Goal: Task Accomplishment & Management: Manage account settings

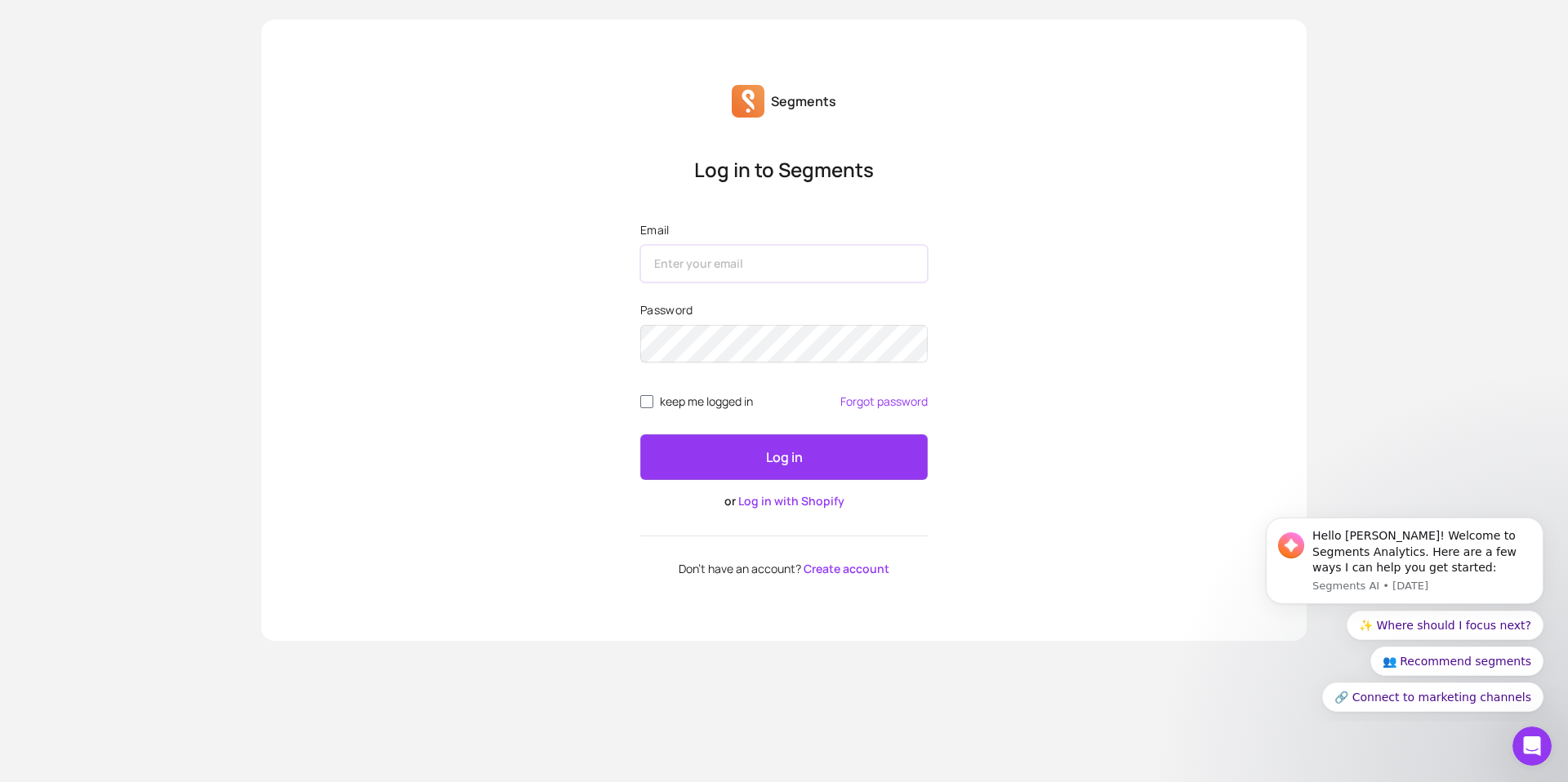
click at [703, 264] on input "Email" at bounding box center [783, 263] width 287 height 38
click at [609, 290] on div "Log in to Segments Email Password keep me logged in Forgot password Log in or L…" at bounding box center [784, 366] width 1045 height 419
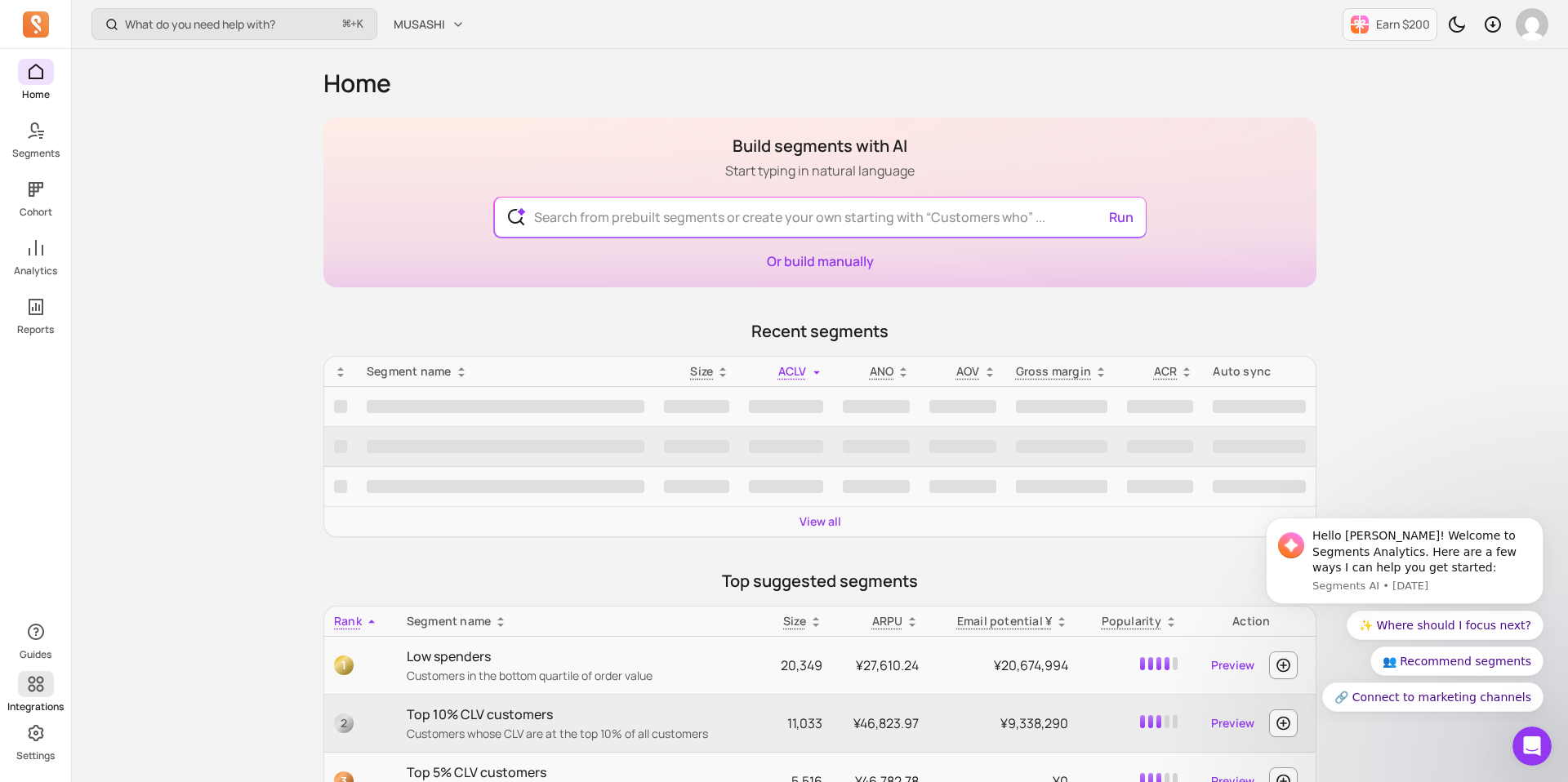
click at [36, 694] on span at bounding box center [36, 684] width 36 height 26
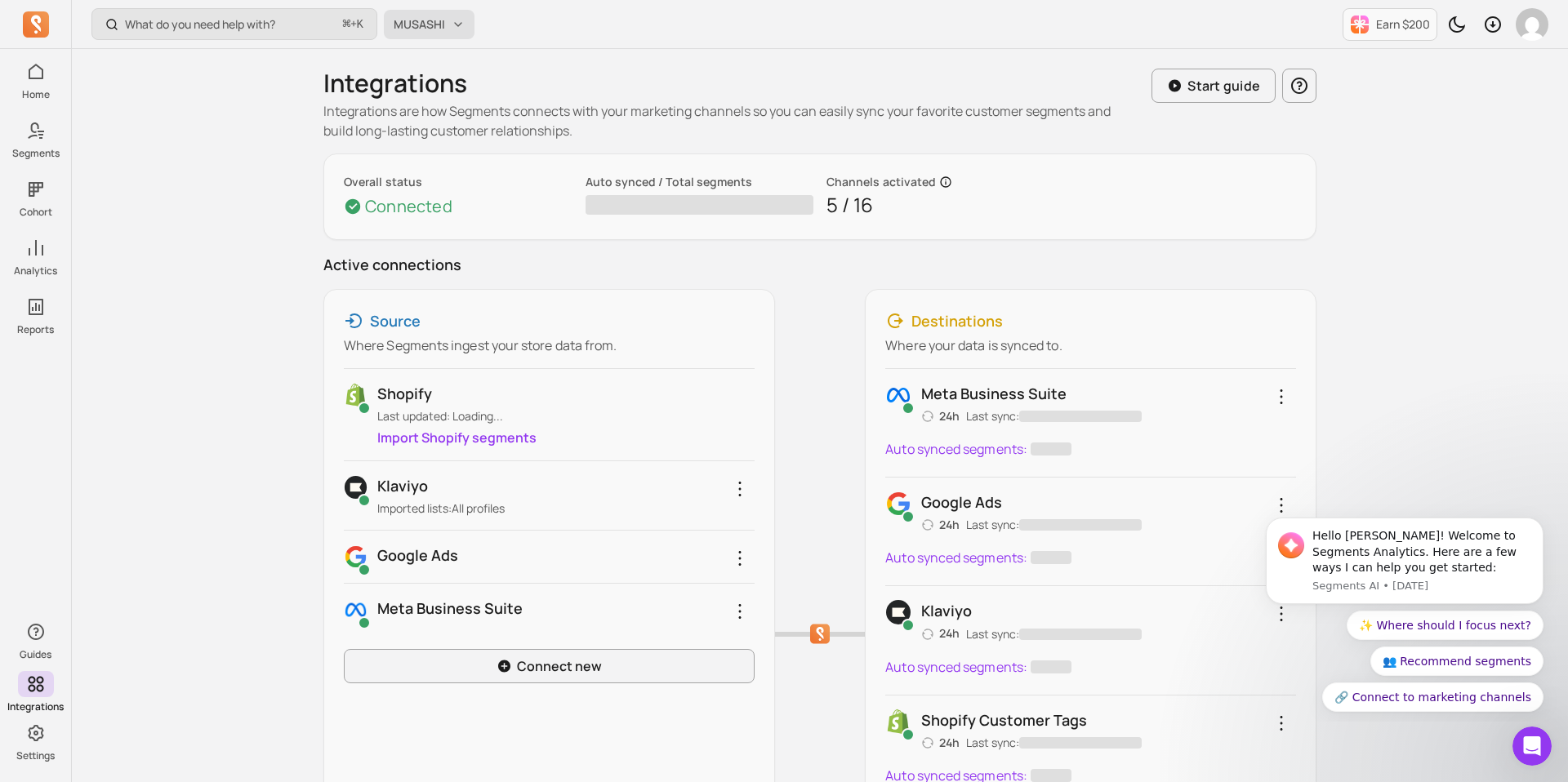
click at [439, 34] on button "MUSASHI" at bounding box center [429, 24] width 90 height 29
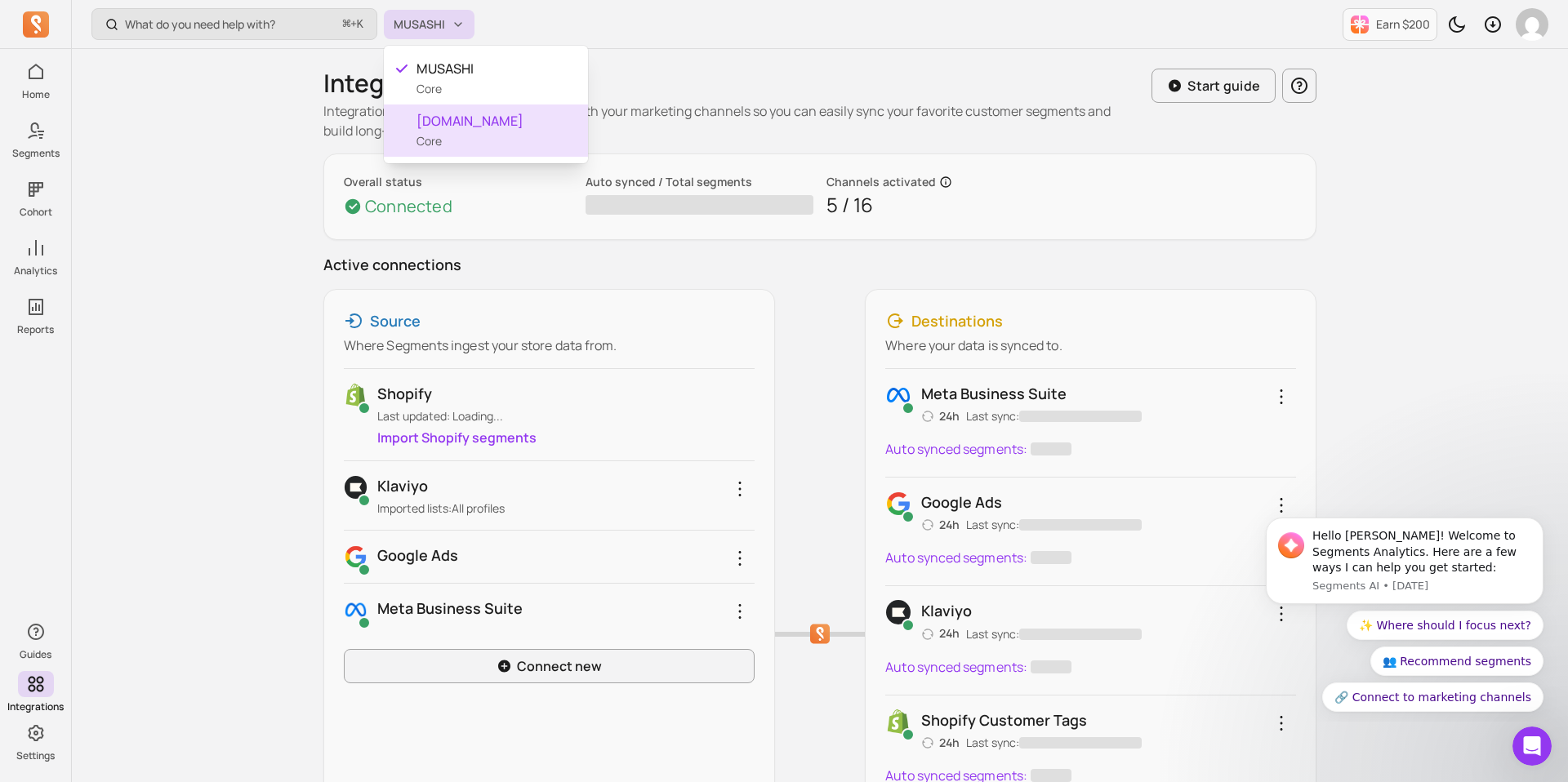
click at [451, 129] on span "[DOMAIN_NAME]" at bounding box center [495, 120] width 158 height 20
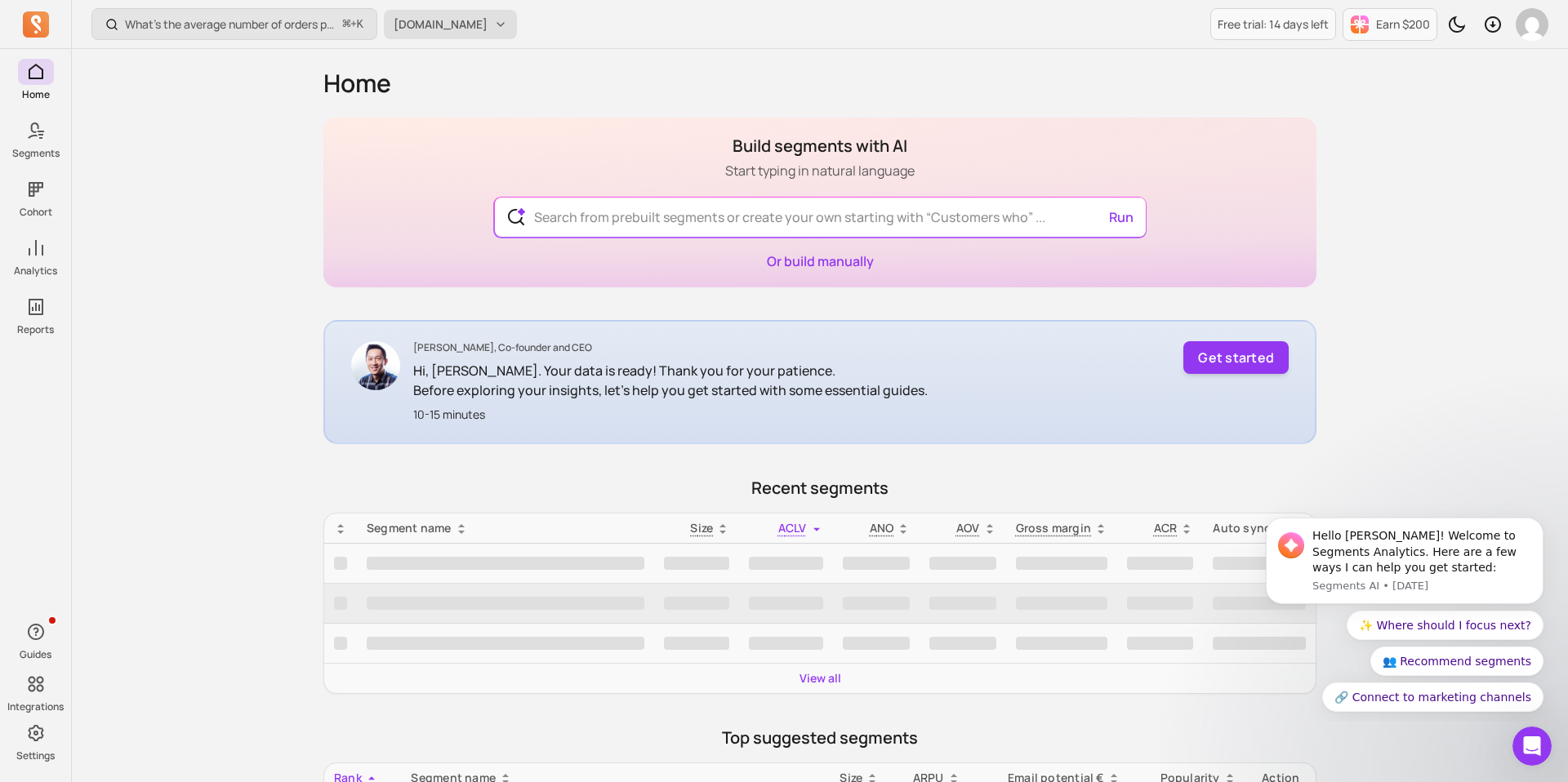
click at [440, 27] on span "[DOMAIN_NAME]" at bounding box center [440, 24] width 94 height 16
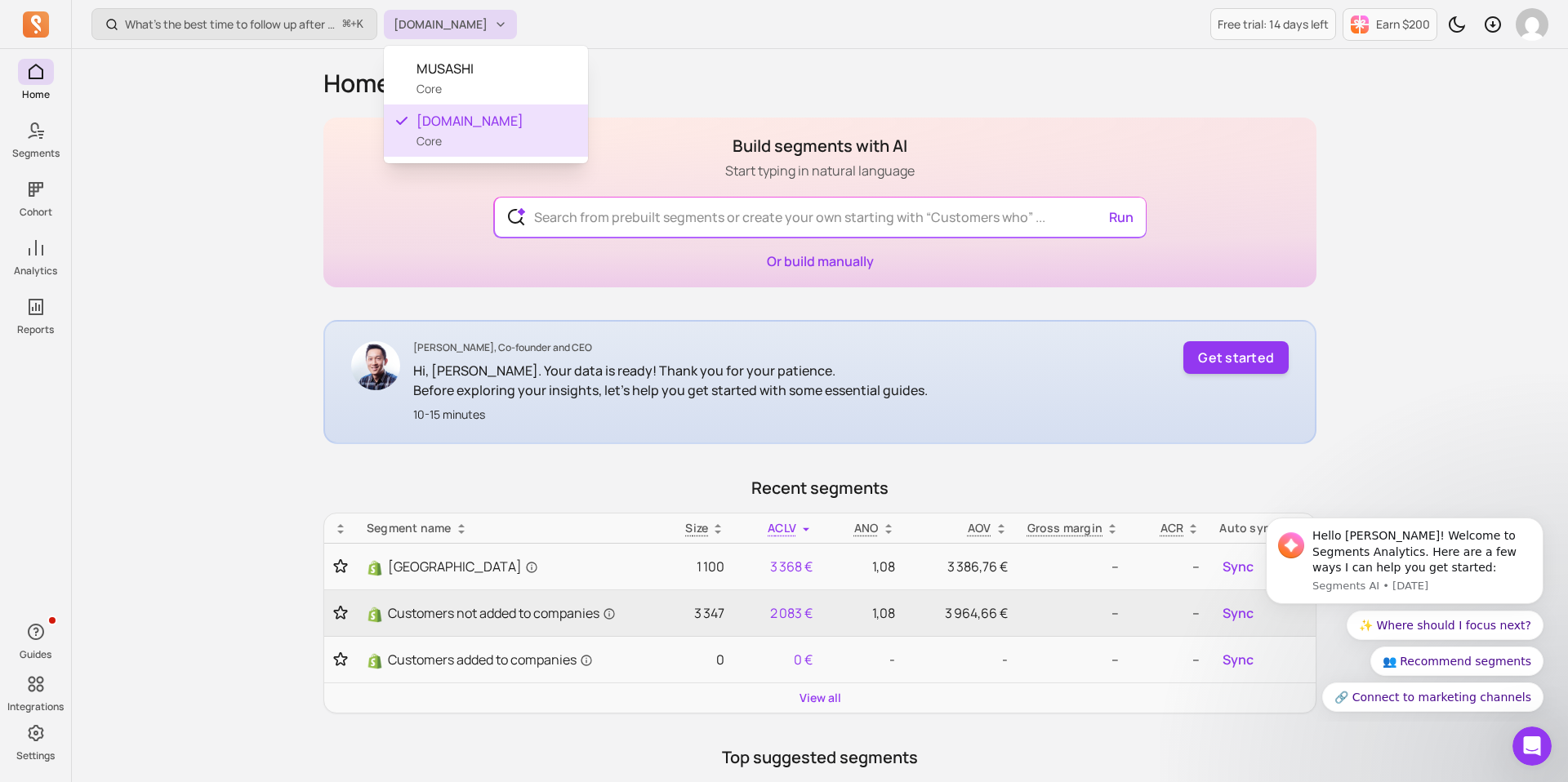
click at [454, 138] on div "musashihamono.fr Core" at bounding box center [486, 131] width 204 height 53
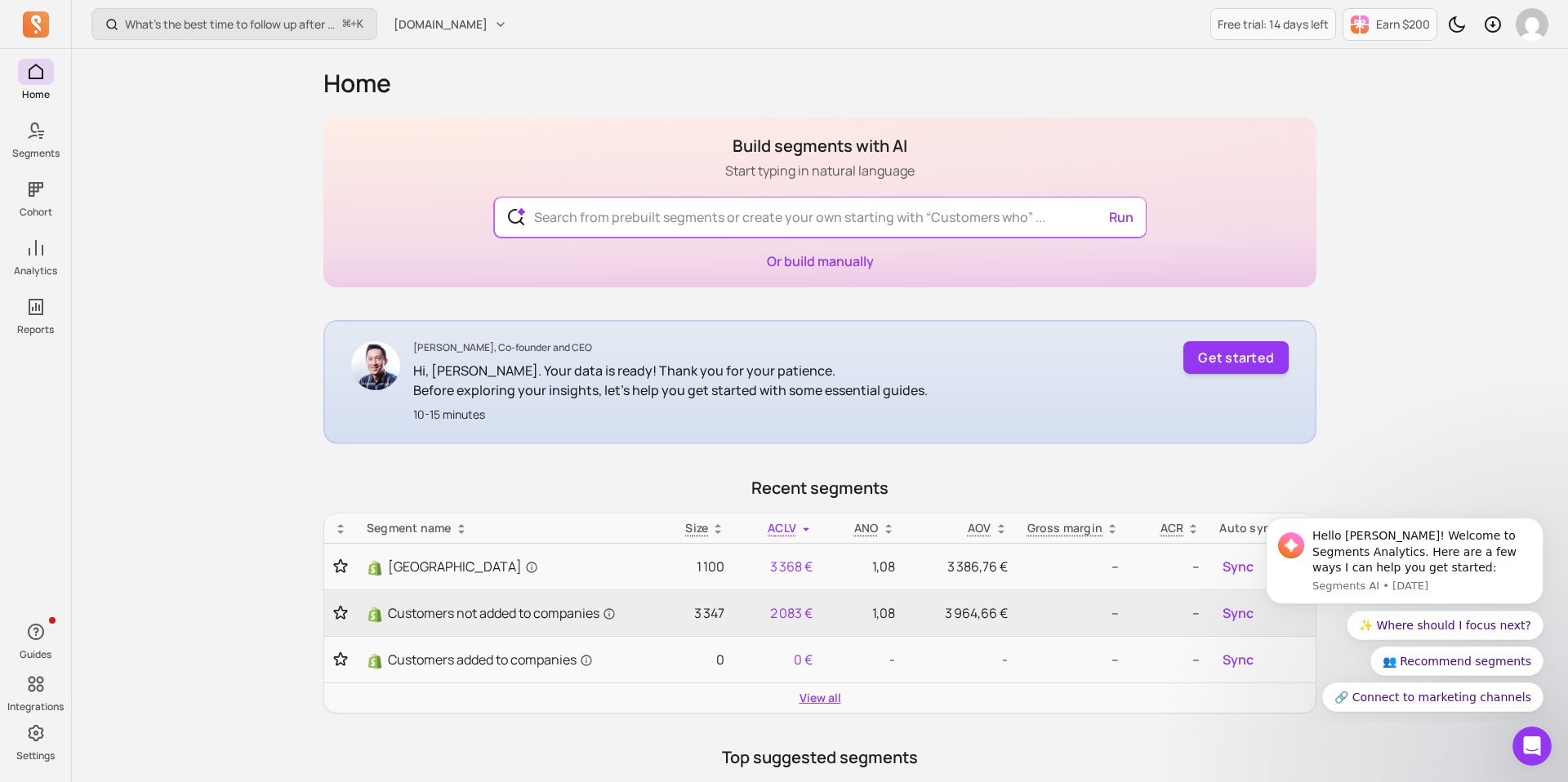
click at [810, 693] on link "View all" at bounding box center [820, 697] width 41 height 16
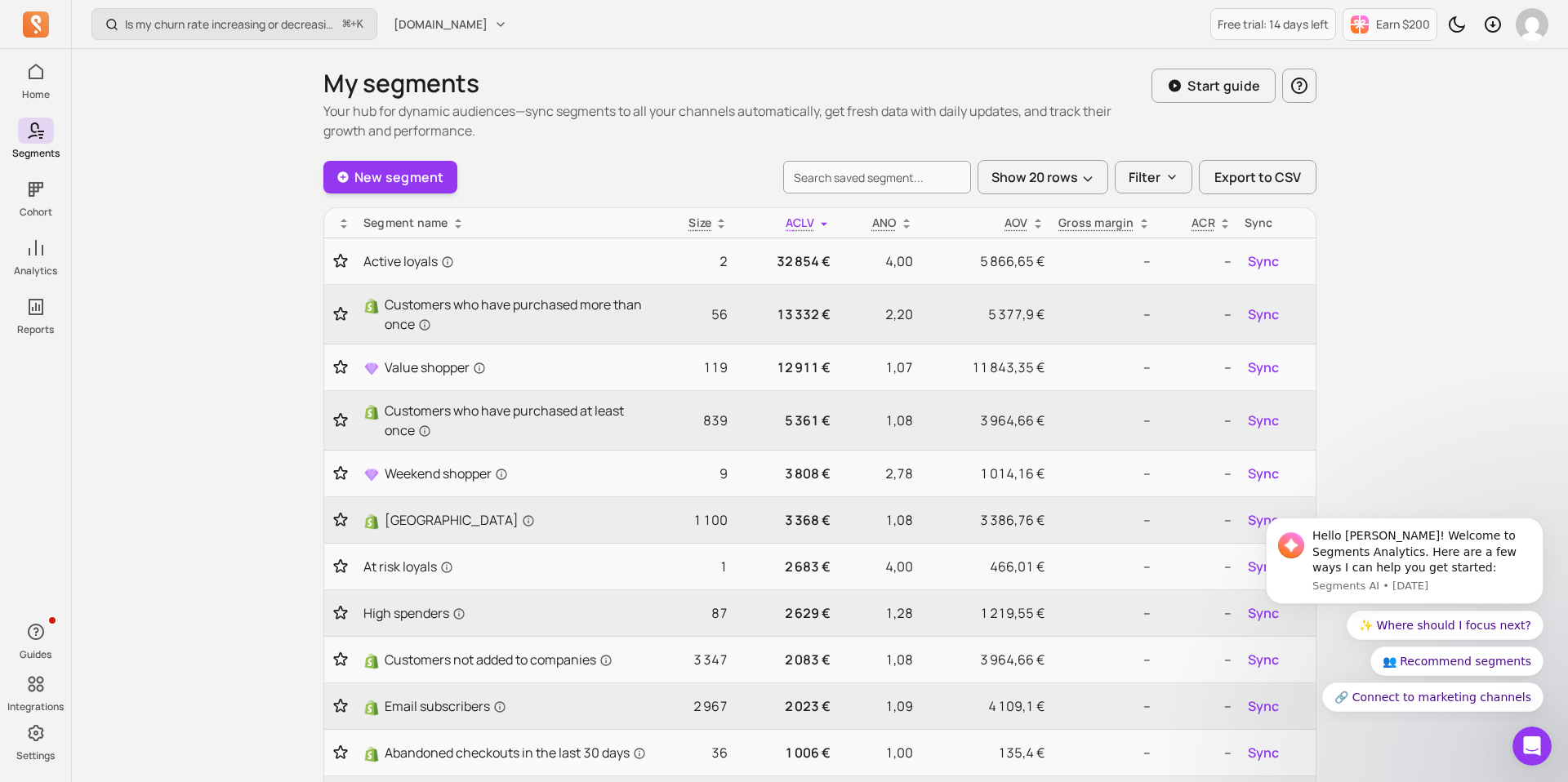
click at [717, 225] on icon at bounding box center [721, 224] width 13 height 13
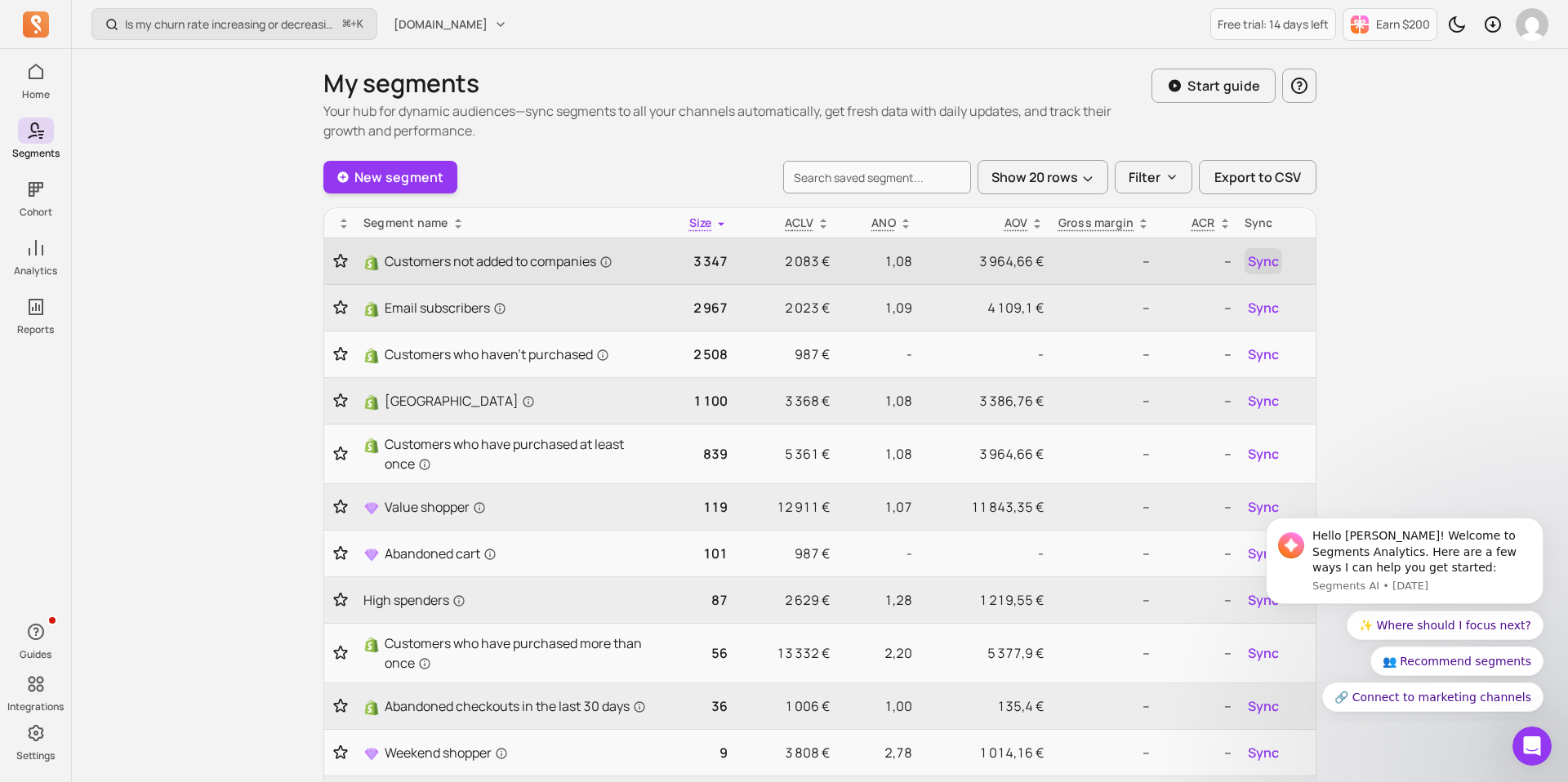
click at [1254, 259] on span "Sync" at bounding box center [1263, 261] width 31 height 20
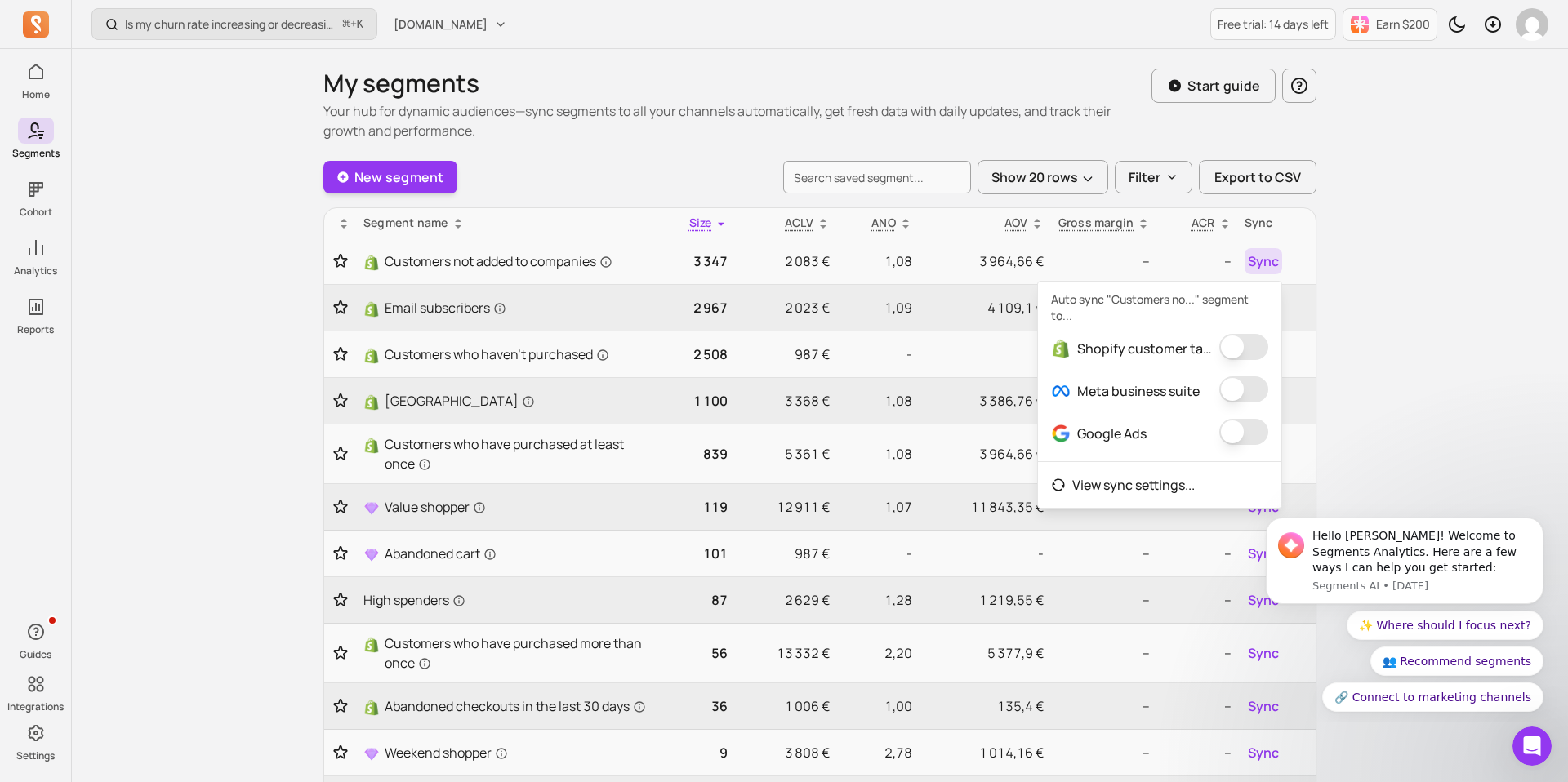
click at [1240, 338] on button "button" at bounding box center [1243, 347] width 49 height 26
click at [1240, 387] on button "button" at bounding box center [1232, 390] width 49 height 26
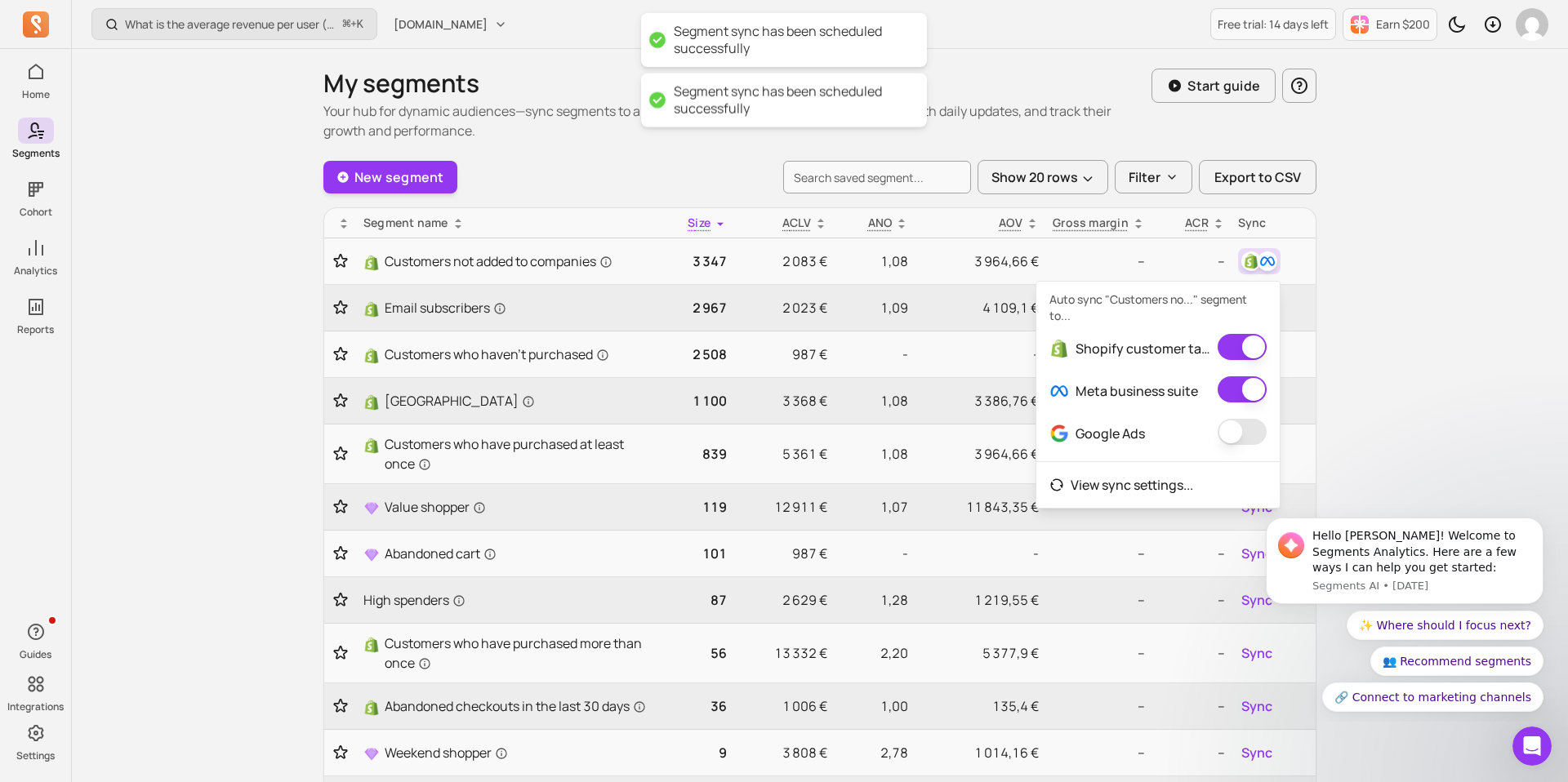
click at [1230, 431] on button "button" at bounding box center [1241, 432] width 49 height 26
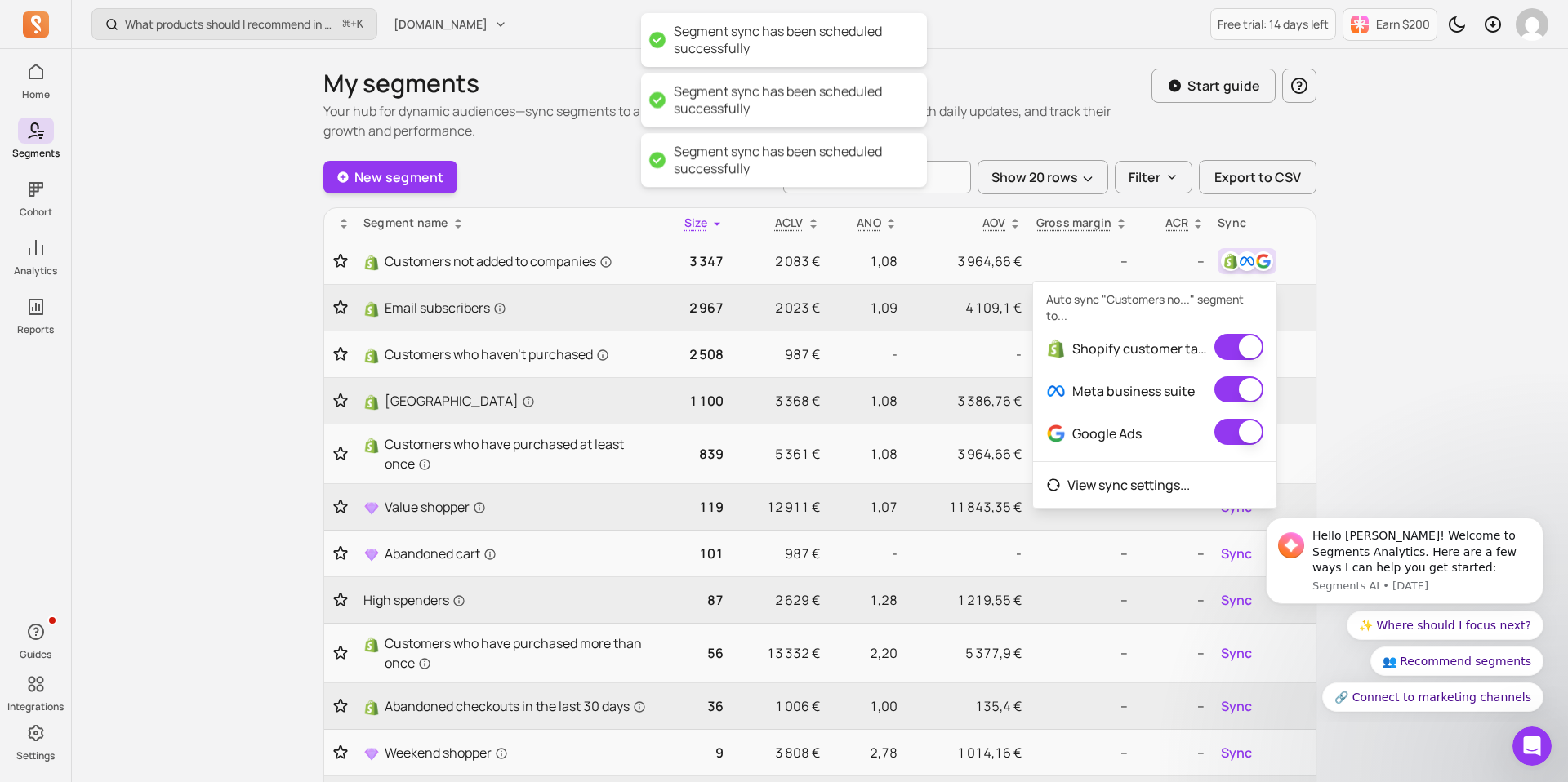
click at [1398, 389] on div "What products should I recommend in my email campaigns? ⌘ + K musashihamono.fr …" at bounding box center [819, 654] width 1496 height 1309
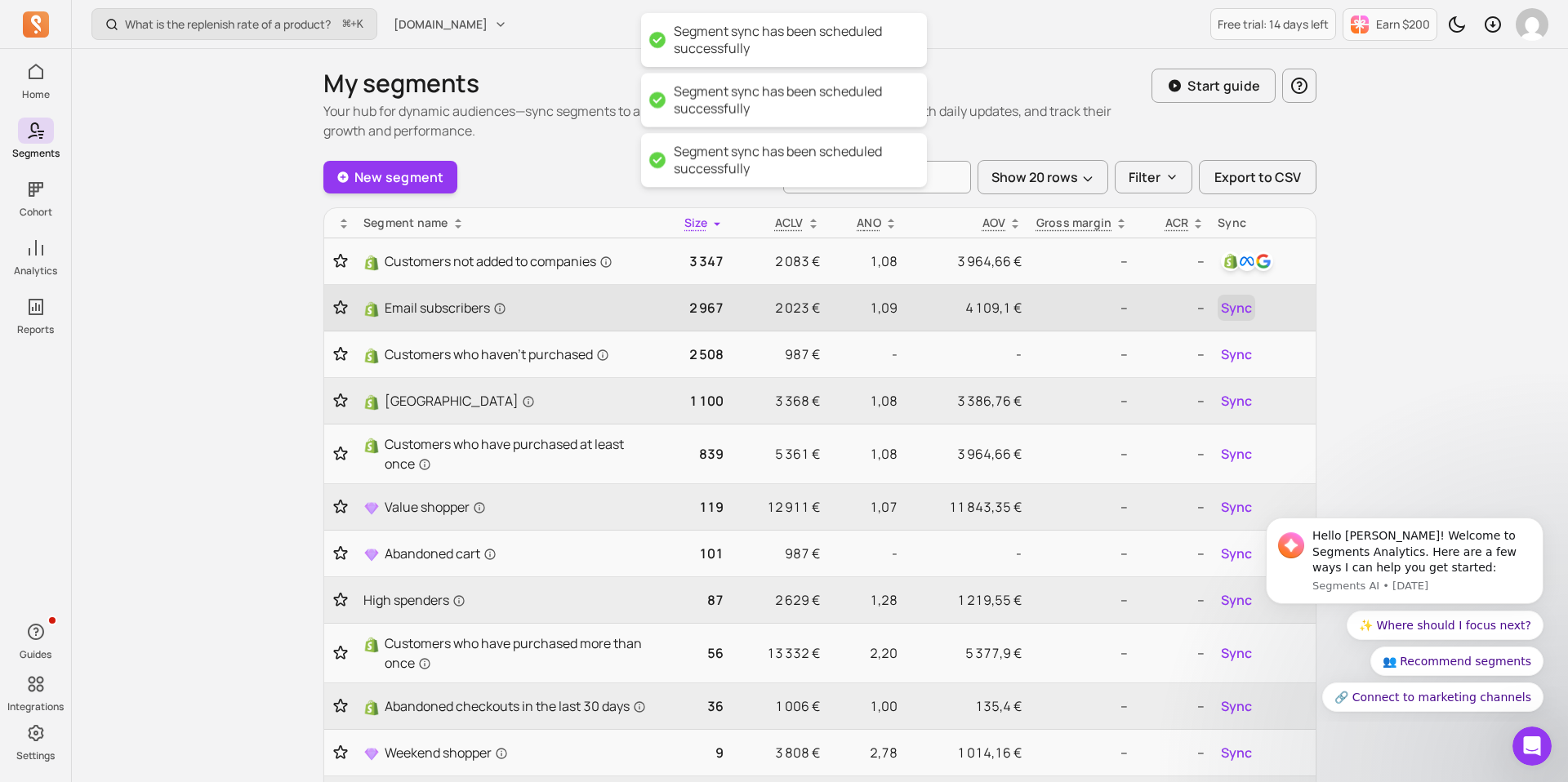
click at [1237, 305] on span "Sync" at bounding box center [1236, 308] width 31 height 20
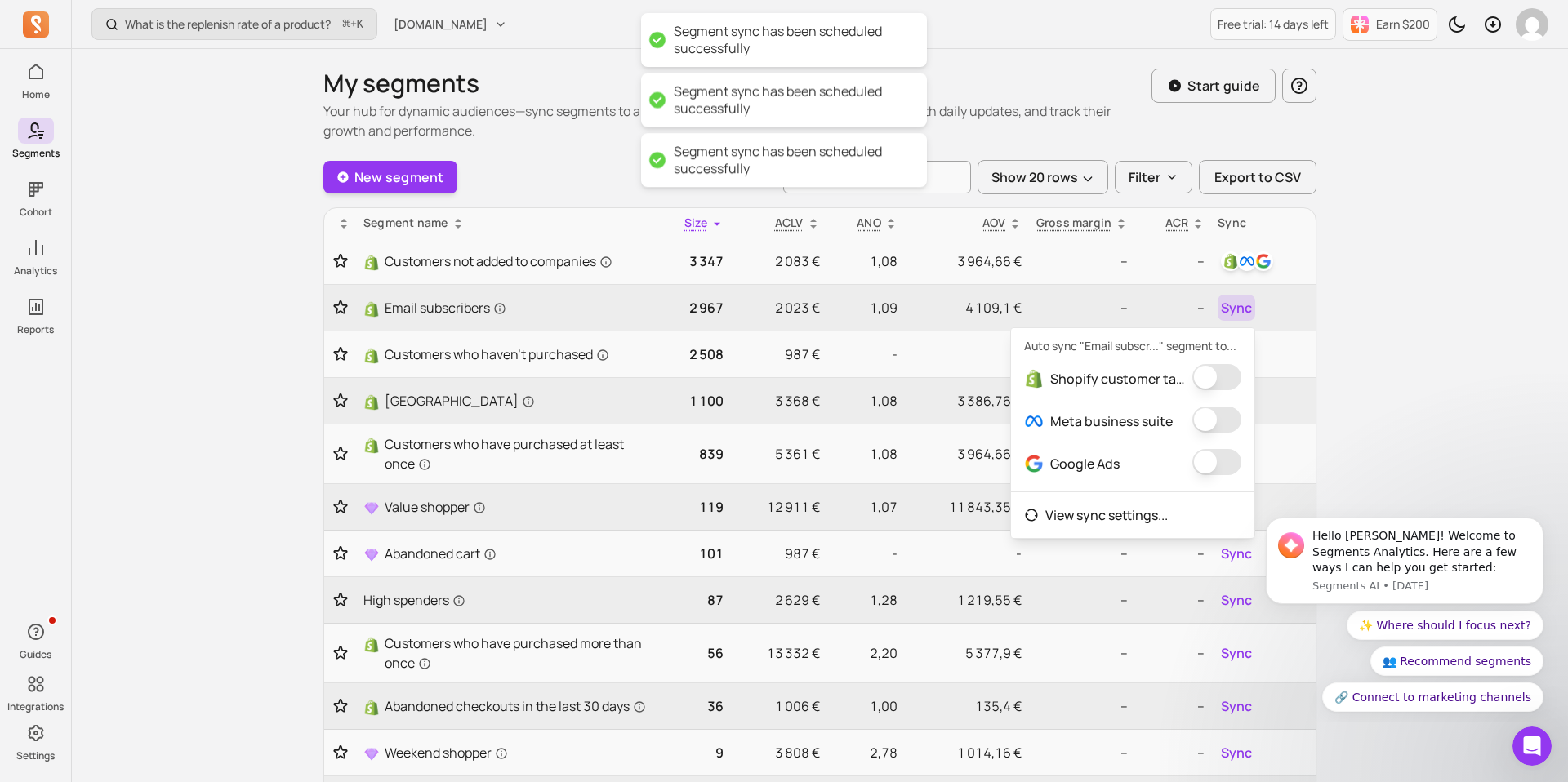
click at [162, 319] on div "What is the replenish rate of a product? ⌘ + K musashihamono.fr Free trial: 14 …" at bounding box center [819, 654] width 1496 height 1309
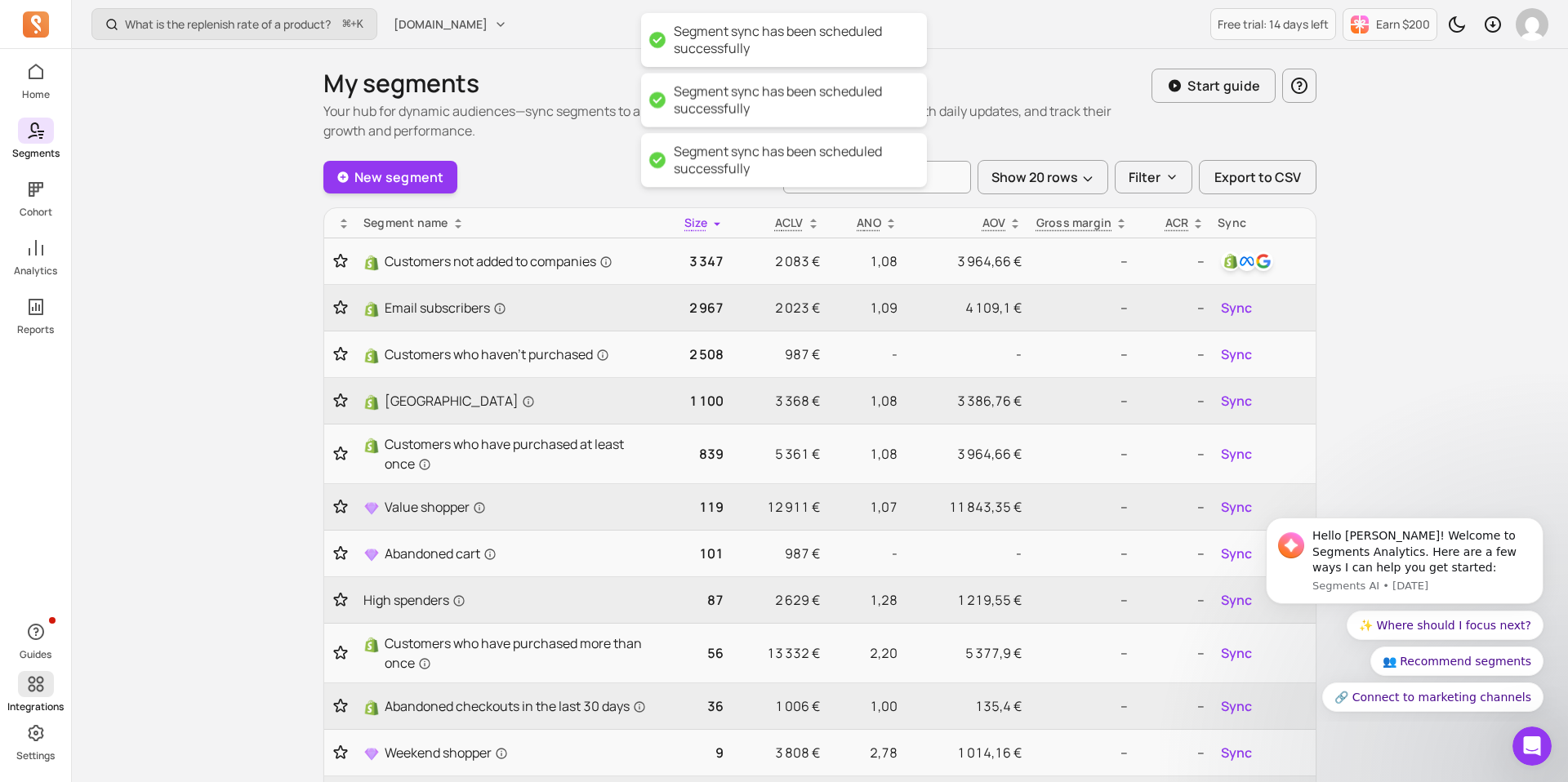
click at [29, 694] on span at bounding box center [36, 684] width 36 height 26
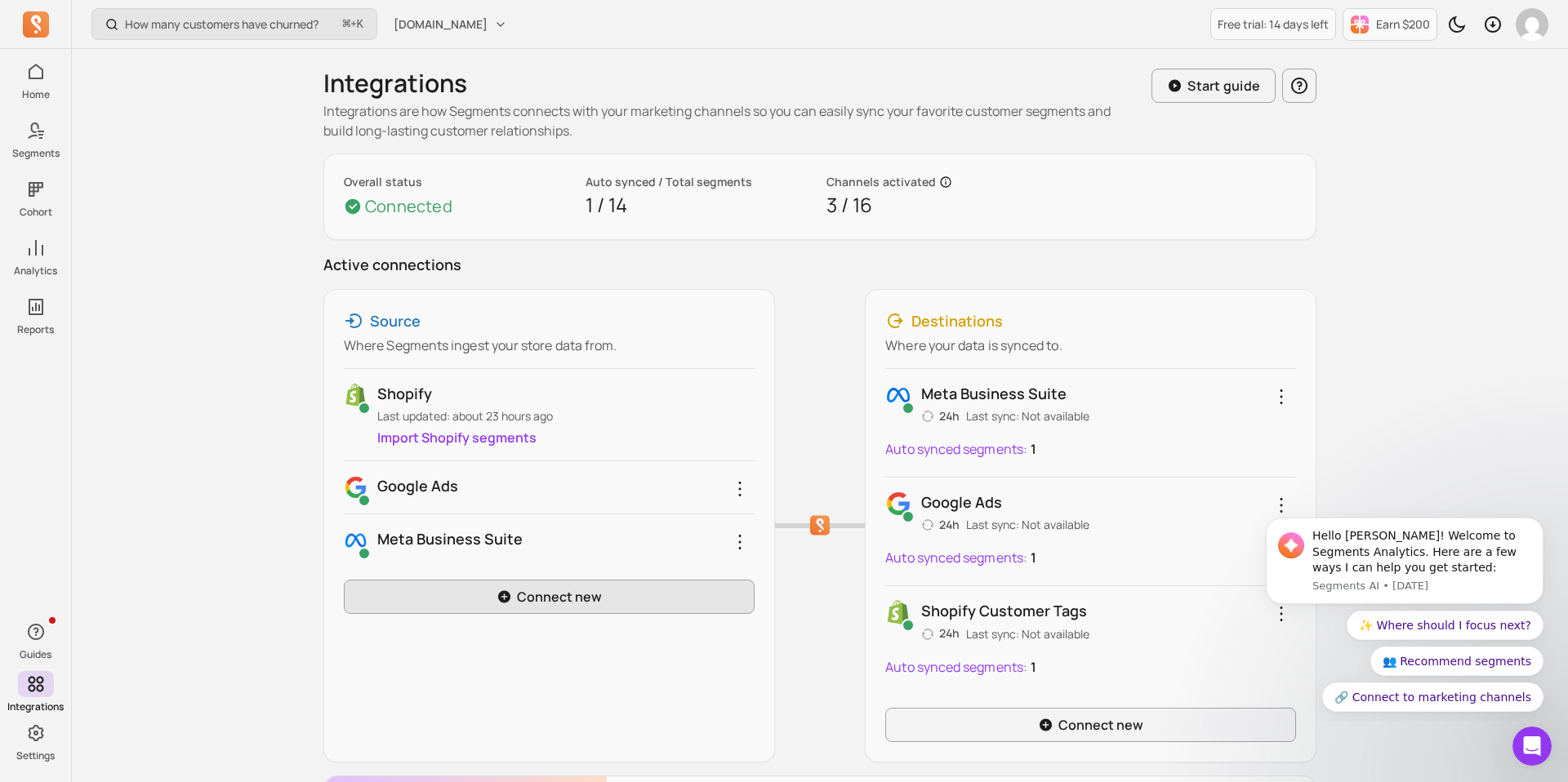
click at [508, 600] on icon at bounding box center [504, 597] width 12 height 12
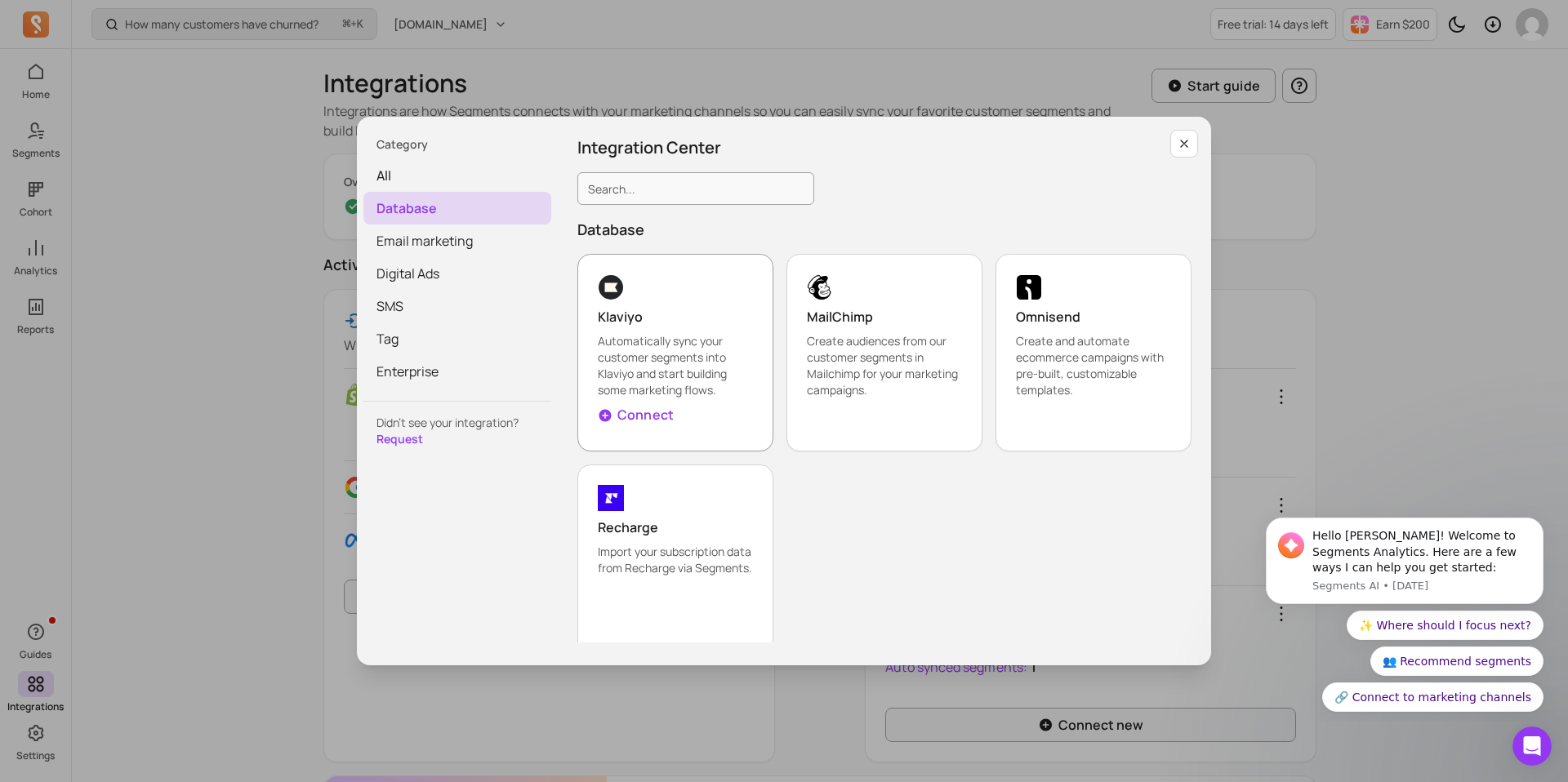
click at [706, 349] on p "Automatically sync your customer segments into Klaviyo and start building some …" at bounding box center [675, 365] width 155 height 65
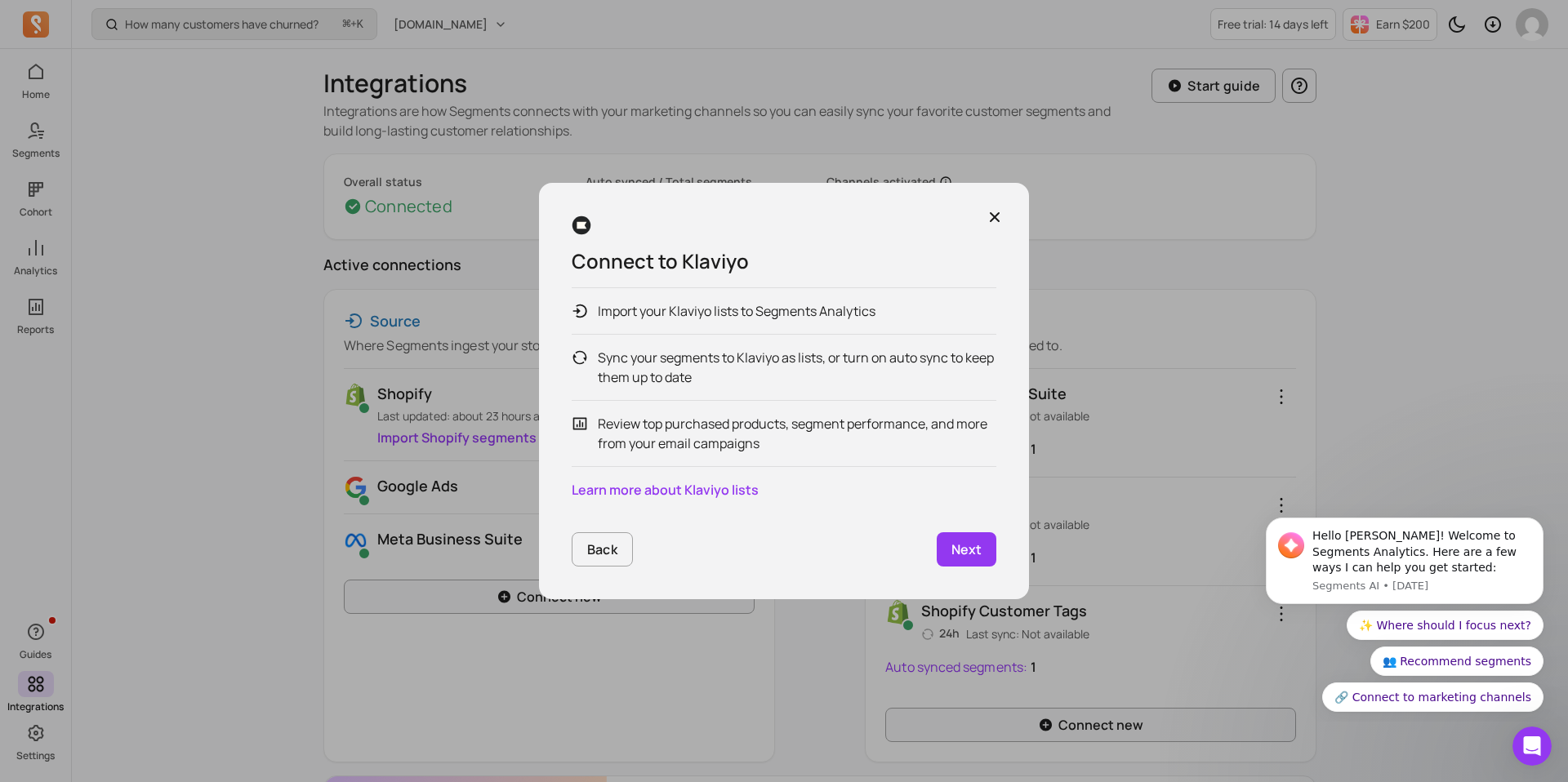
click at [963, 547] on p "Next" at bounding box center [967, 549] width 30 height 20
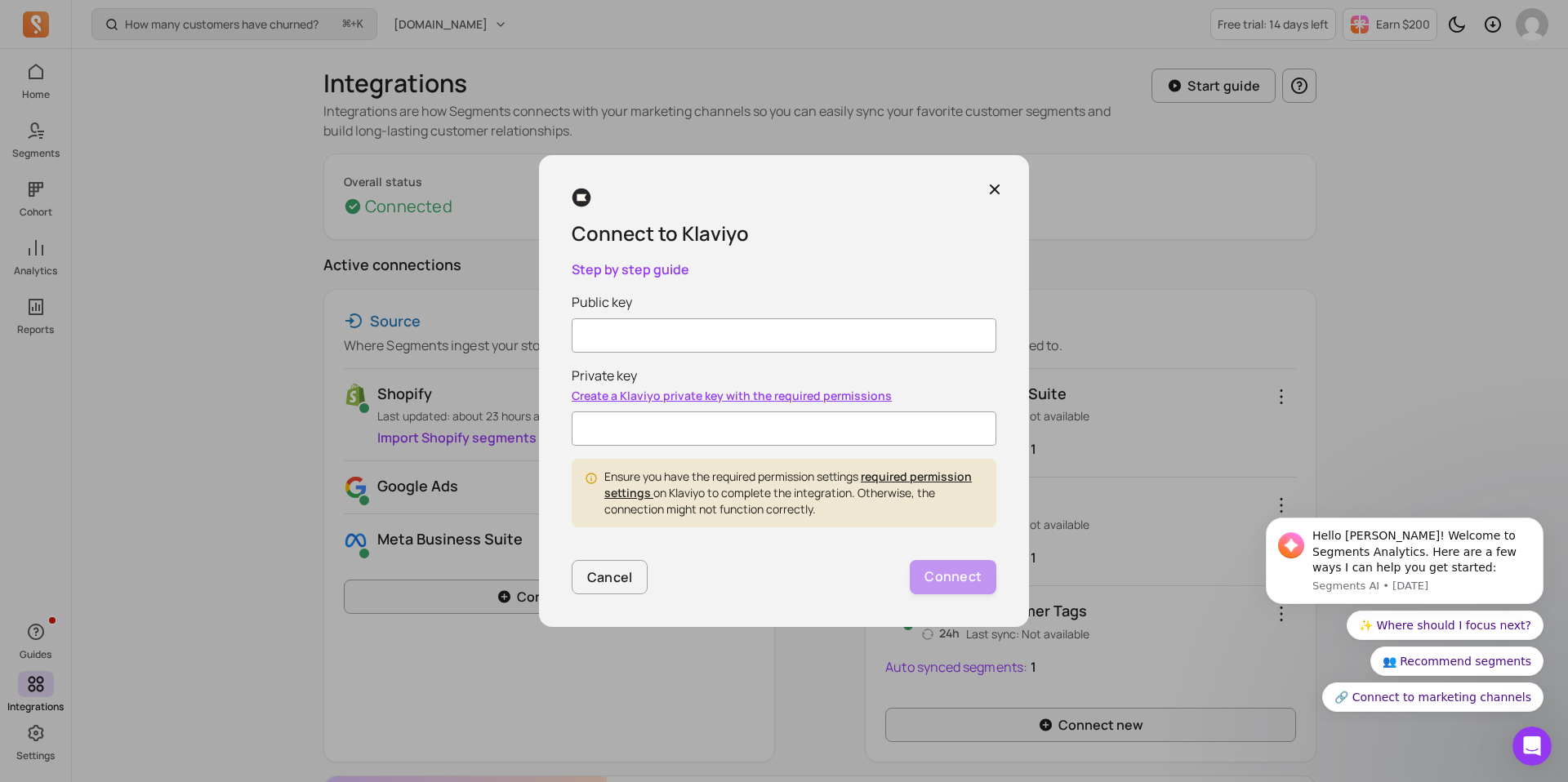
click at [714, 340] on input "Public key" at bounding box center [783, 335] width 424 height 34
click at [999, 188] on icon "button" at bounding box center [994, 189] width 16 height 16
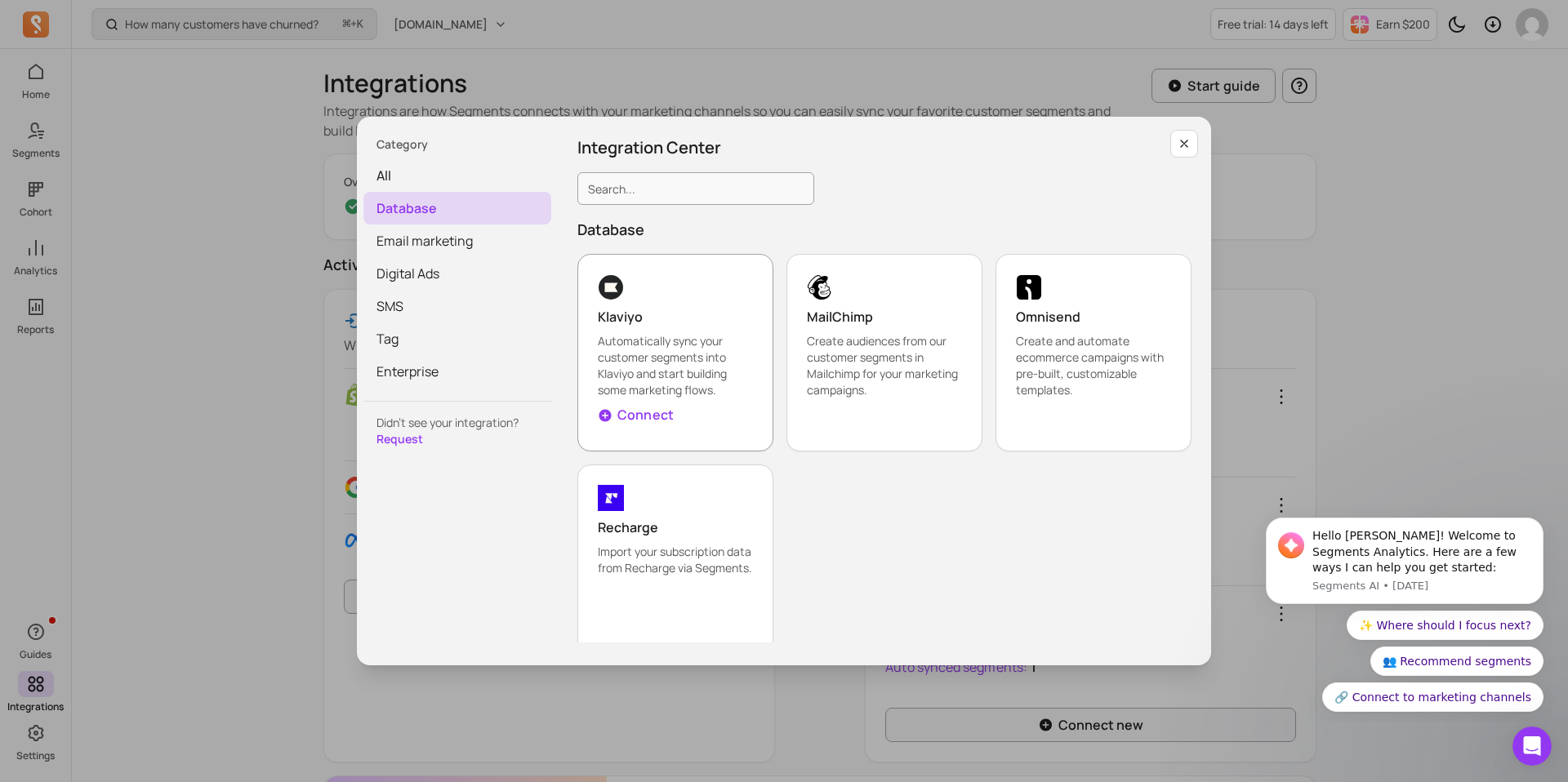
click at [644, 405] on p "Connect" at bounding box center [646, 414] width 56 height 20
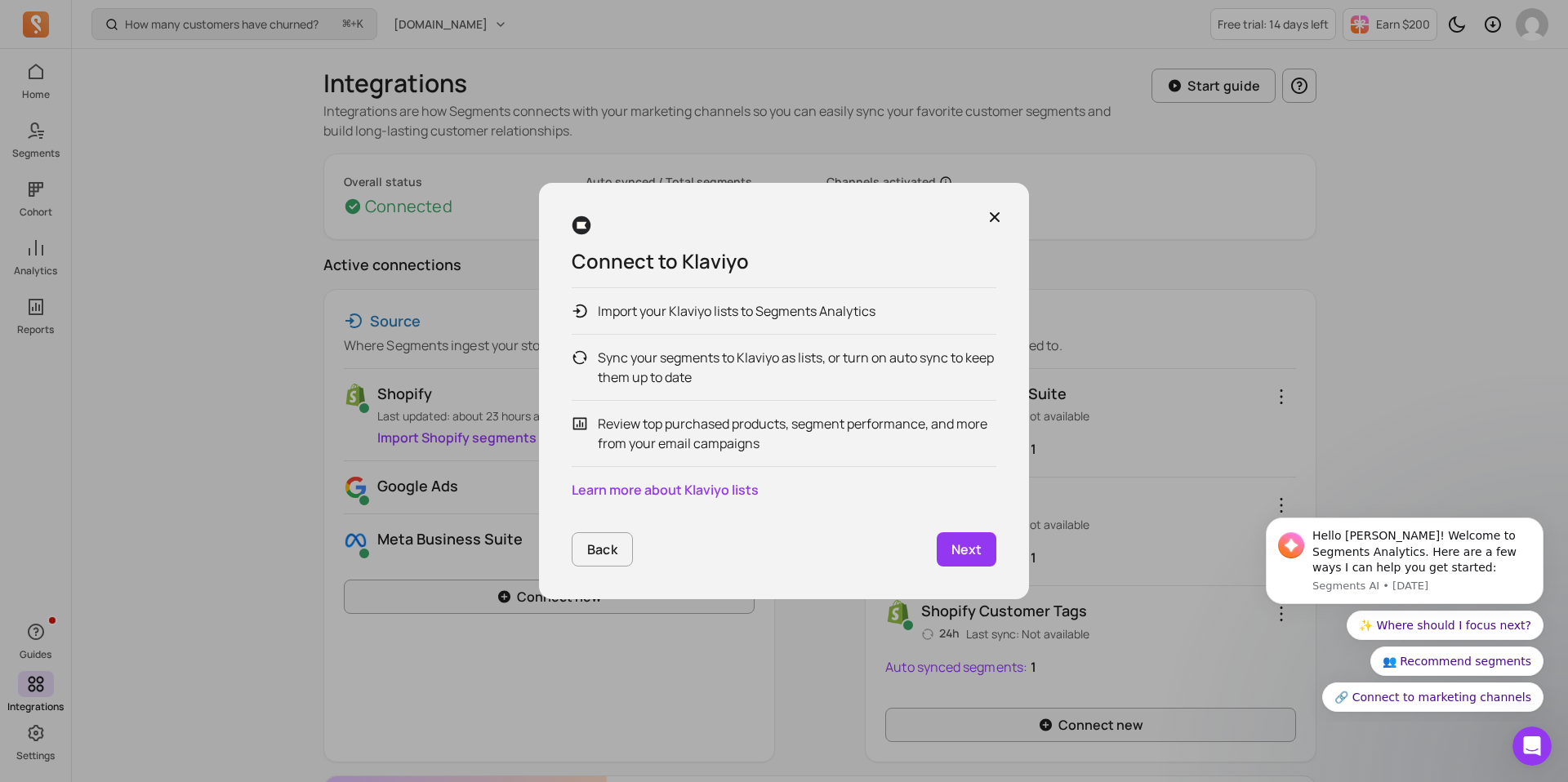
click at [965, 547] on p "Next" at bounding box center [967, 549] width 30 height 20
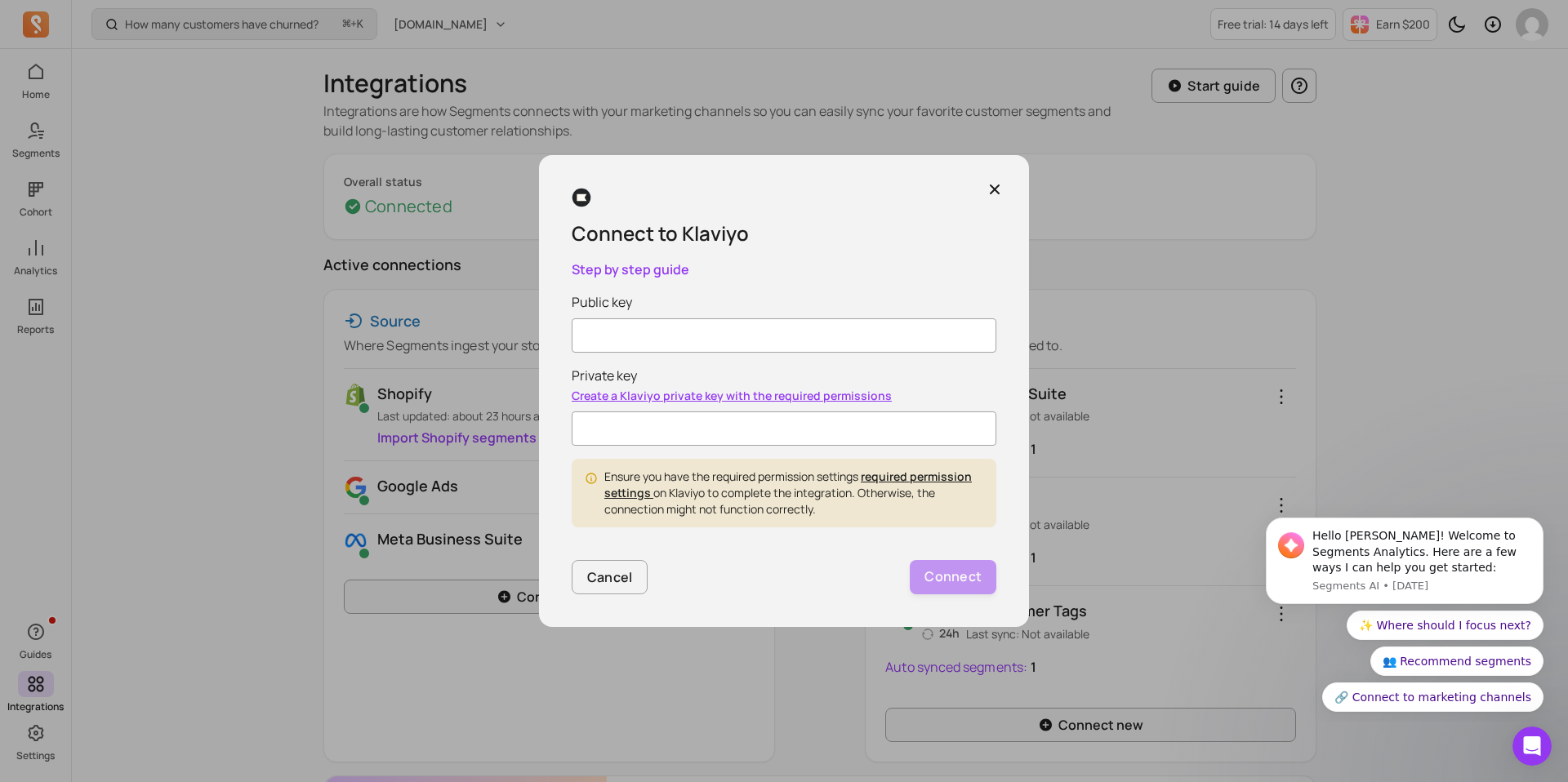
click at [635, 340] on input "Public key" at bounding box center [783, 335] width 424 height 34
click at [983, 185] on button "button" at bounding box center [994, 189] width 29 height 29
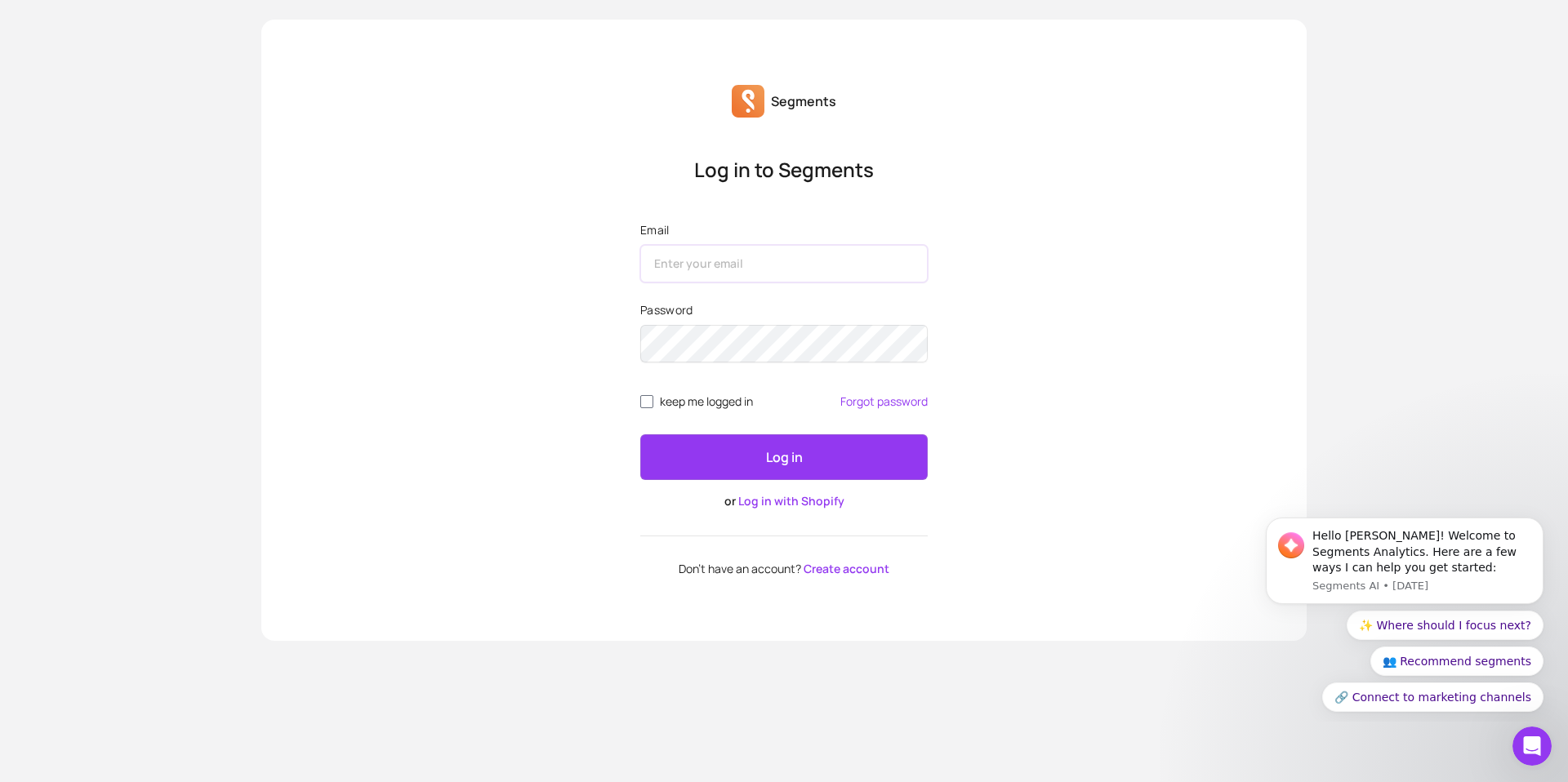
click at [729, 275] on input "Email" at bounding box center [783, 263] width 287 height 38
click at [683, 311] on label "Password" at bounding box center [783, 310] width 287 height 16
click at [683, 265] on input "Email" at bounding box center [783, 263] width 287 height 38
click at [681, 297] on form "Email Password keep me logged in Forgot password Log in or Log in with Shopify" at bounding box center [783, 365] width 287 height 287
click at [681, 265] on input "Email" at bounding box center [783, 263] width 287 height 38
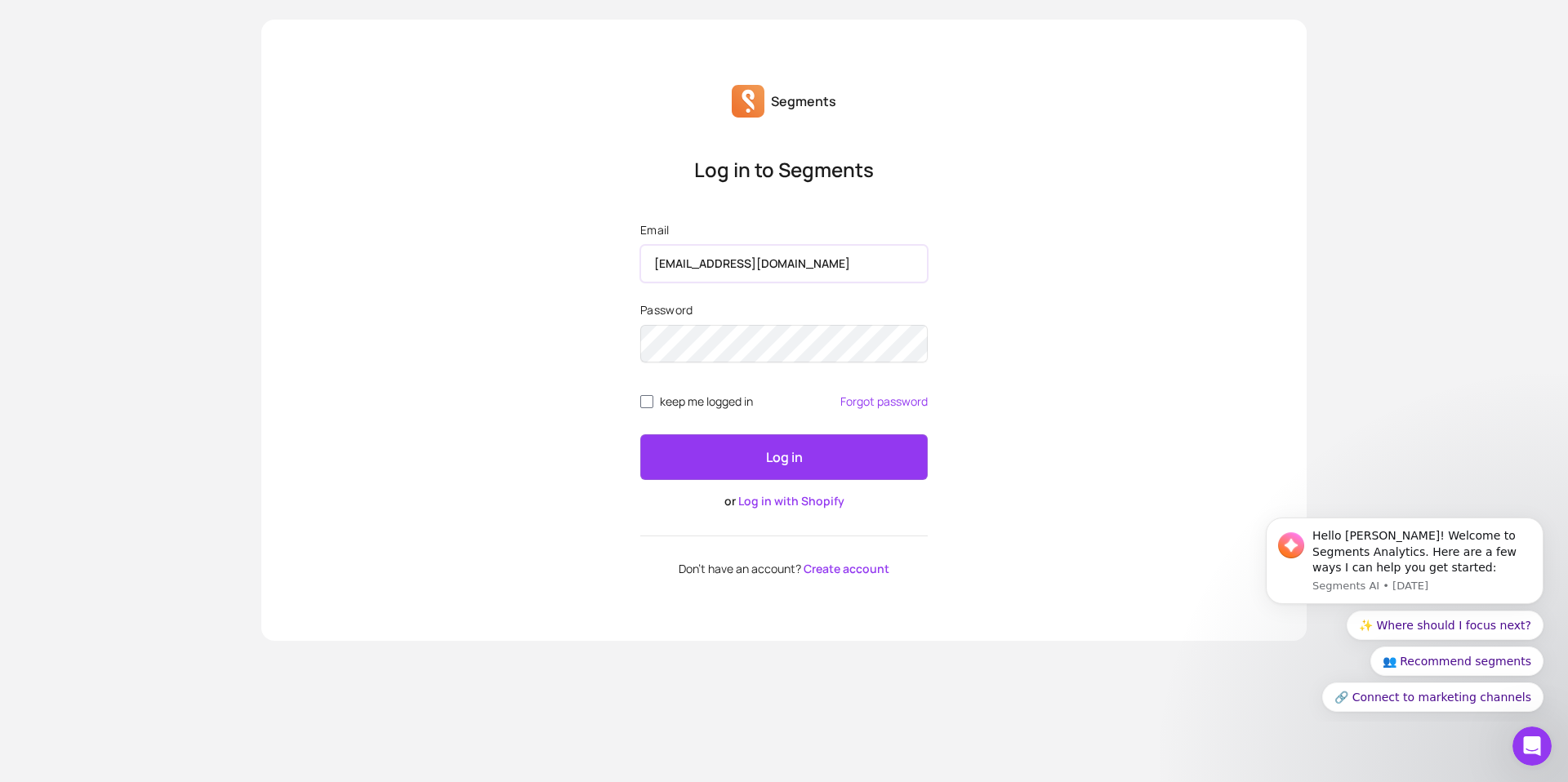
type input "[EMAIL_ADDRESS][DOMAIN_NAME]"
click at [640, 435] on button "Log in" at bounding box center [783, 457] width 287 height 46
click at [655, 401] on label "keep me logged in" at bounding box center [696, 402] width 113 height 13
click at [653, 401] on input "keep me logged in" at bounding box center [647, 402] width 13 height 13
checkbox input "true"
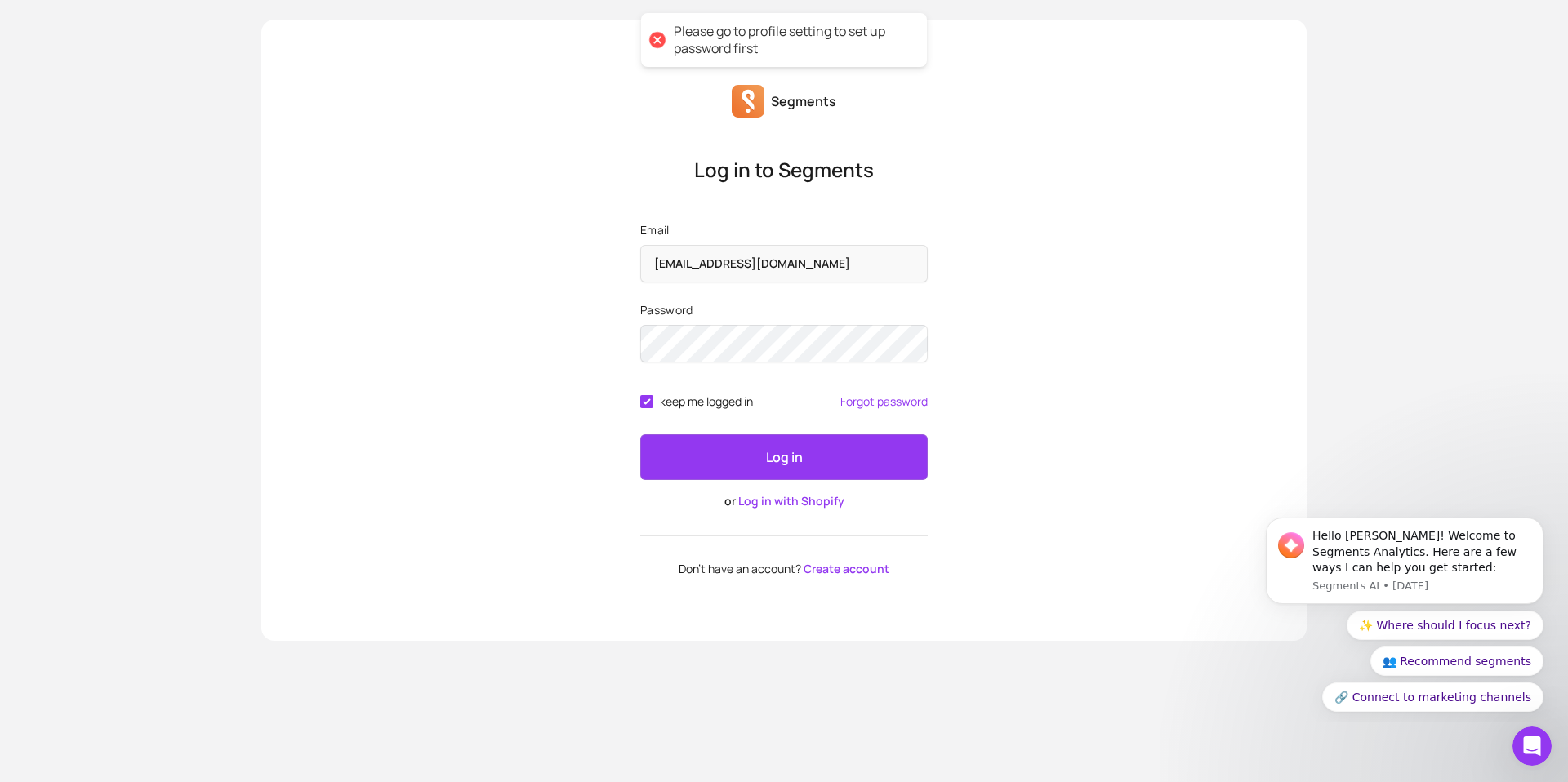
click at [716, 430] on form "Email takanori.tabe@tai-matsu.jp Password keep me logged in Forgot password Log…" at bounding box center [783, 365] width 287 height 287
click at [736, 462] on button "Log in" at bounding box center [783, 457] width 287 height 46
click at [869, 397] on link "Forgot password" at bounding box center [884, 402] width 88 height 13
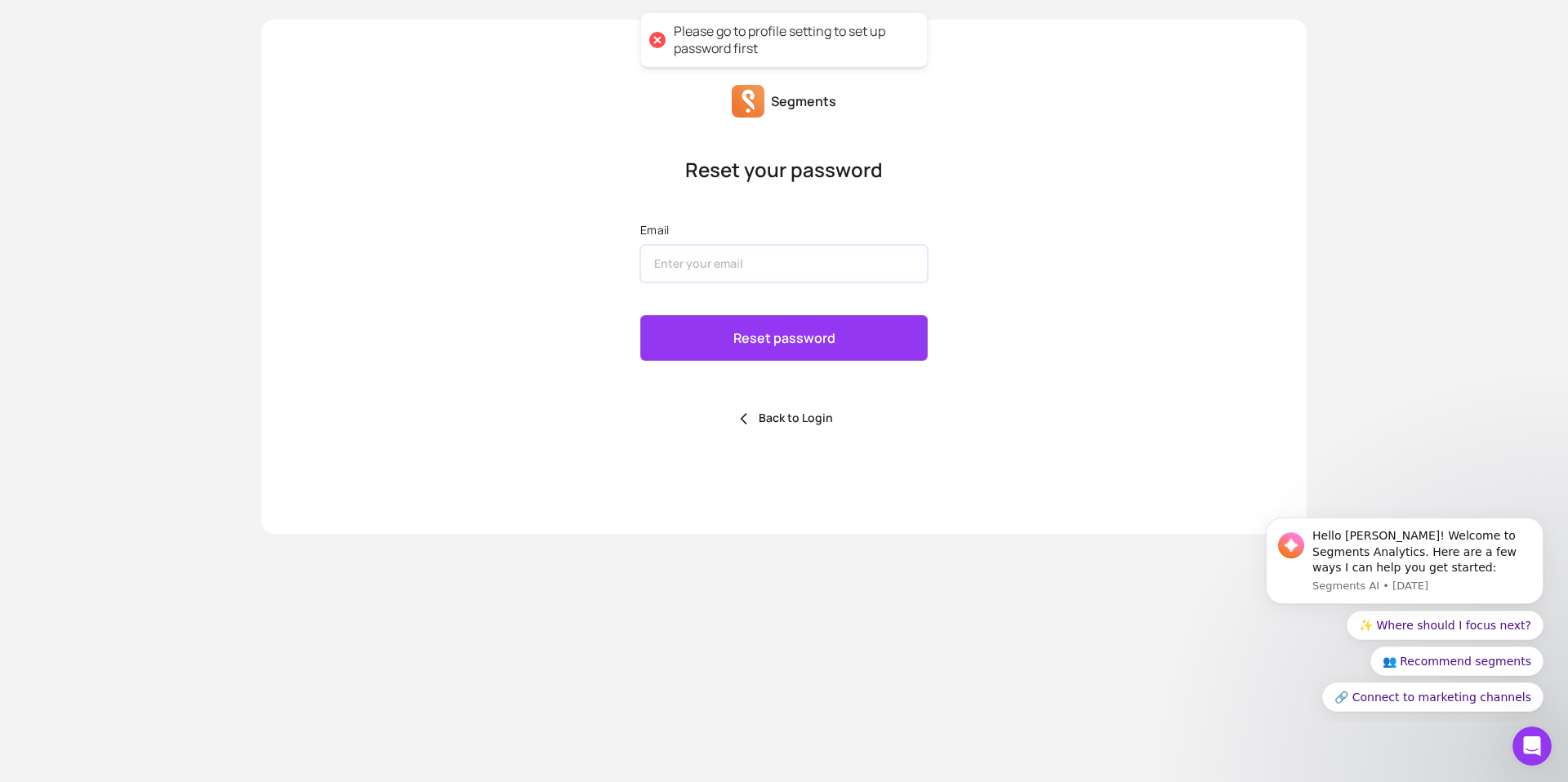
click at [706, 255] on input "Email" at bounding box center [783, 263] width 287 height 38
type input "takanori.tabe@tai-matsu.jp"
click at [731, 327] on button "Reset password" at bounding box center [783, 338] width 287 height 46
click at [1008, 157] on div "Reset your password Email takanori.tabe@tai-matsu.jp Reset password Back to Log…" at bounding box center [784, 293] width 1045 height 351
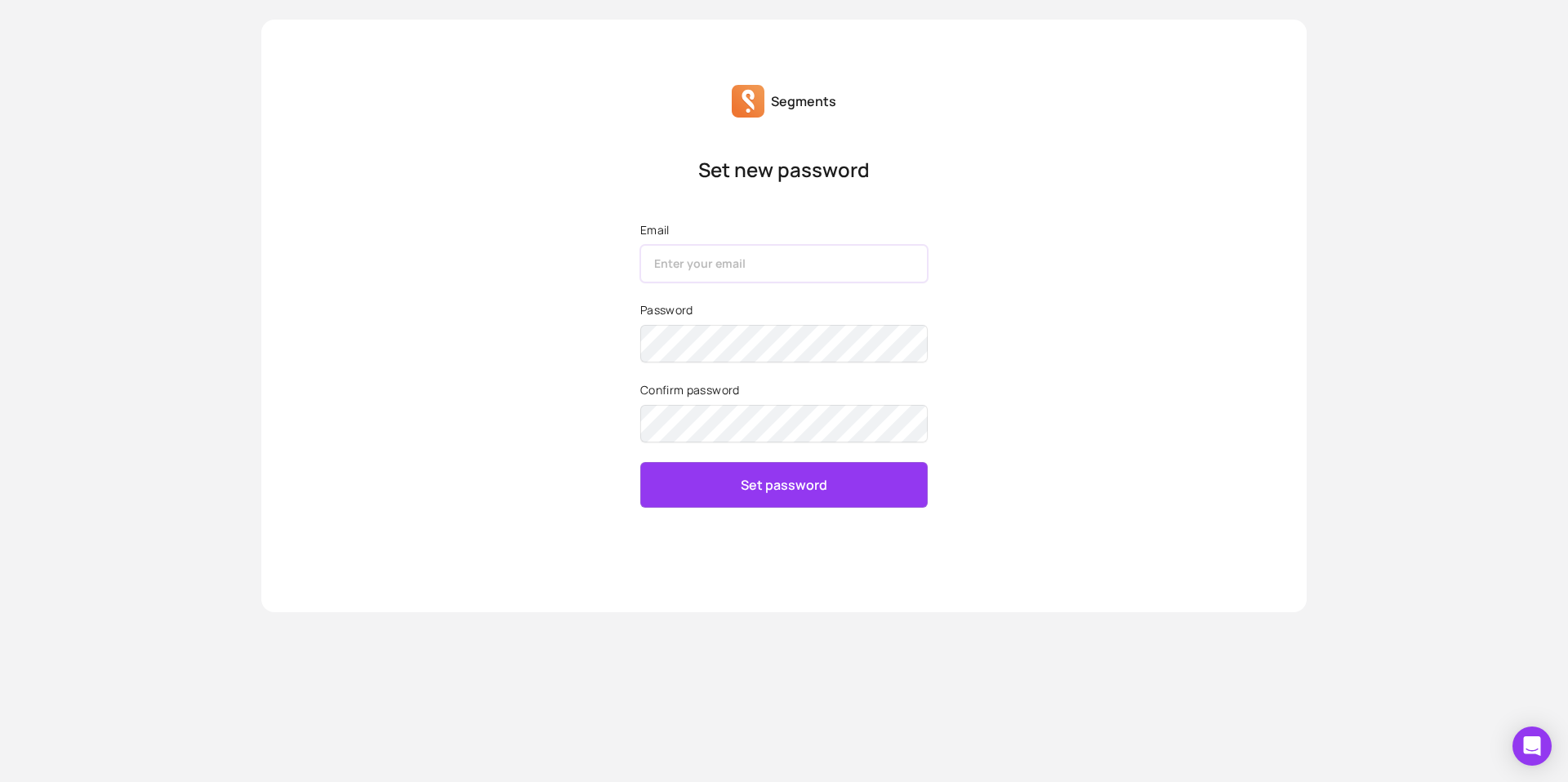
click at [694, 265] on input "Email" at bounding box center [783, 263] width 287 height 38
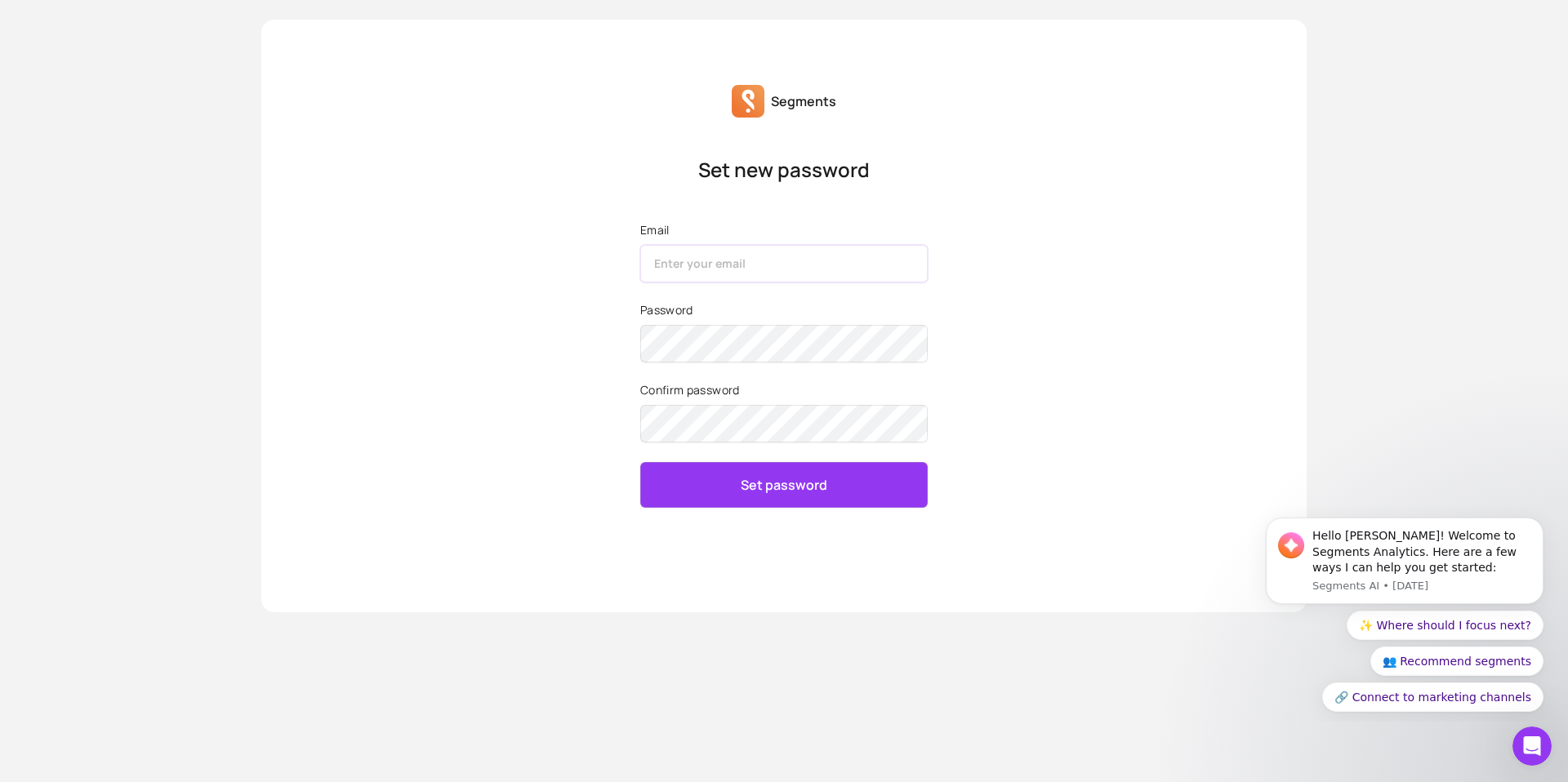
click at [674, 268] on input "Email" at bounding box center [783, 263] width 287 height 38
drag, startPoint x: 838, startPoint y: 267, endPoint x: 510, endPoint y: 256, distance: 328.2
click at [510, 256] on div "Set new password Email [PERSON_NAME][EMAIL_ADDRESS][DOMAIN_NAME] Password Confi…" at bounding box center [784, 332] width 1045 height 429
type input "[EMAIL_ADDRESS][DOMAIN_NAME]"
click at [703, 477] on button "Set password" at bounding box center [783, 485] width 287 height 46
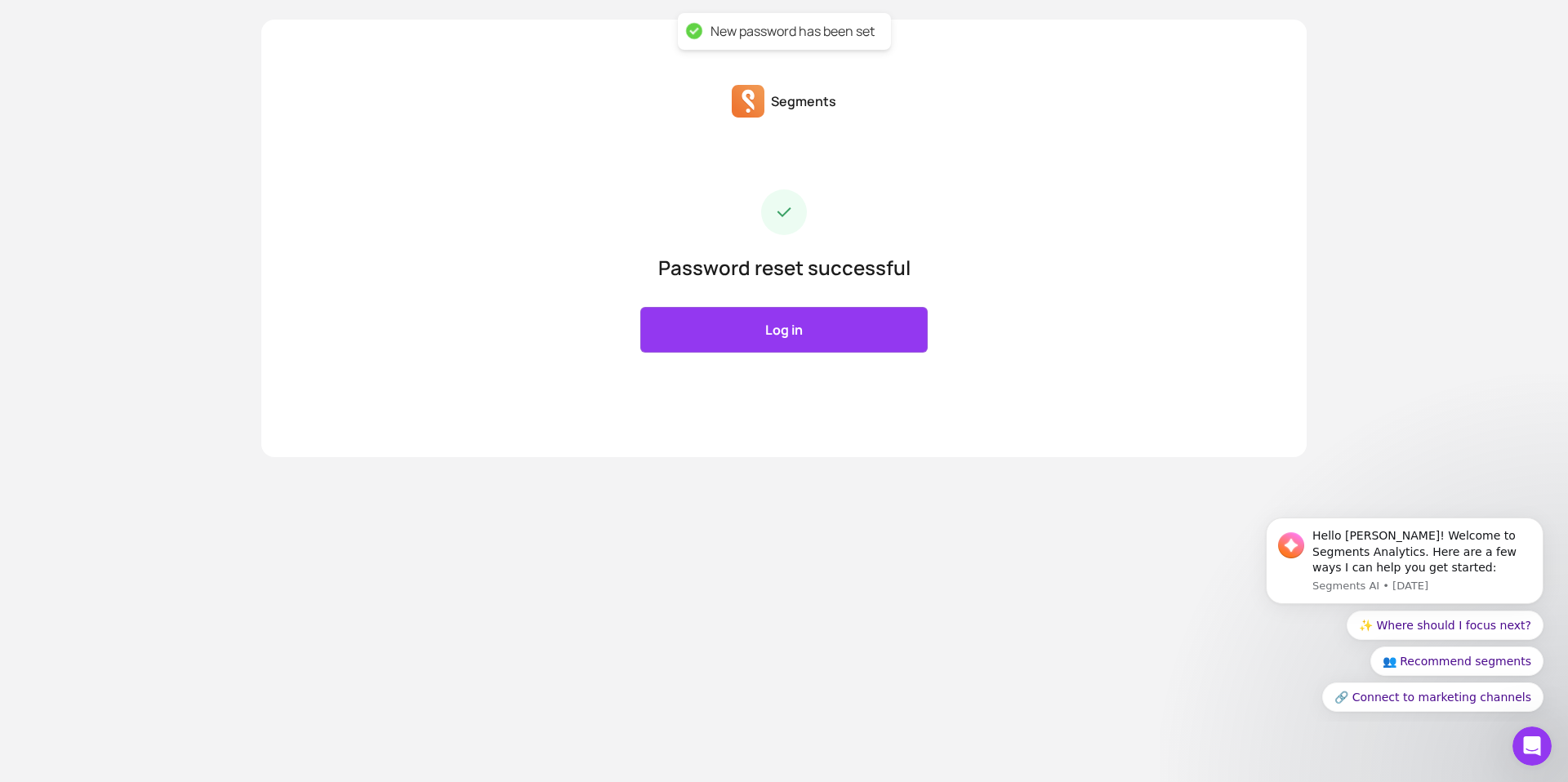
click at [775, 330] on link "Log in" at bounding box center [783, 329] width 287 height 46
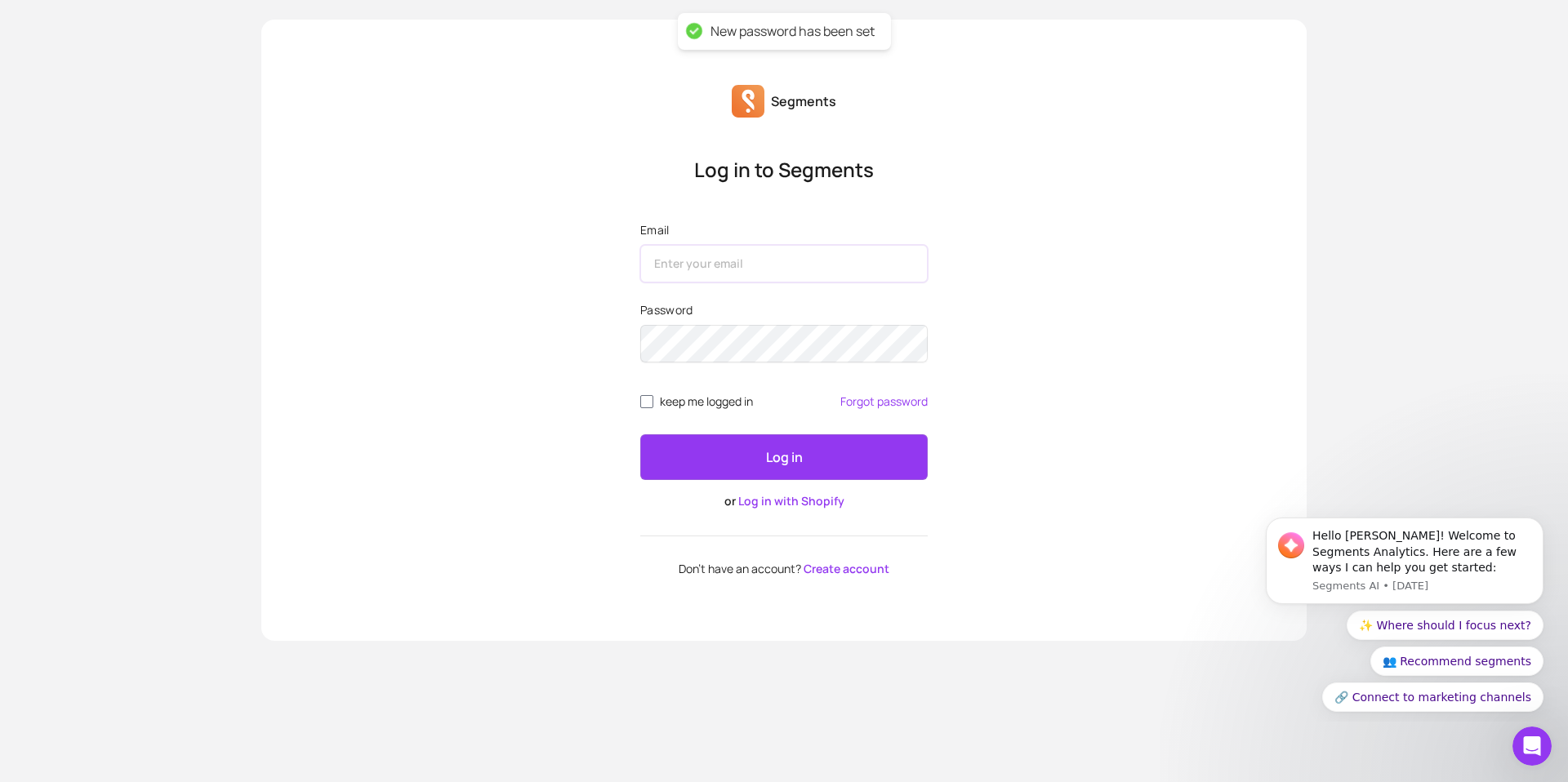
click at [746, 270] on input "Email" at bounding box center [783, 263] width 287 height 38
paste input "[EMAIL_ADDRESS][DOMAIN_NAME]"
type input "[EMAIL_ADDRESS][DOMAIN_NAME]"
click at [663, 407] on span "keep me logged in" at bounding box center [706, 402] width 93 height 13
click at [653, 407] on input "keep me logged in" at bounding box center [647, 402] width 13 height 13
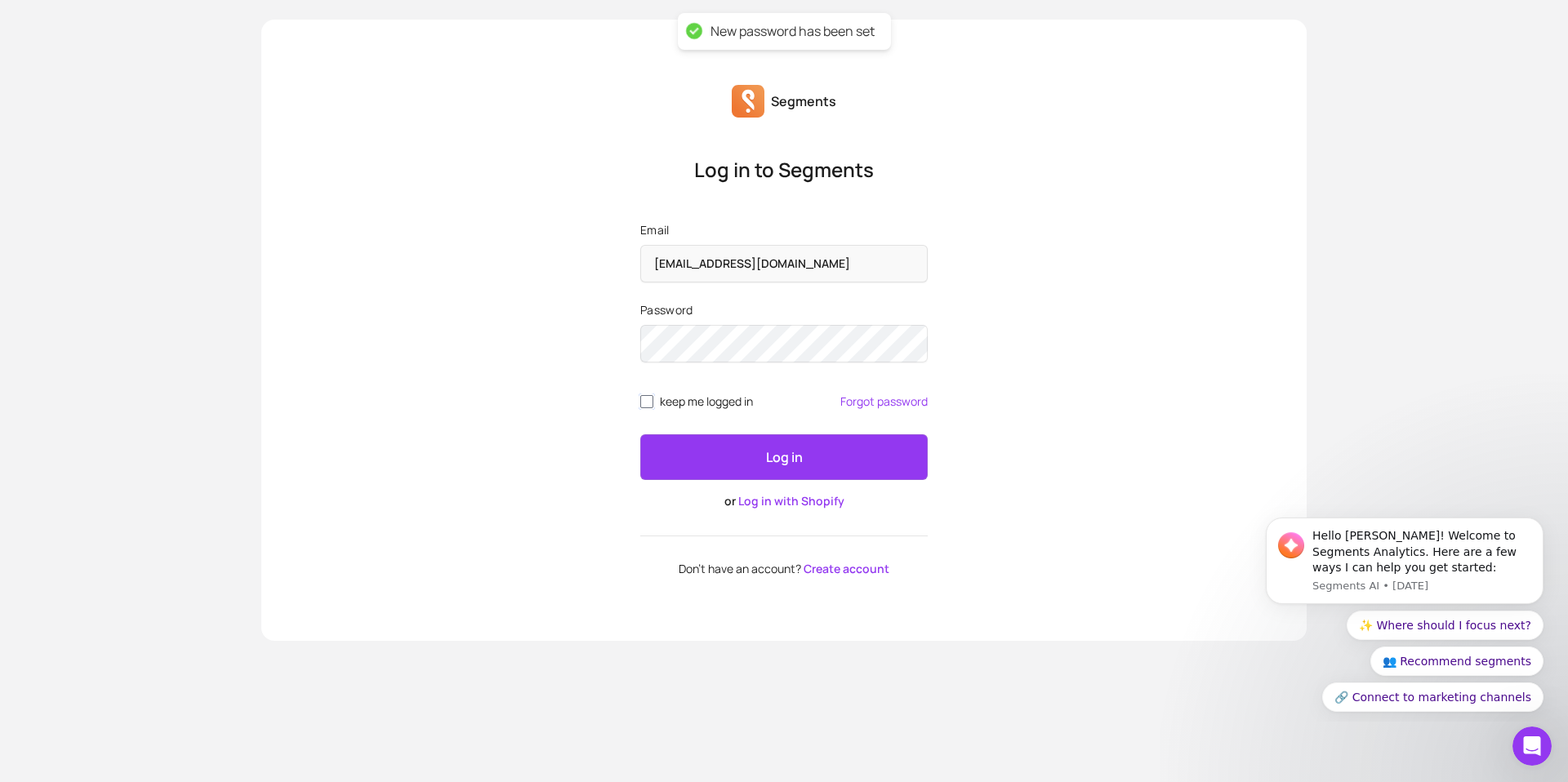
checkbox input "true"
click at [708, 465] on button "Log in" at bounding box center [783, 457] width 287 height 46
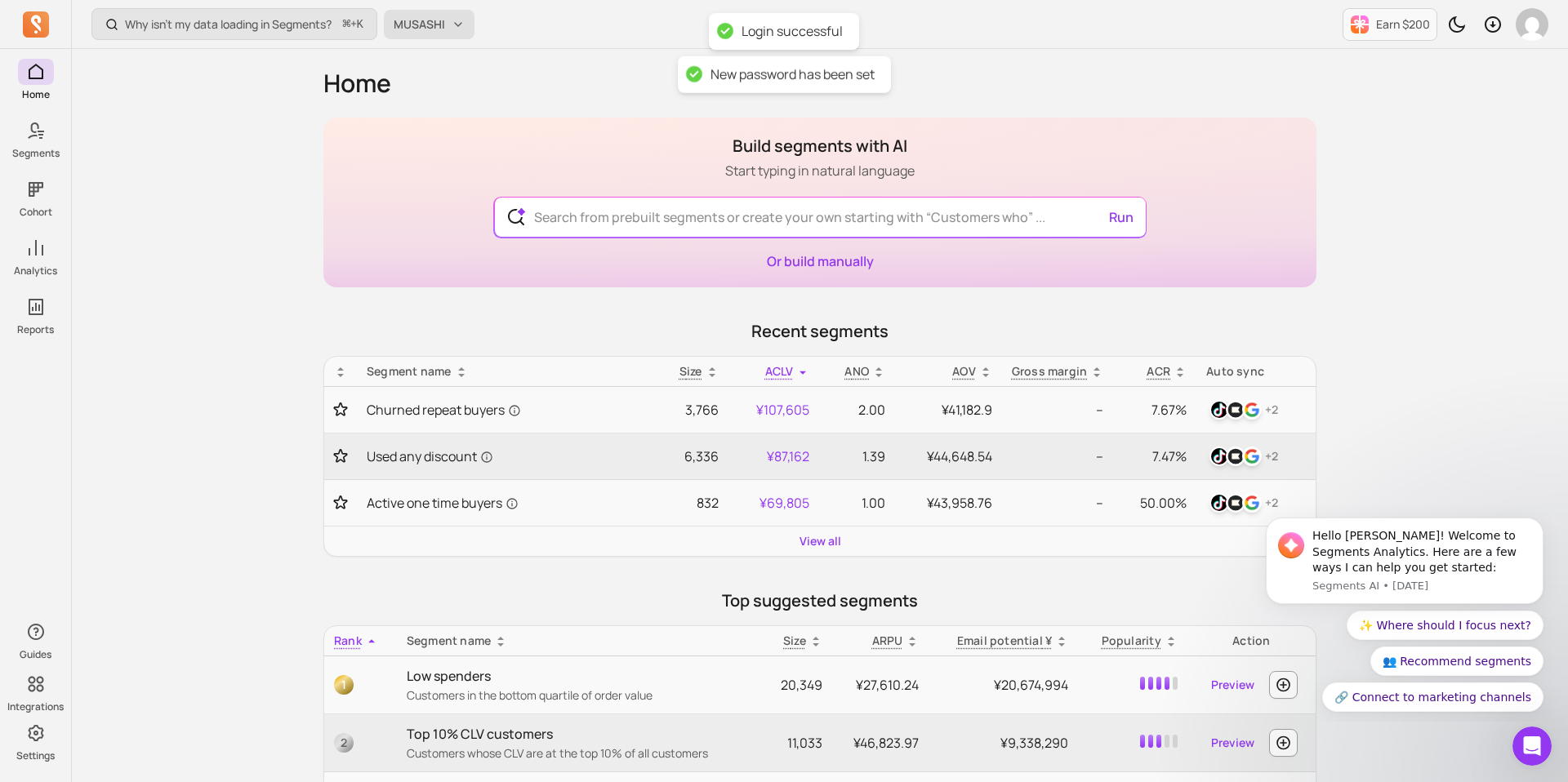
click at [435, 24] on span "MUSASHI" at bounding box center [419, 24] width 52 height 16
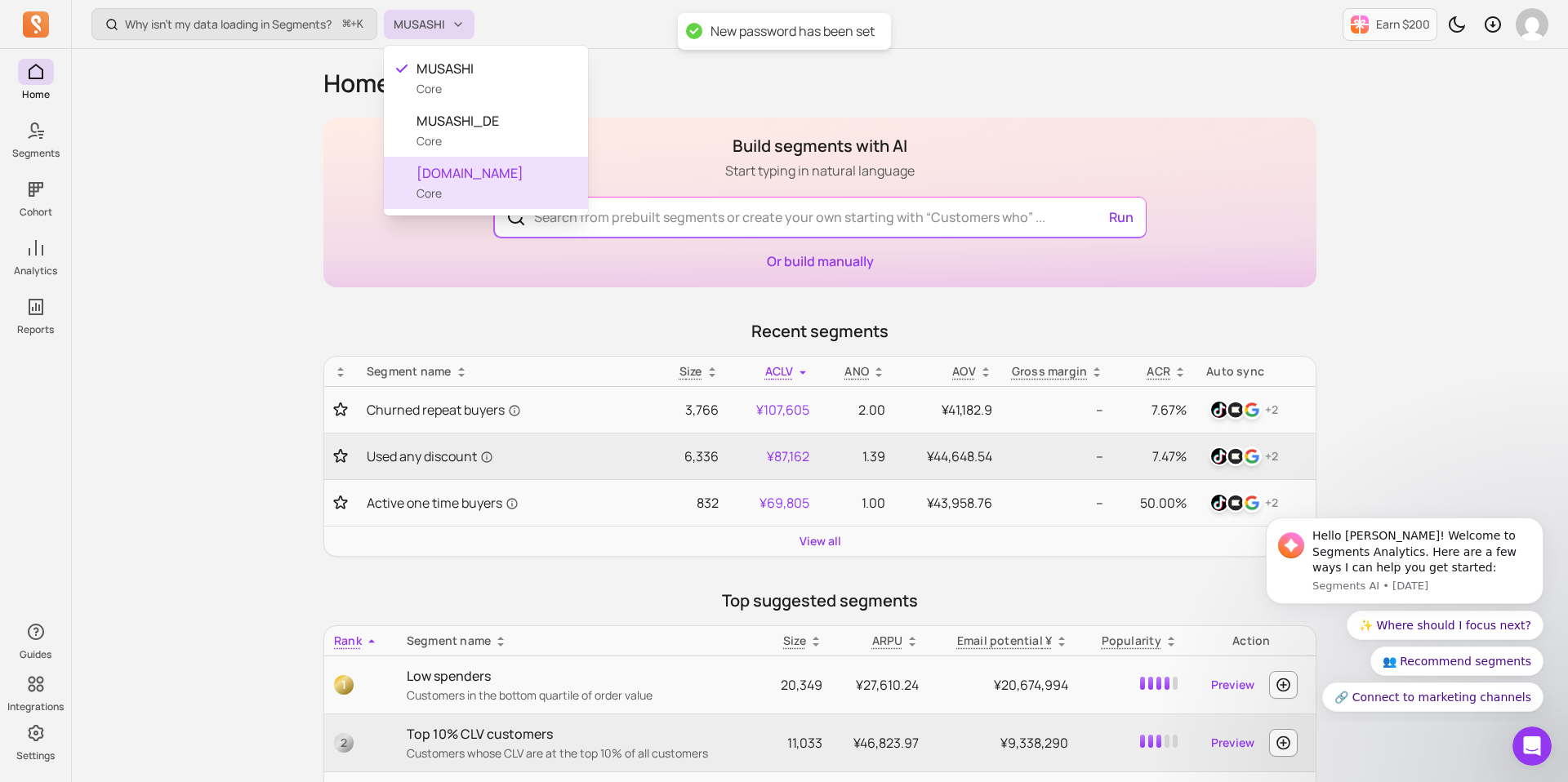
click at [453, 175] on span "musashihamono.fr" at bounding box center [495, 173] width 158 height 20
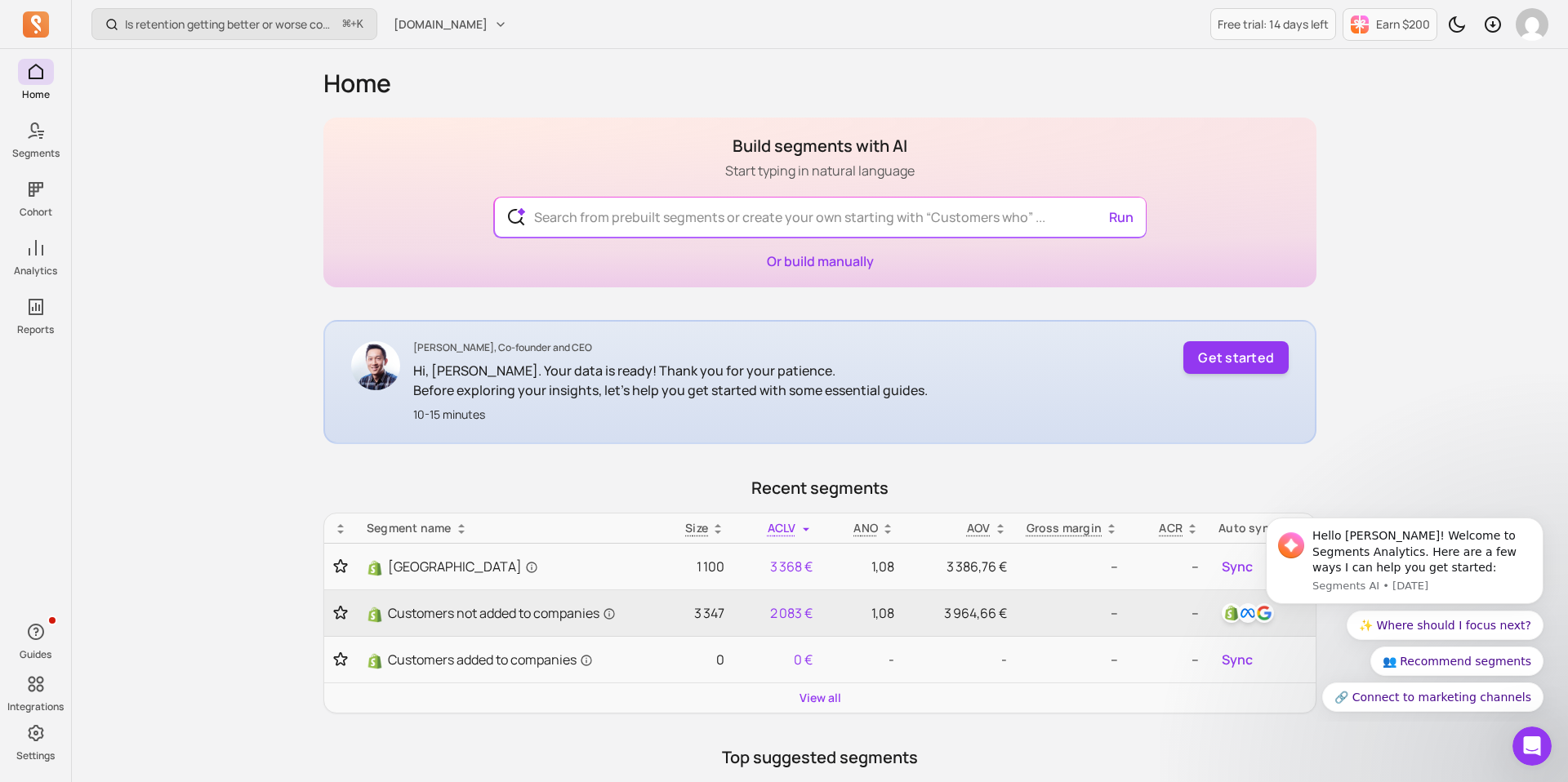
click at [829, 711] on div "View all" at bounding box center [819, 697] width 991 height 29
click at [827, 706] on div "View all" at bounding box center [819, 697] width 991 height 29
click at [823, 698] on link "View all" at bounding box center [820, 697] width 41 height 16
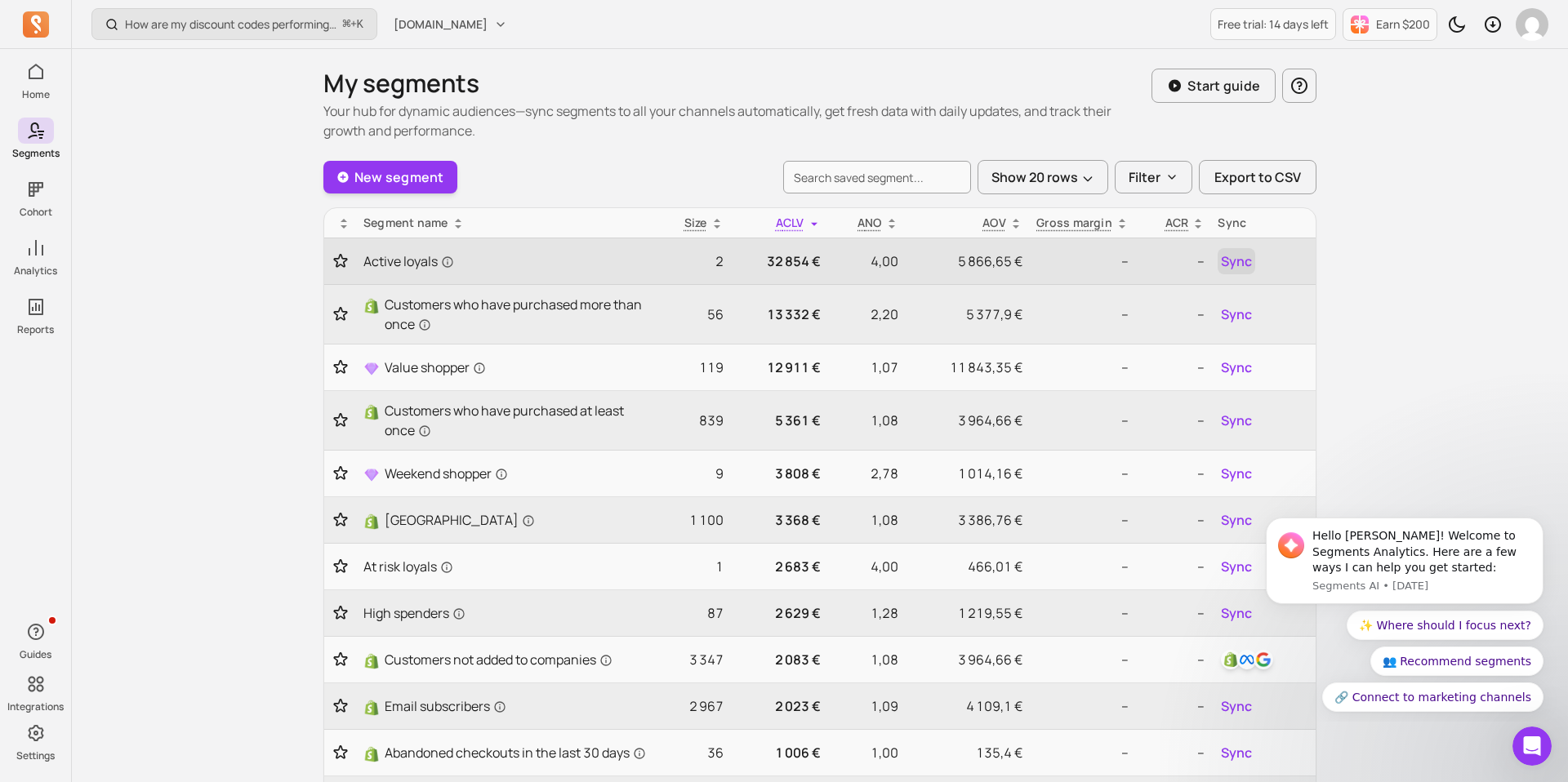
click at [1238, 263] on span "Sync" at bounding box center [1236, 261] width 31 height 20
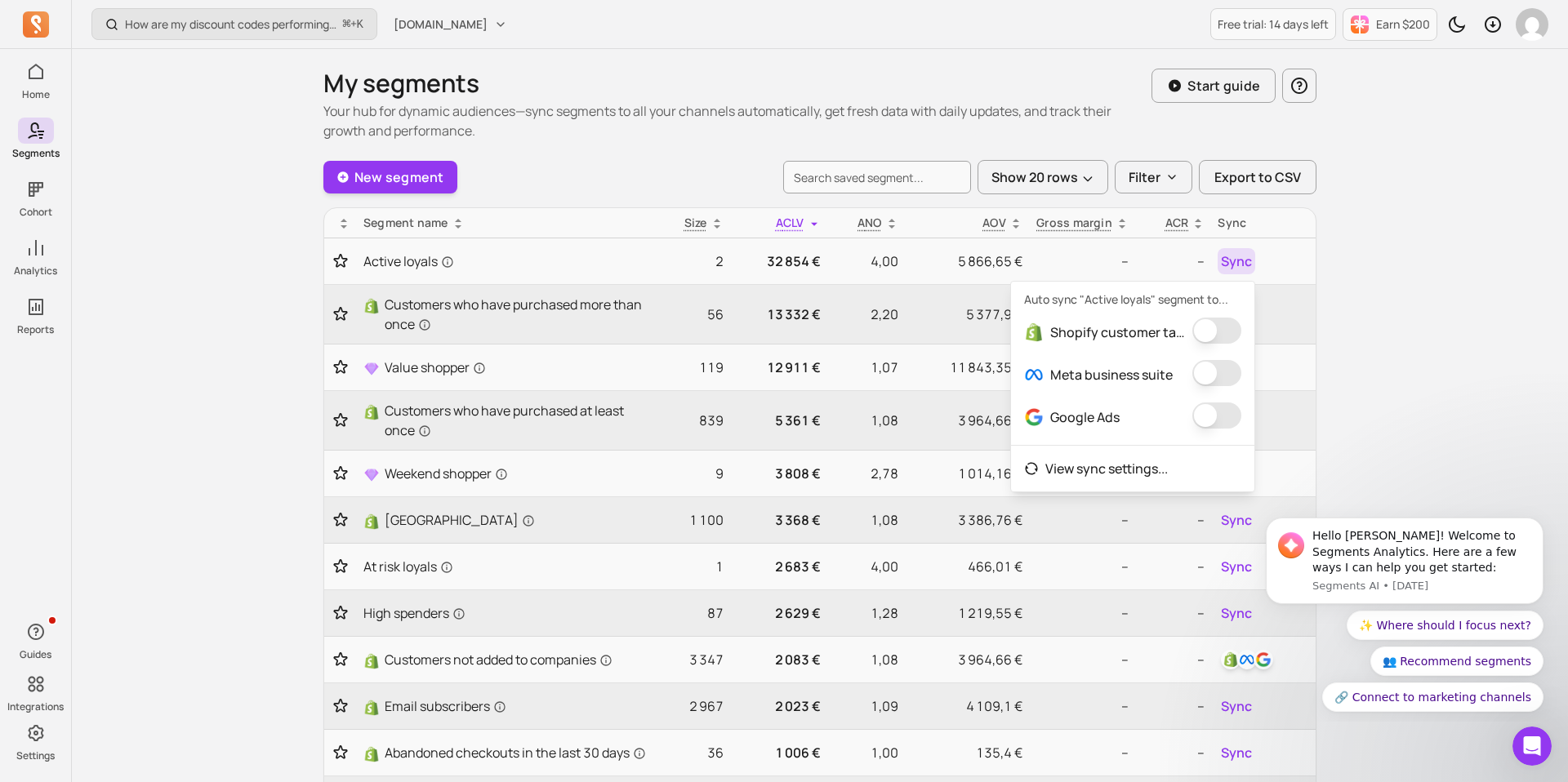
click at [1202, 339] on button "button" at bounding box center [1217, 330] width 49 height 26
click at [1208, 363] on button "button" at bounding box center [1206, 374] width 49 height 26
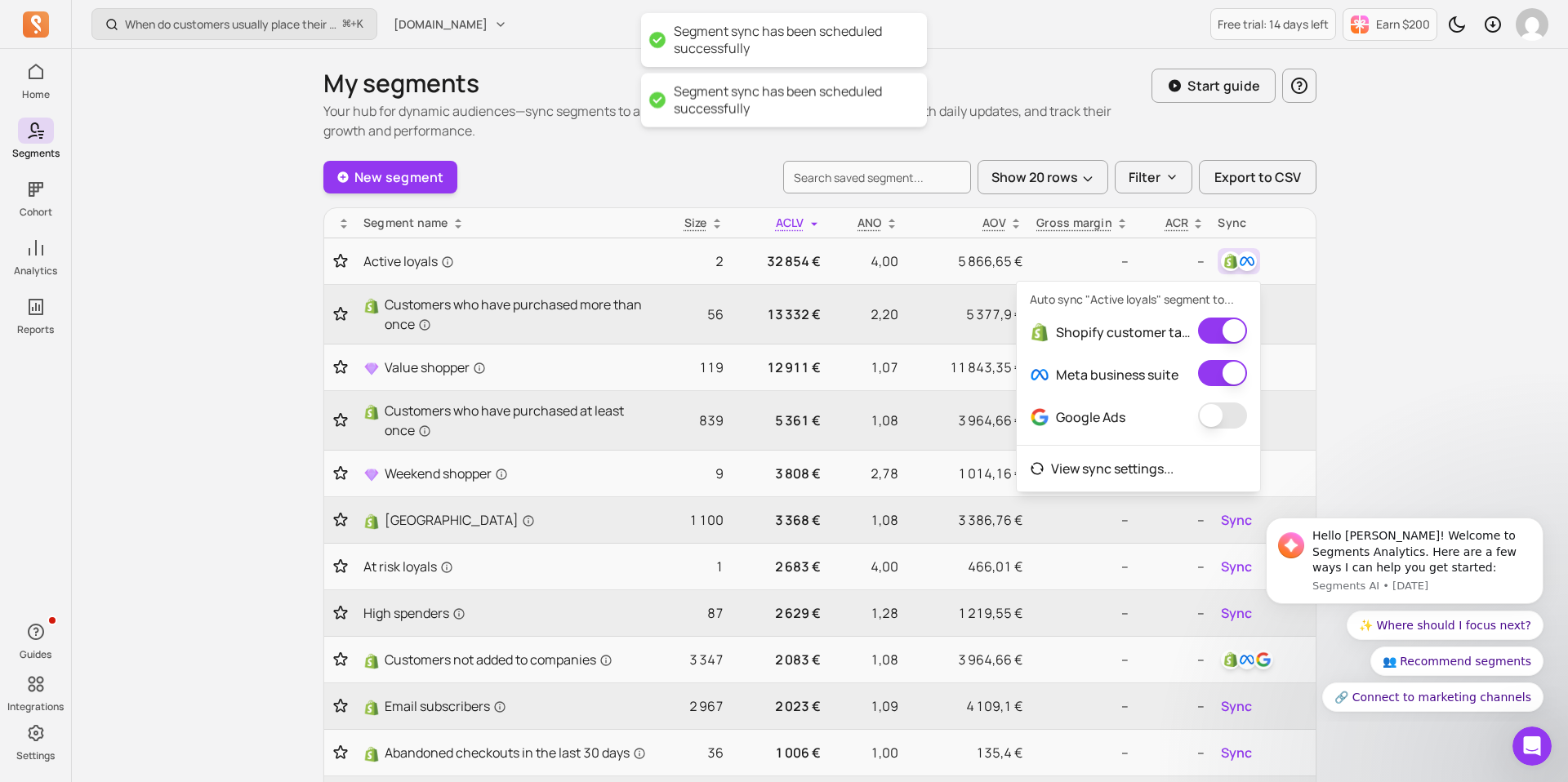
click at [1207, 409] on button "button" at bounding box center [1223, 416] width 49 height 26
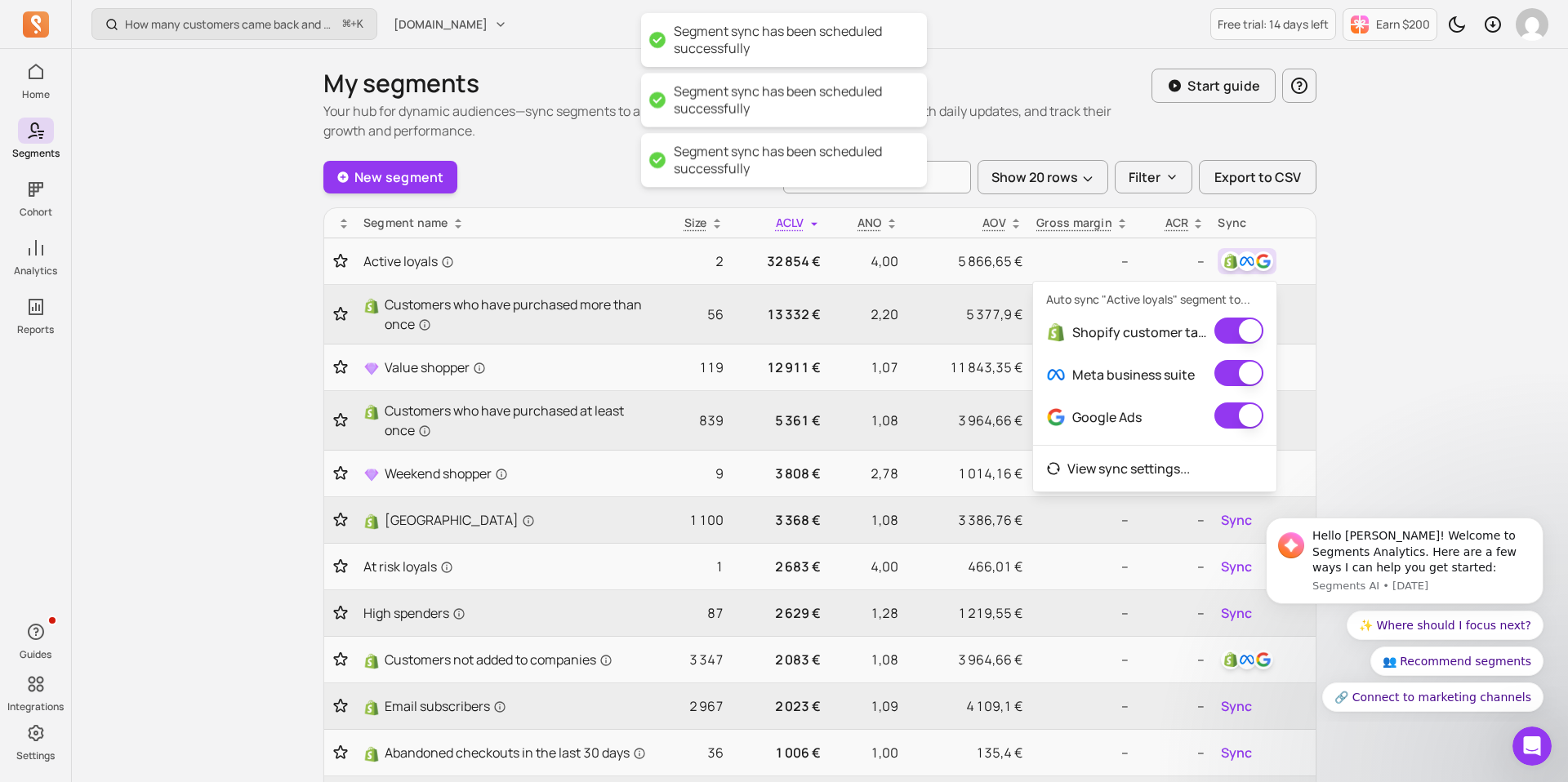
click at [1347, 299] on div "How many customers came back and made another purchase? ⌘ + K musashihamono.fr …" at bounding box center [819, 654] width 1496 height 1309
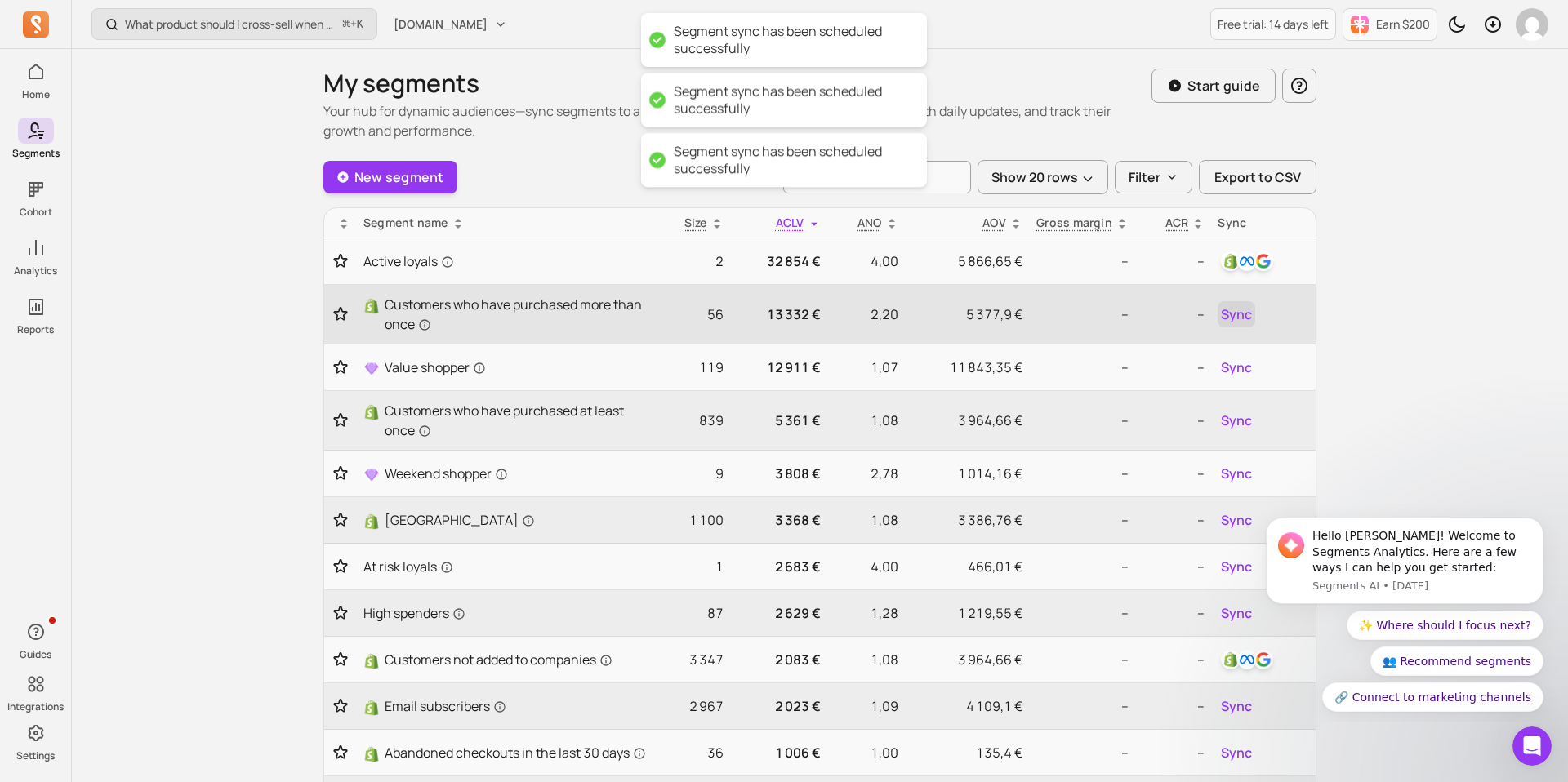
click at [1246, 311] on span "Sync" at bounding box center [1236, 314] width 31 height 20
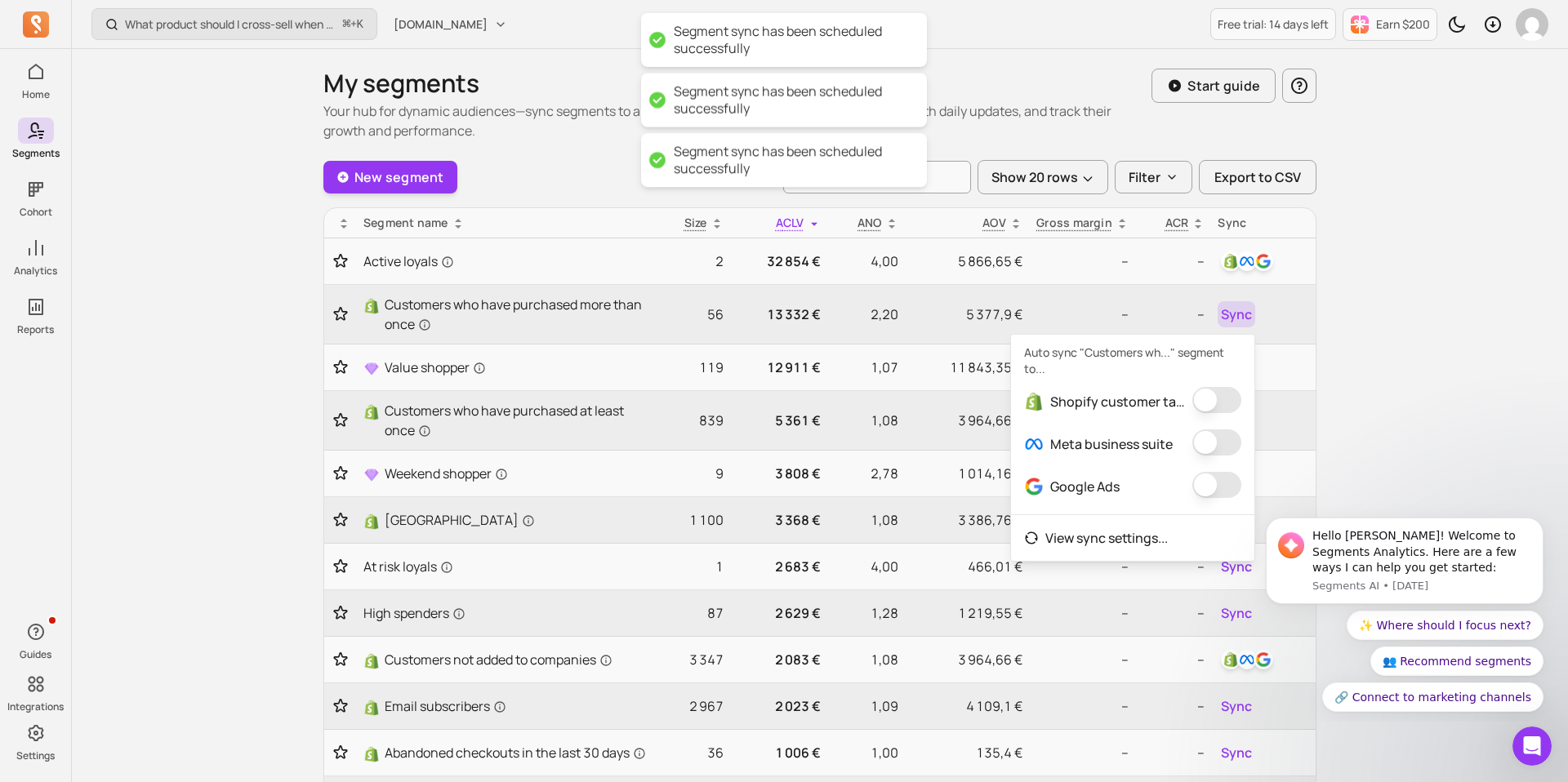
click at [1206, 394] on button "button" at bounding box center [1217, 400] width 49 height 26
click at [1208, 446] on button "button" at bounding box center [1206, 442] width 49 height 26
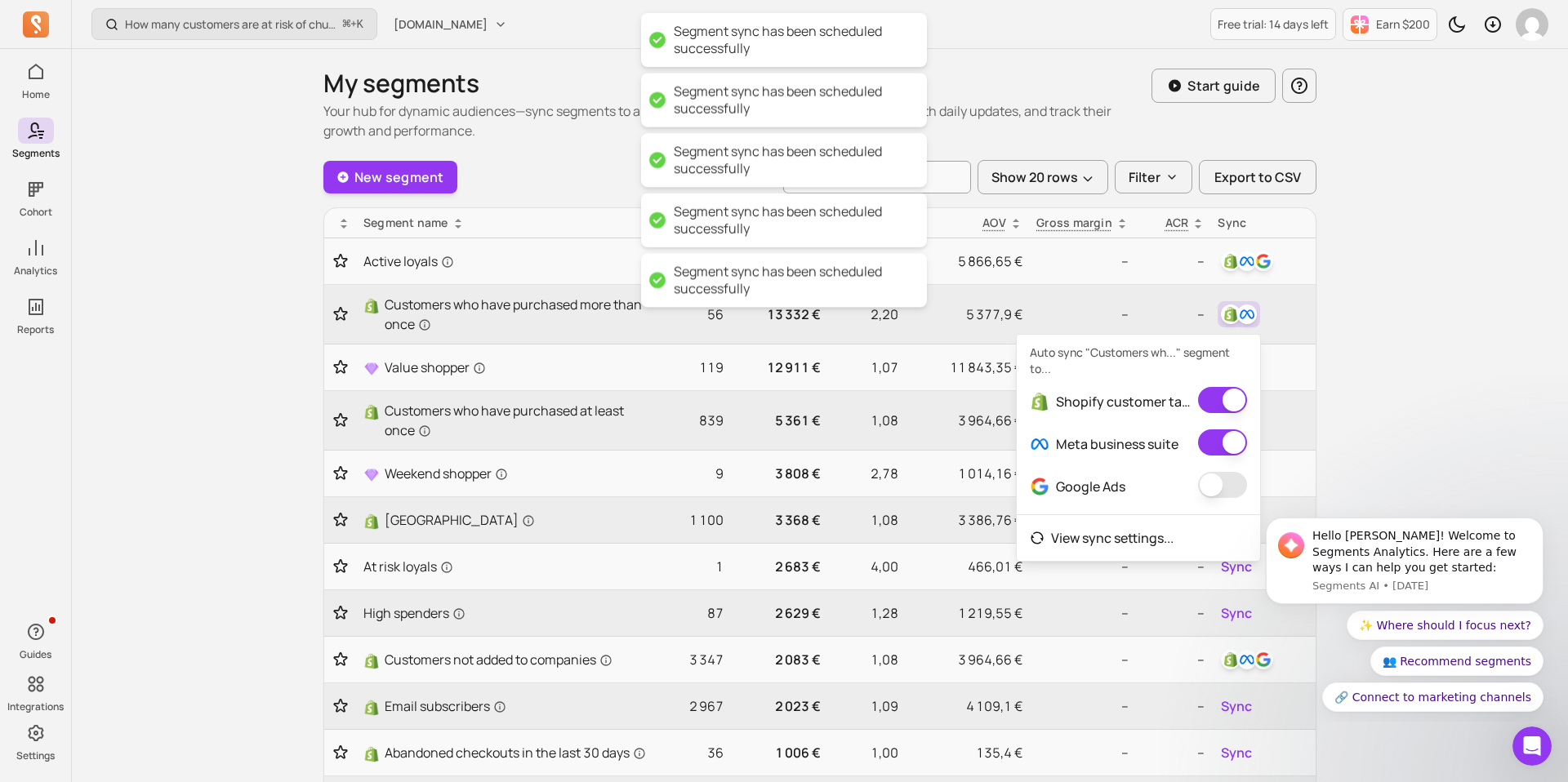
click at [1206, 473] on button "button" at bounding box center [1223, 485] width 49 height 26
click at [1390, 428] on div "What segment has the highest conversion rate in a campaign? ⌘ + K musashihamono…" at bounding box center [819, 654] width 1496 height 1309
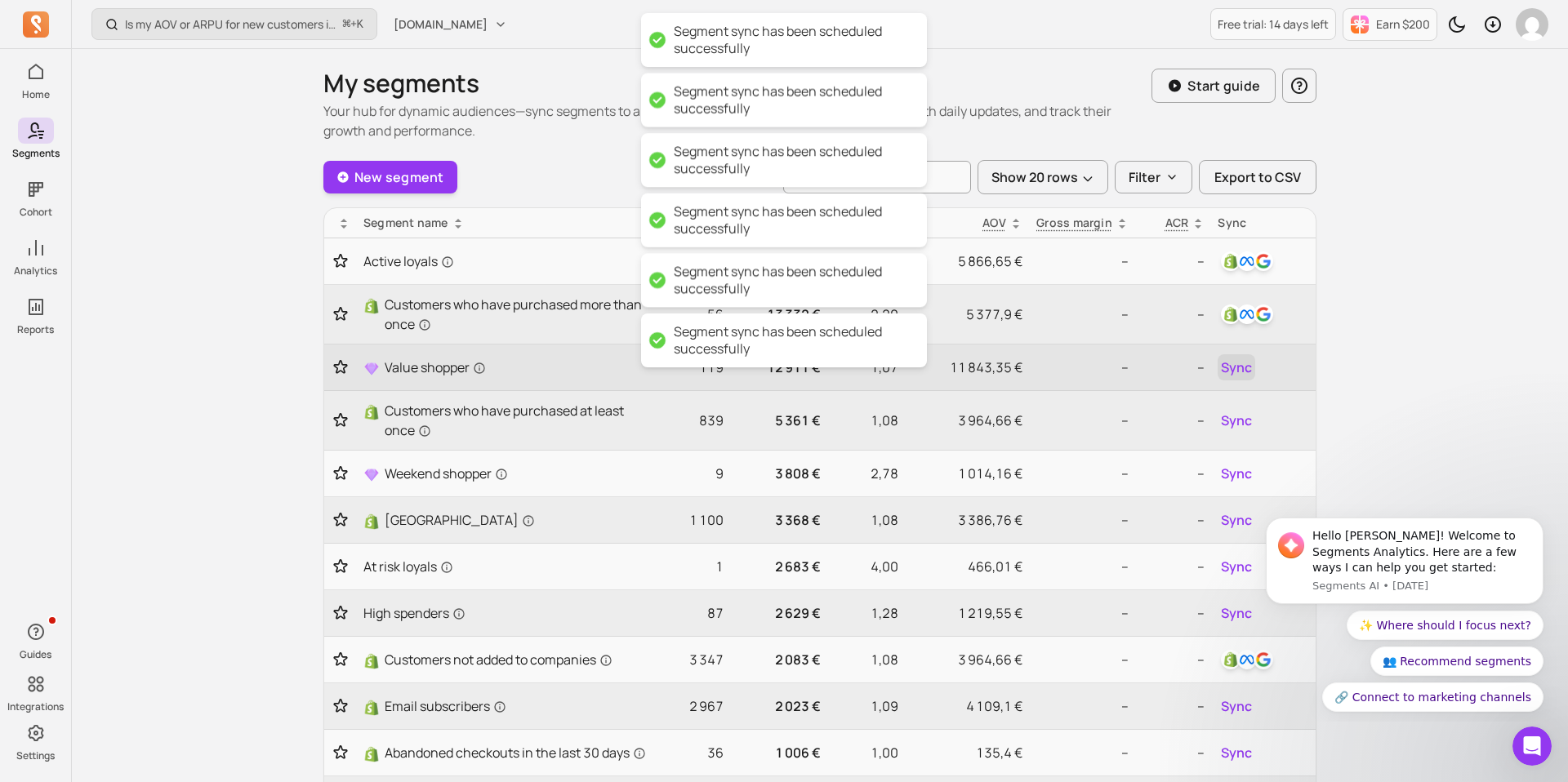
click at [1246, 374] on span "Sync" at bounding box center [1236, 367] width 31 height 20
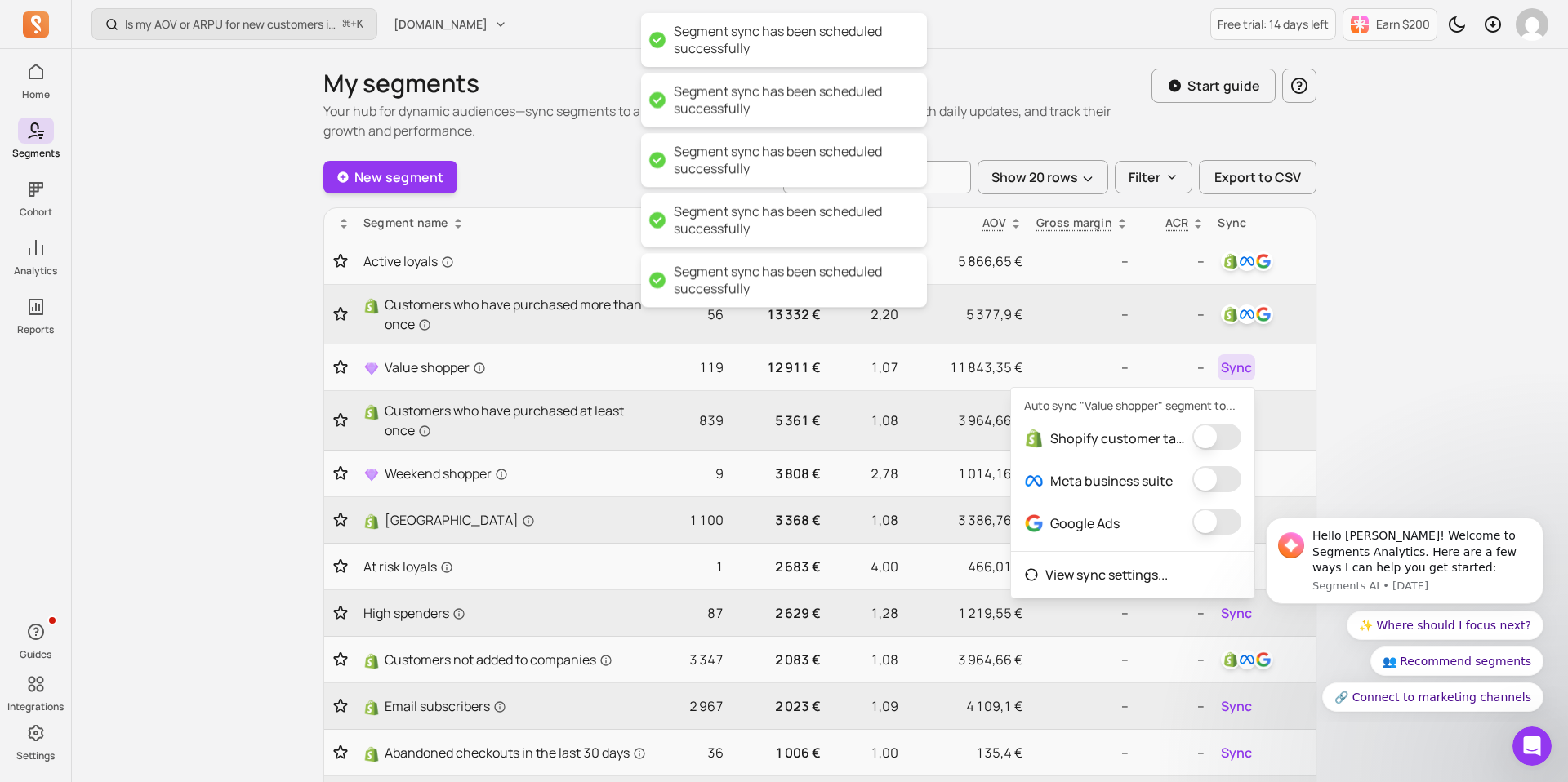
click at [1211, 440] on button "button" at bounding box center [1217, 437] width 49 height 26
click at [1212, 477] on button "button" at bounding box center [1206, 479] width 49 height 26
click at [1209, 518] on button "button" at bounding box center [1223, 521] width 49 height 26
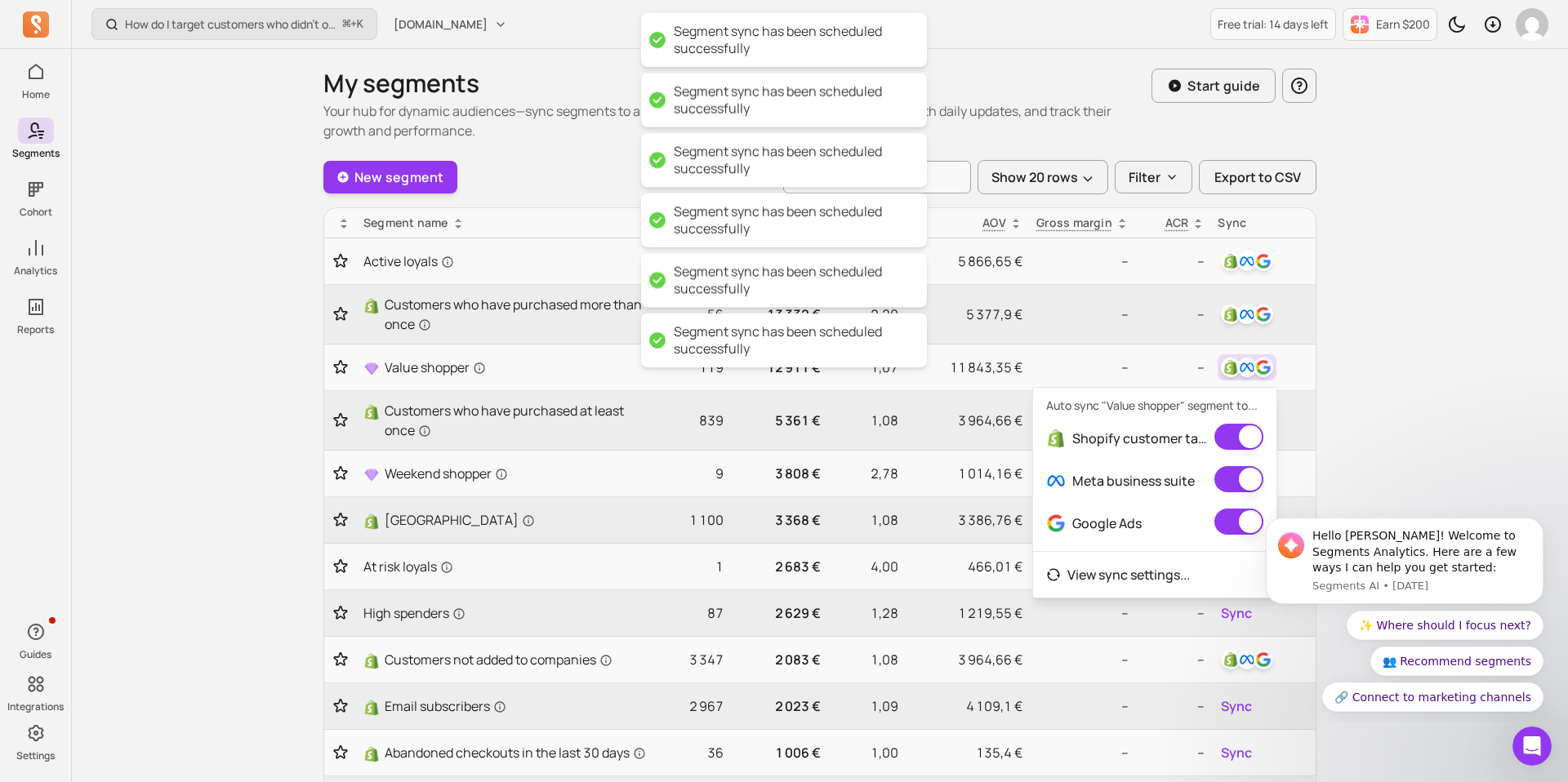
click at [1380, 418] on div "How do I target customers who didn’t open or click a campaign? ⌘ + K musashiham…" at bounding box center [819, 654] width 1496 height 1309
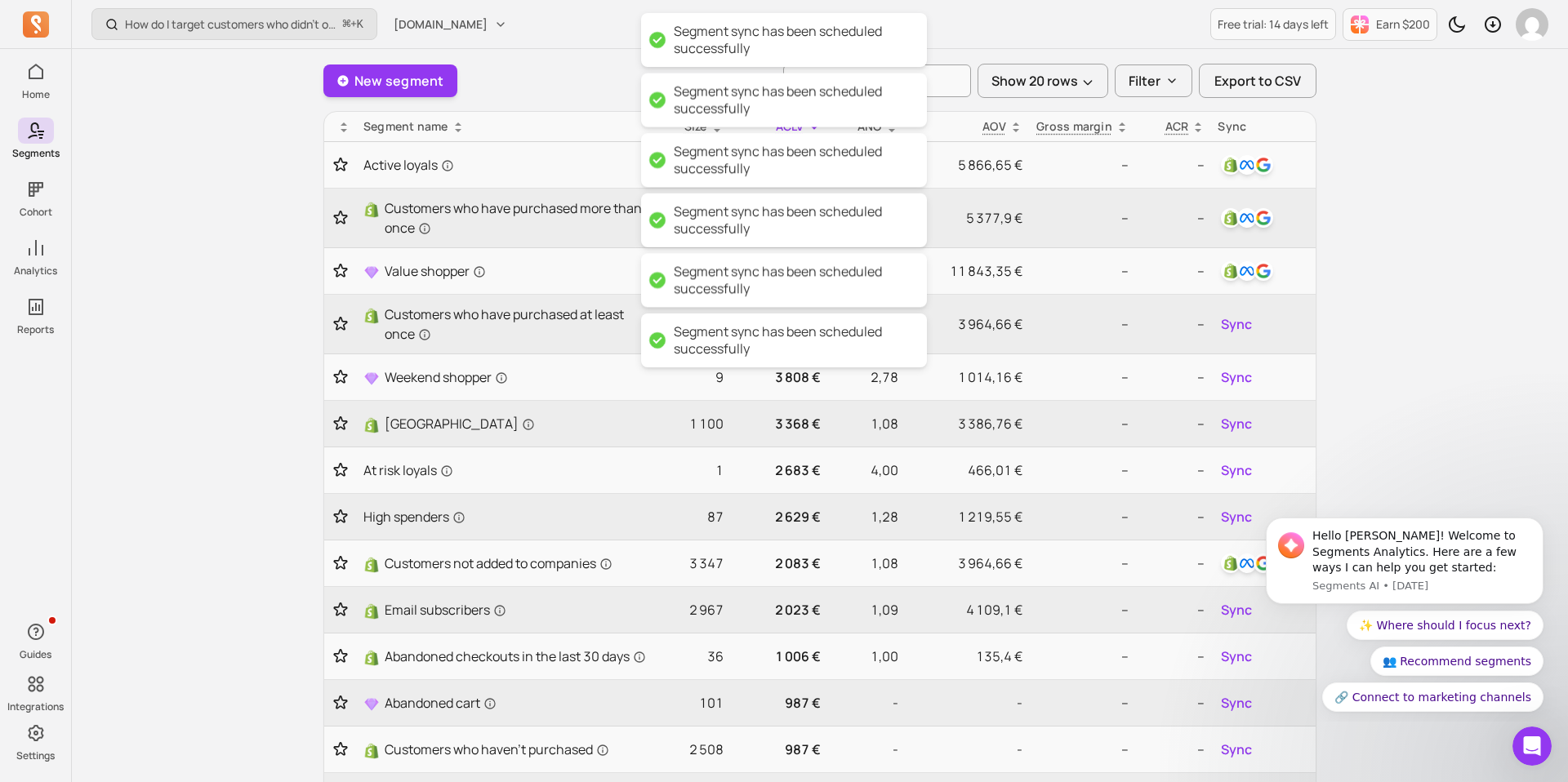
scroll to position [194, 0]
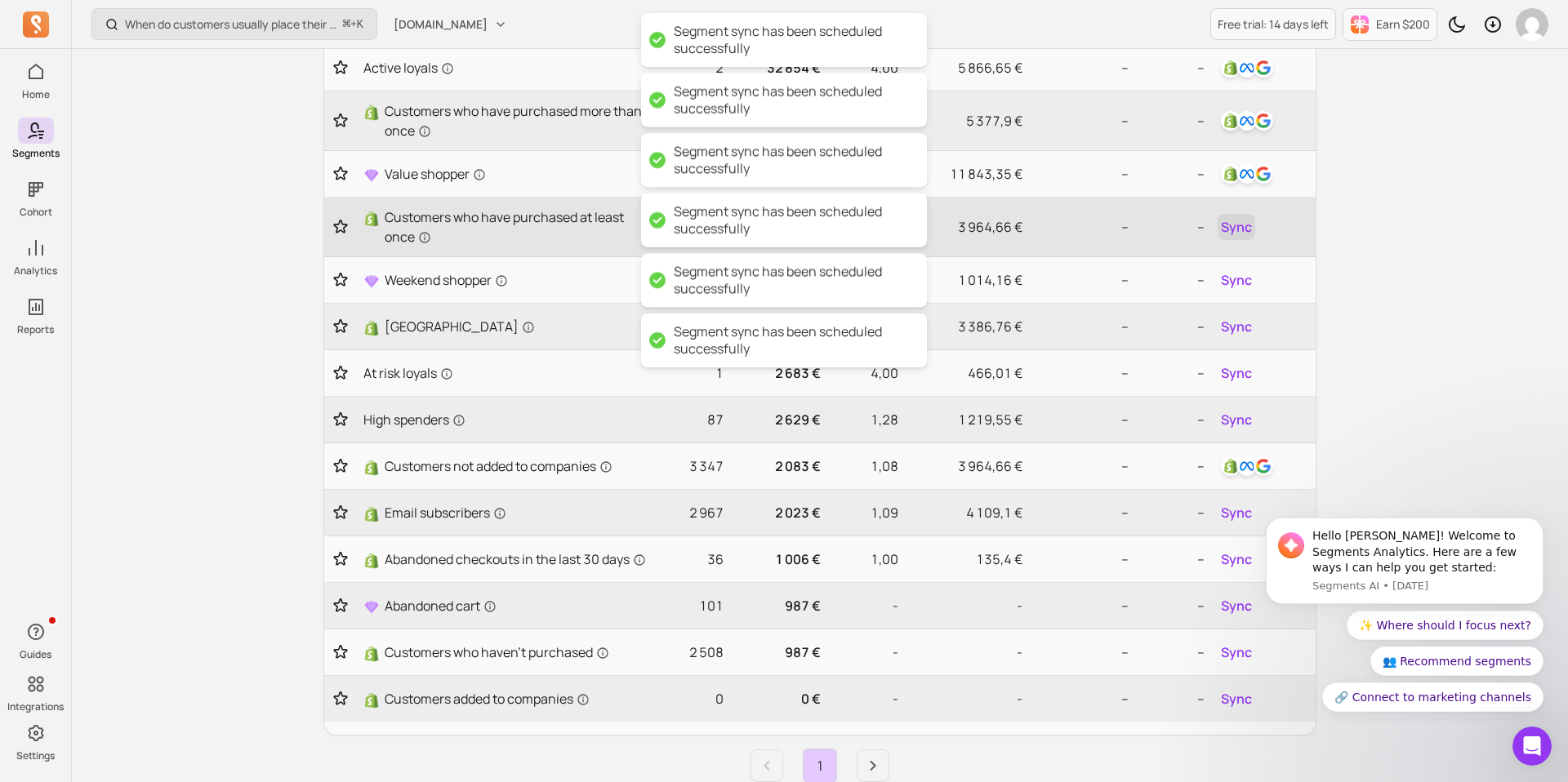
click at [1236, 233] on span "Sync" at bounding box center [1236, 227] width 31 height 20
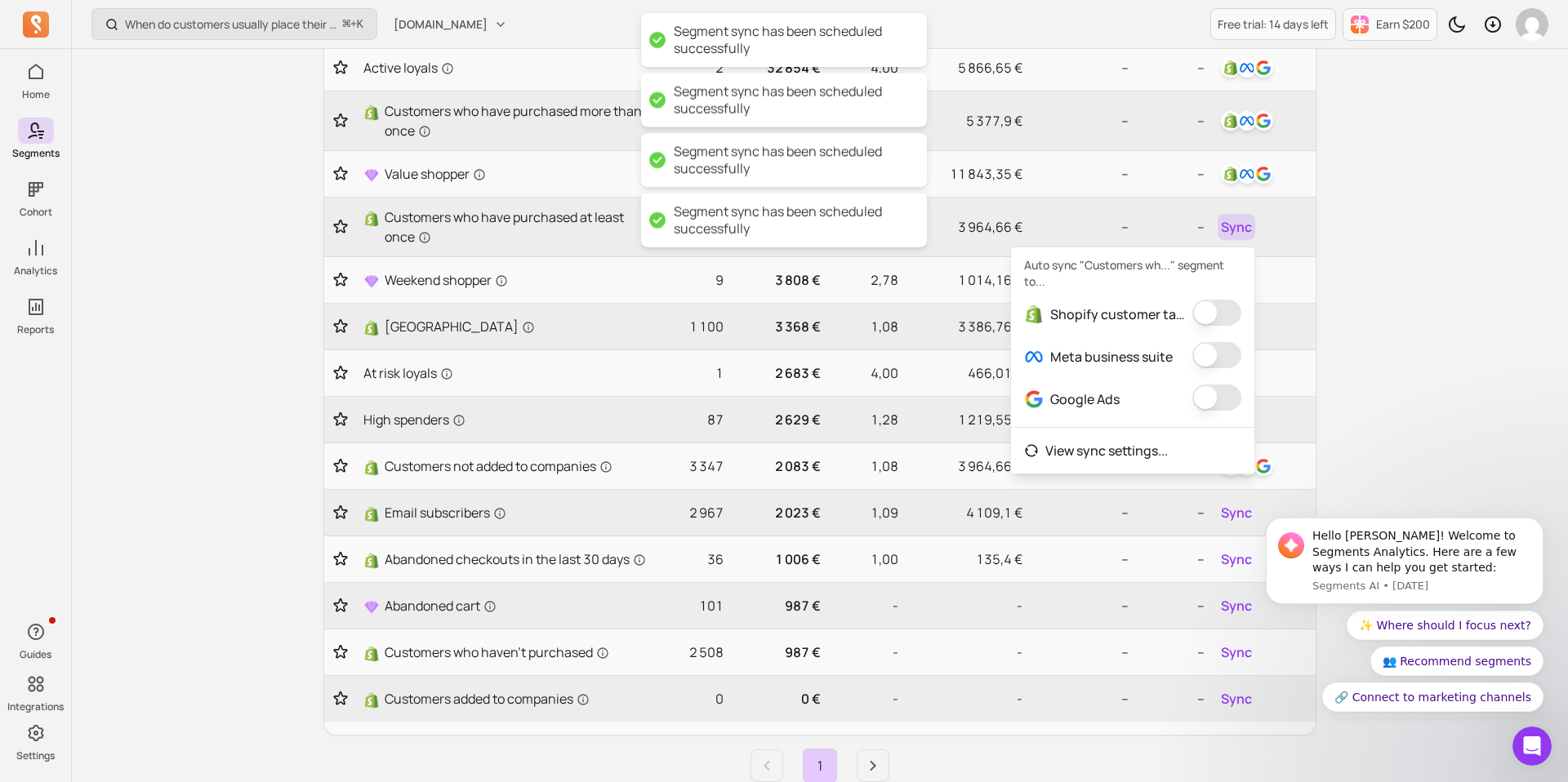
click at [1229, 310] on button "button" at bounding box center [1217, 312] width 49 height 26
click at [1220, 357] on button "button" at bounding box center [1206, 355] width 49 height 26
click at [1213, 395] on button "button" at bounding box center [1223, 398] width 49 height 26
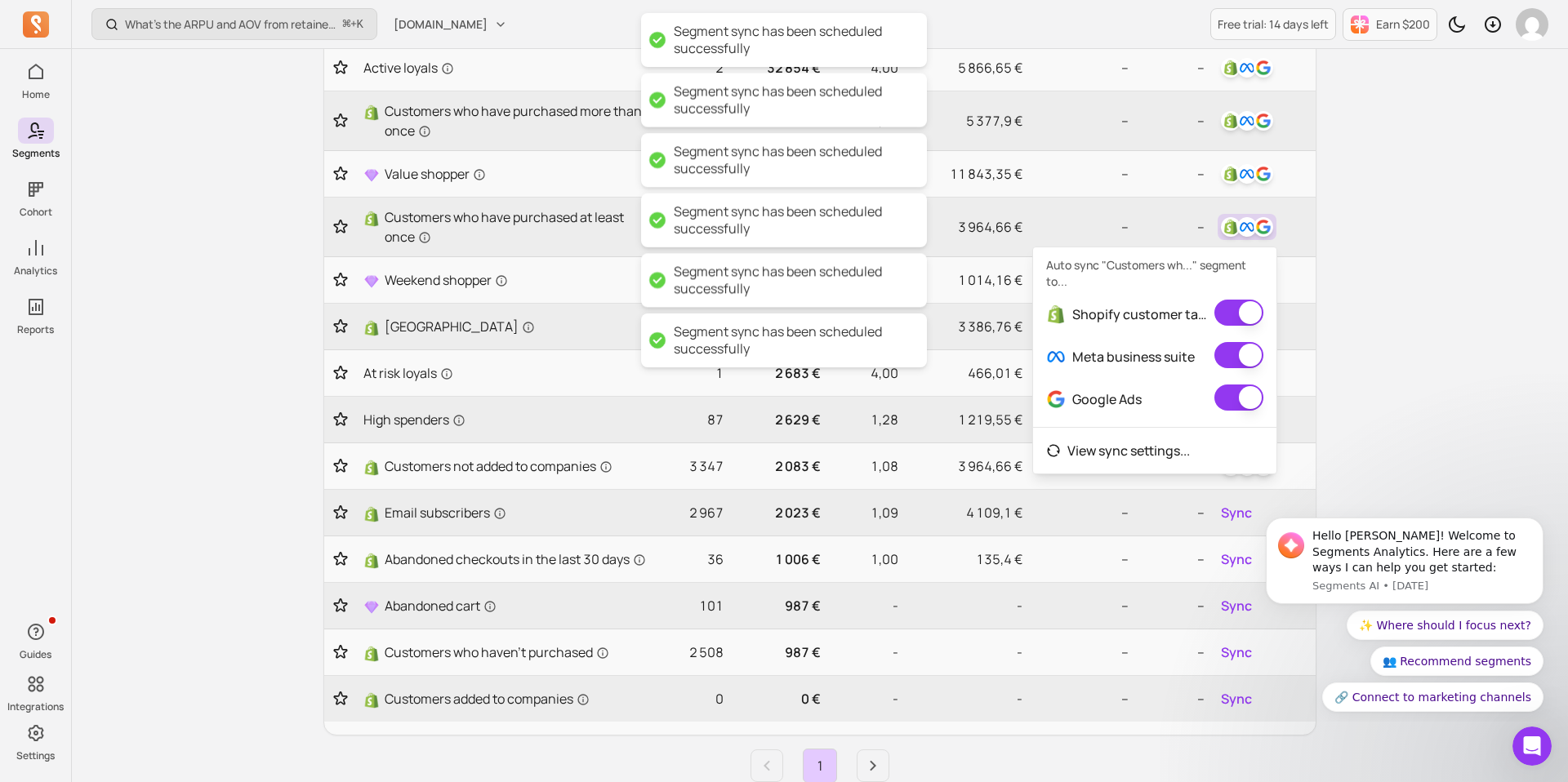
click at [1405, 332] on div "What’s the ARPU and AOV from retained customers? ⌘ + K musashihamono.fr Free tr…" at bounding box center [819, 460] width 1496 height 1309
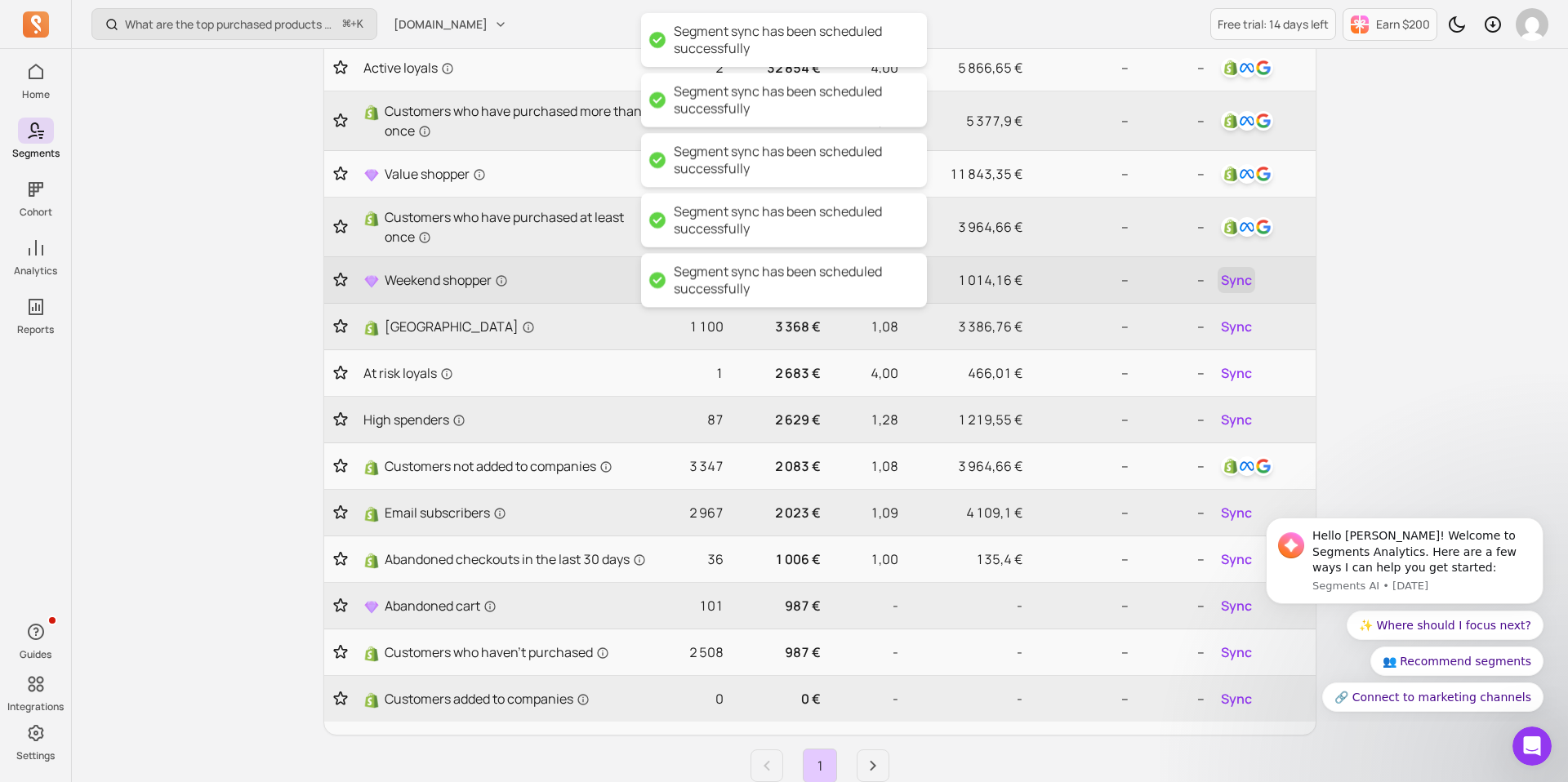
click at [1242, 281] on span "Sync" at bounding box center [1236, 279] width 31 height 20
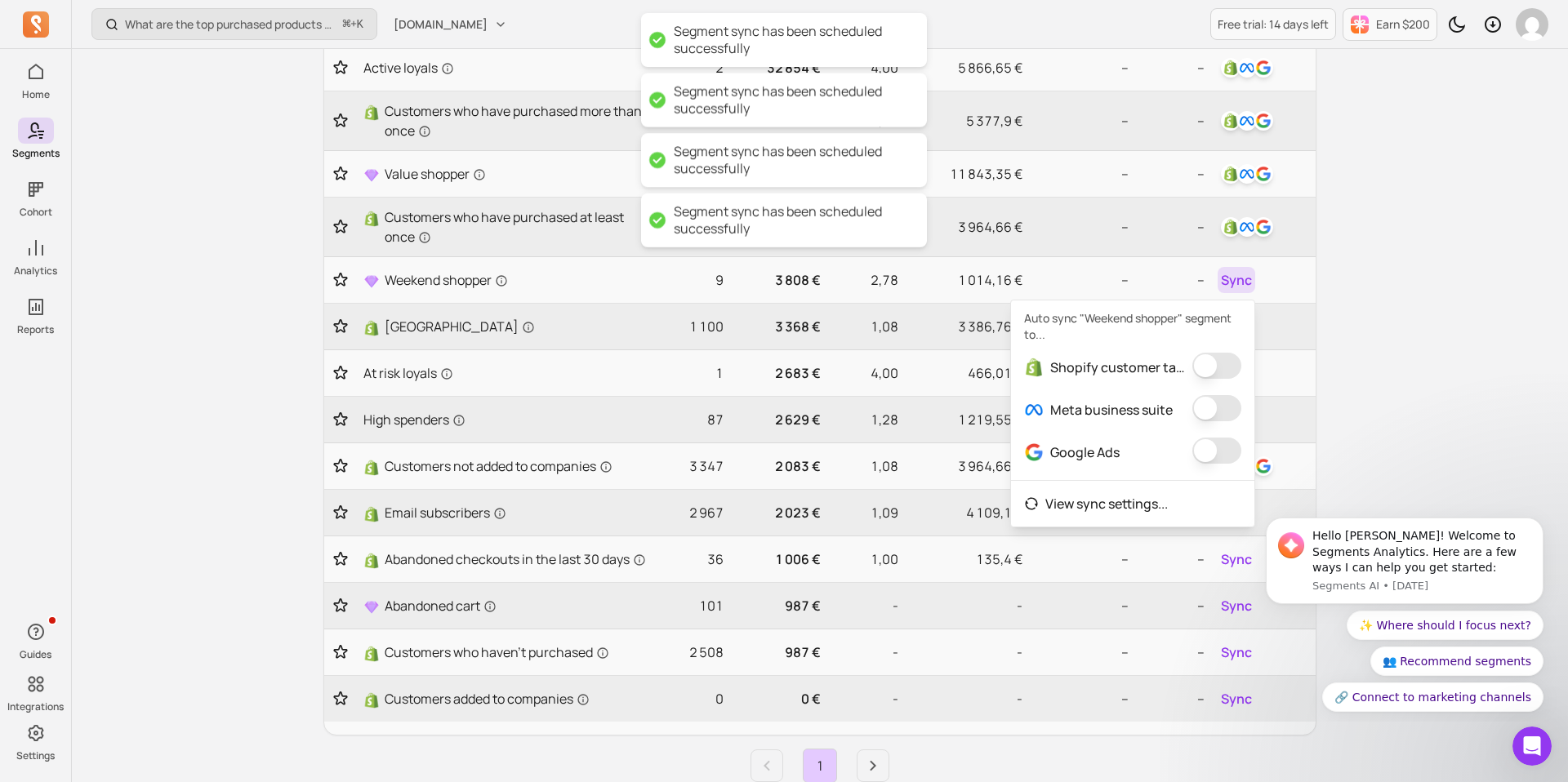
click at [1213, 379] on span at bounding box center [1217, 367] width 49 height 29
click at [1213, 367] on button "button" at bounding box center [1217, 366] width 49 height 26
click at [1214, 409] on button "button" at bounding box center [1206, 408] width 49 height 26
click at [1214, 436] on div "Google Ads" at bounding box center [1138, 452] width 244 height 42
click at [1224, 447] on button "button" at bounding box center [1223, 451] width 49 height 26
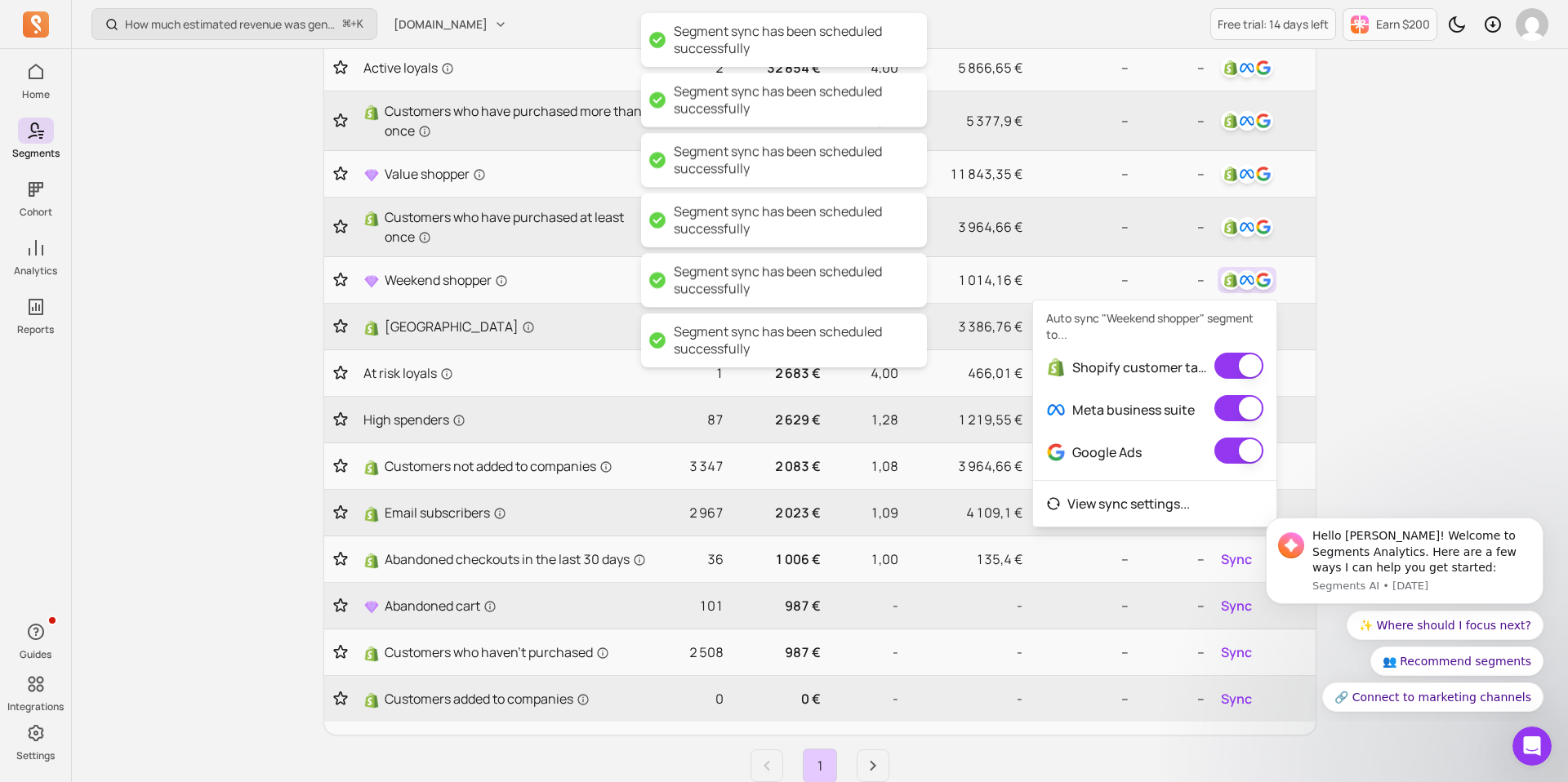
click at [1358, 360] on div "How much estimated revenue was generated from a campaign? ⌘ + K musashihamono.f…" at bounding box center [819, 460] width 1496 height 1309
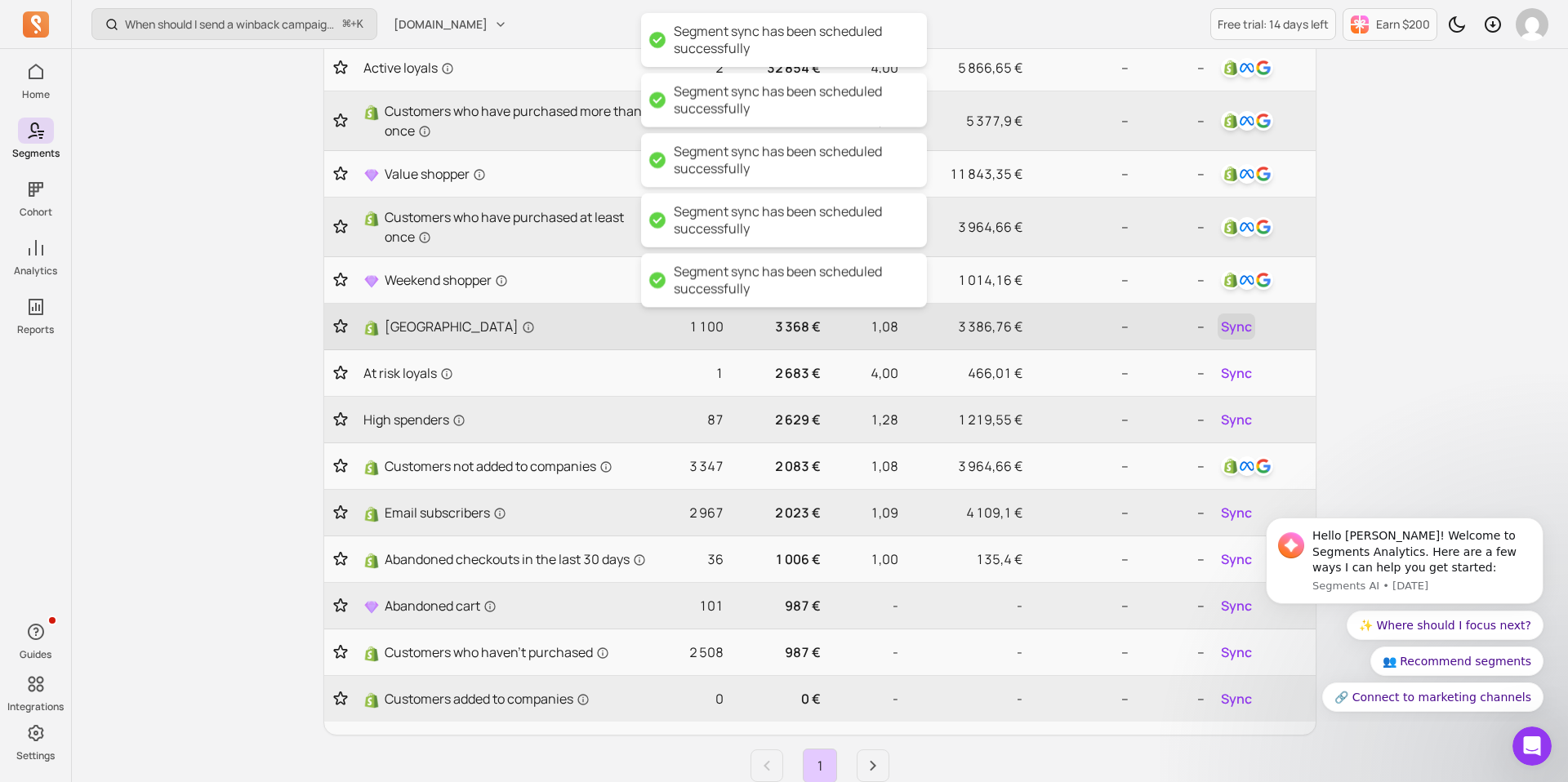
click at [1240, 330] on span "Sync" at bounding box center [1236, 327] width 31 height 20
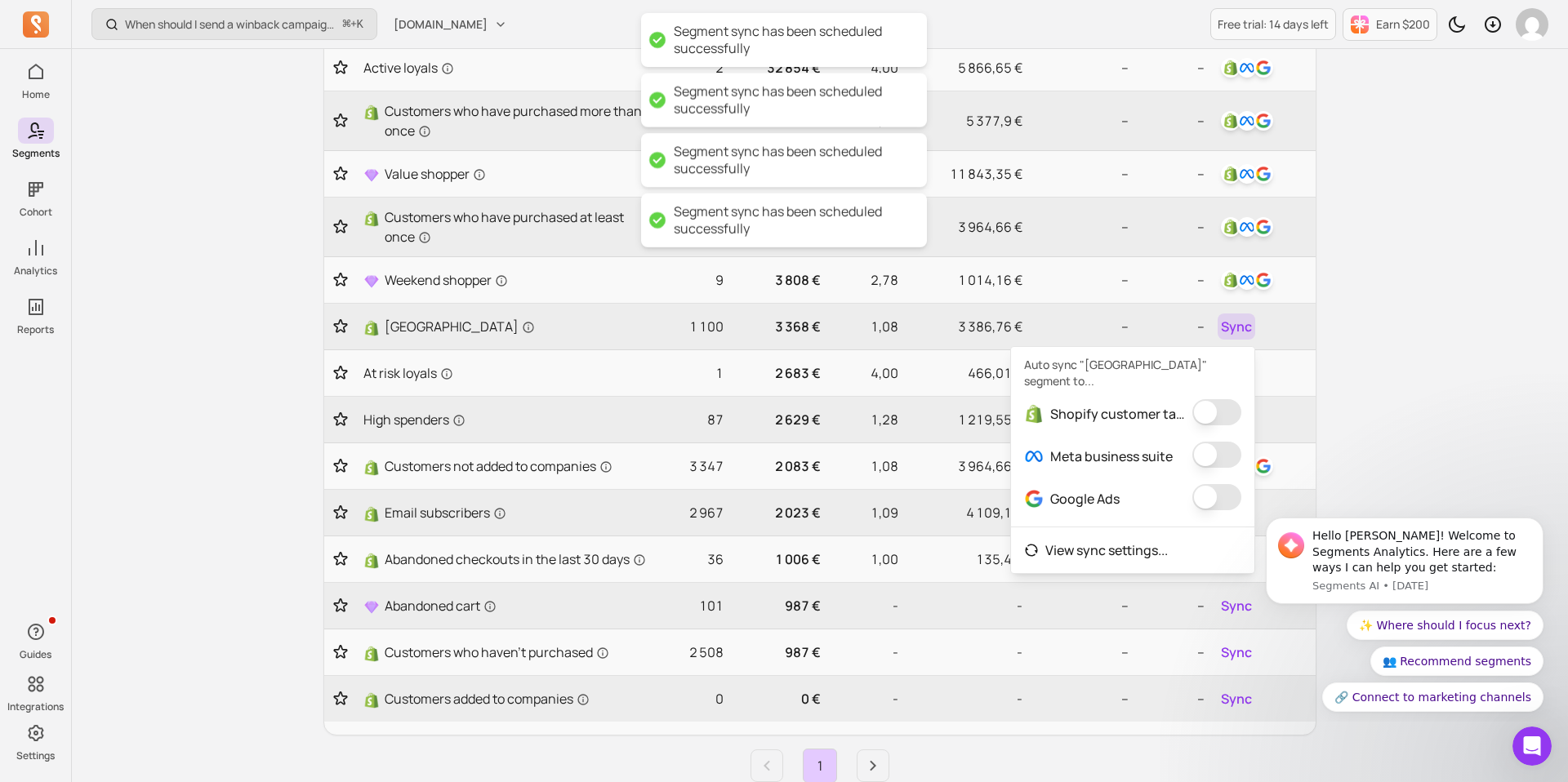
click at [1224, 399] on button "button" at bounding box center [1217, 412] width 49 height 26
click at [1224, 441] on button "button" at bounding box center [1206, 455] width 49 height 26
click at [1212, 484] on button "button" at bounding box center [1223, 497] width 49 height 26
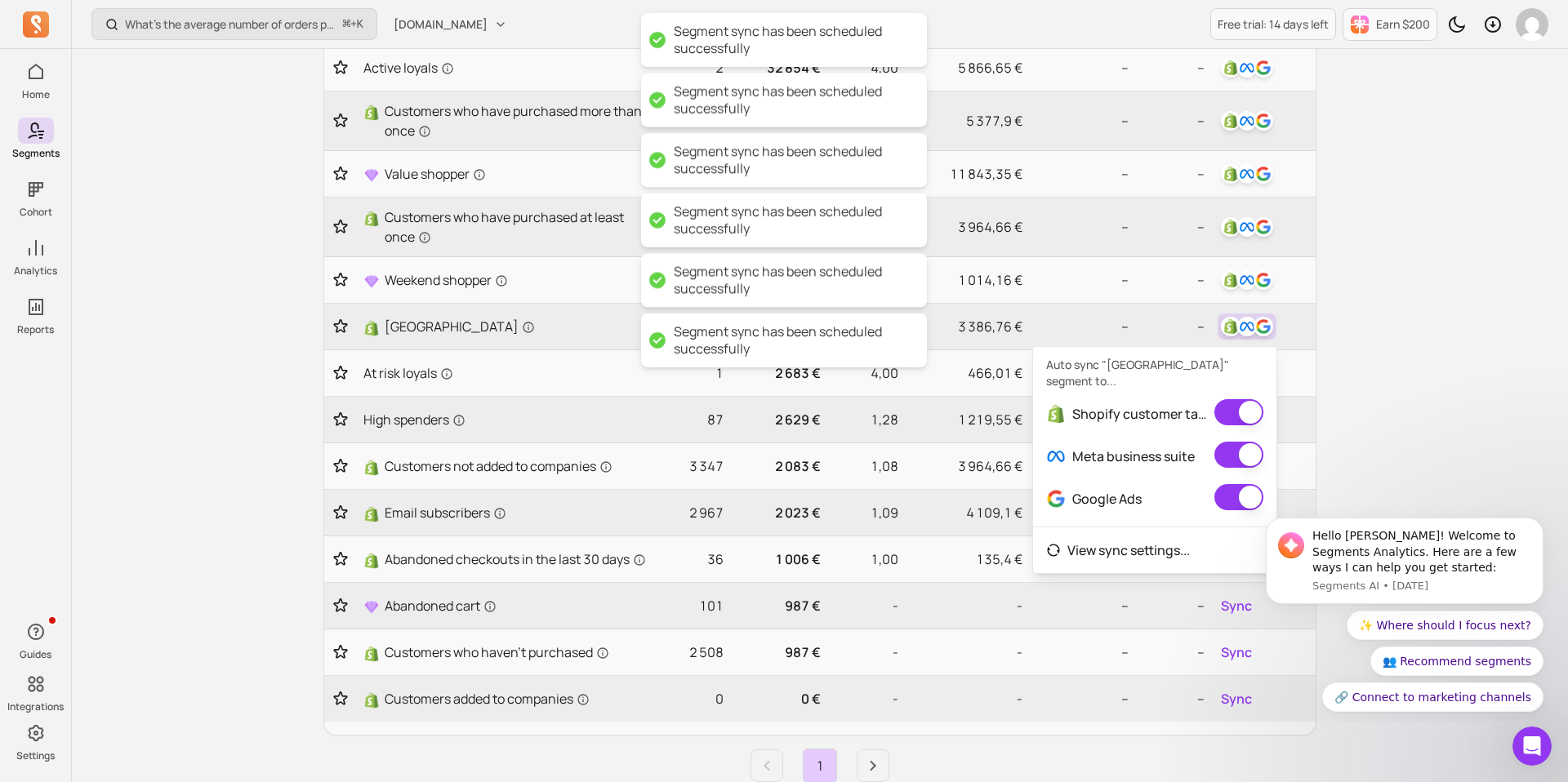
click at [1432, 401] on div "What’s the average number of orders per customer? ⌘ + K musashihamono.fr Free t…" at bounding box center [819, 460] width 1496 height 1309
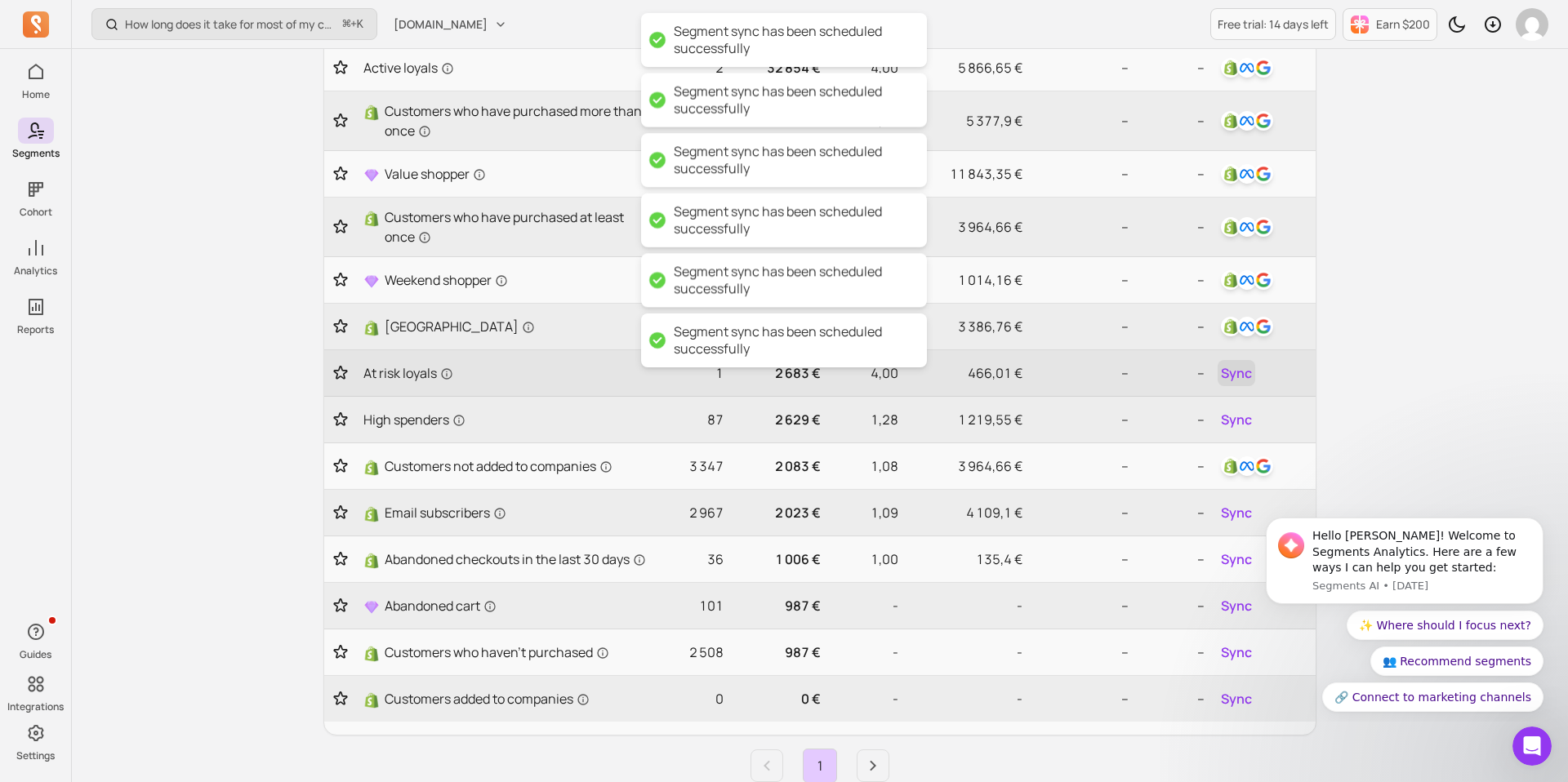
click at [1233, 380] on span "Sync" at bounding box center [1236, 373] width 31 height 20
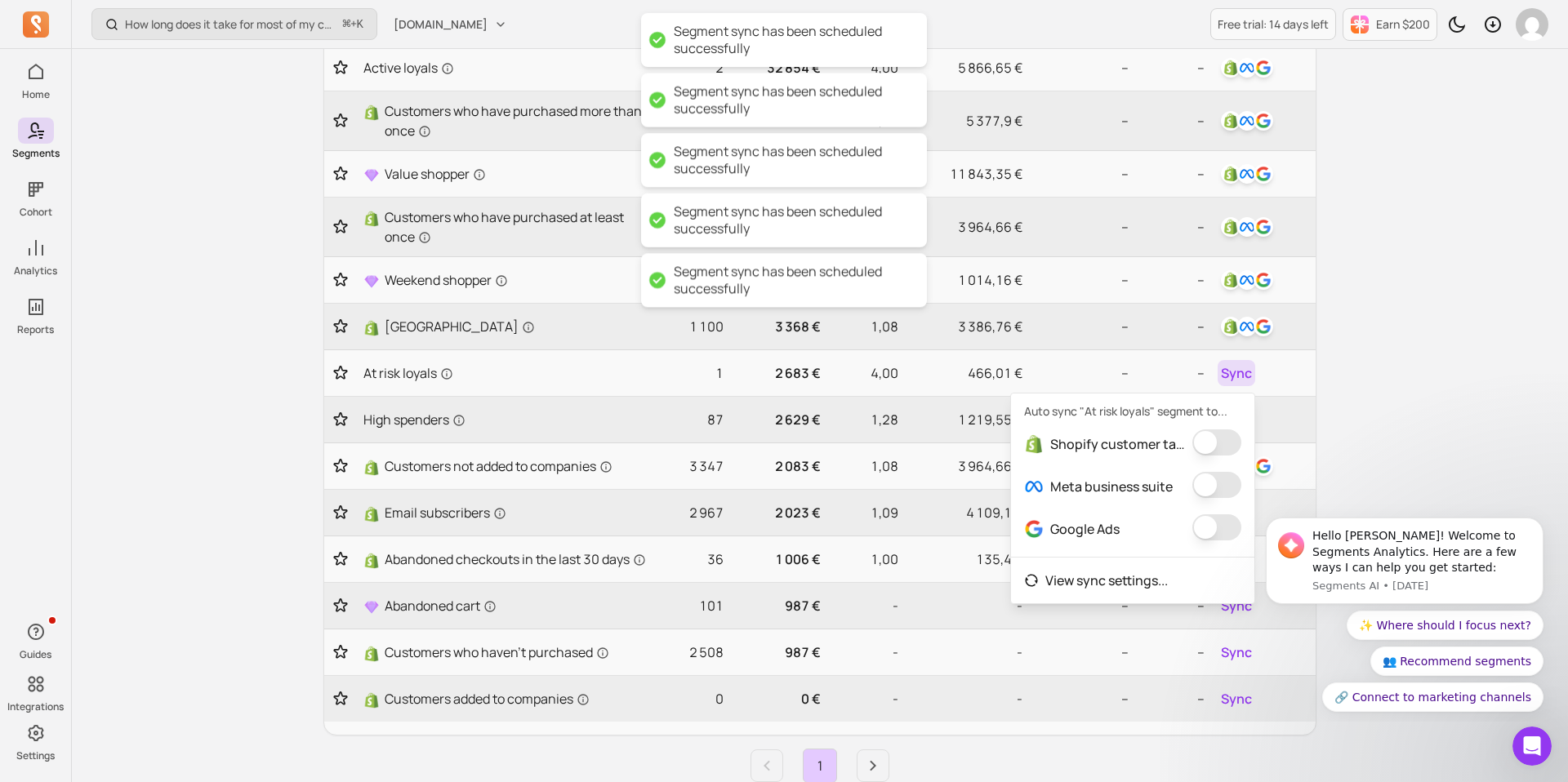
click at [1216, 440] on button "button" at bounding box center [1217, 442] width 49 height 26
click at [1214, 484] on button "button" at bounding box center [1206, 485] width 49 height 26
click at [1217, 528] on button "button" at bounding box center [1223, 528] width 49 height 26
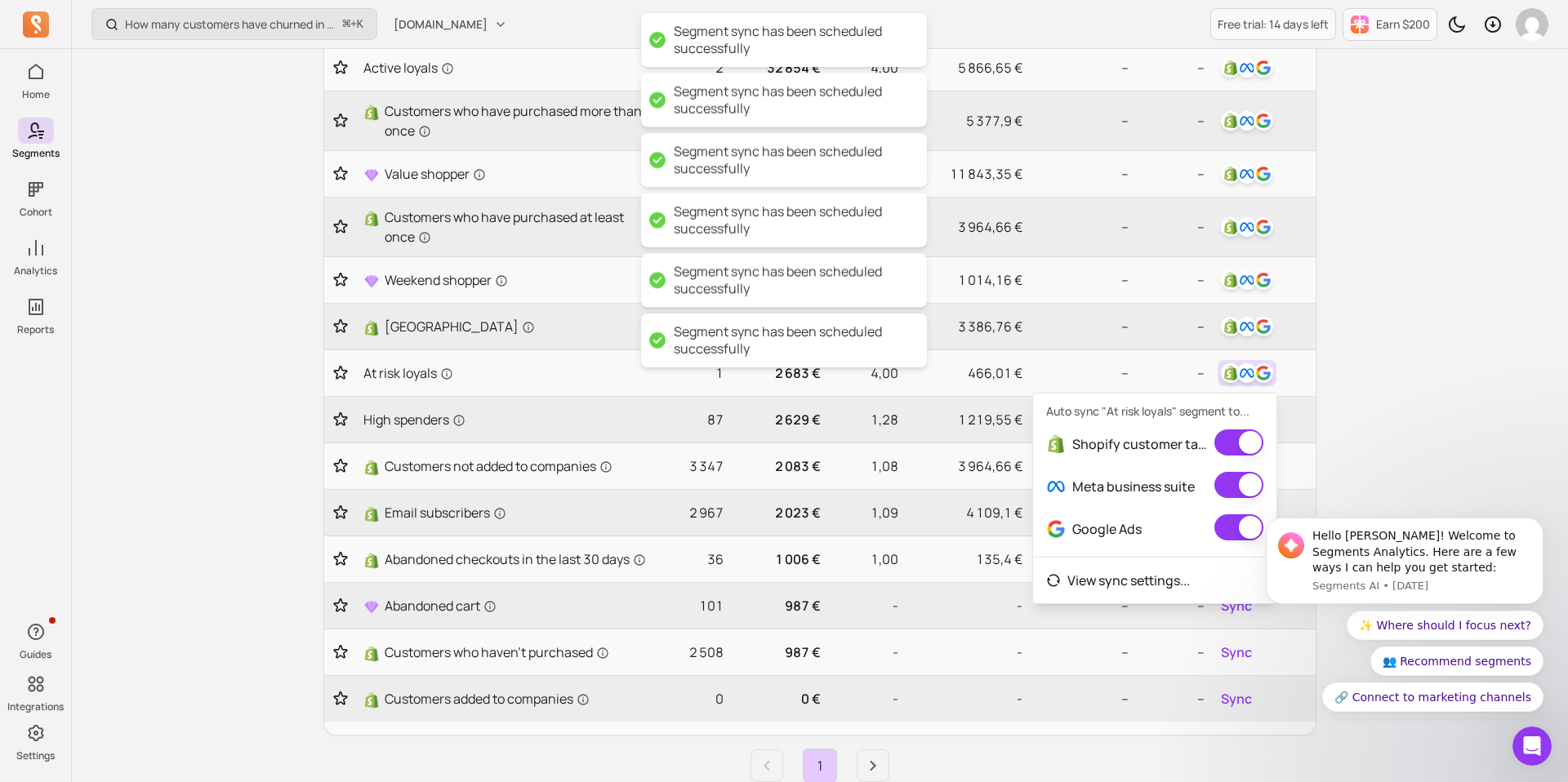
click at [1416, 422] on div "How many customers have churned in the period? ⌘ + K musashihamono.fr Free tria…" at bounding box center [819, 460] width 1496 height 1309
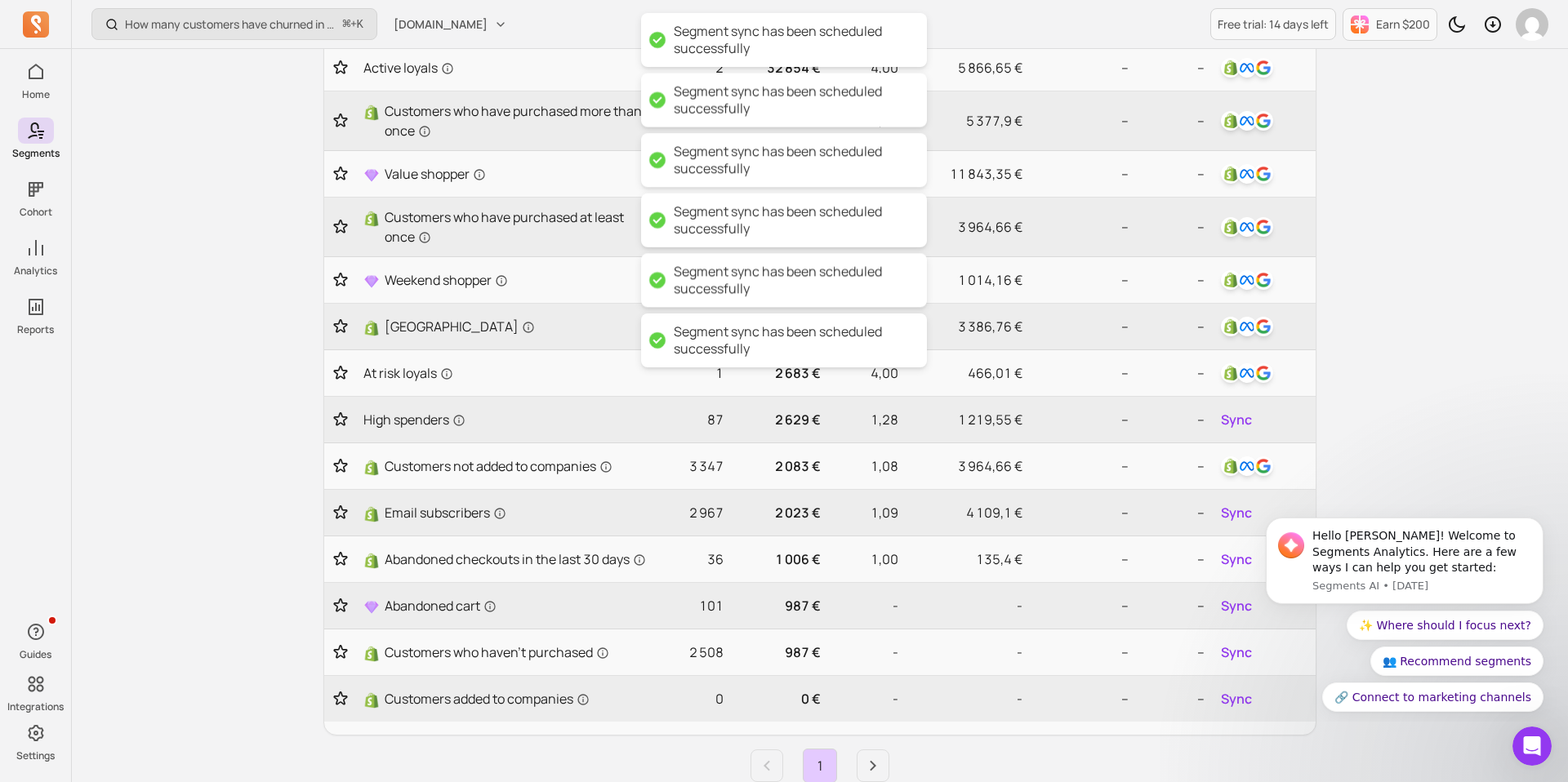
scroll to position [0, 0]
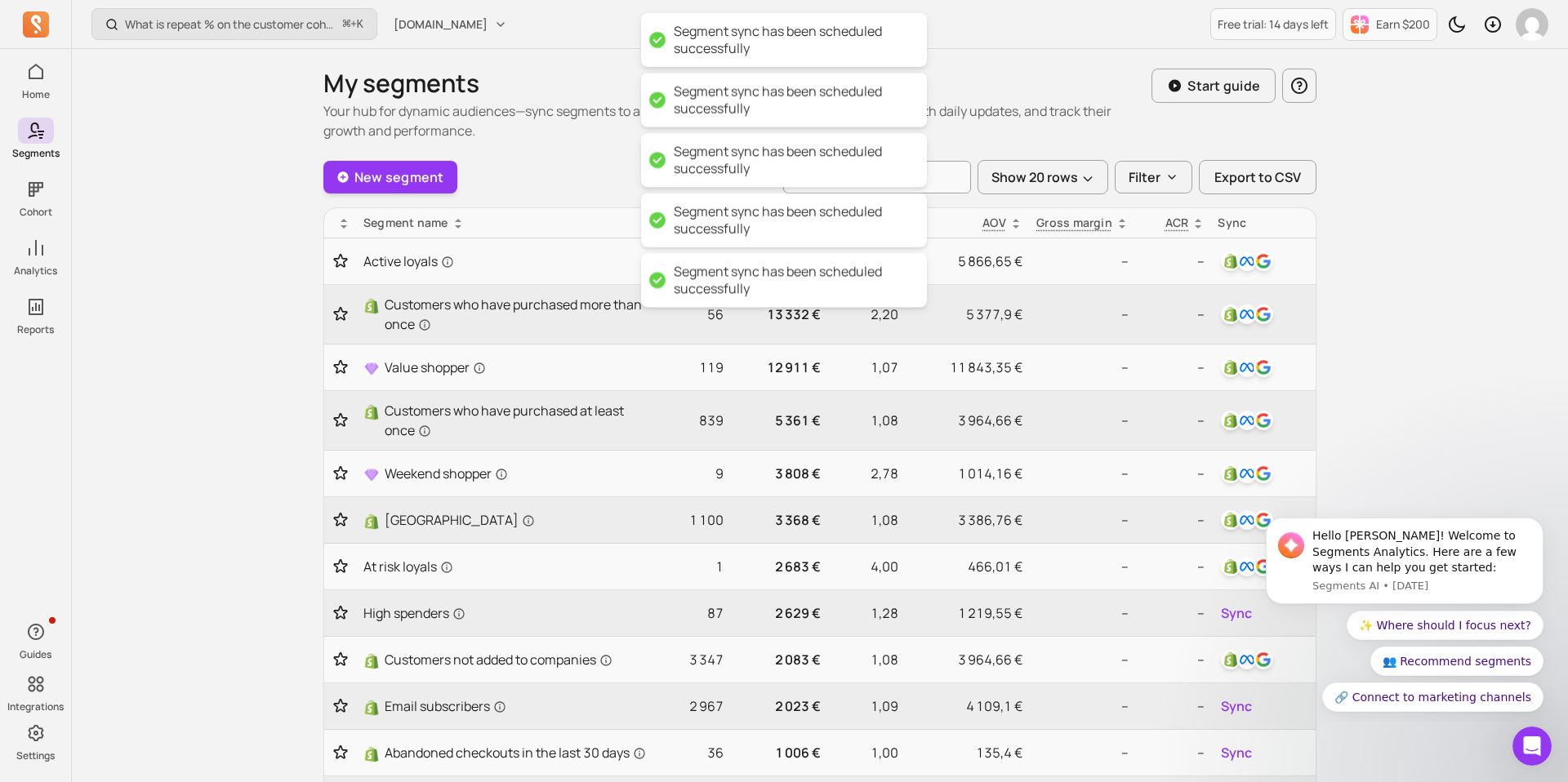
click at [1227, 215] on div "Sync" at bounding box center [1262, 222] width 91 height 16
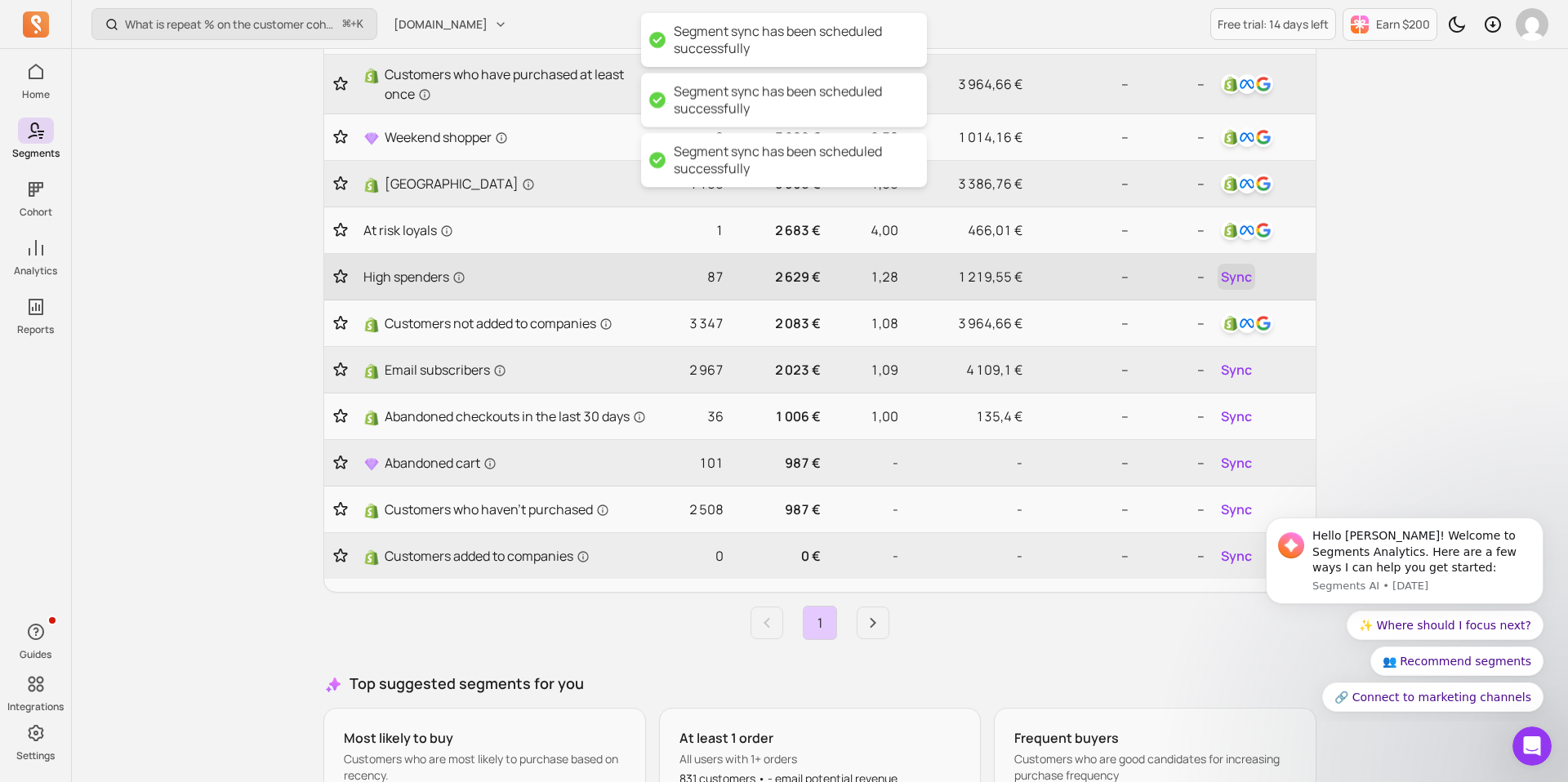
click at [1236, 272] on span "Sync" at bounding box center [1236, 277] width 31 height 20
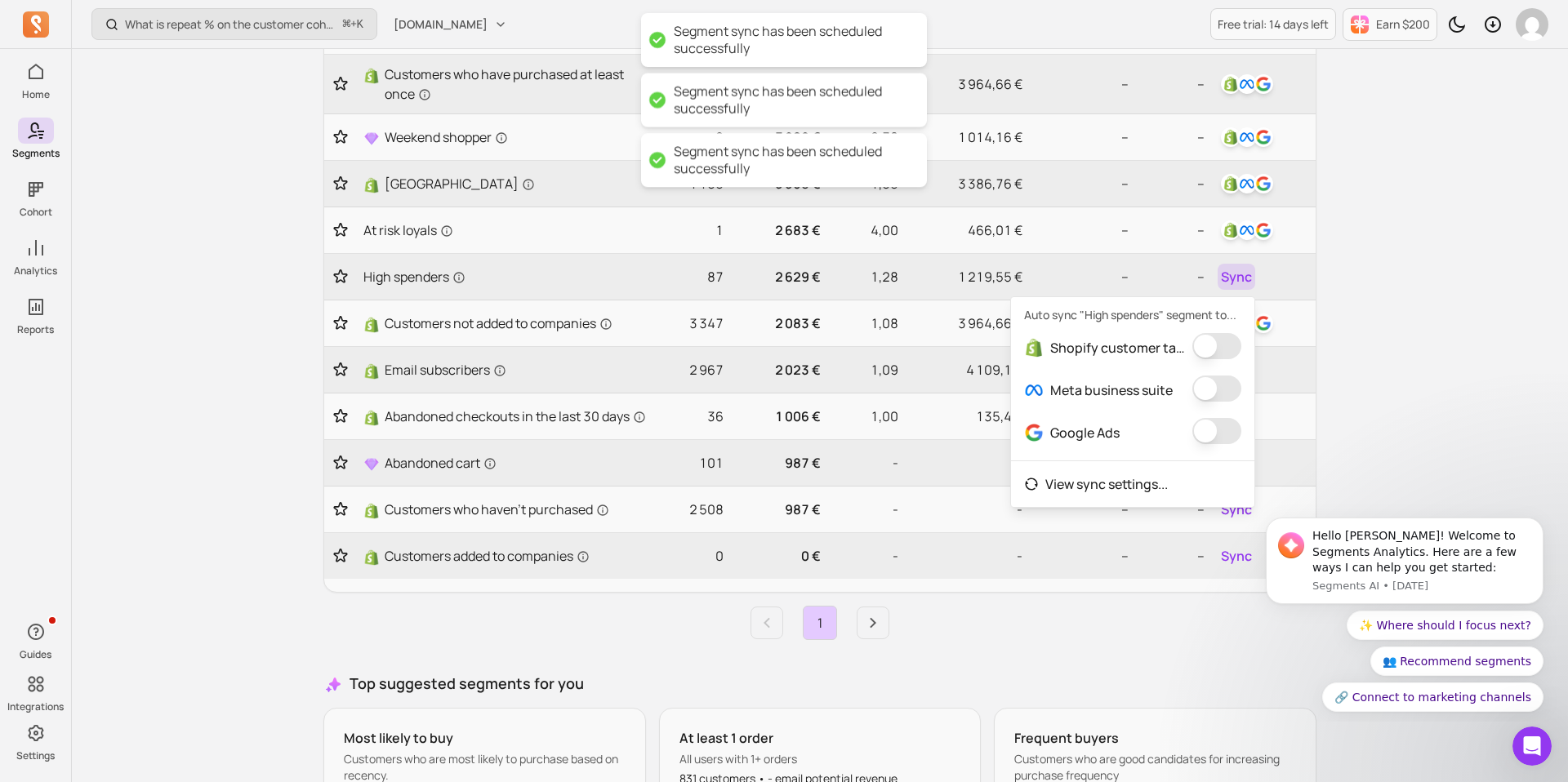
click at [1219, 343] on button "button" at bounding box center [1217, 346] width 49 height 26
click at [1217, 388] on button "button" at bounding box center [1206, 389] width 49 height 26
click at [1208, 435] on button "button" at bounding box center [1223, 431] width 49 height 26
click at [1352, 391] on div "How should I create replenishment flows? ⌘ + K musashihamono.fr Free trial: 14 …" at bounding box center [819, 318] width 1496 height 1309
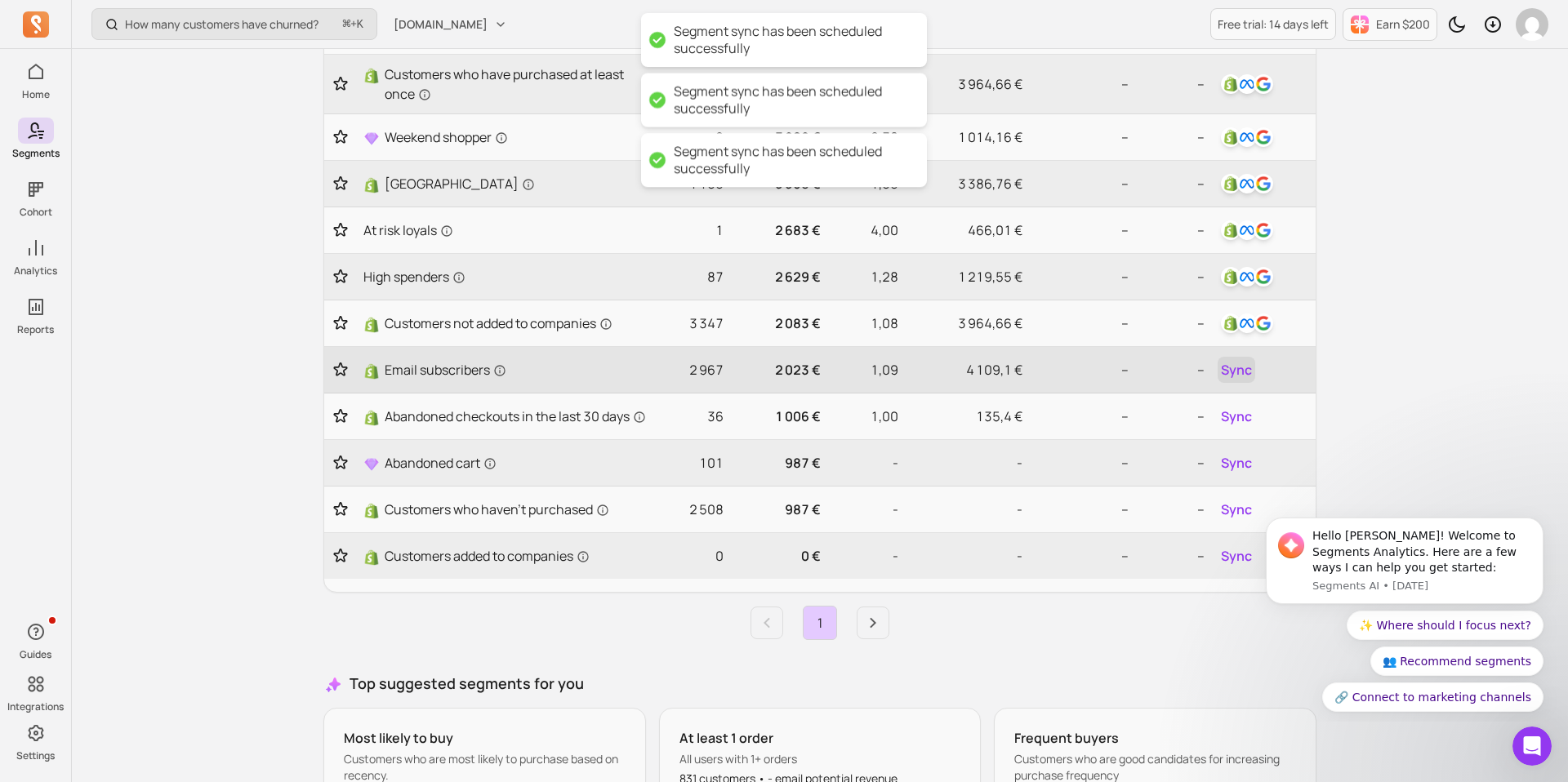
click at [1243, 376] on span "Sync" at bounding box center [1236, 370] width 31 height 20
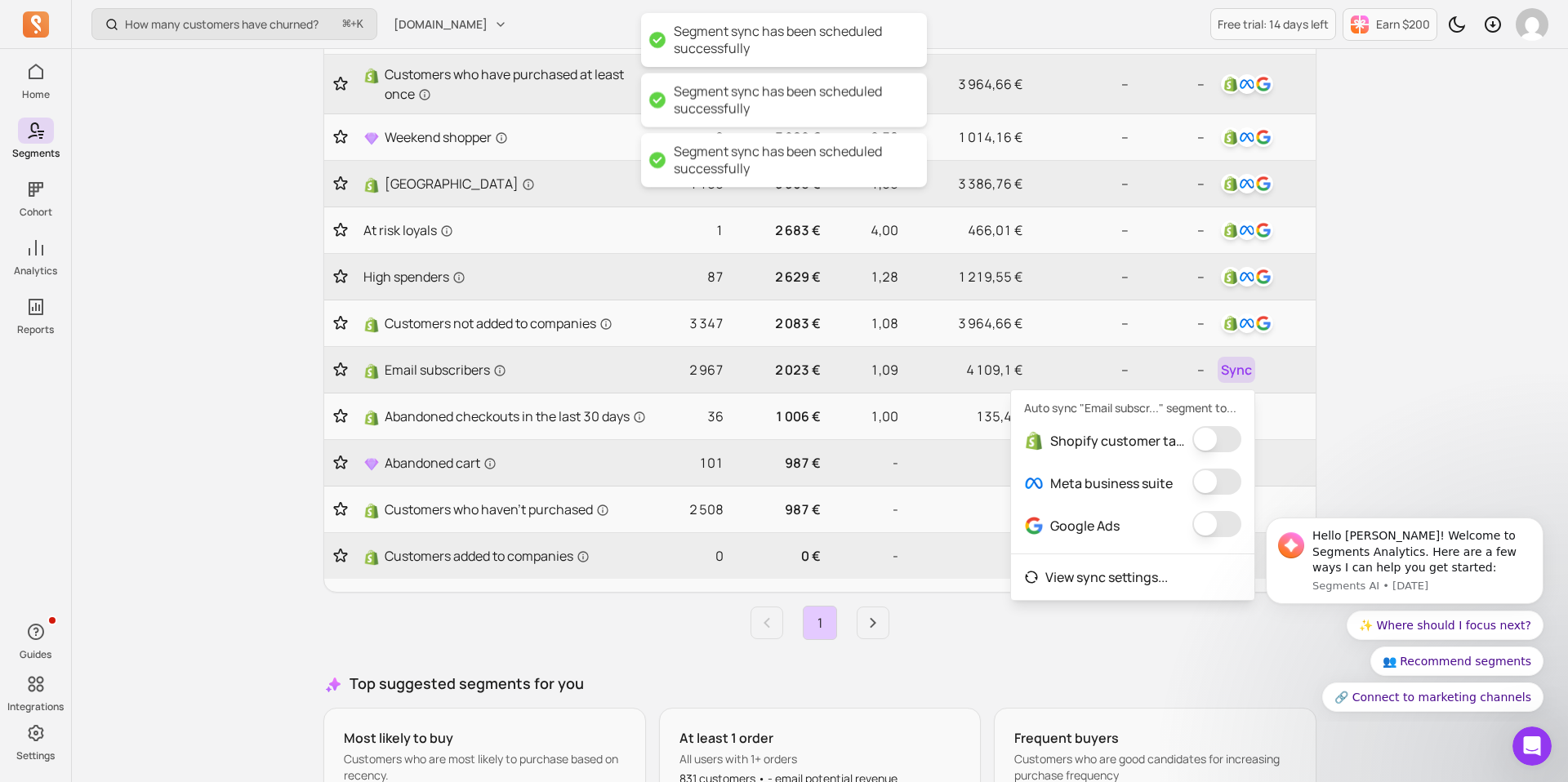
click at [1214, 438] on button "button" at bounding box center [1217, 439] width 49 height 26
click at [1209, 493] on button "button" at bounding box center [1206, 482] width 49 height 26
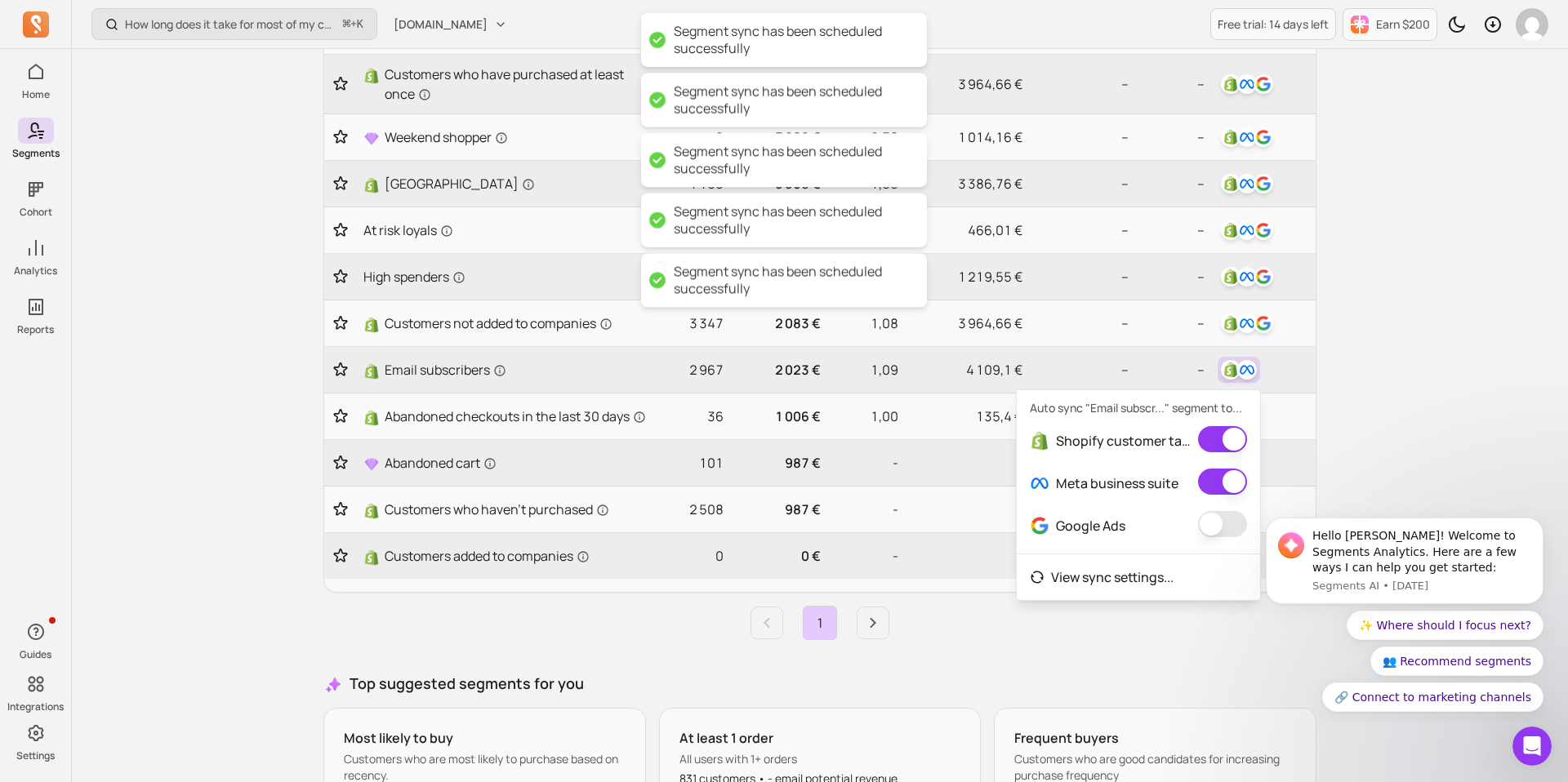
click at [1211, 538] on span at bounding box center [1223, 525] width 49 height 29
drag, startPoint x: 0, startPoint y: 3, endPoint x: 1333, endPoint y: 461, distance: 1409.5
click at [1333, 461] on div "My segments Your hub for dynamic audiences—sync segments to all your channels a…" at bounding box center [820, 315] width 1045 height 1205
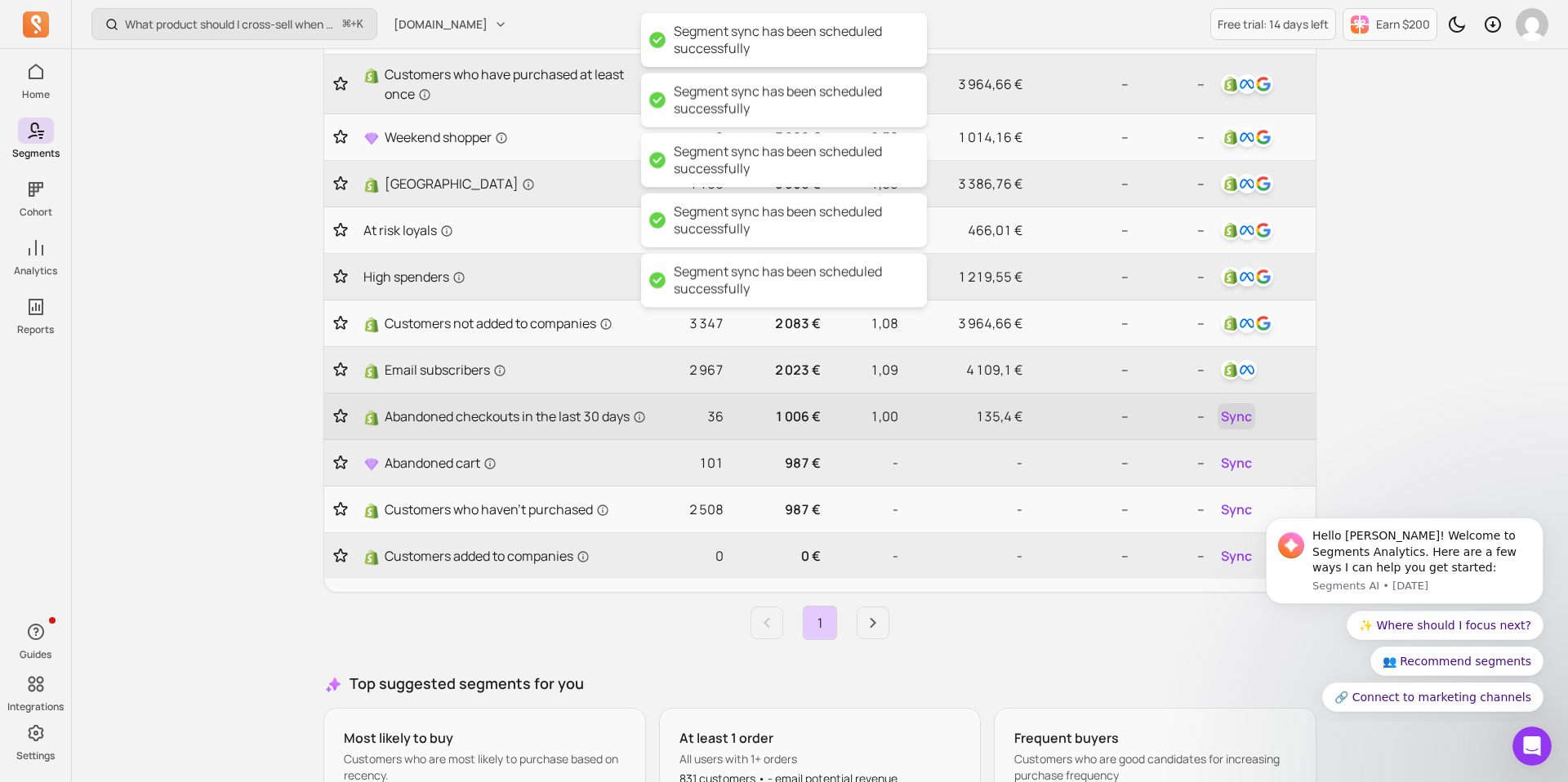
click at [1240, 426] on span "Sync" at bounding box center [1236, 416] width 31 height 20
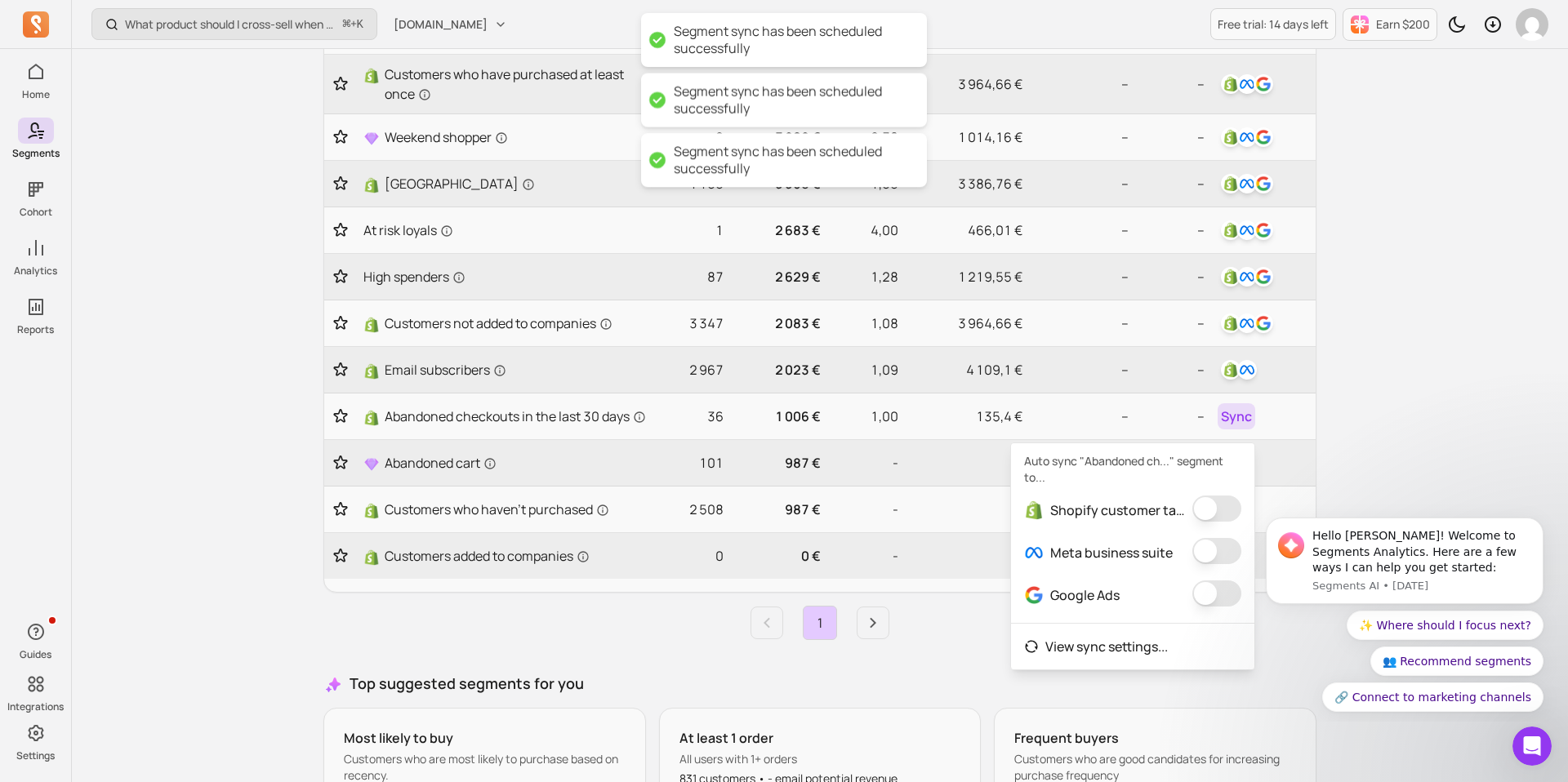
click at [1214, 505] on button "button" at bounding box center [1217, 509] width 49 height 26
click at [1208, 560] on button "button" at bounding box center [1206, 551] width 49 height 26
click at [1208, 605] on button "button" at bounding box center [1223, 594] width 49 height 26
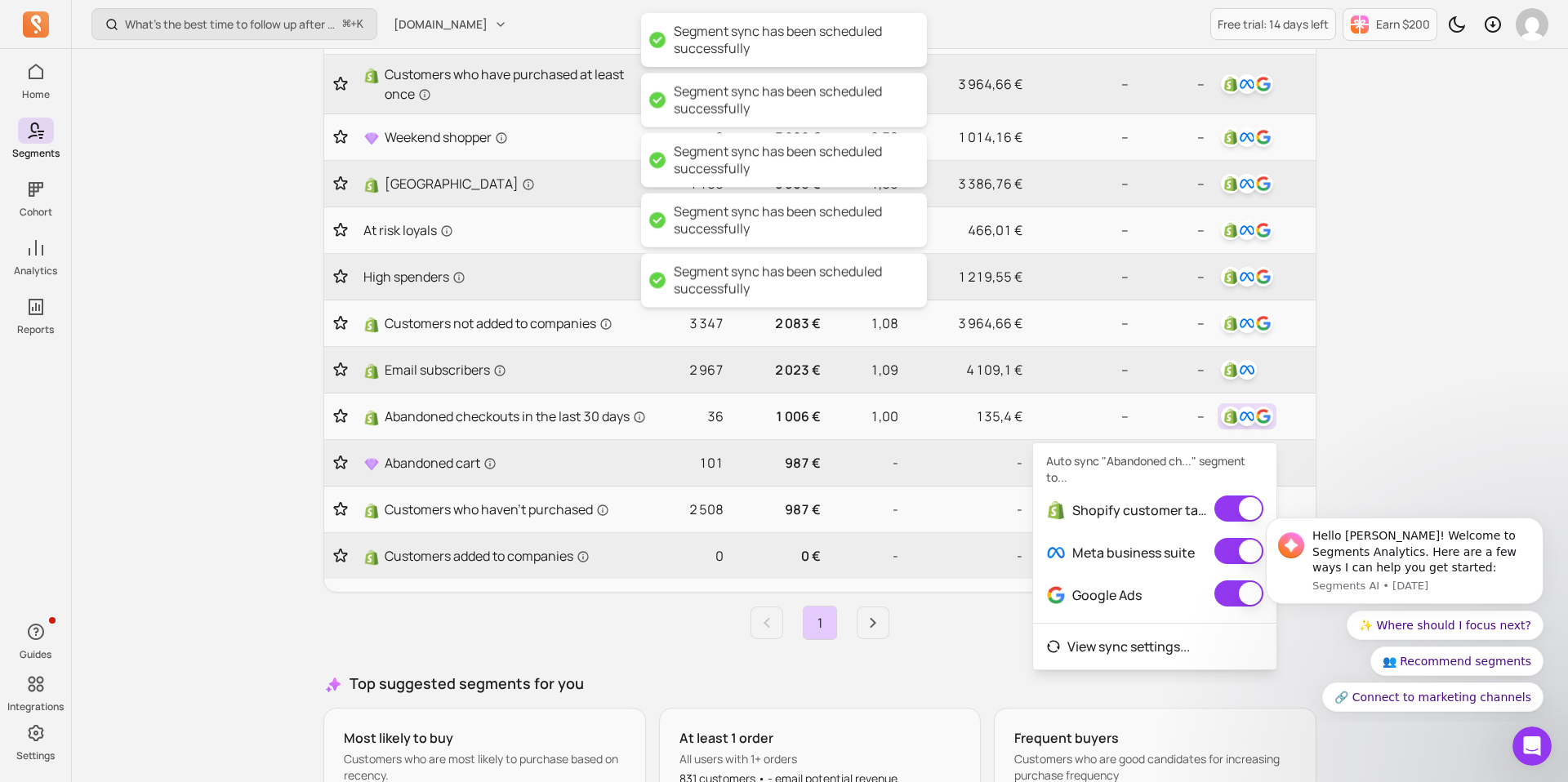
click at [1395, 451] on div "What’s the best time to follow up after a first order? ⌘ + K musashihamono.fr F…" at bounding box center [819, 318] width 1496 height 1309
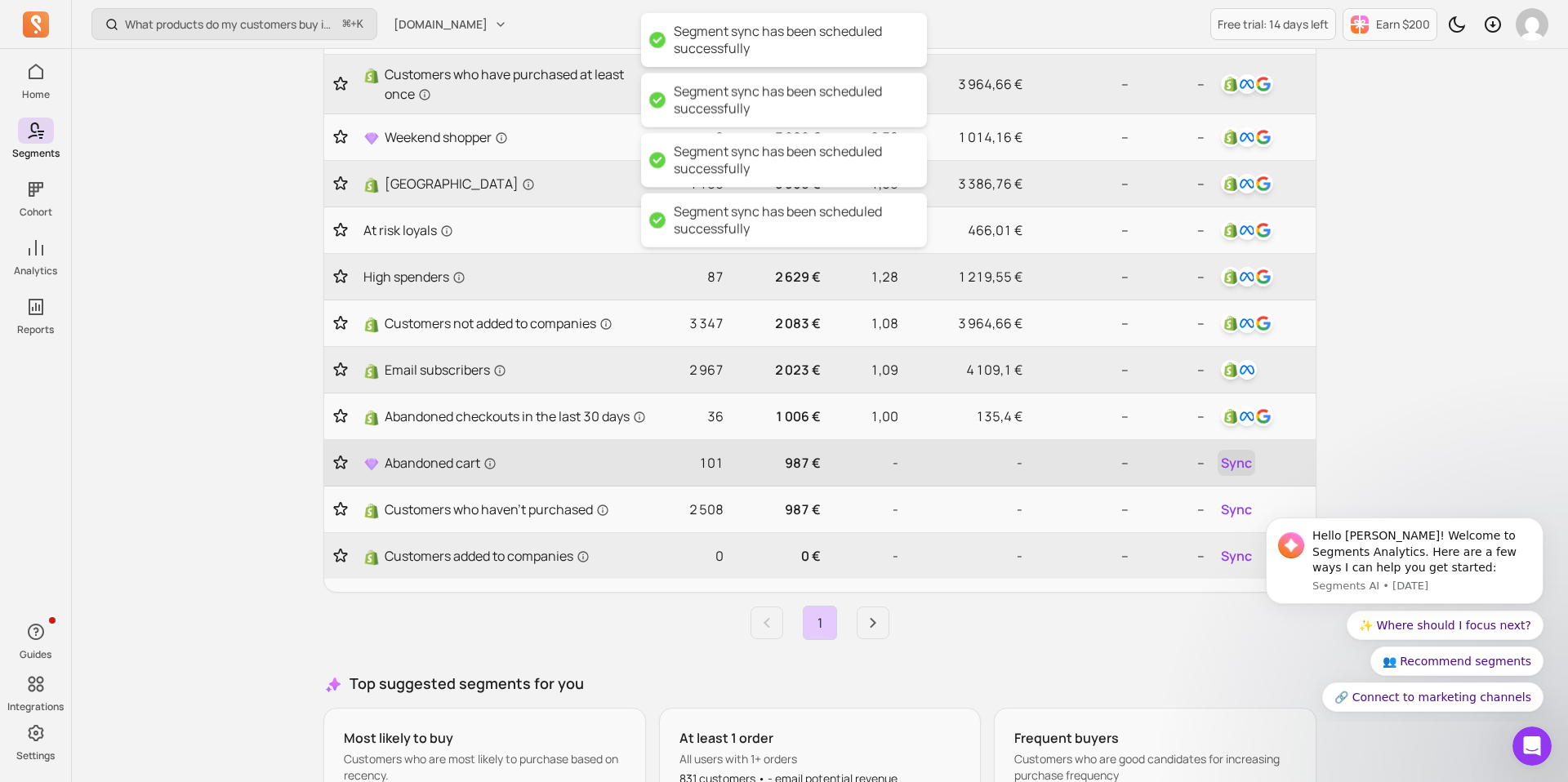
click at [1251, 472] on span "Sync" at bounding box center [1236, 462] width 31 height 20
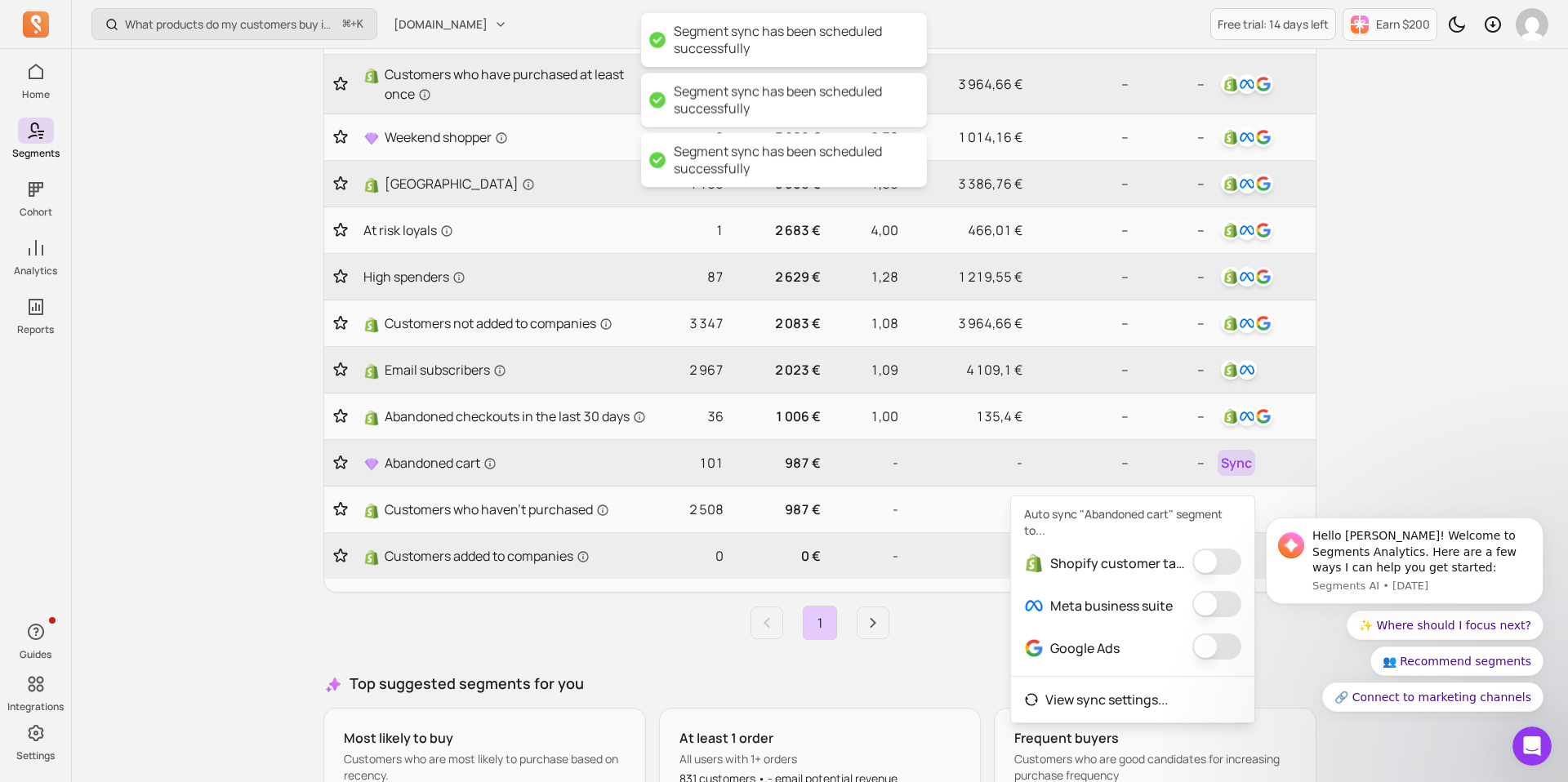
click at [1209, 556] on button "button" at bounding box center [1217, 562] width 49 height 26
click at [1209, 613] on button "button" at bounding box center [1206, 604] width 49 height 26
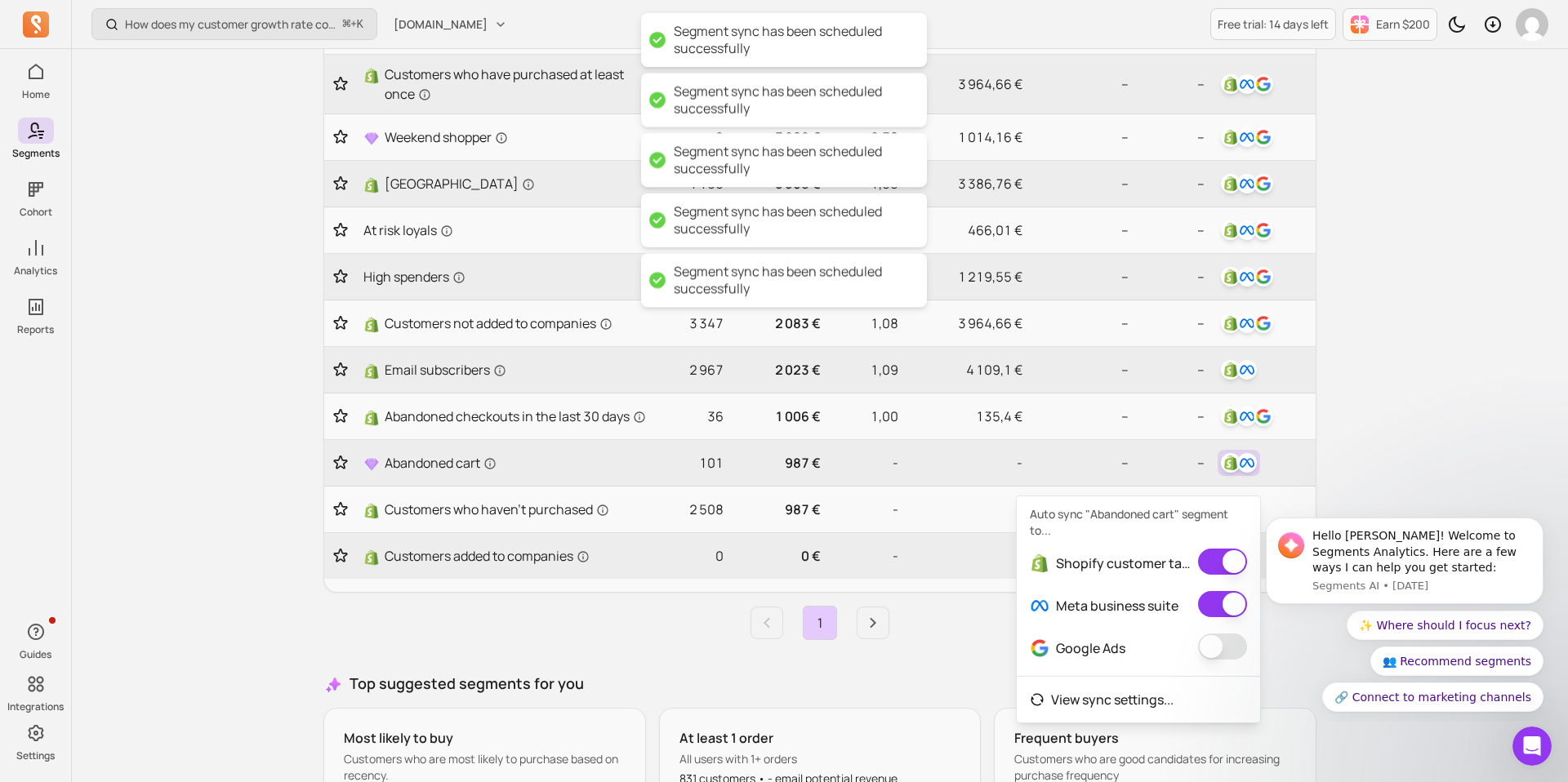
click at [1211, 646] on button "button" at bounding box center [1223, 646] width 49 height 26
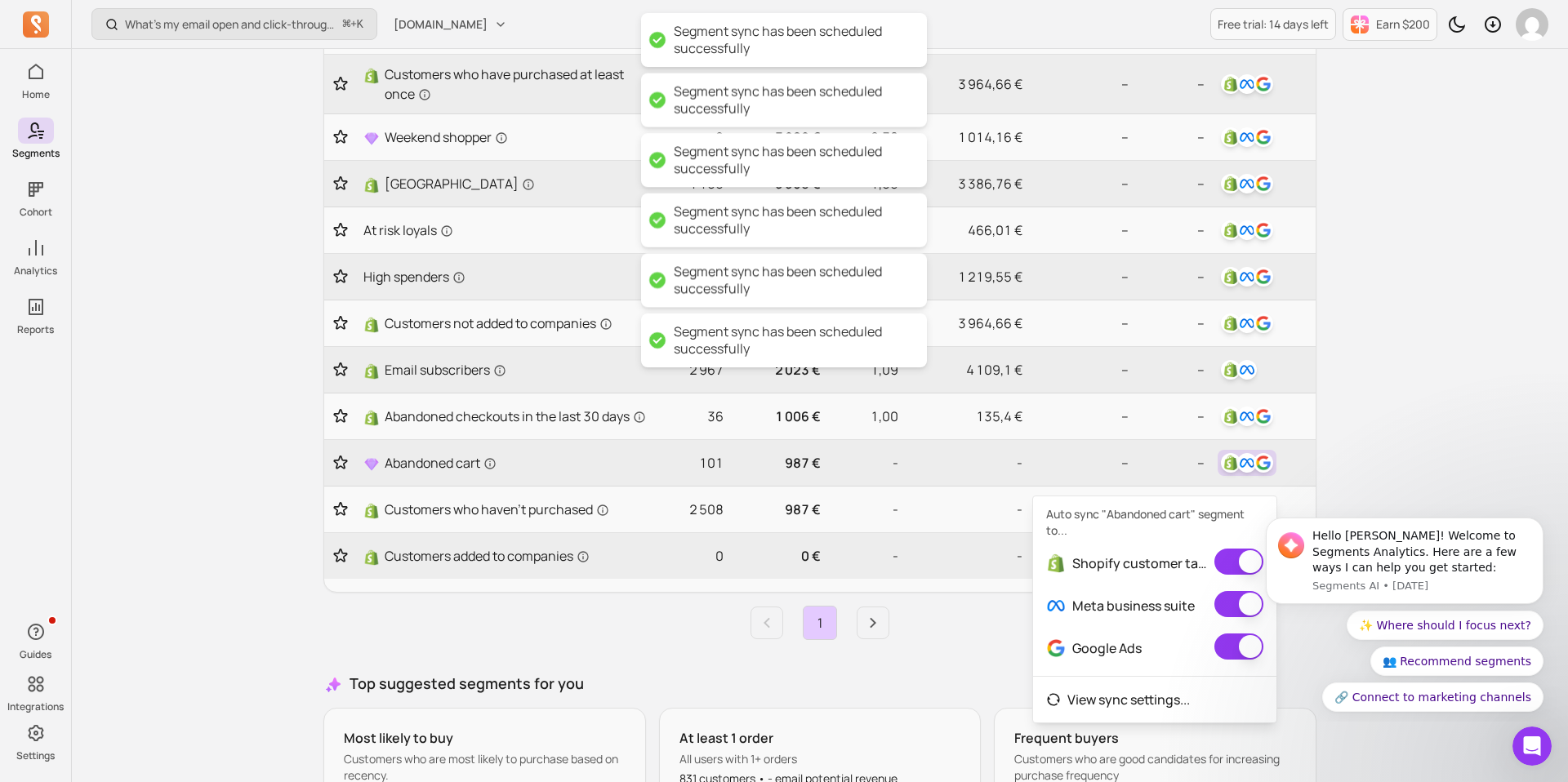
click at [1377, 439] on div "What’s my email open and click-through rate? ⌘ + K musashihamono.fr Free trial:…" at bounding box center [819, 318] width 1496 height 1309
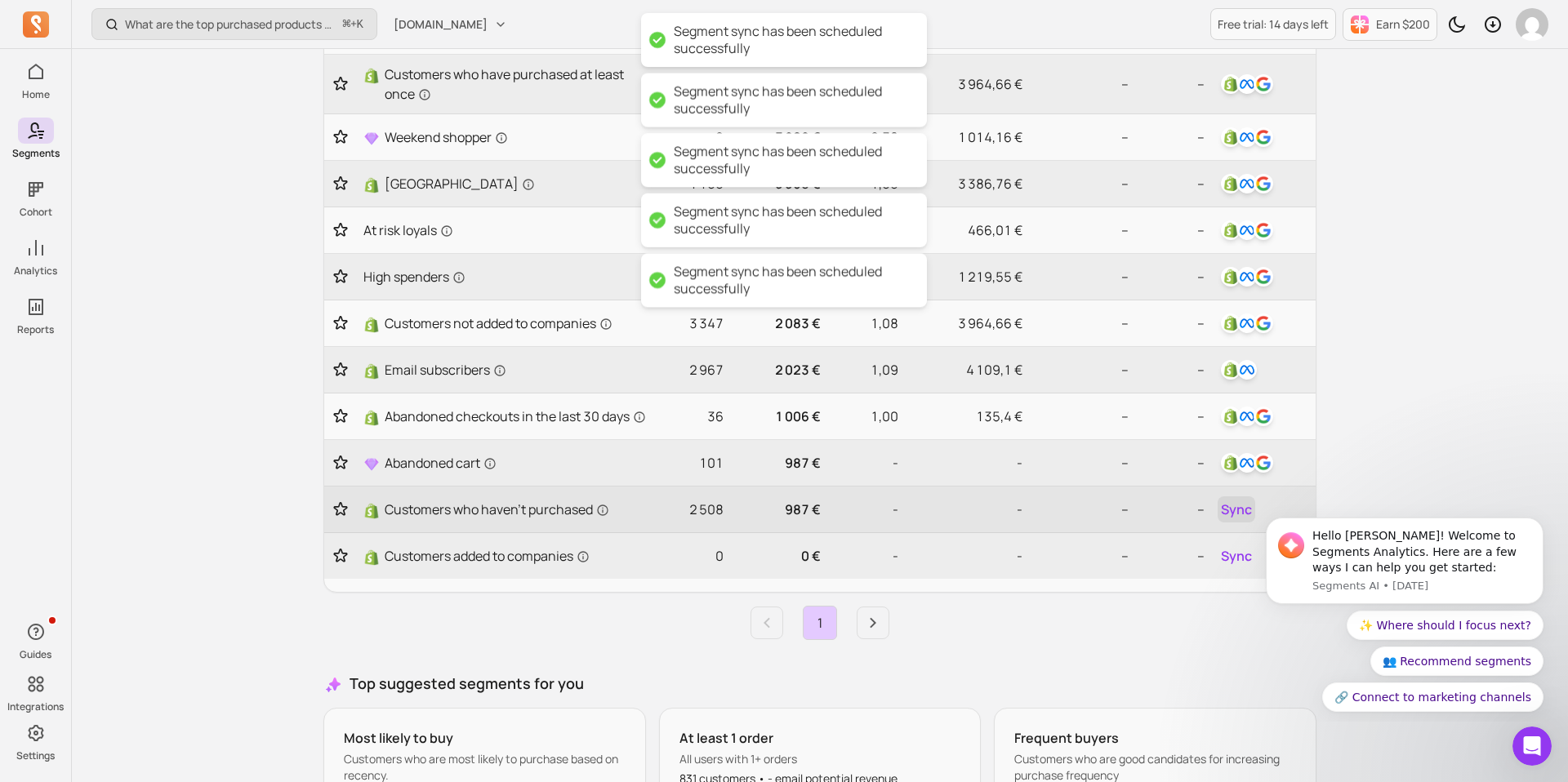
click at [1240, 519] on span "Sync" at bounding box center [1236, 509] width 31 height 20
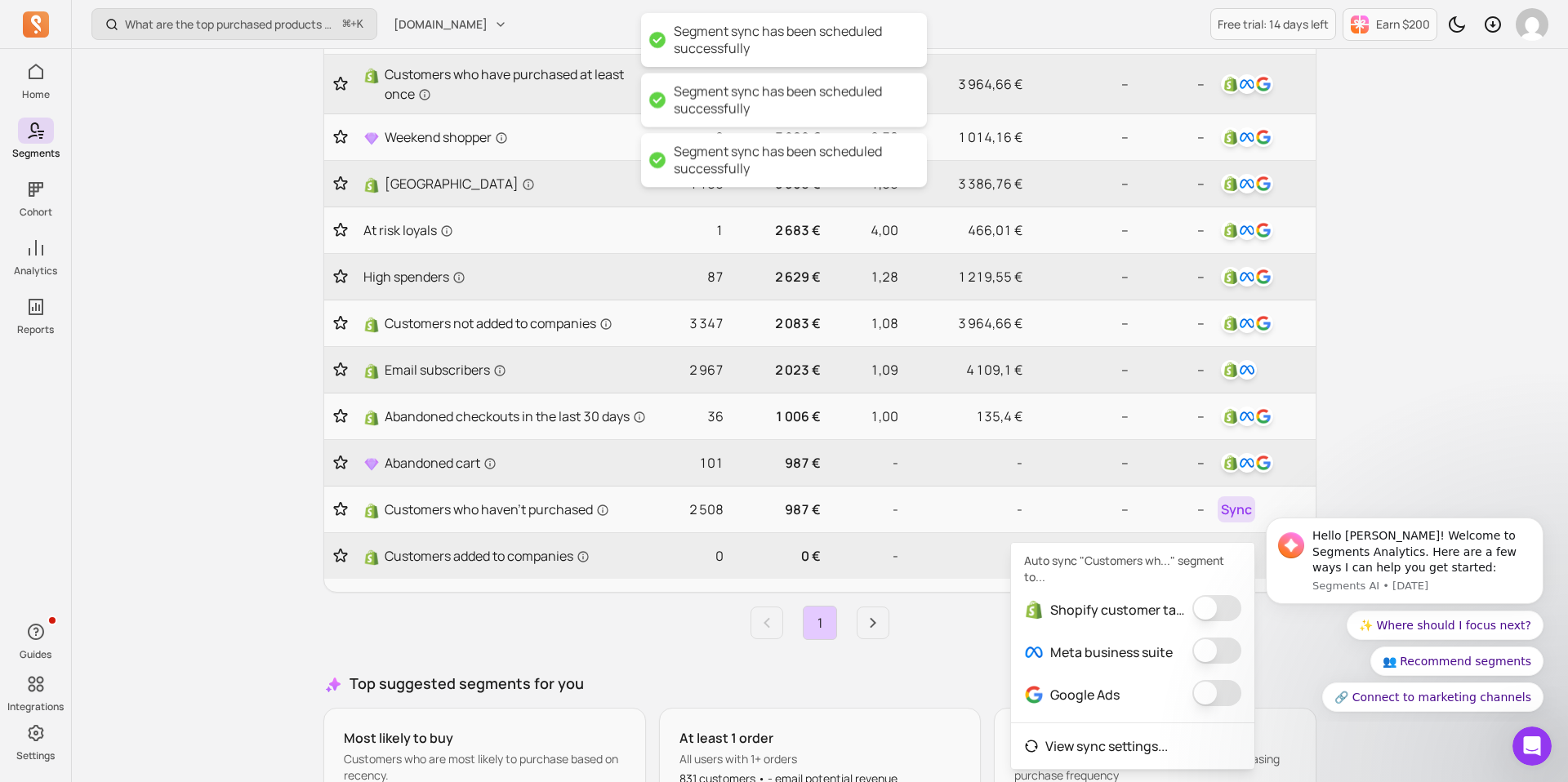
click at [1213, 602] on button "button" at bounding box center [1217, 608] width 49 height 26
click at [1213, 654] on button "button" at bounding box center [1206, 651] width 49 height 26
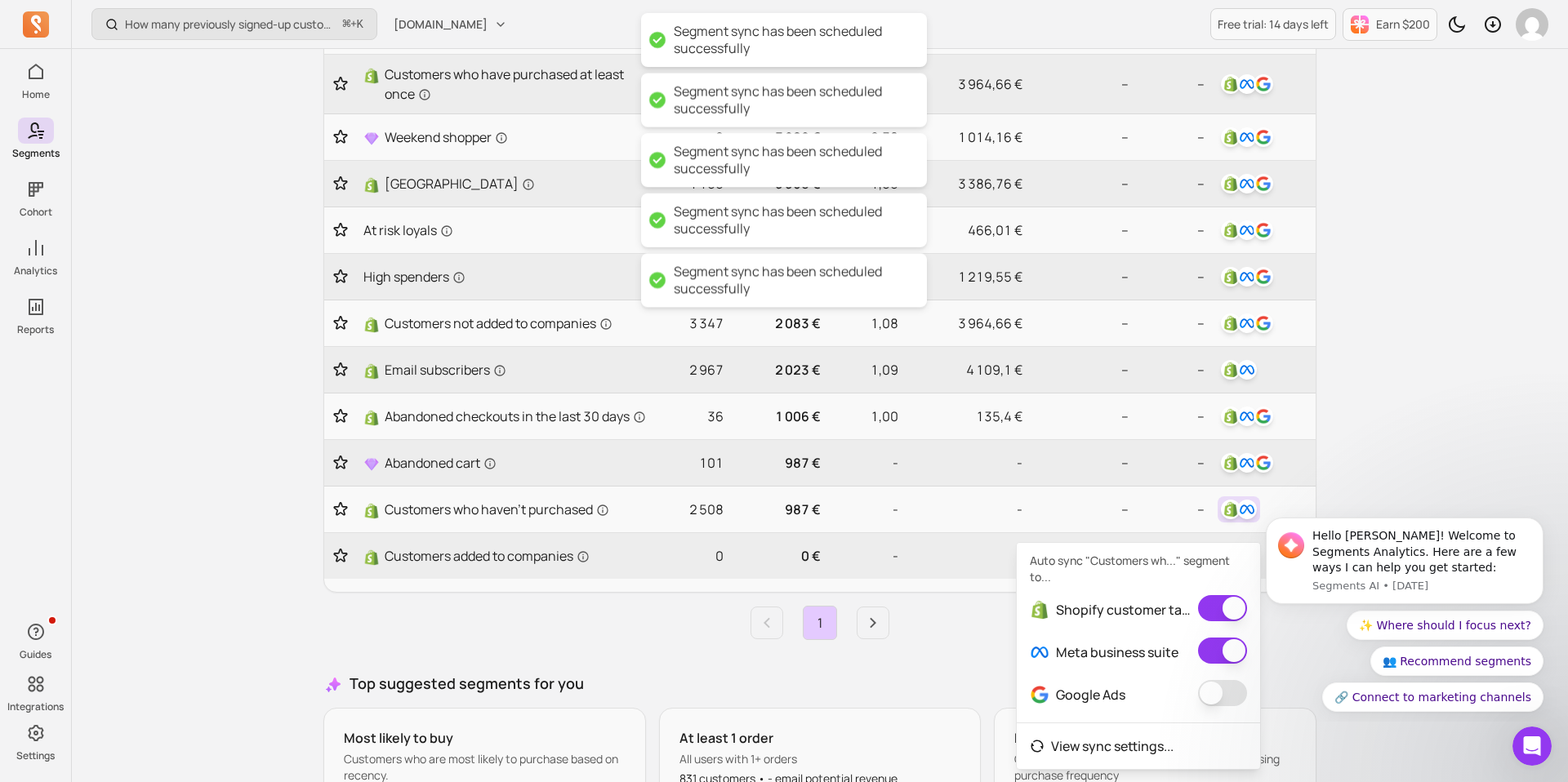
click at [1208, 704] on button "button" at bounding box center [1223, 694] width 49 height 26
click at [1411, 391] on div "Which first-purchase products lead to the highest revenue per customer over tim…" at bounding box center [819, 318] width 1496 height 1309
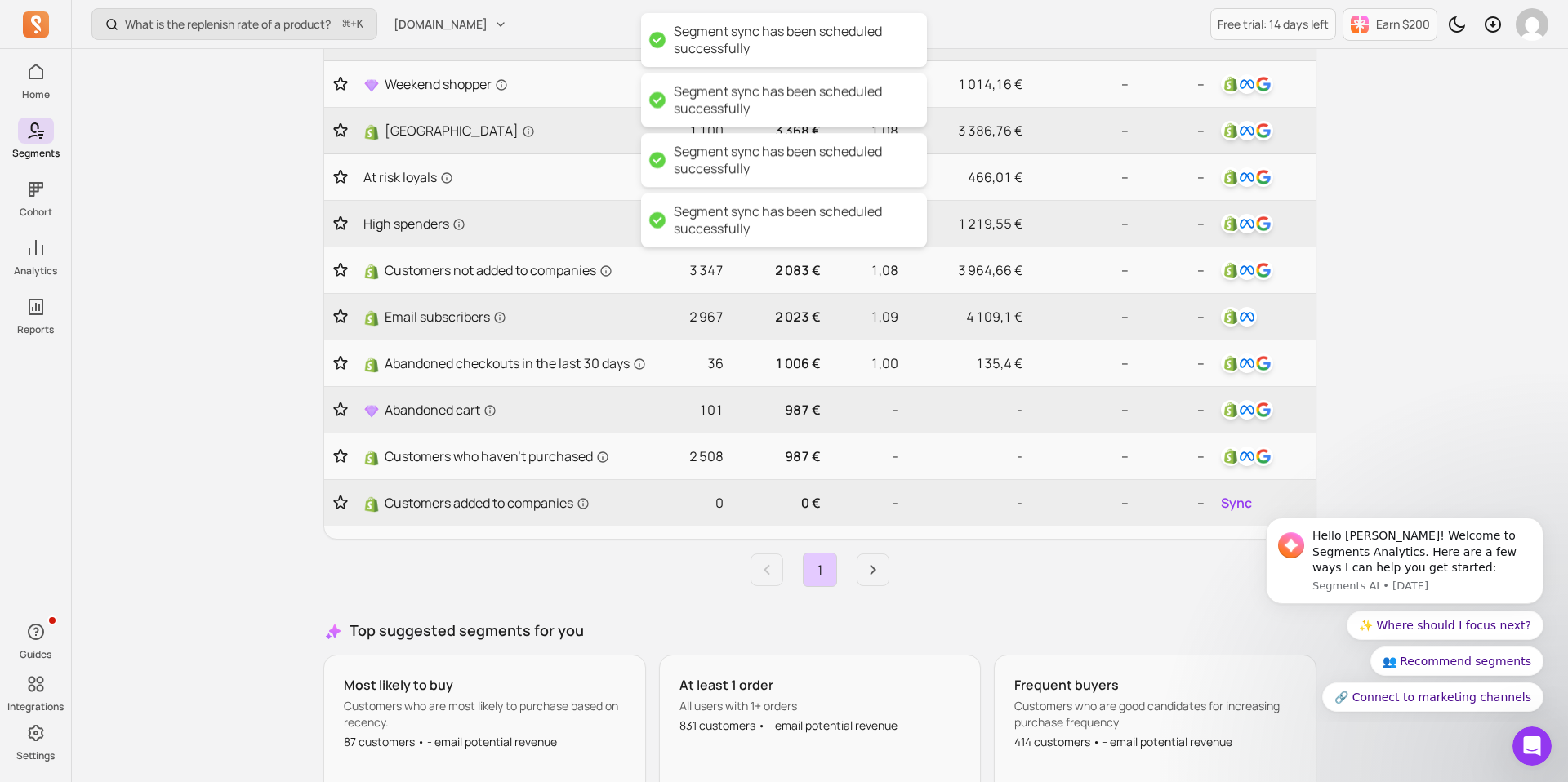
scroll to position [418, 0]
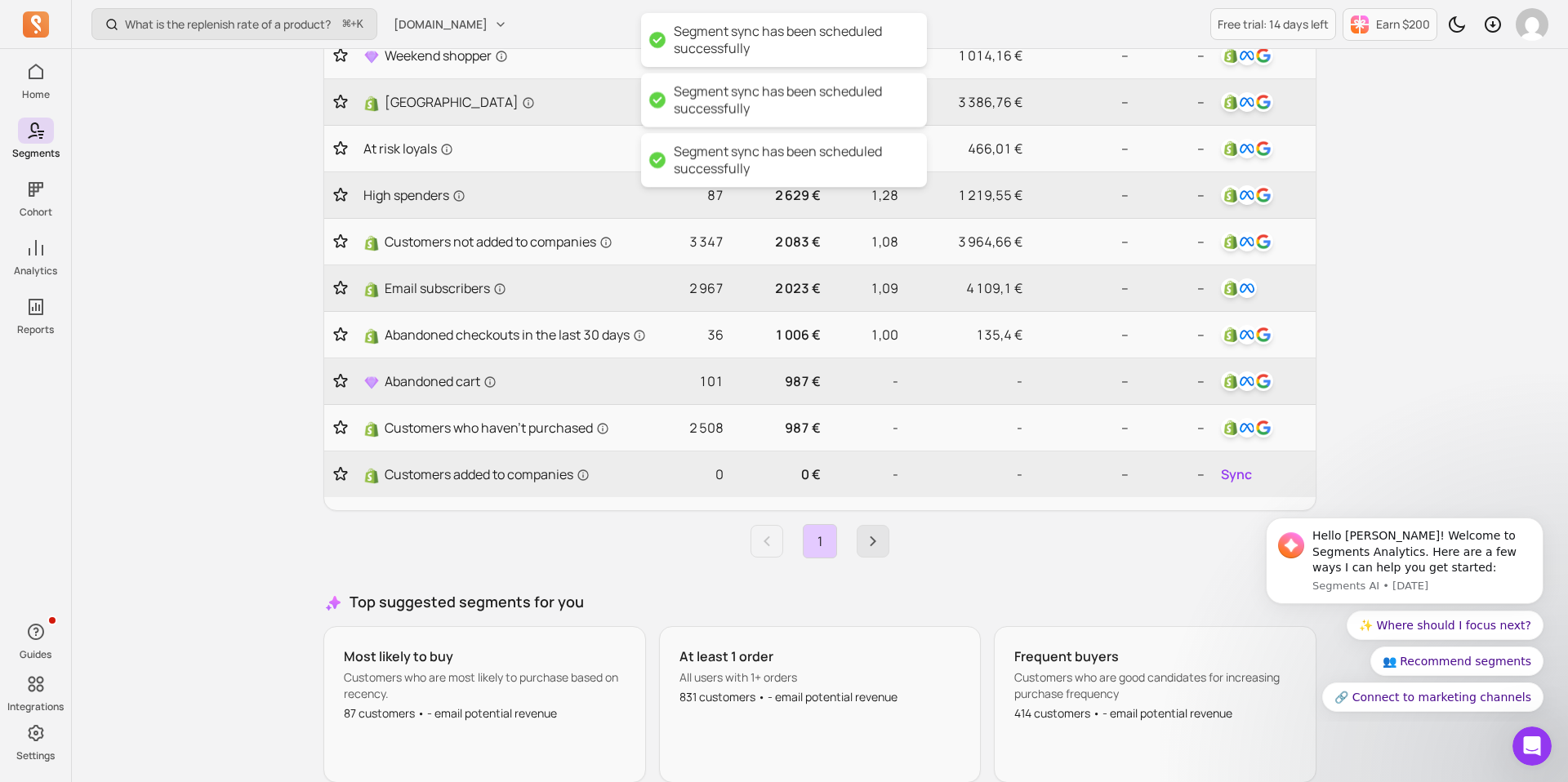
click at [882, 551] on icon "Next page" at bounding box center [872, 541] width 20 height 20
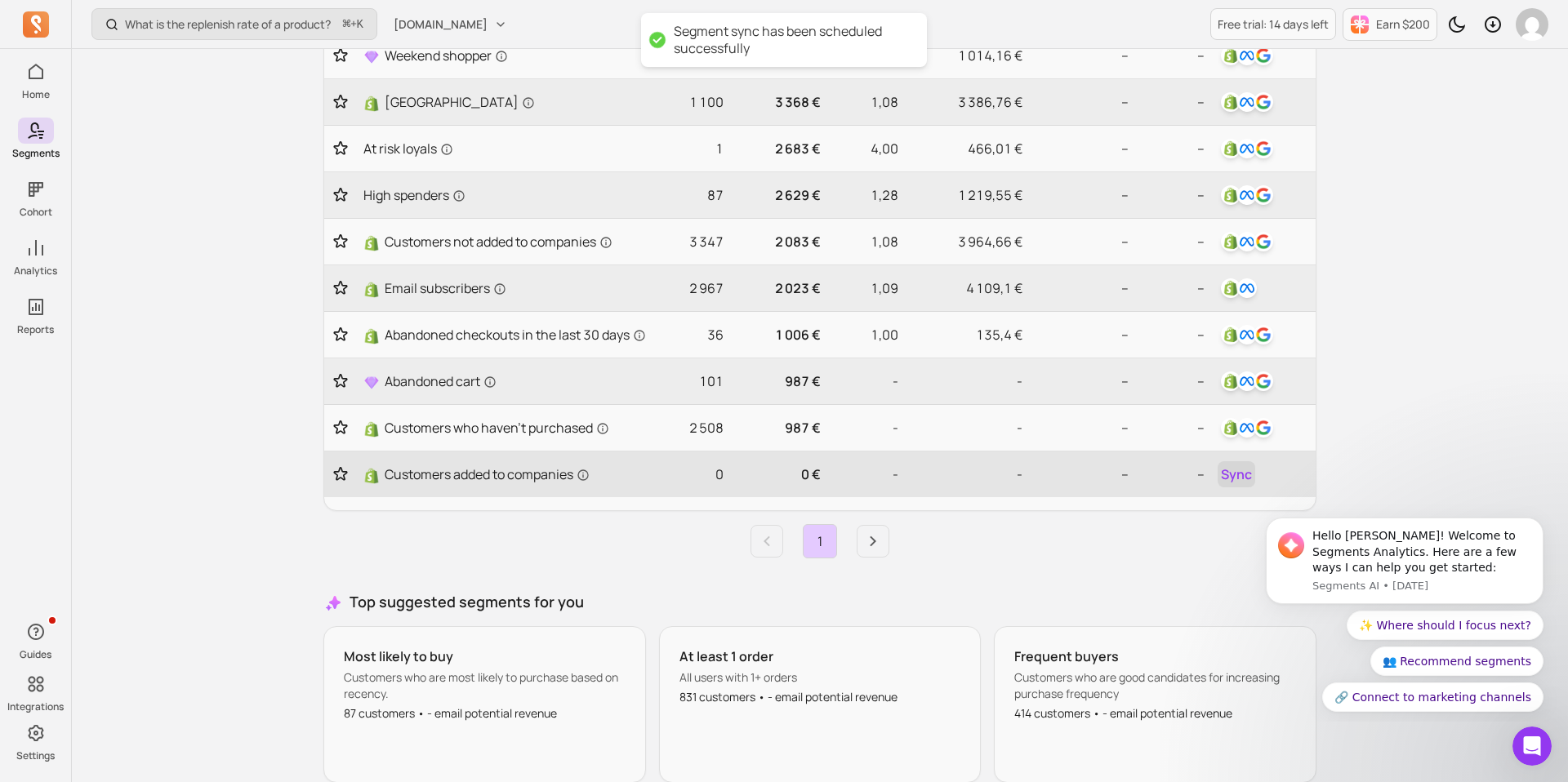
click at [1238, 484] on span "Sync" at bounding box center [1236, 474] width 31 height 20
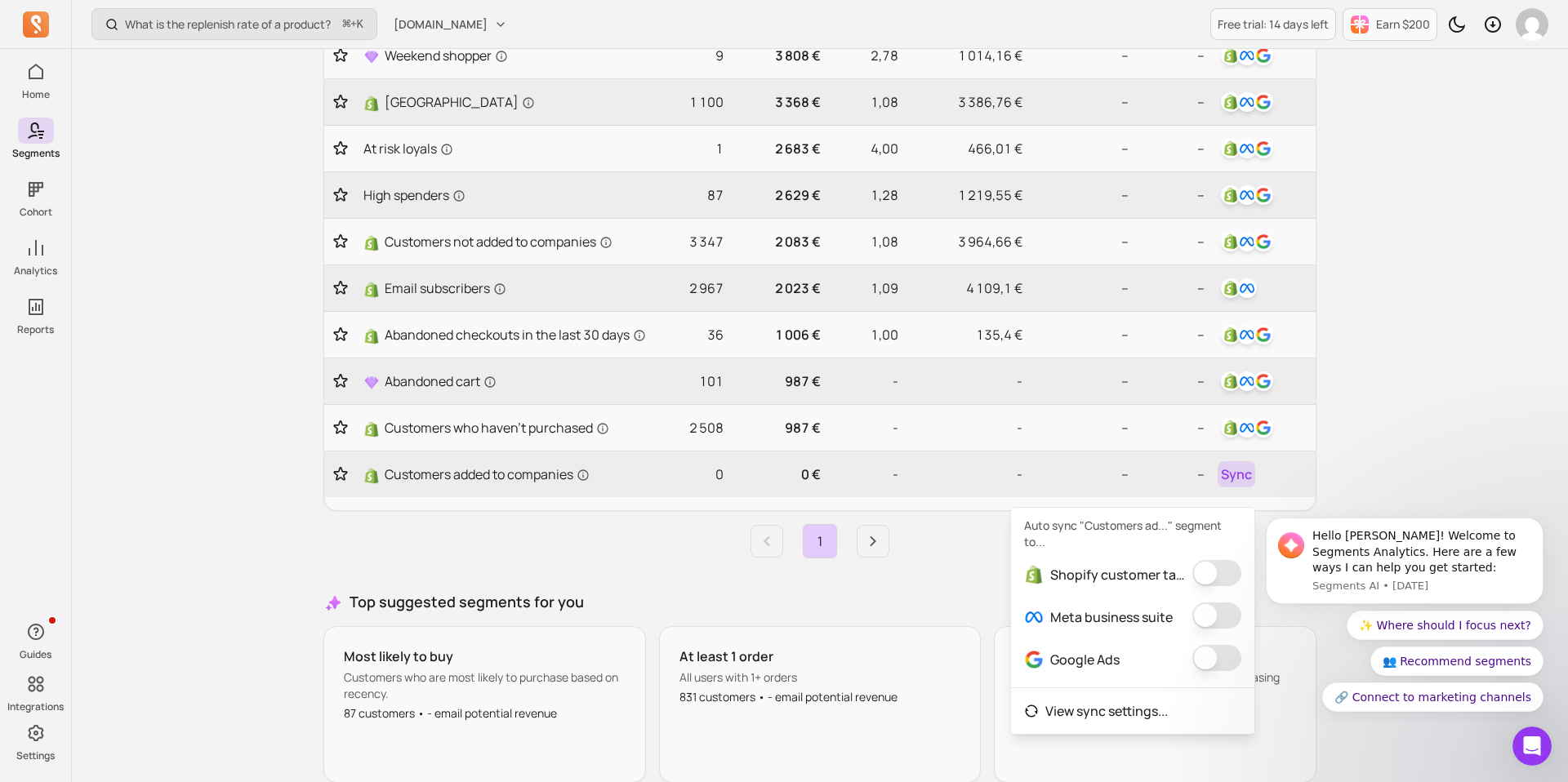
click at [1208, 560] on button "button" at bounding box center [1217, 573] width 49 height 26
click at [1210, 619] on button "button" at bounding box center [1206, 615] width 49 height 26
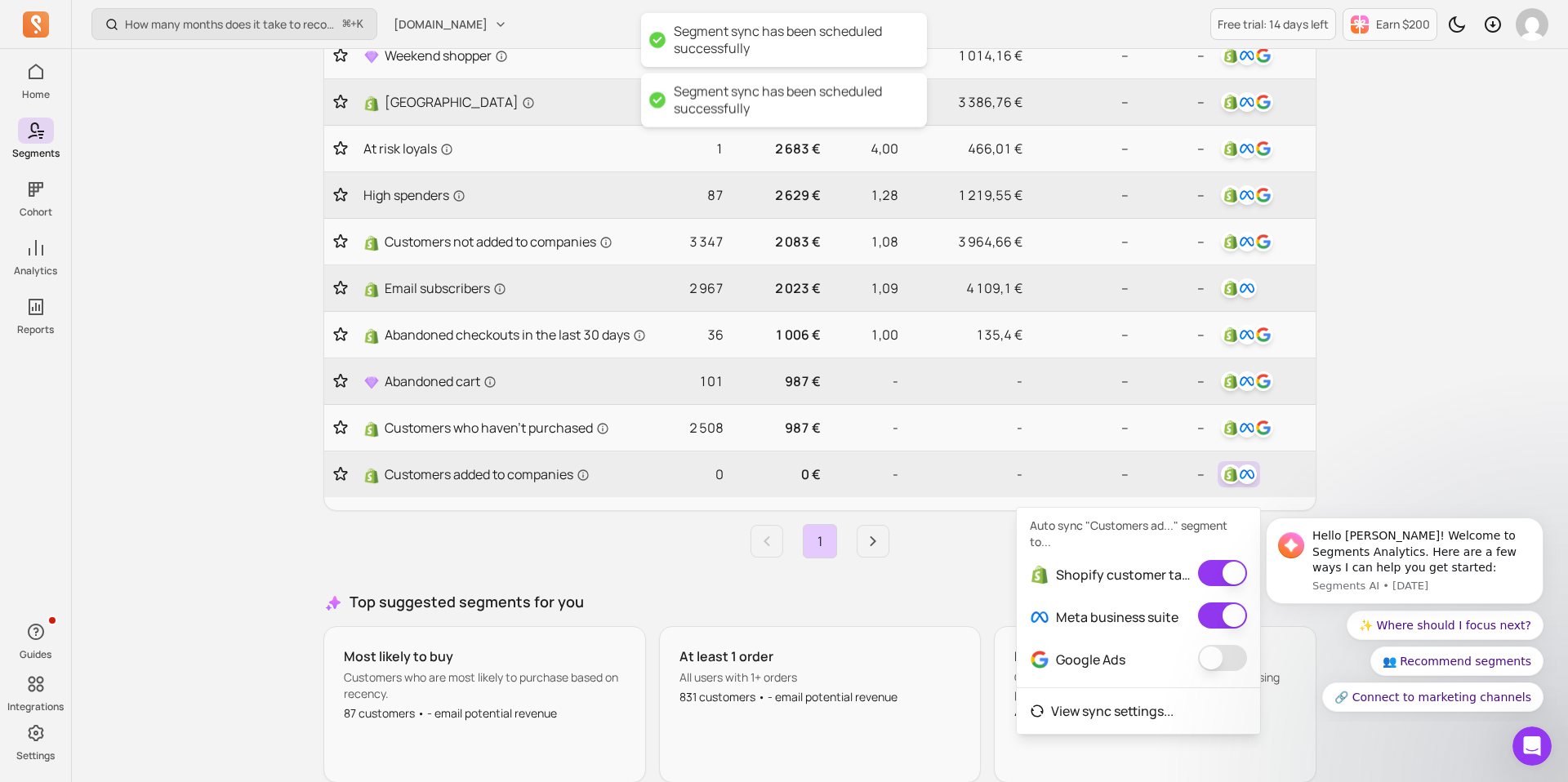
click at [1211, 659] on button "button" at bounding box center [1223, 658] width 49 height 26
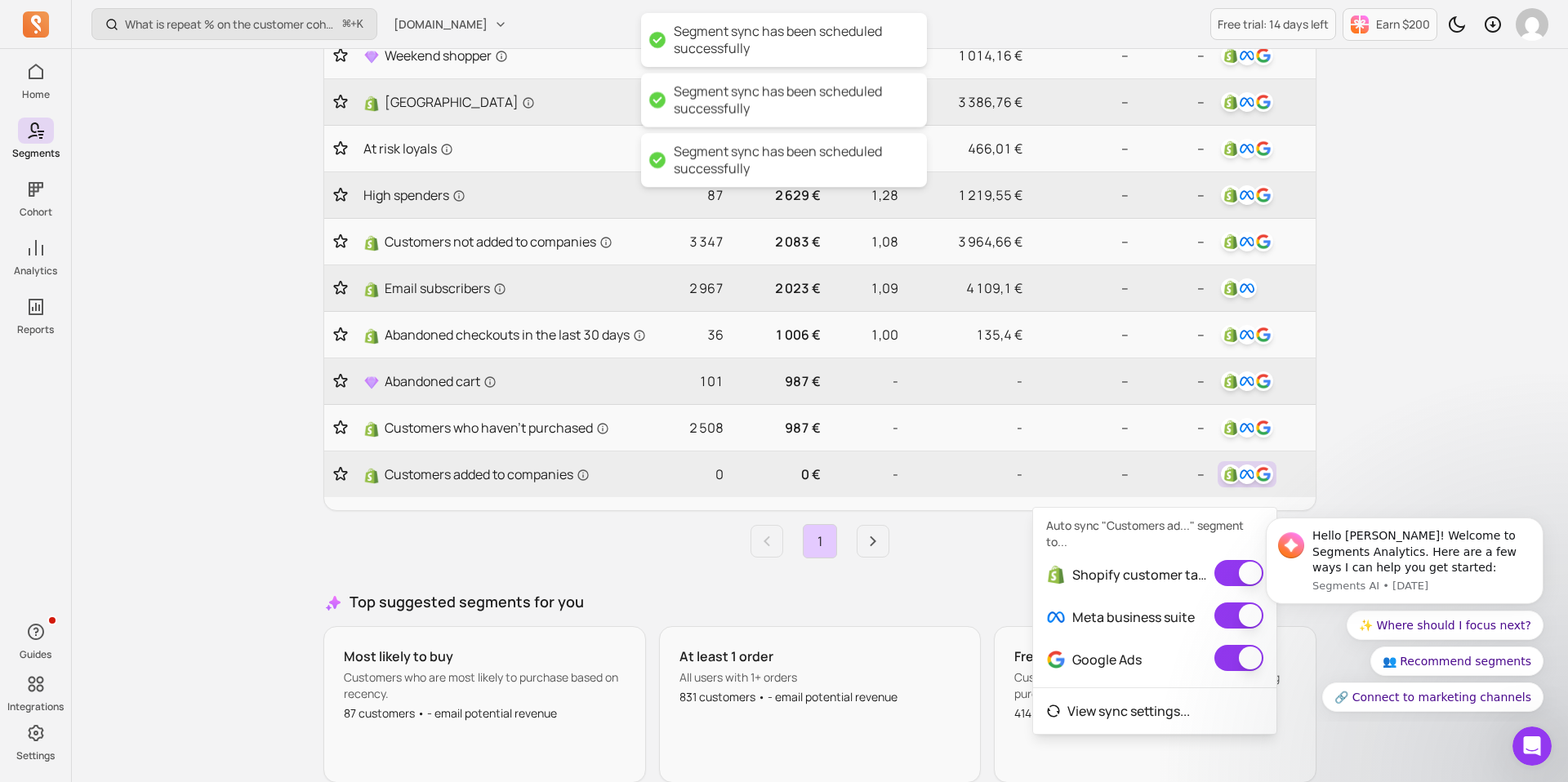
click at [1384, 379] on div "What is repeat % on the customer cohort page? How is it defined? ⌘ + K musashih…" at bounding box center [819, 236] width 1496 height 1309
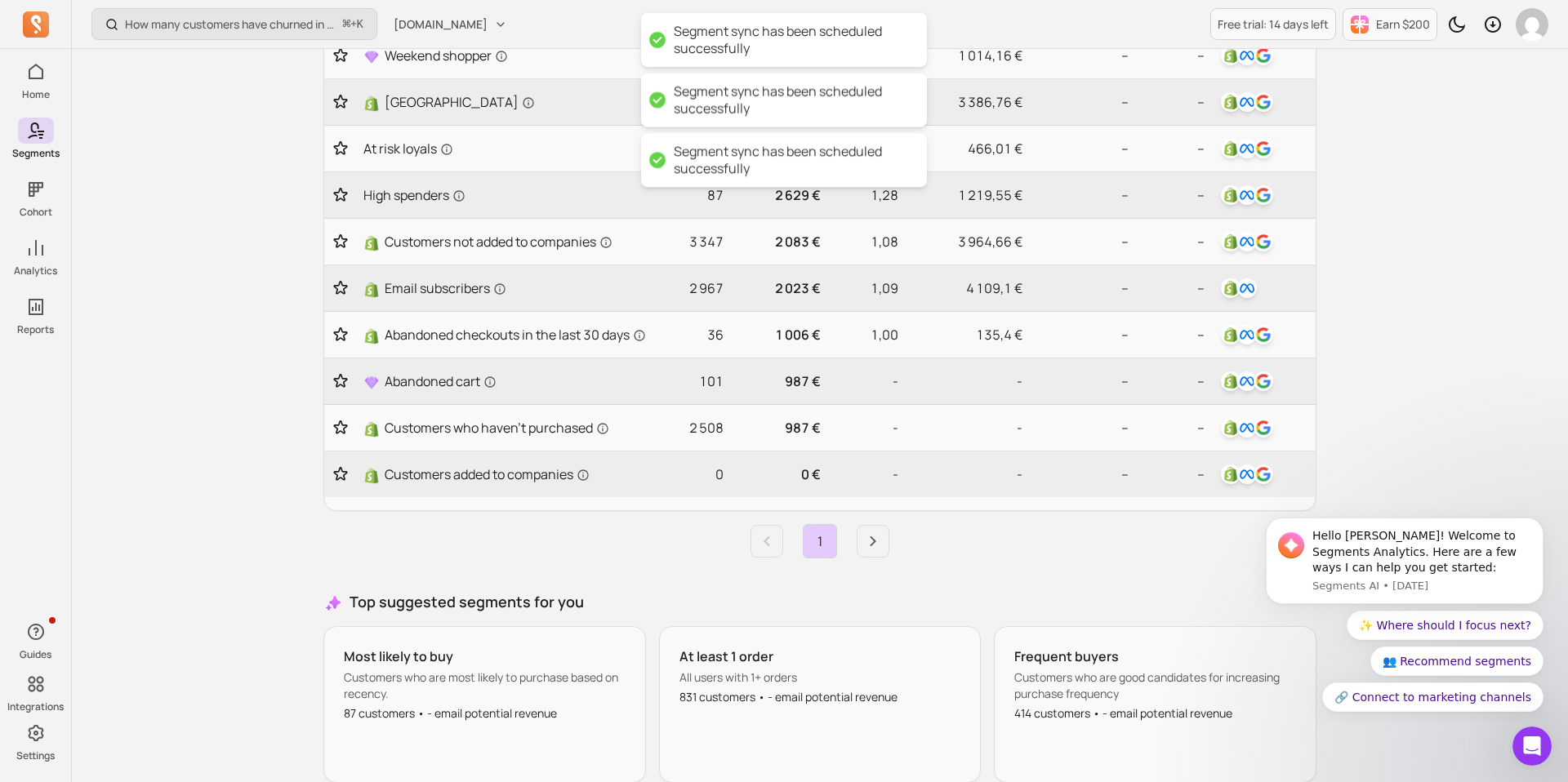
scroll to position [0, 0]
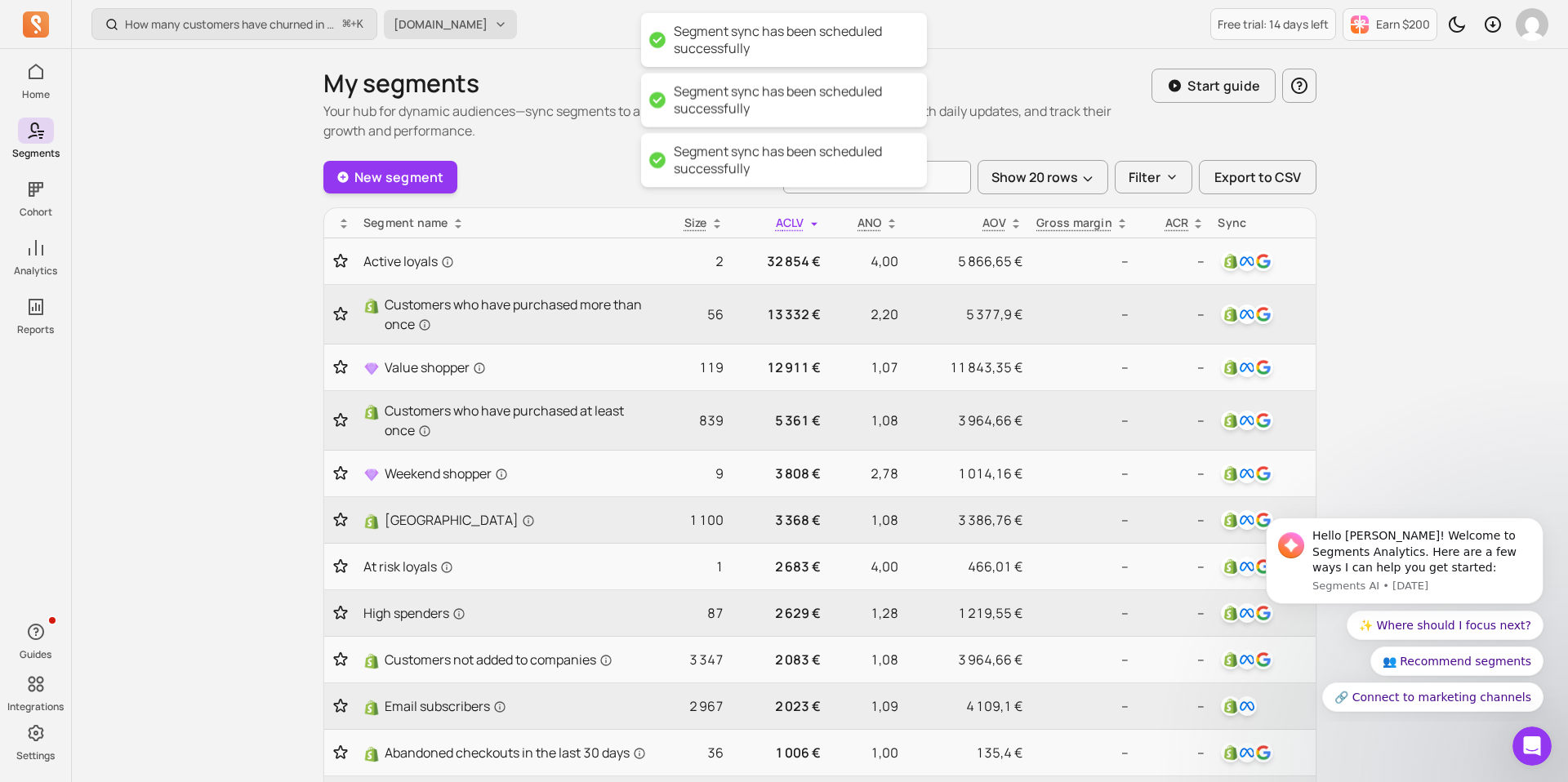
click at [461, 18] on span "[DOMAIN_NAME]" at bounding box center [440, 24] width 94 height 16
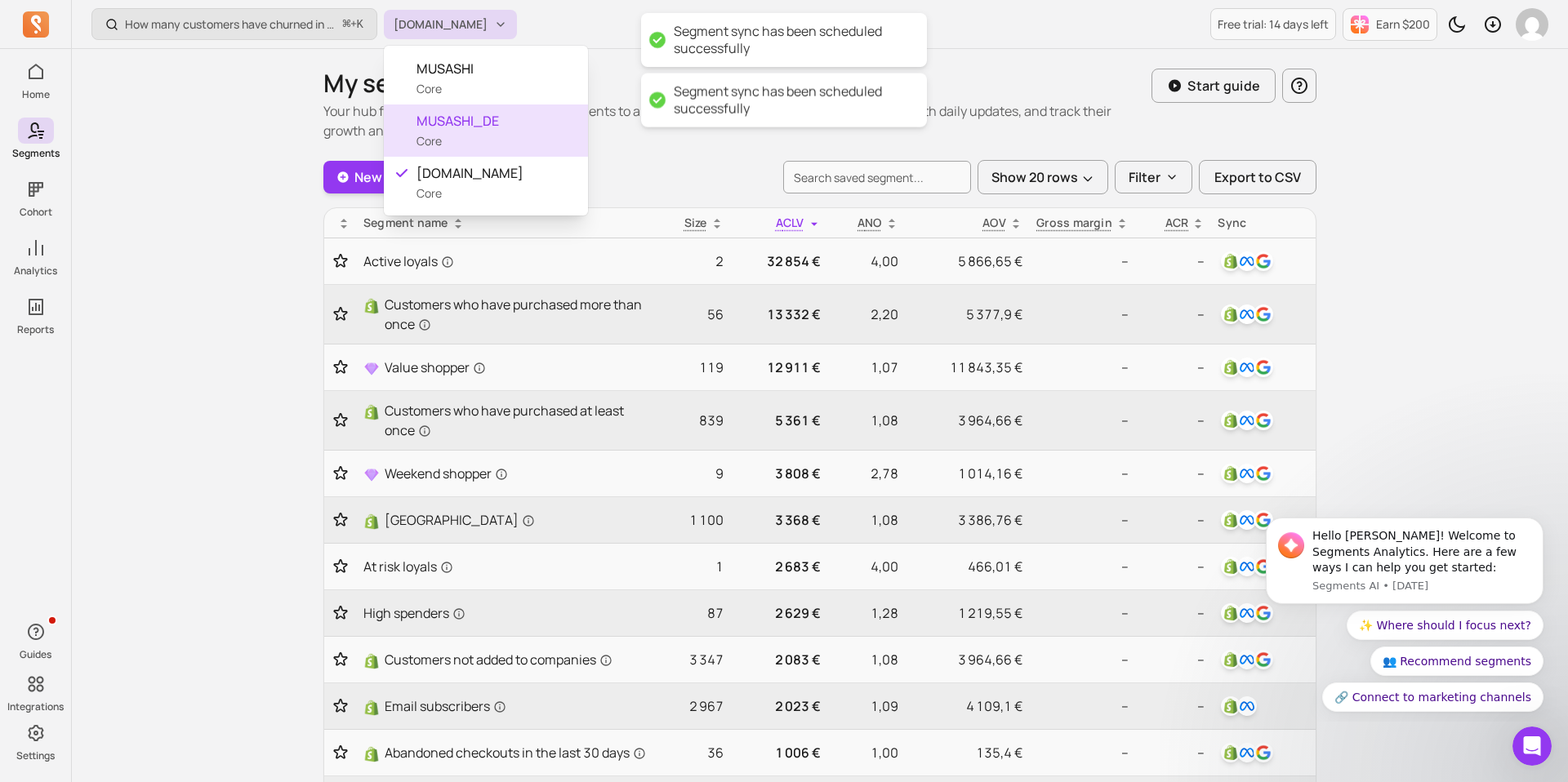
click at [465, 133] on div "MUSASHI_DE Core" at bounding box center [486, 131] width 204 height 53
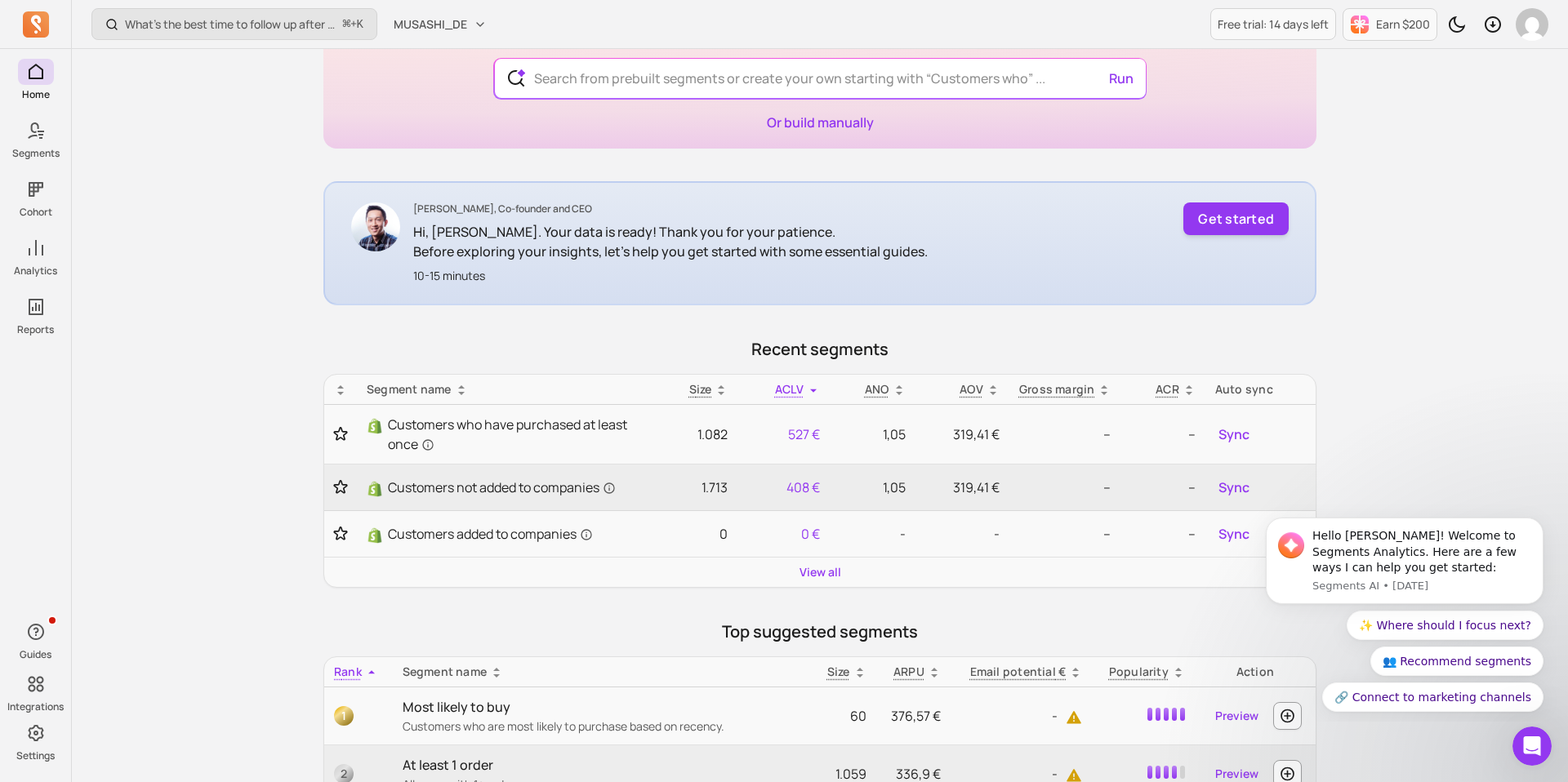
scroll to position [391, 0]
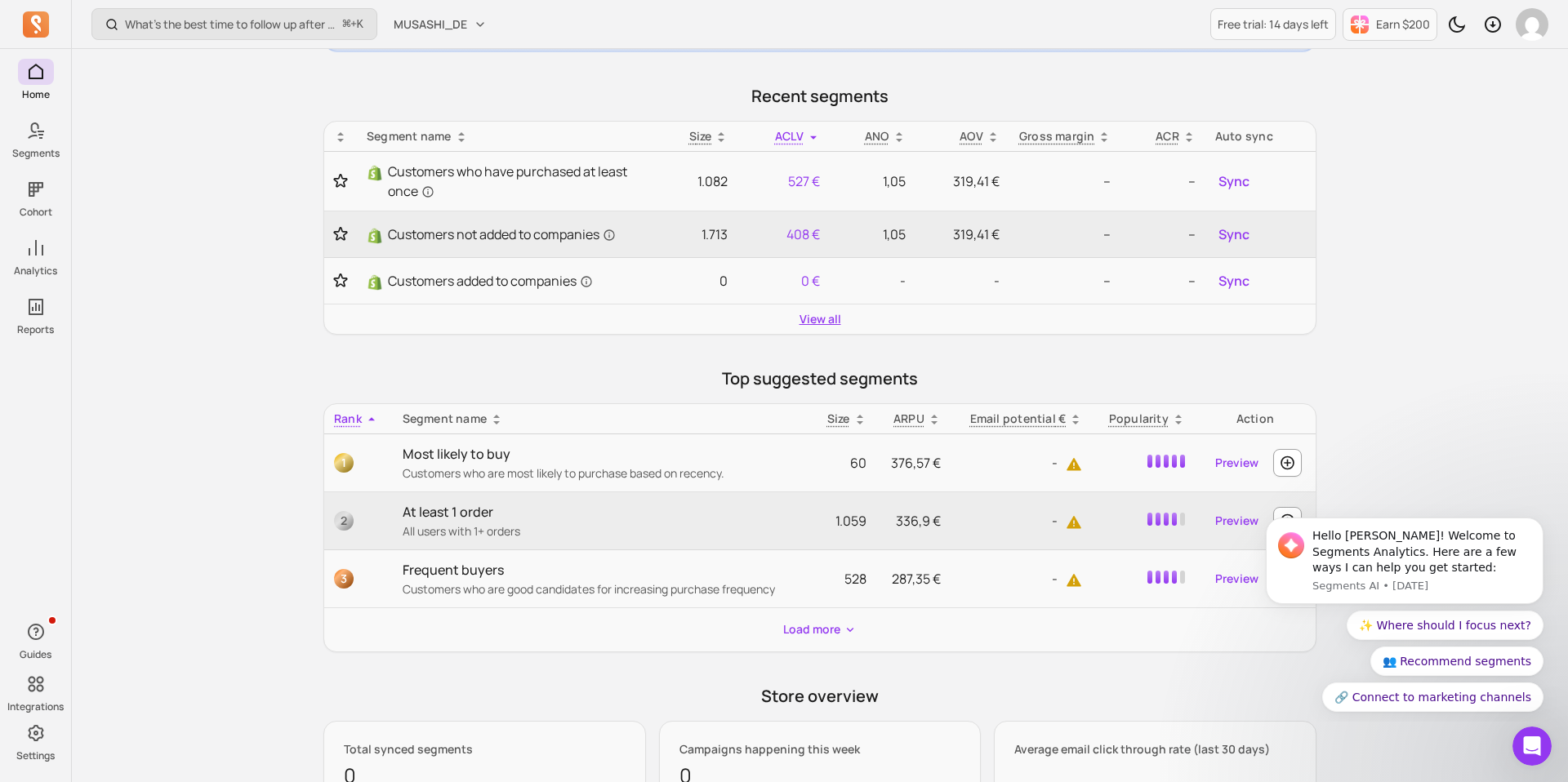
click at [824, 323] on link "View all" at bounding box center [820, 319] width 41 height 16
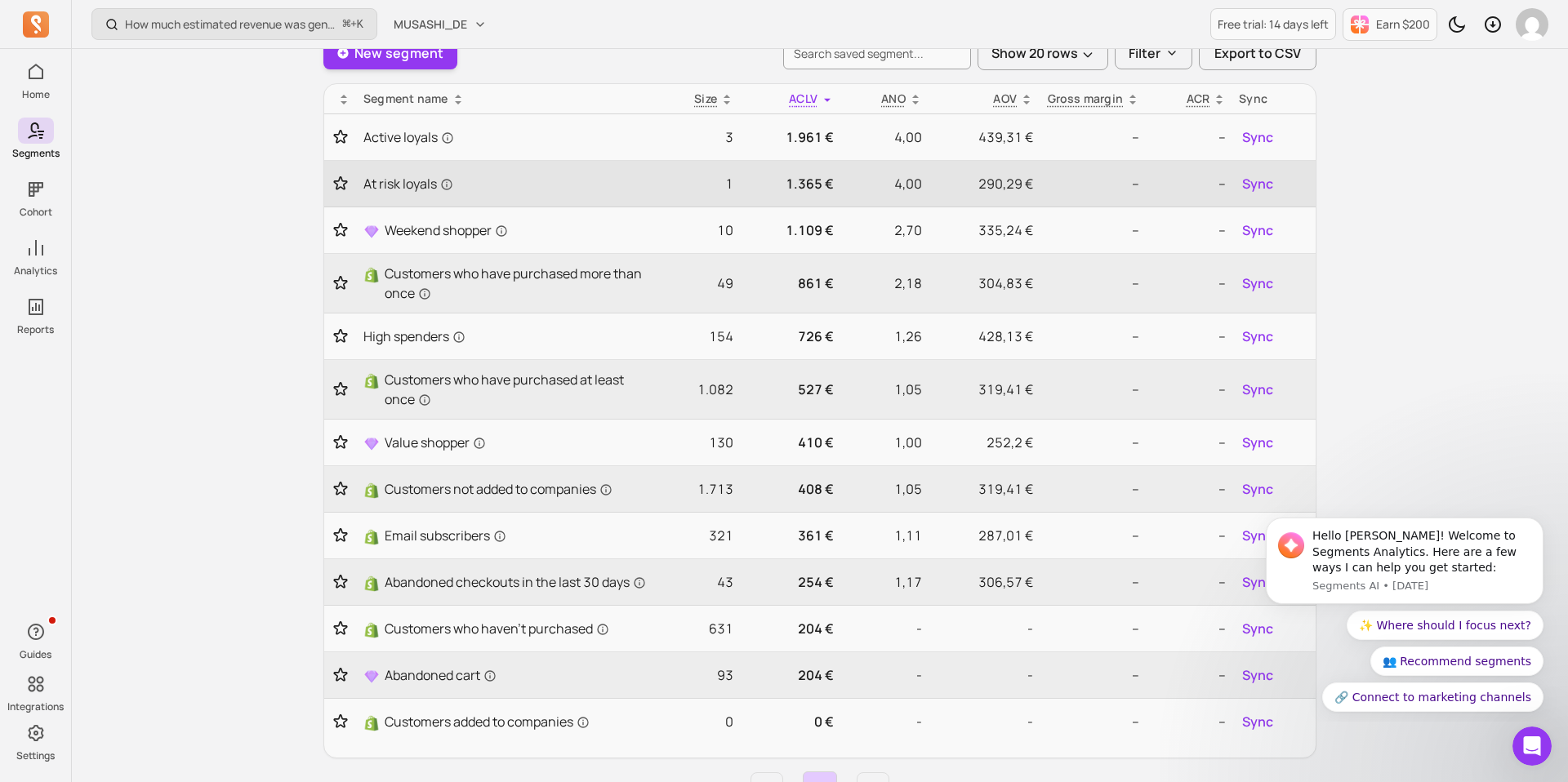
scroll to position [104, 0]
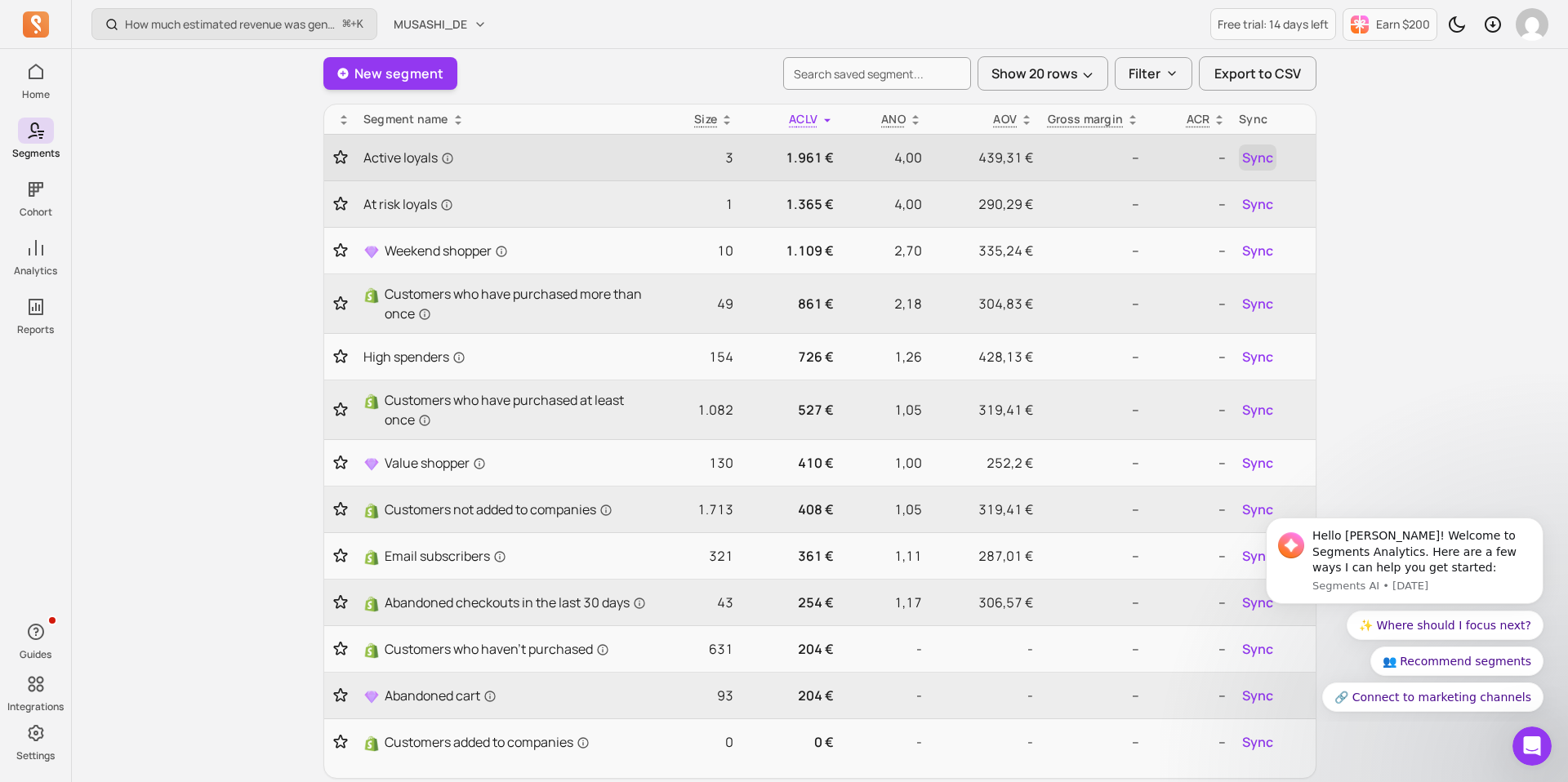
click at [1271, 156] on span "Sync" at bounding box center [1256, 157] width 31 height 20
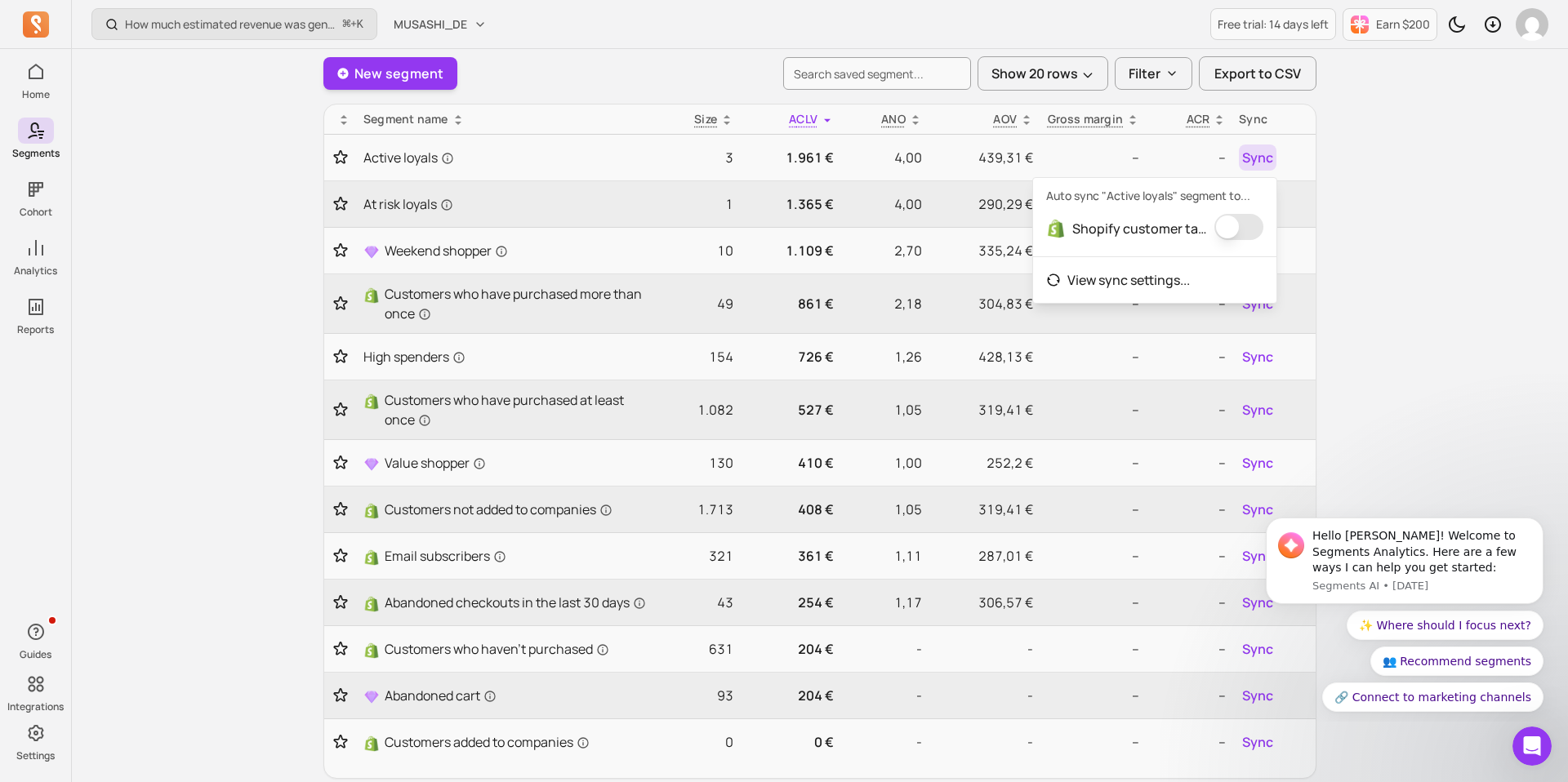
click at [1232, 227] on button "button" at bounding box center [1239, 227] width 49 height 26
click at [1346, 227] on div "How many customers are at risk of churning? ⌘ + K MUSASHI_DE Free trial: 14 day…" at bounding box center [819, 527] width 1496 height 1262
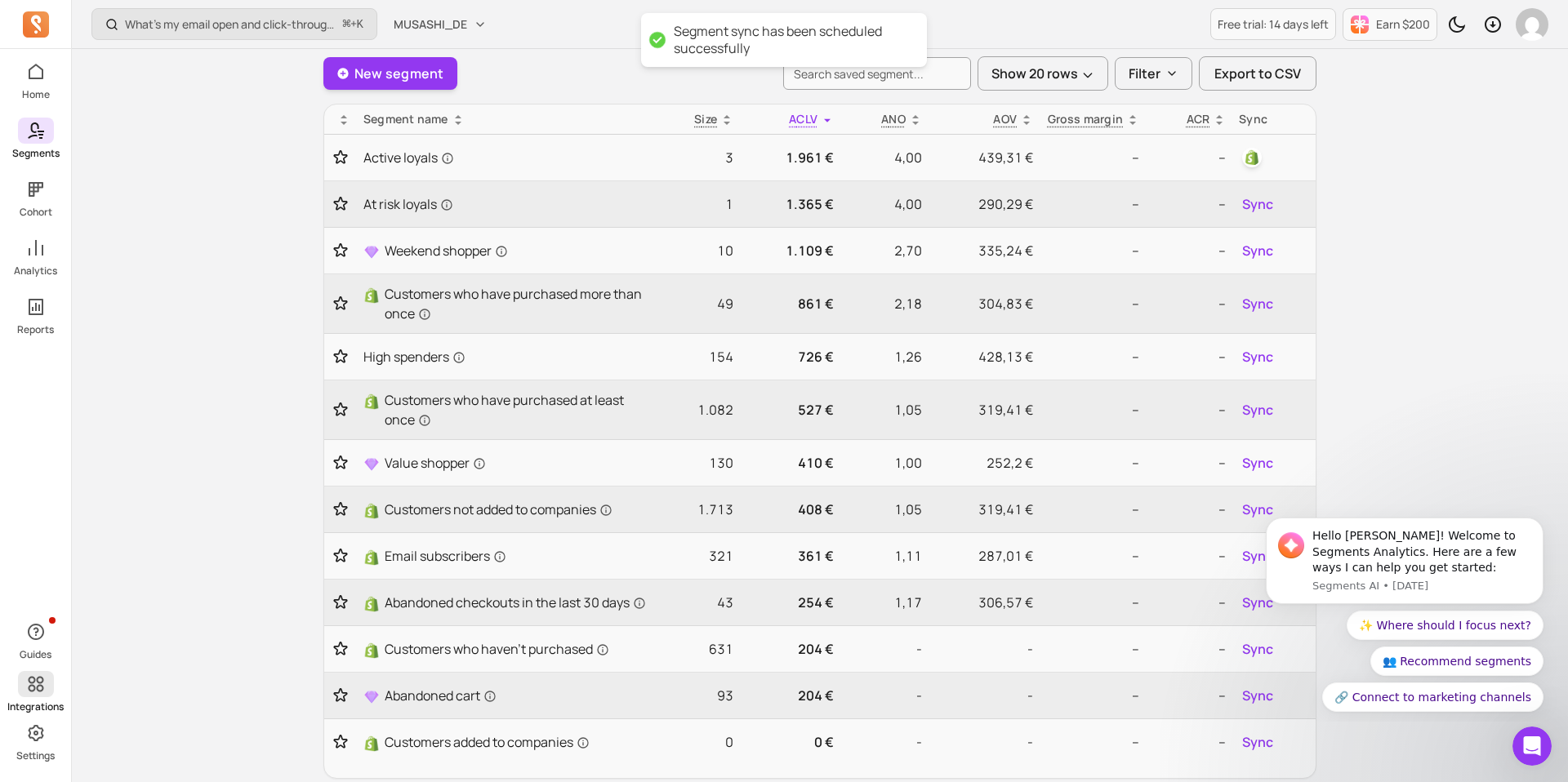
click at [31, 694] on icon at bounding box center [36, 684] width 20 height 20
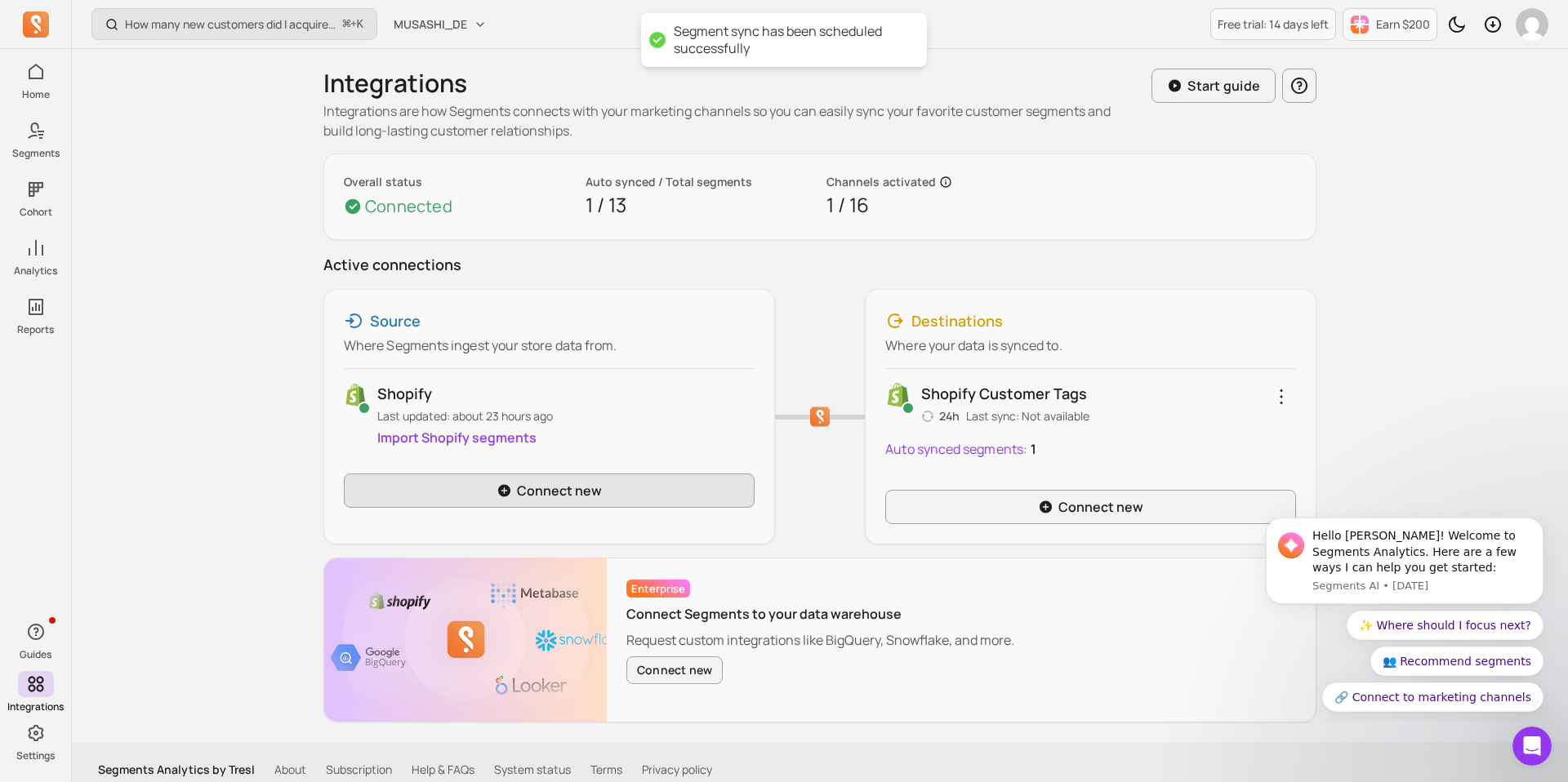
click at [567, 483] on link "Connect new" at bounding box center [549, 490] width 410 height 34
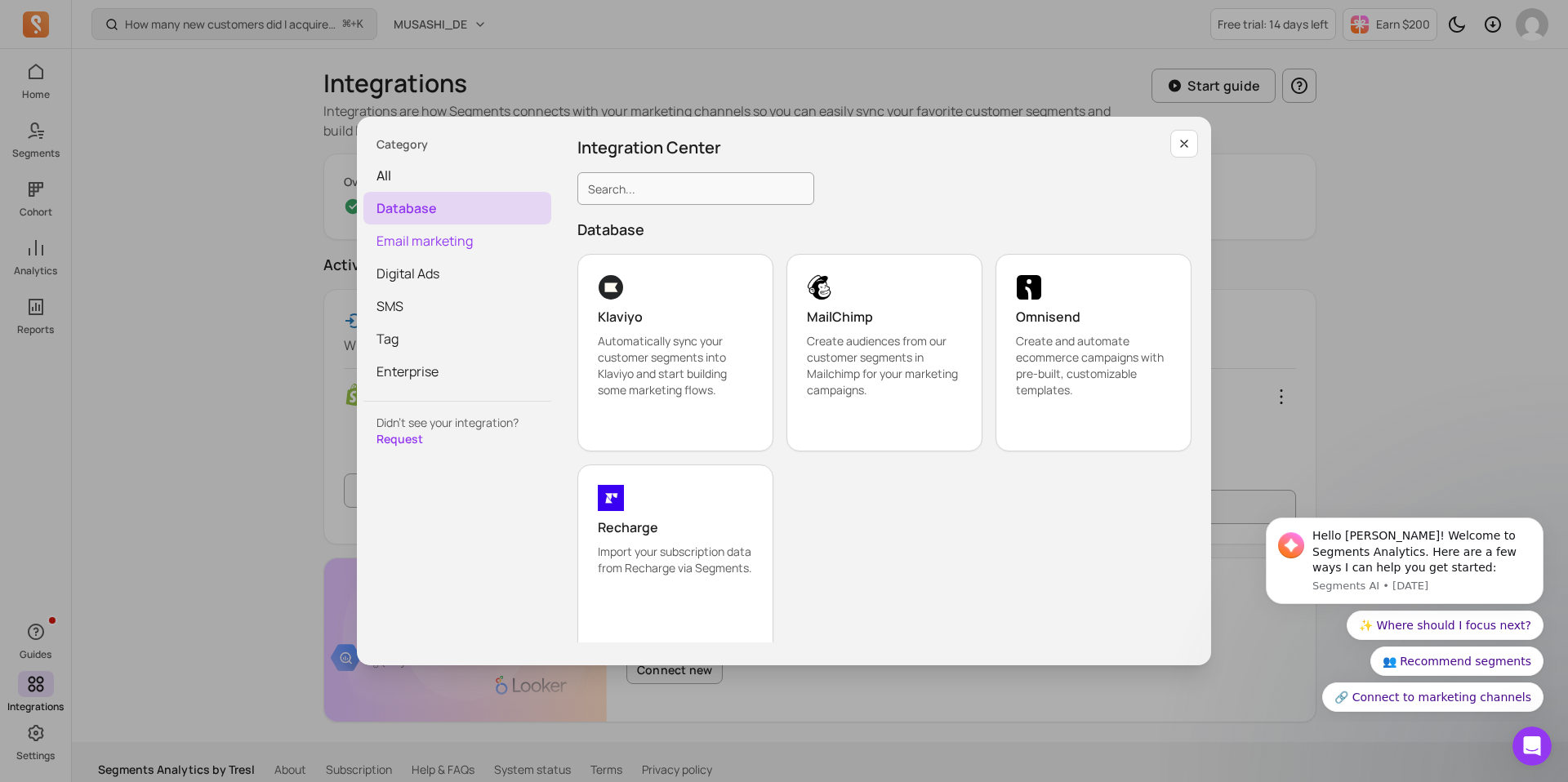
click at [477, 242] on span "Email marketing" at bounding box center [457, 241] width 188 height 33
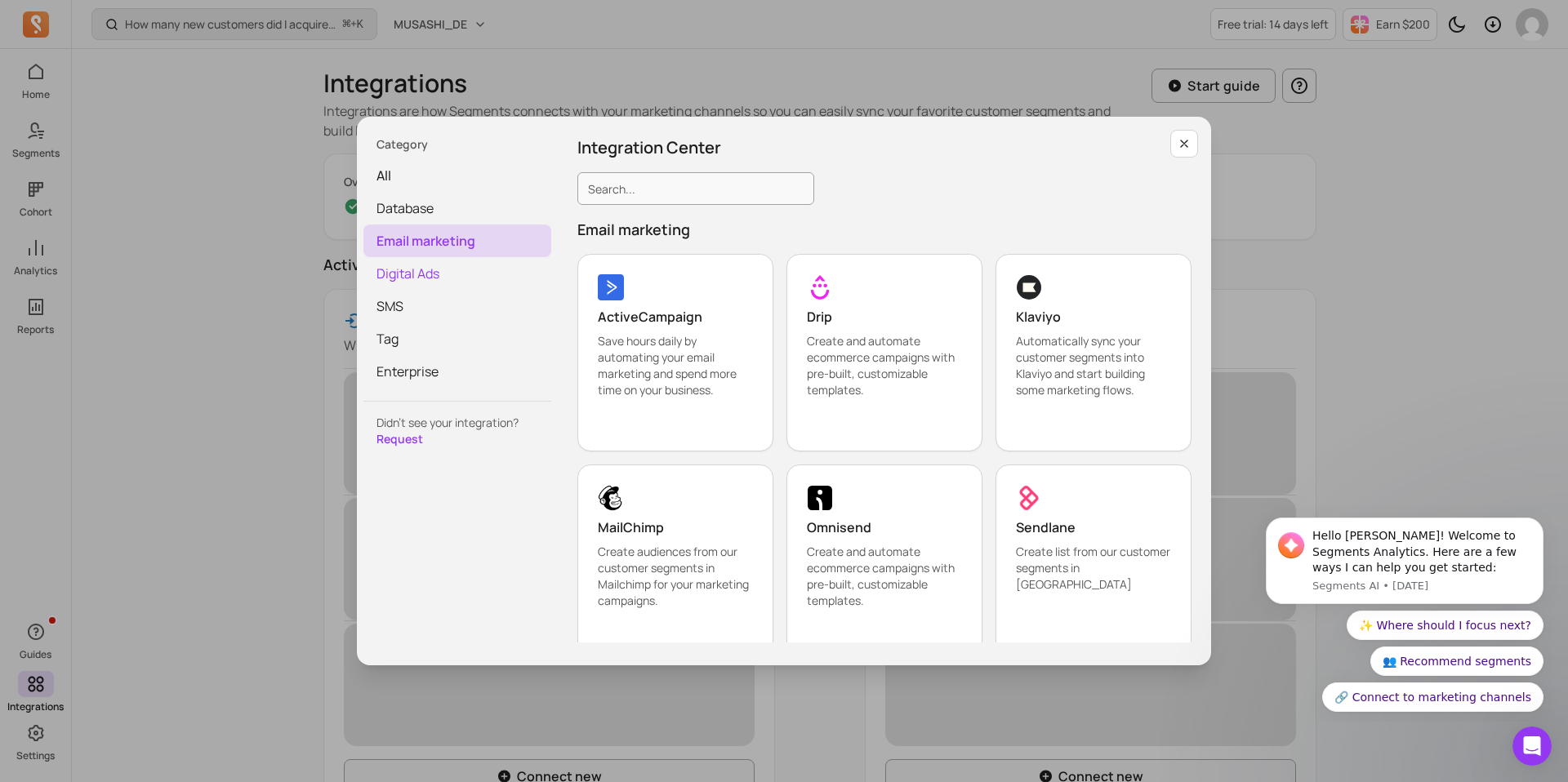
click at [477, 269] on span "Digital Ads" at bounding box center [457, 273] width 188 height 33
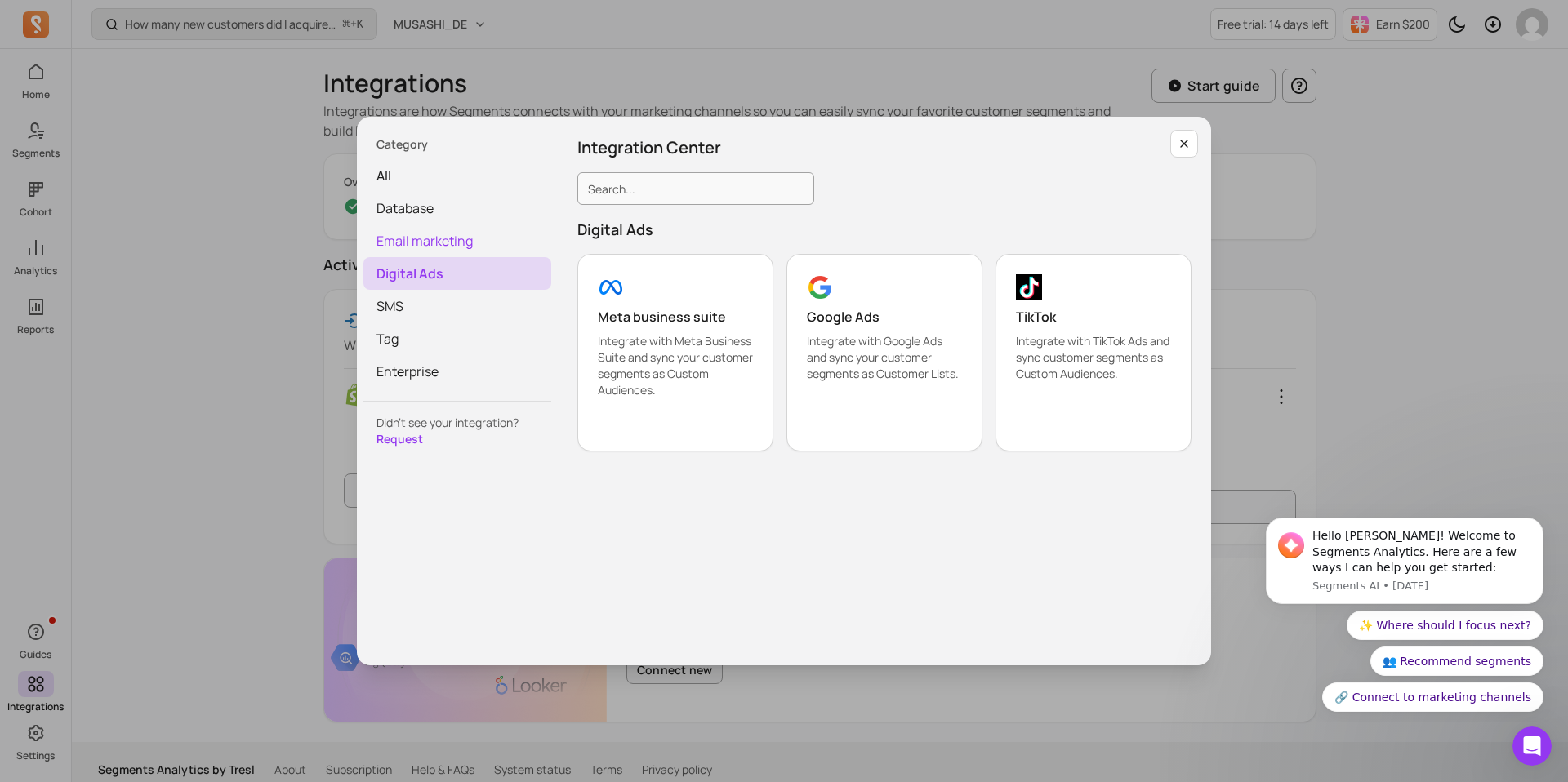
click at [475, 242] on span "Email marketing" at bounding box center [457, 241] width 188 height 33
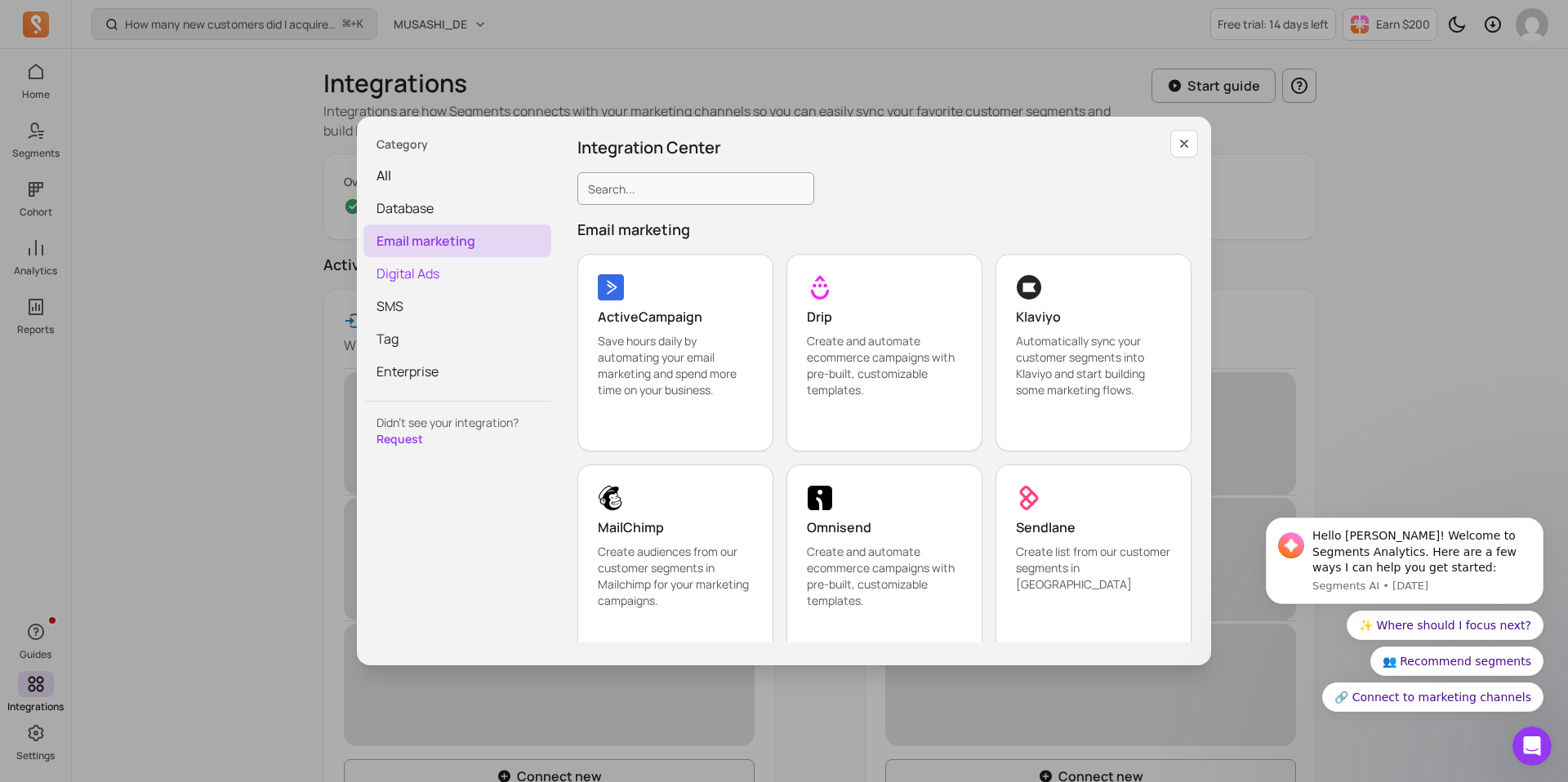
click at [474, 275] on span "Digital Ads" at bounding box center [457, 273] width 188 height 33
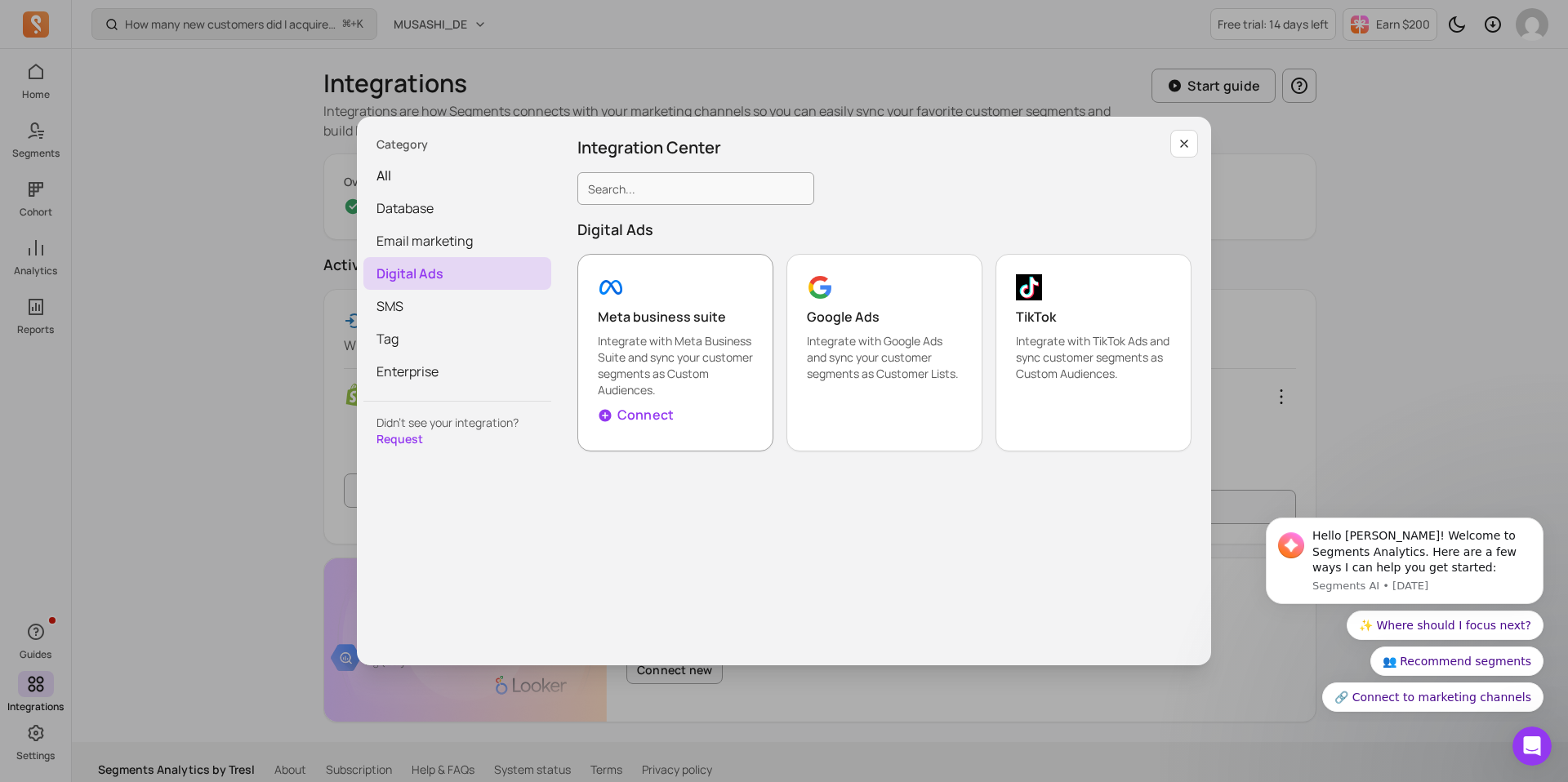
click at [616, 334] on p "Integrate with Meta Business Suite and sync your customer segments as Custom Au…" at bounding box center [675, 365] width 155 height 65
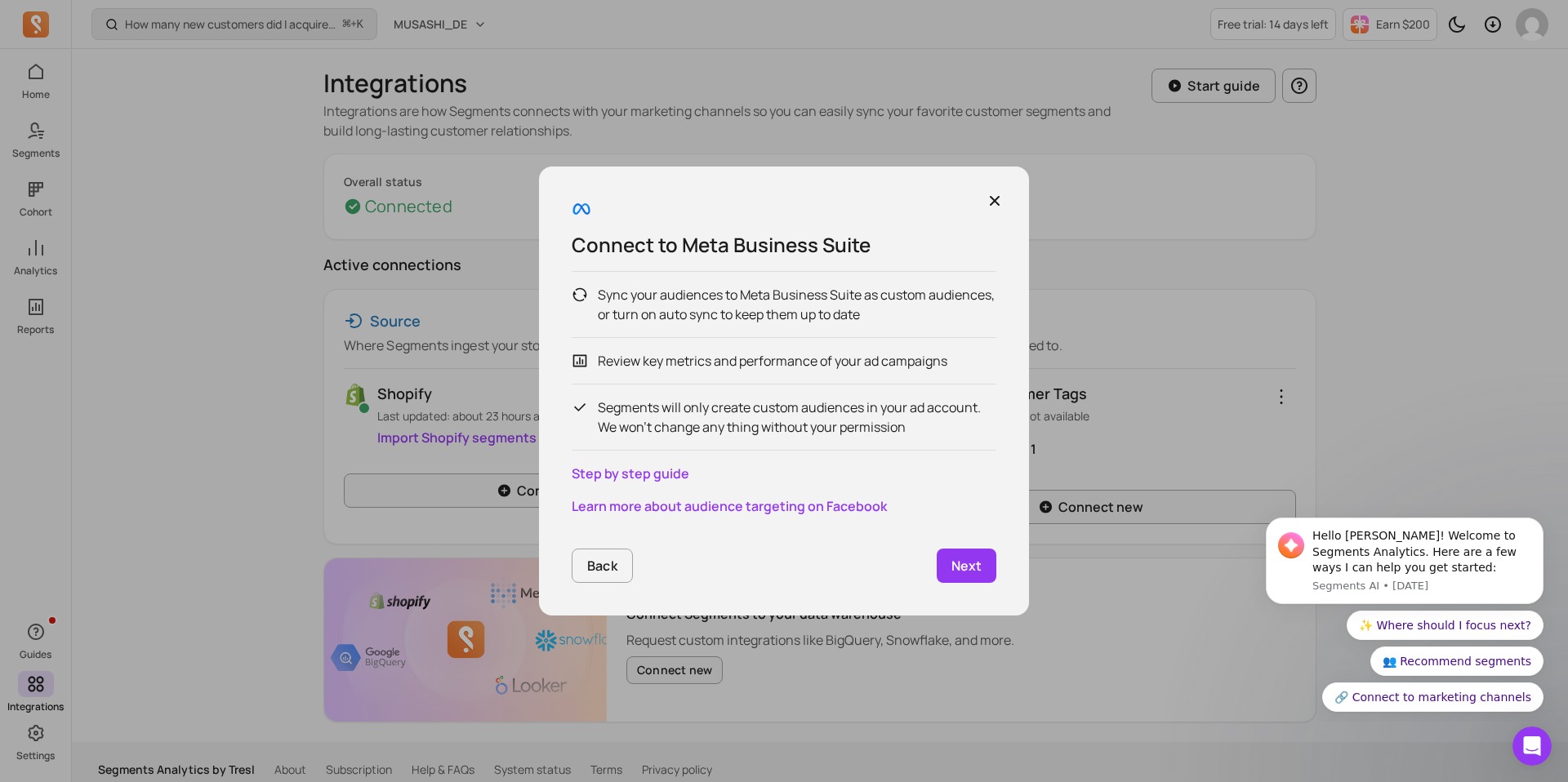
click at [982, 581] on link "Next" at bounding box center [966, 566] width 59 height 34
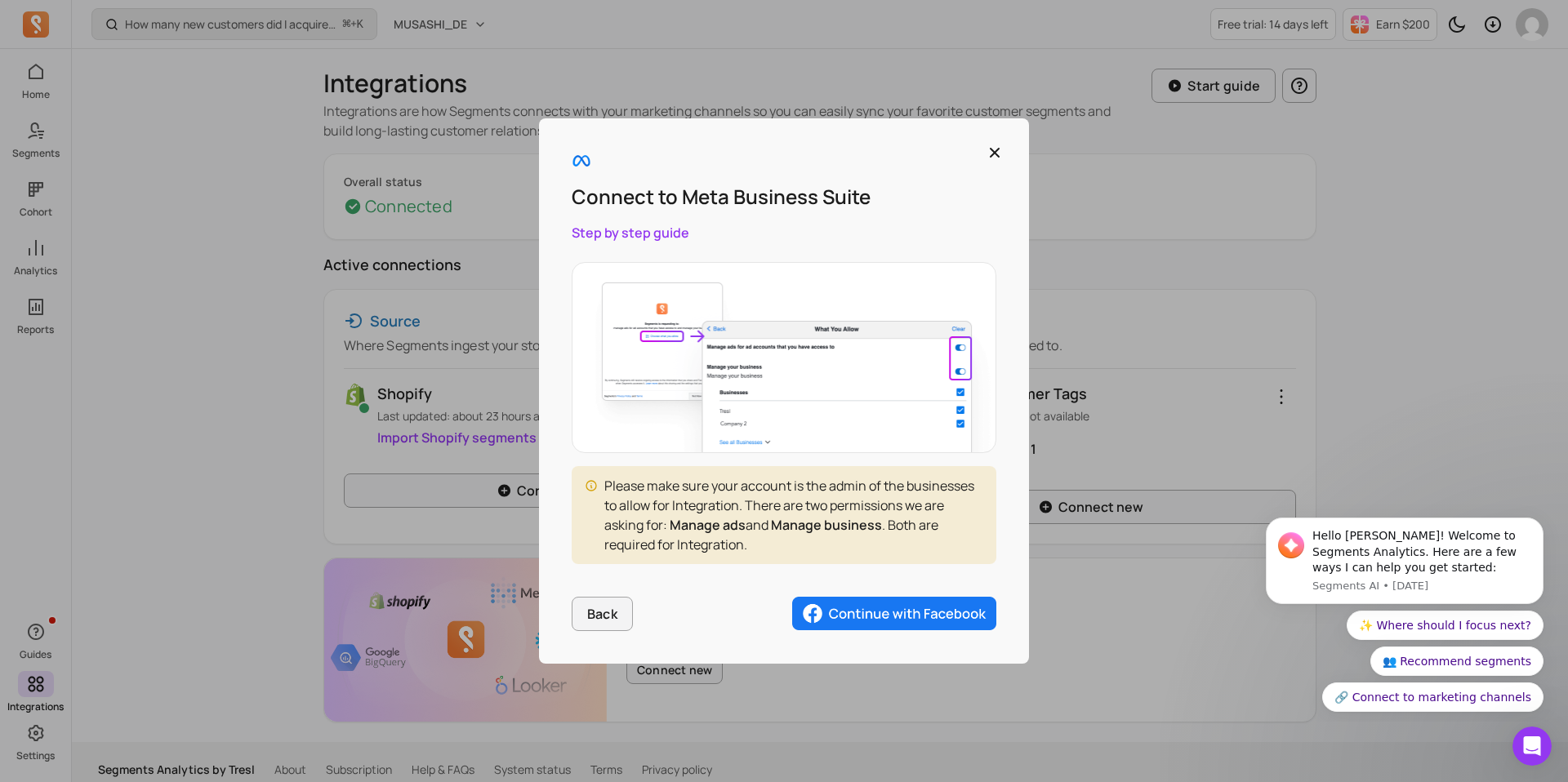
click at [884, 611] on img "button" at bounding box center [893, 614] width 204 height 34
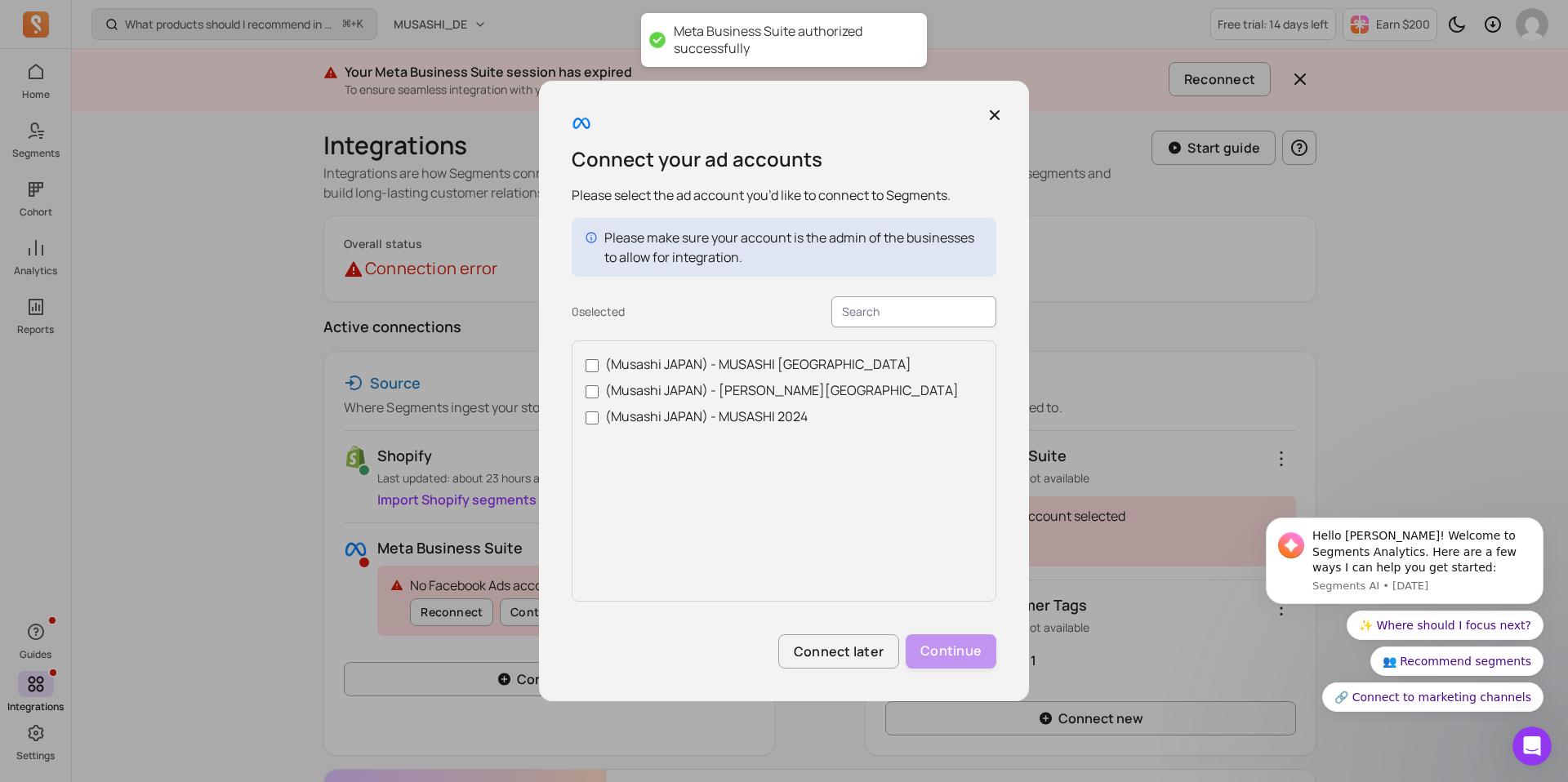
click at [687, 365] on label "(Musashi JAPAN) - MUSASHI GERMANY" at bounding box center [784, 363] width 397 height 20
click at [599, 365] on input "(Musashi JAPAN) - MUSASHI GERMANY" at bounding box center [592, 366] width 13 height 13
checkbox input "true"
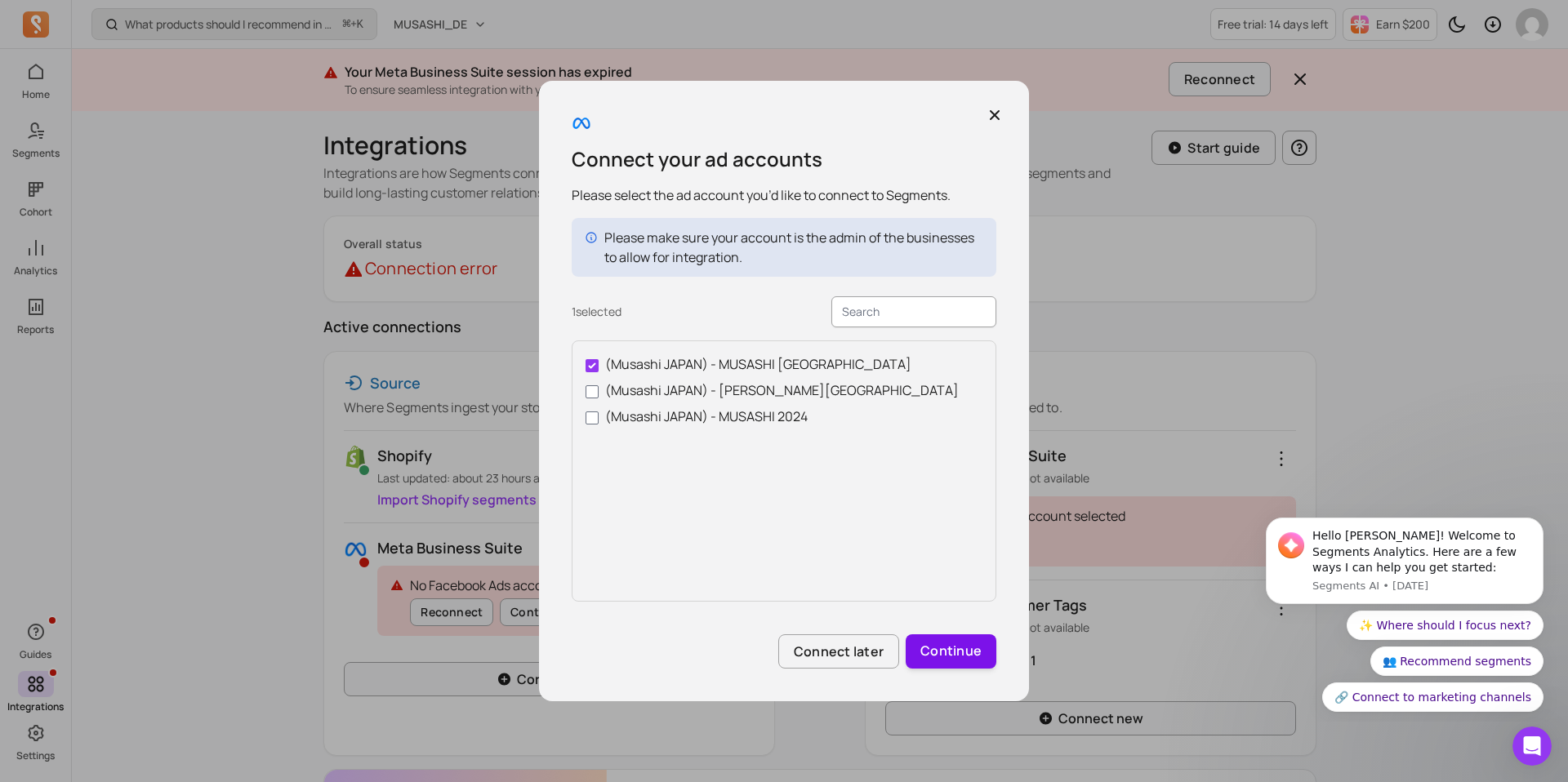
click at [963, 668] on button "Continue" at bounding box center [951, 651] width 90 height 34
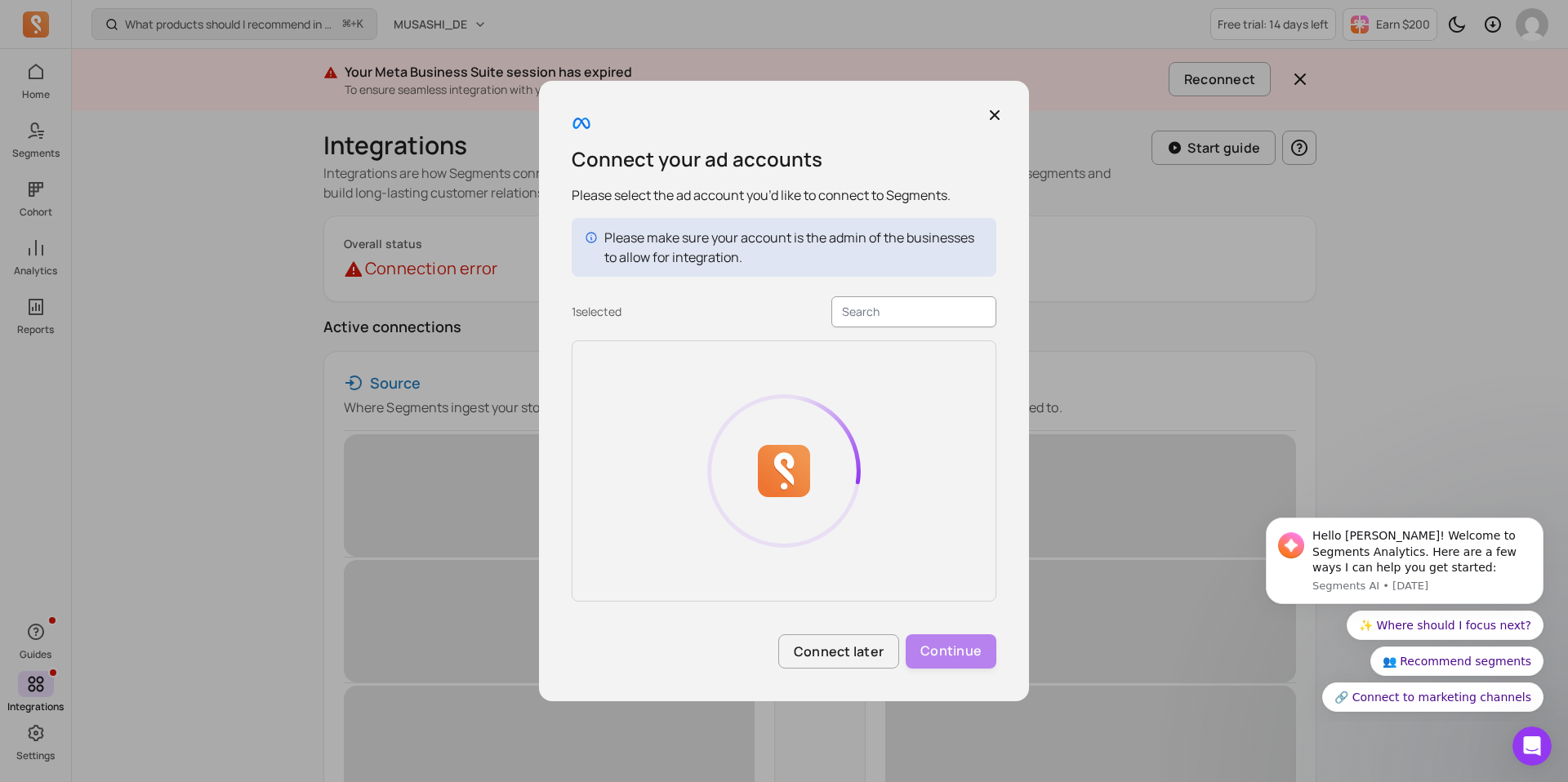
click at [962, 654] on div "Connect your ad accounts Please select the ad account you’d like to connect to …" at bounding box center [784, 391] width 1568 height 782
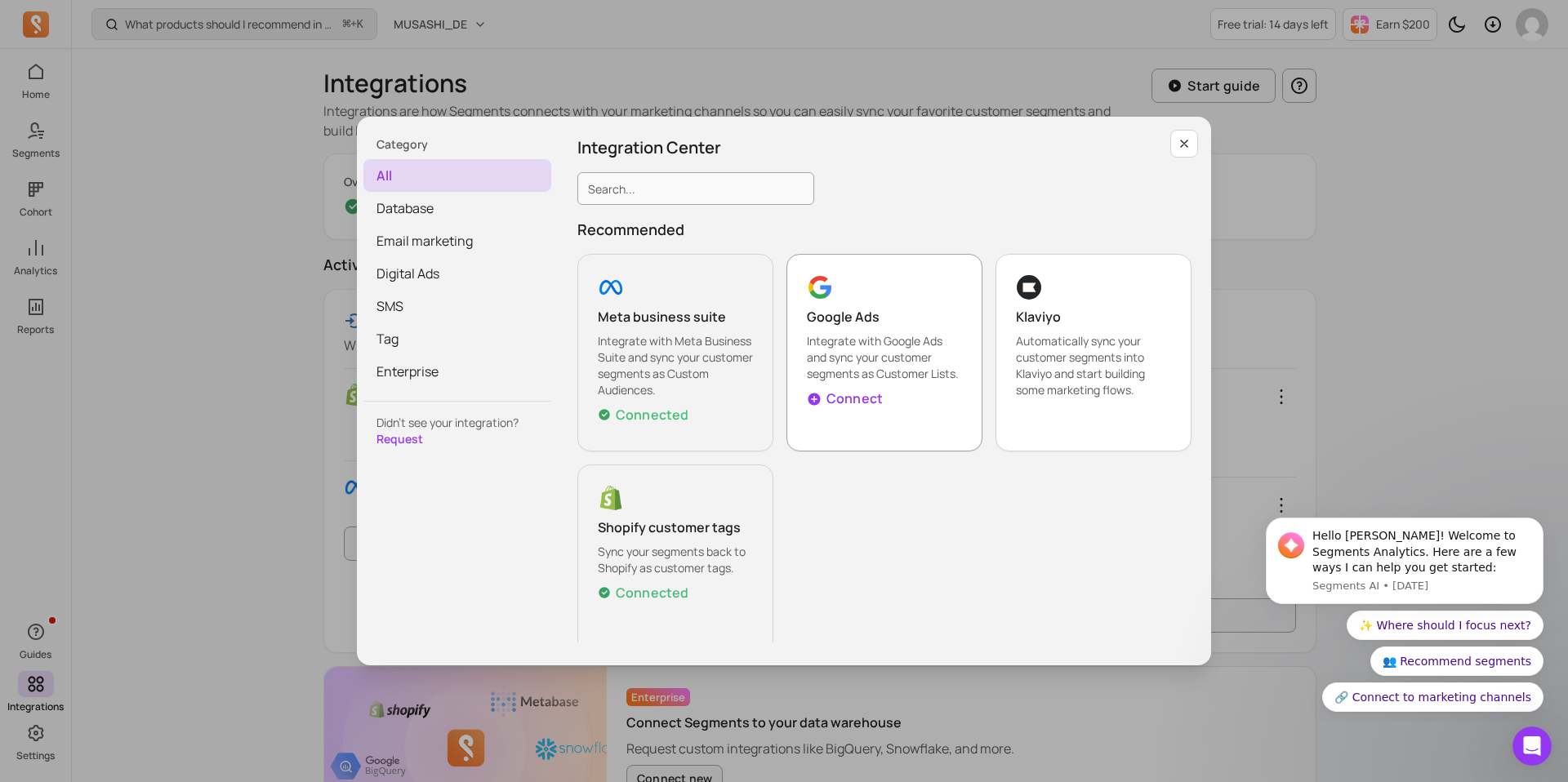
click at [856, 400] on p "Connect" at bounding box center [855, 398] width 56 height 20
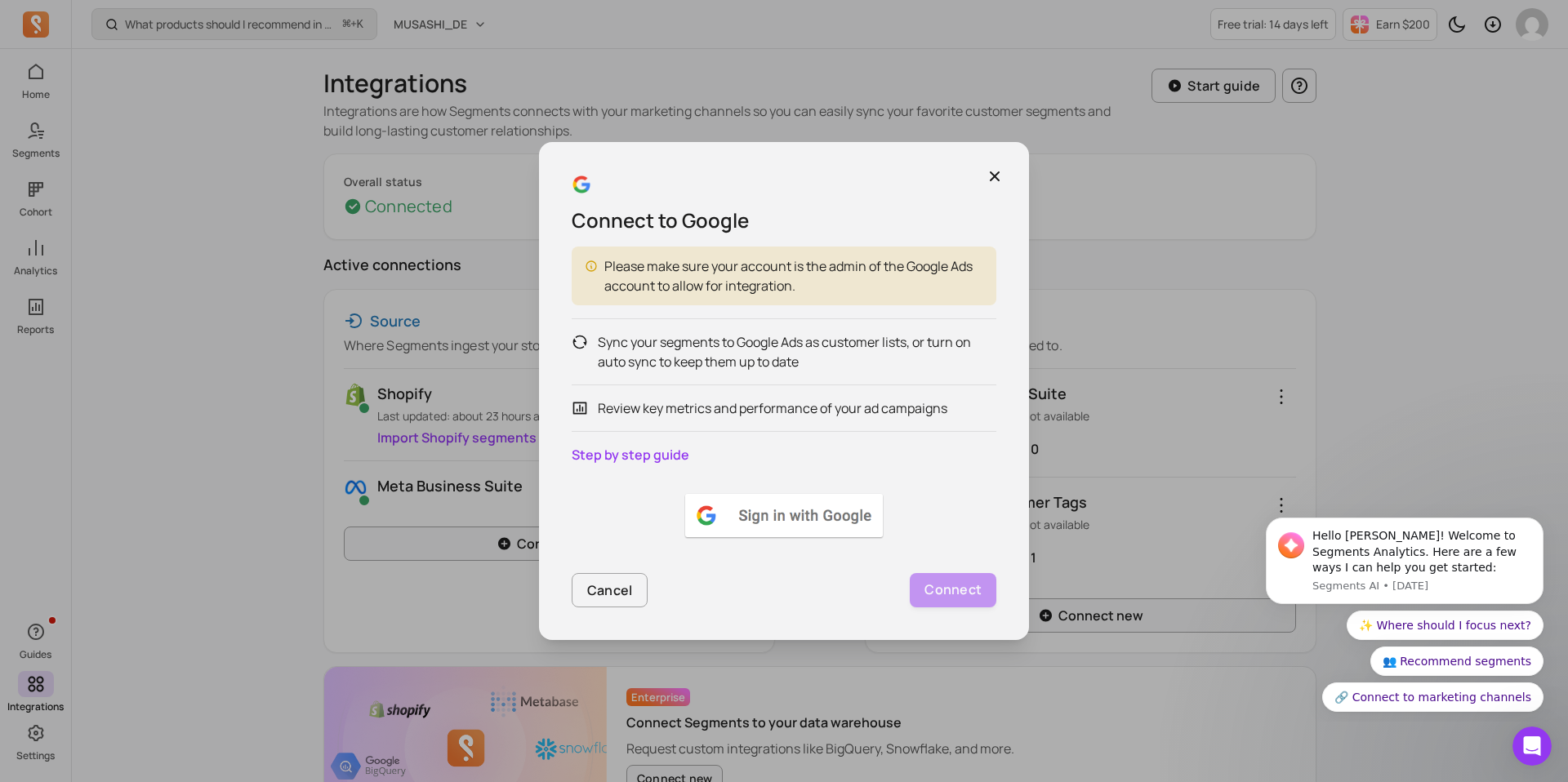
click at [811, 503] on img at bounding box center [783, 515] width 204 height 49
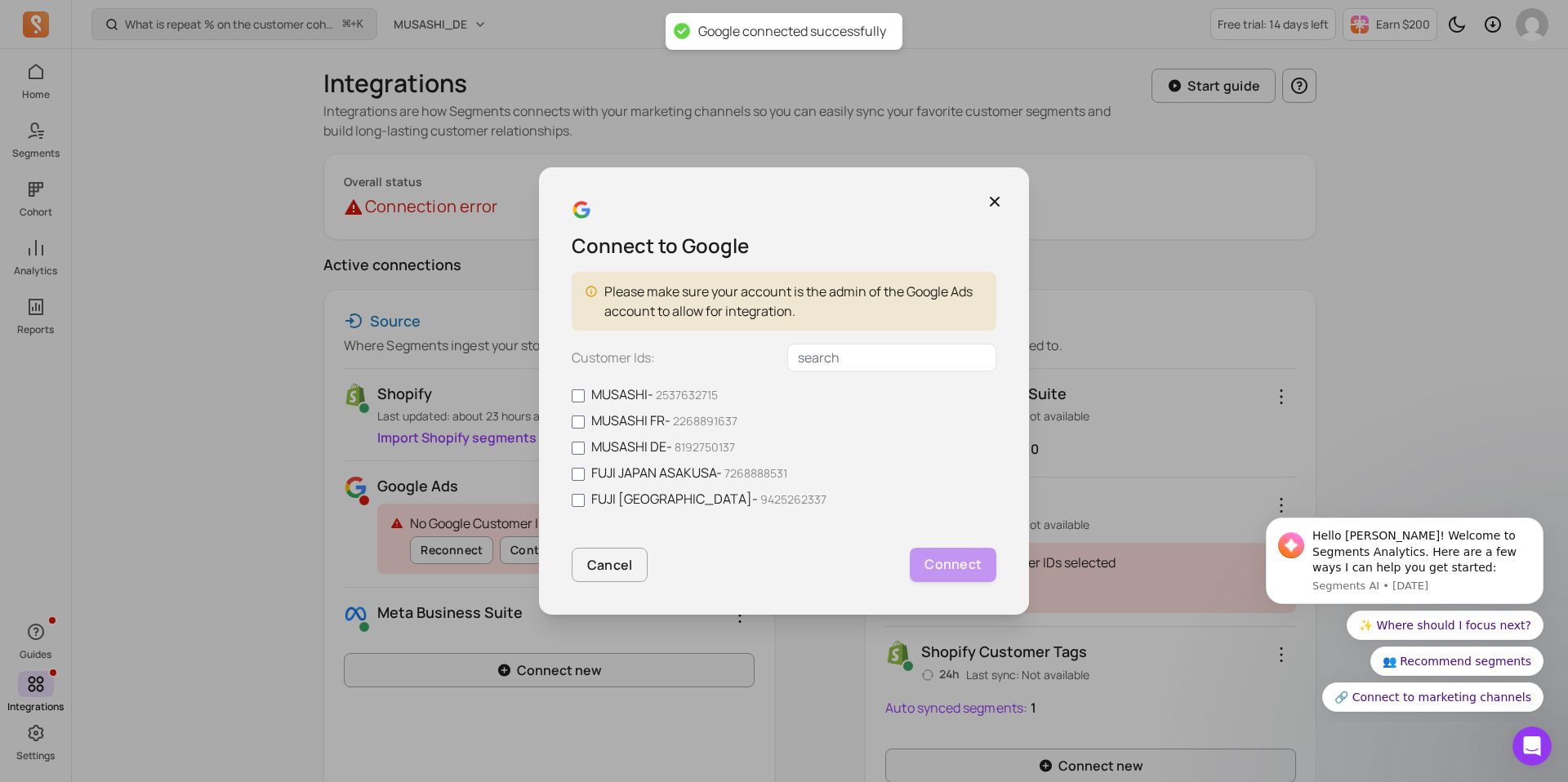
click at [605, 441] on label "MUSASHI DE - 8192750137" at bounding box center [783, 446] width 424 height 20
click at [584, 441] on input "MUSASHI DE - 8192750137" at bounding box center [578, 448] width 13 height 13
checkbox input "true"
click at [958, 551] on button "Connect" at bounding box center [952, 565] width 87 height 34
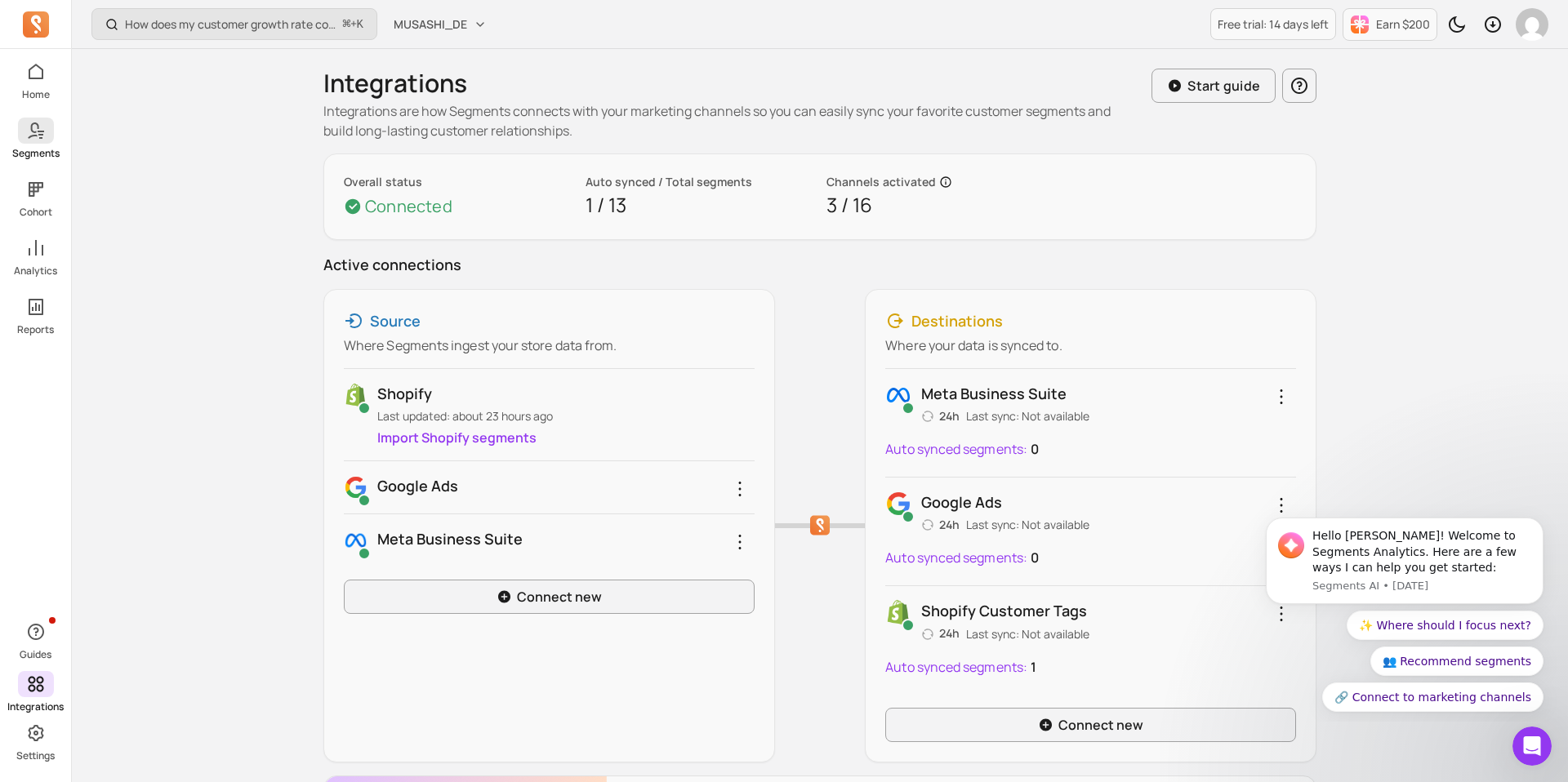
click at [41, 133] on icon at bounding box center [36, 130] width 20 height 20
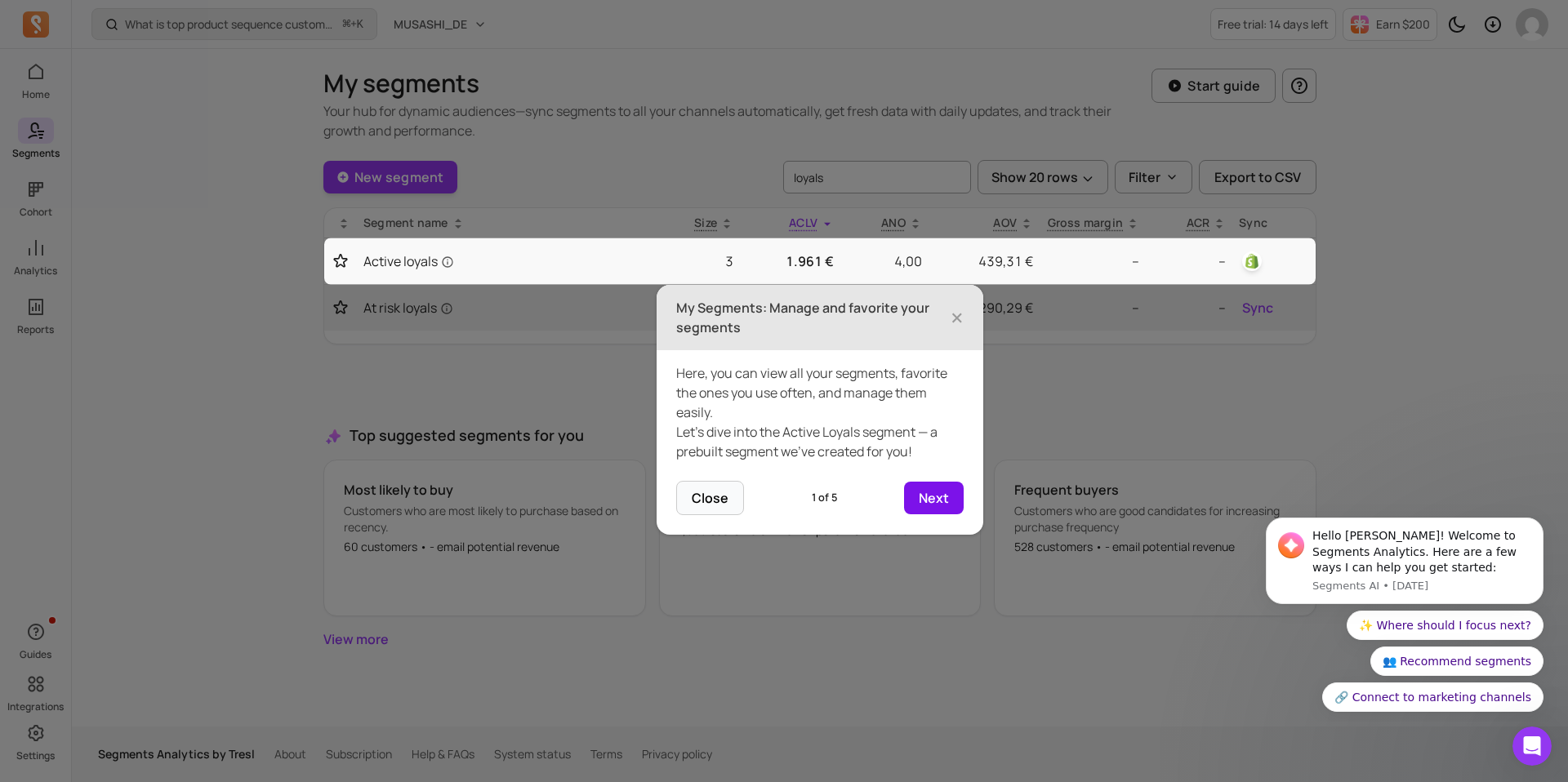
click at [936, 492] on button "Next" at bounding box center [933, 498] width 59 height 33
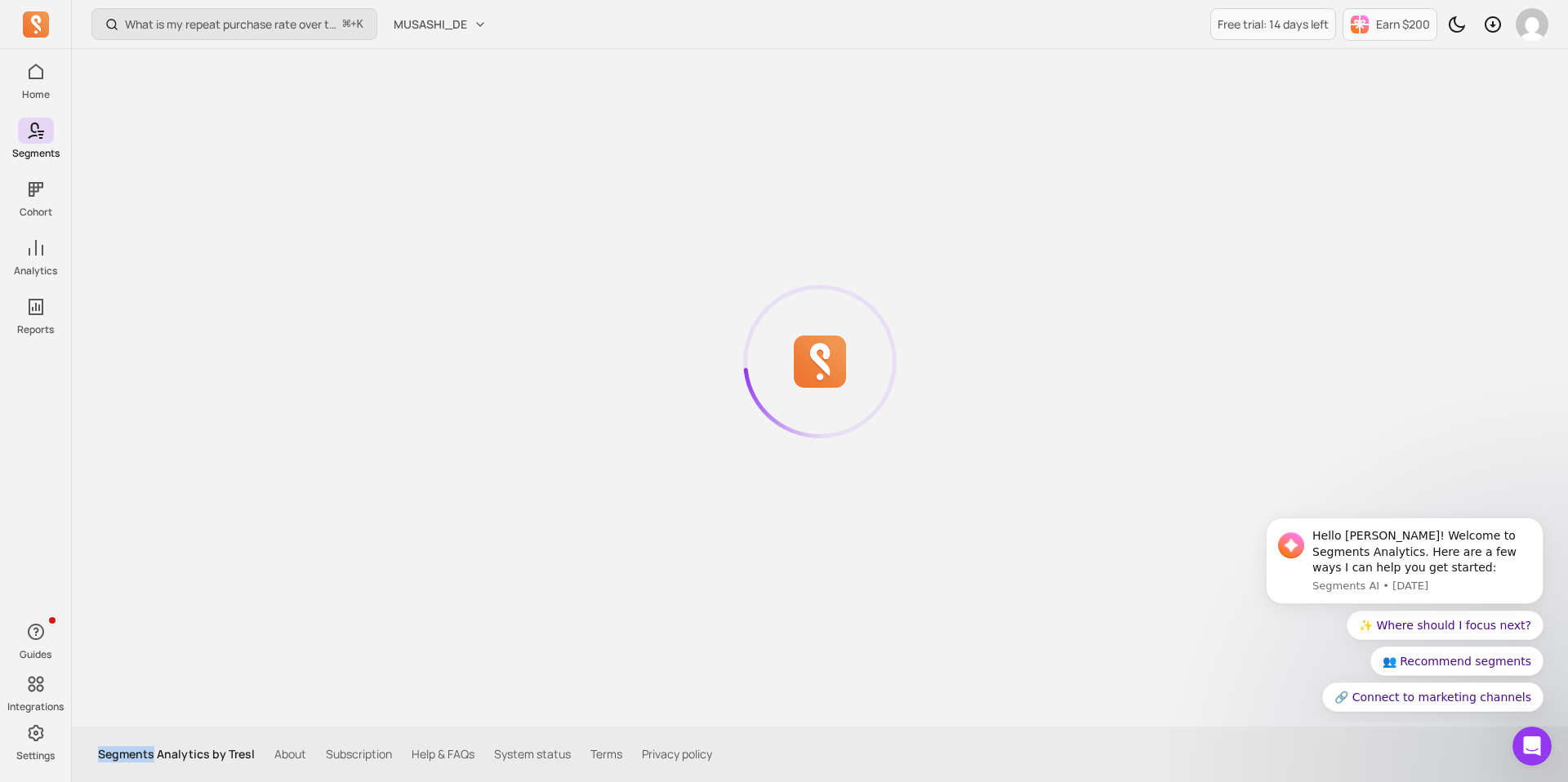
click at [936, 492] on div at bounding box center [820, 361] width 993 height 626
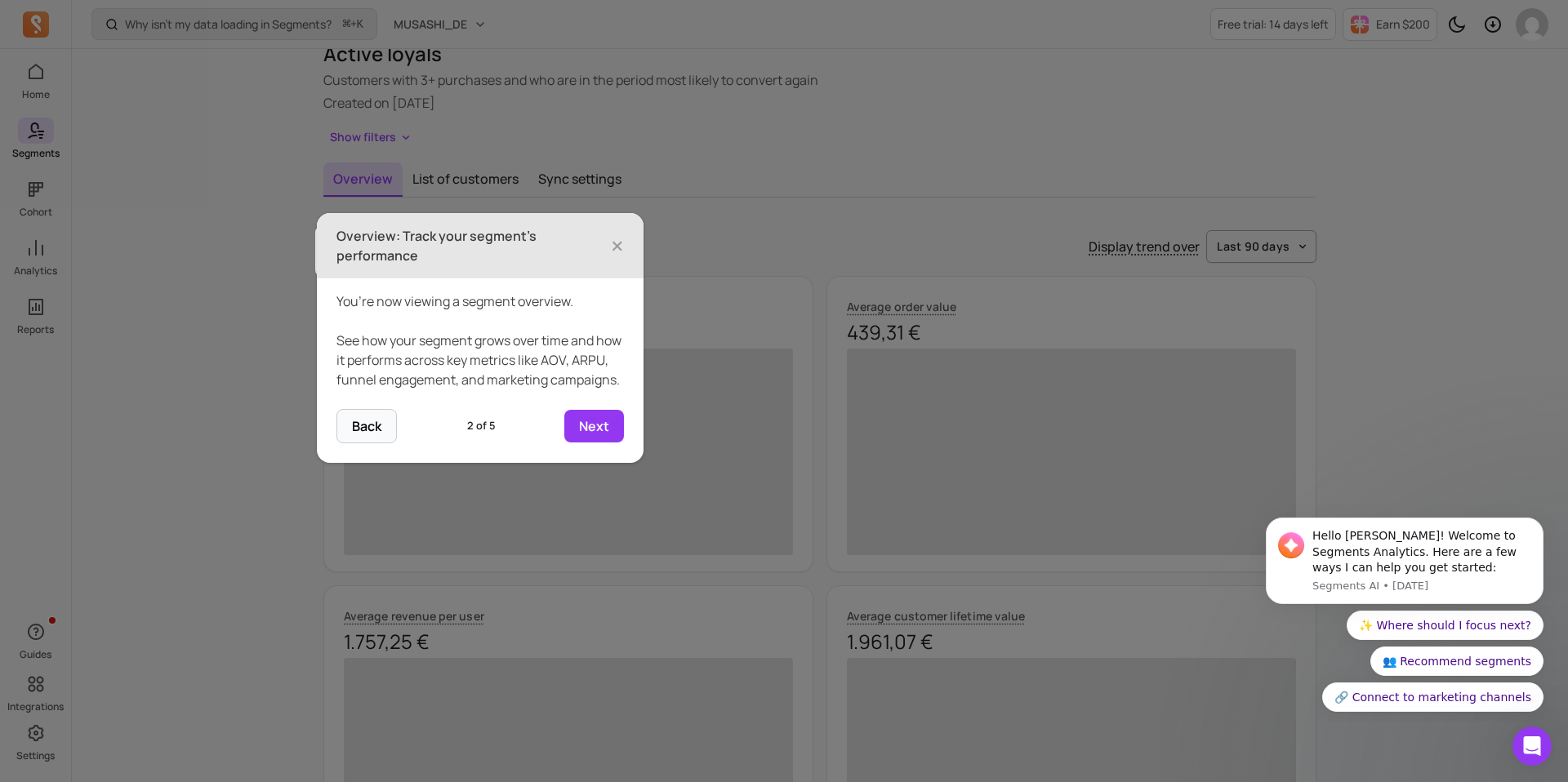
scroll to position [114, 0]
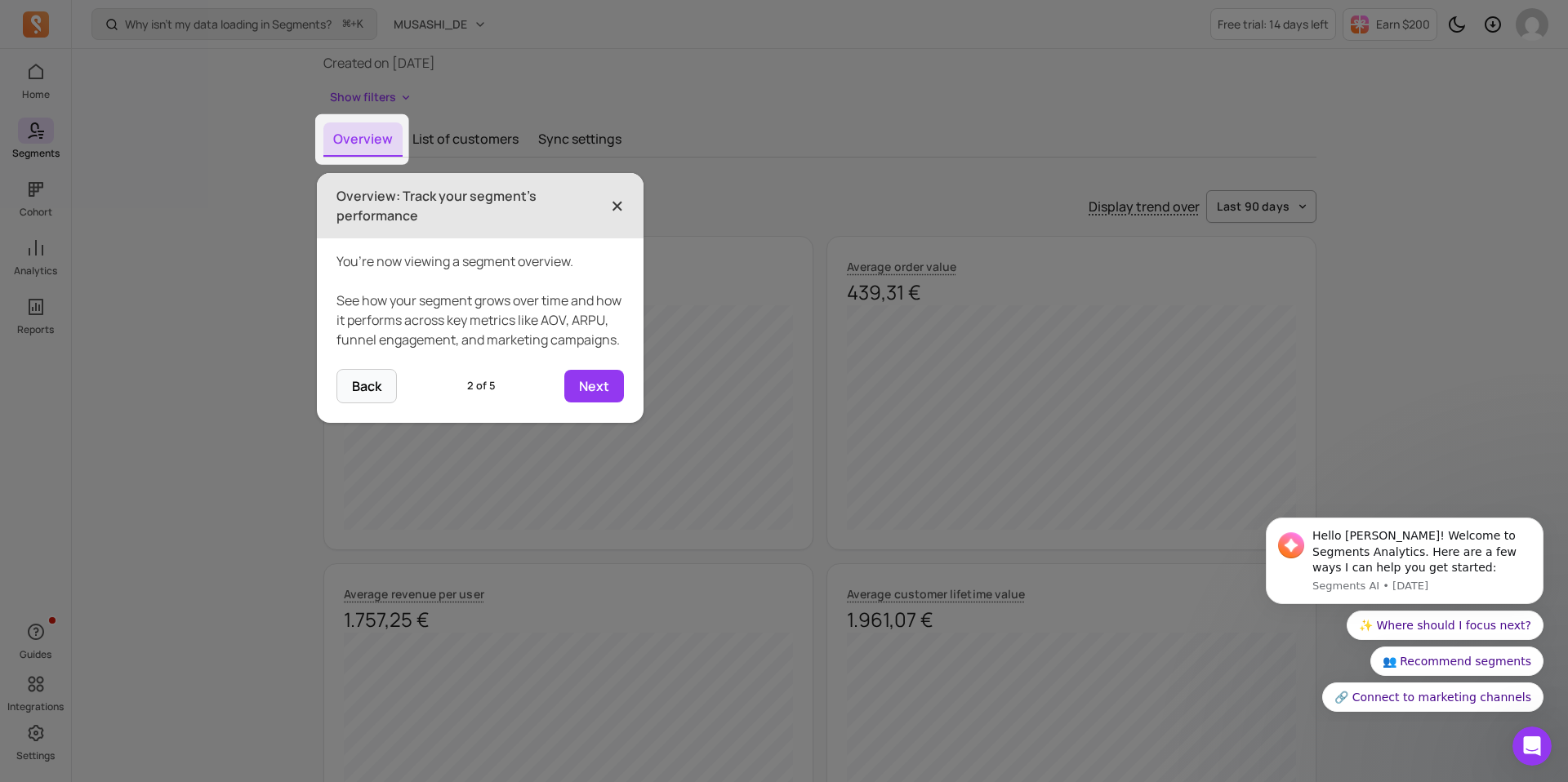
click at [613, 202] on span "×" at bounding box center [617, 206] width 13 height 36
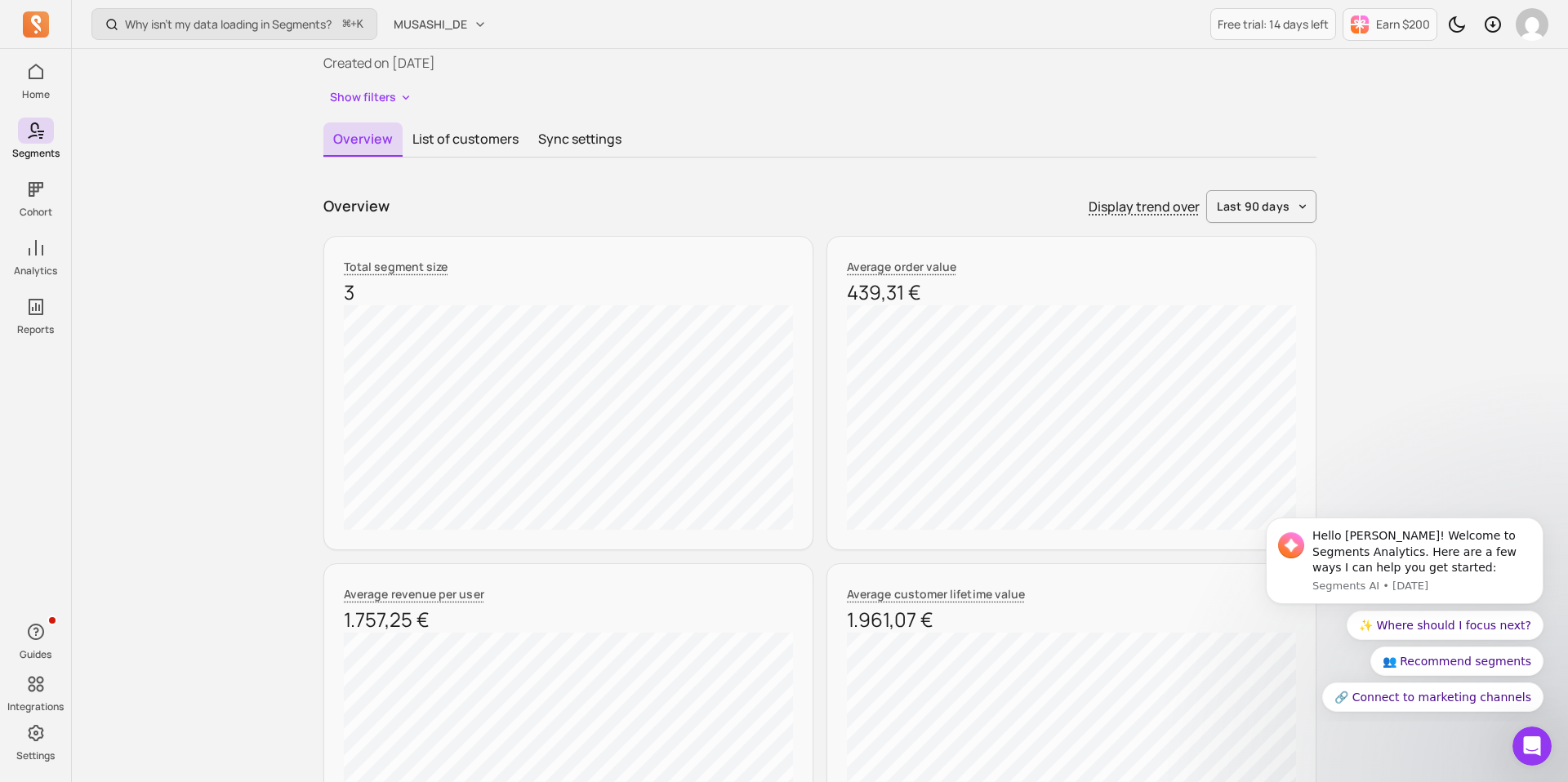
click at [759, 213] on div "Overview Display trend over last 90 days" at bounding box center [820, 206] width 993 height 33
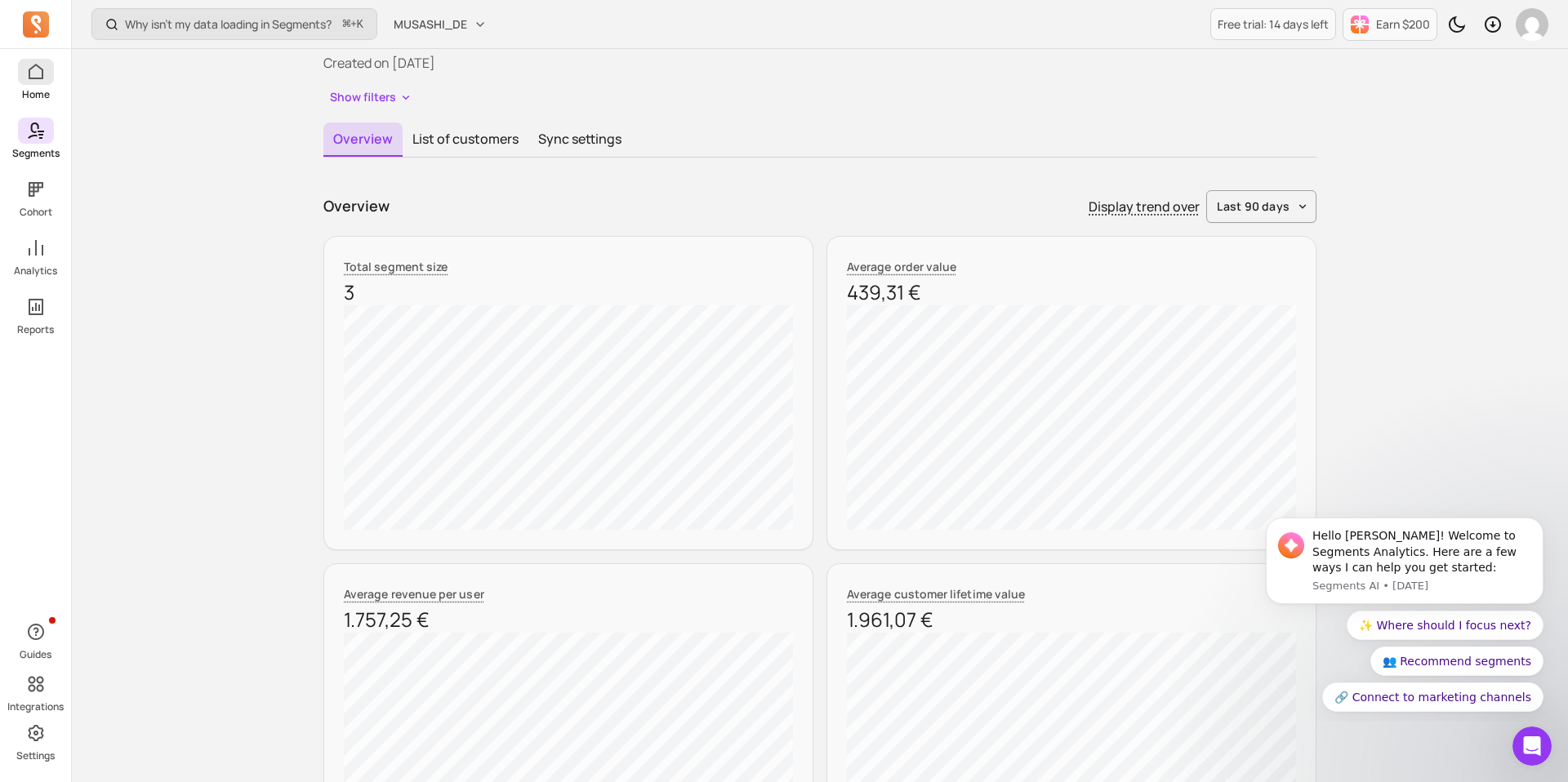
click at [37, 86] on link "Home" at bounding box center [35, 79] width 71 height 42
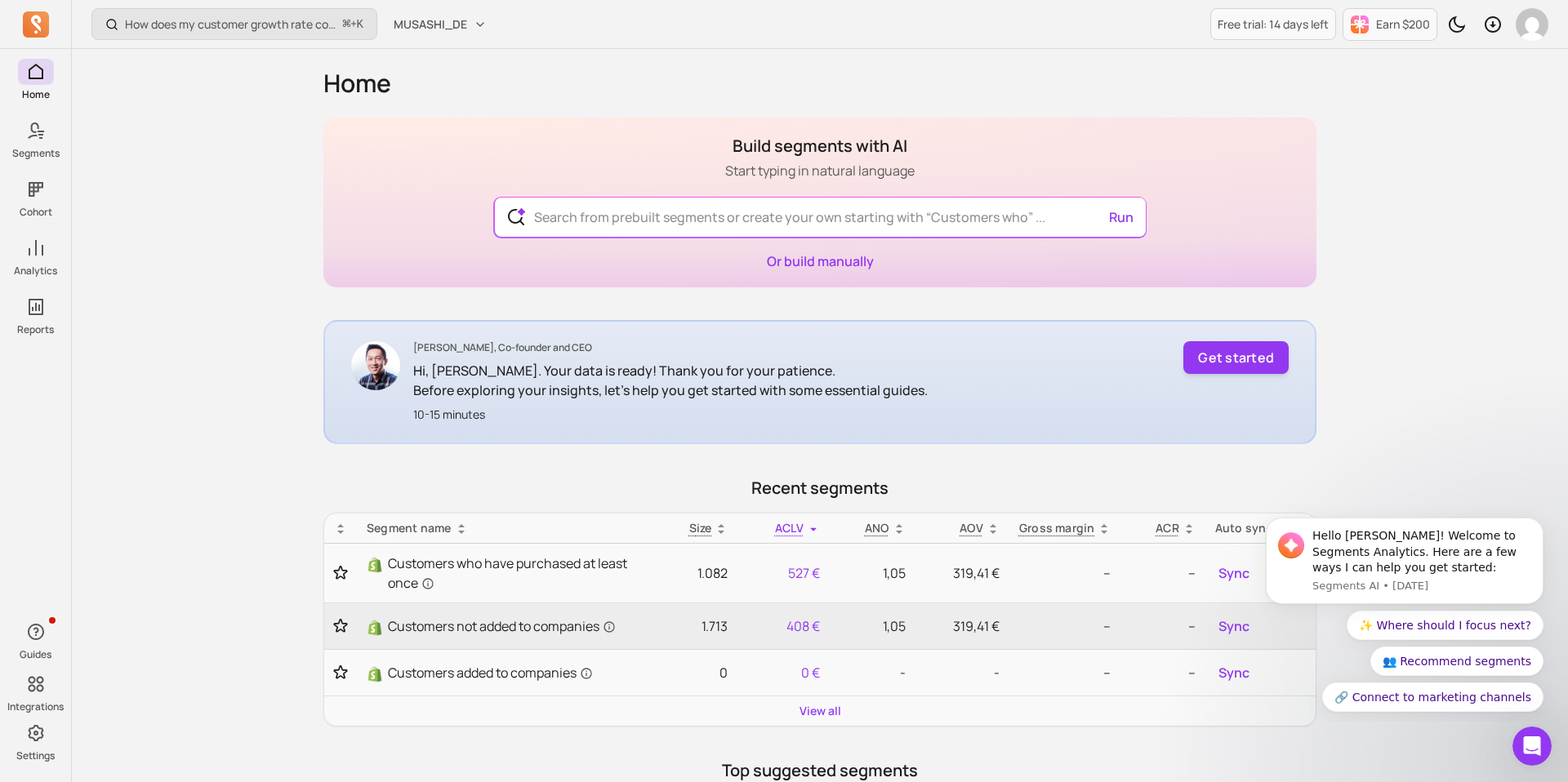
scroll to position [286, 0]
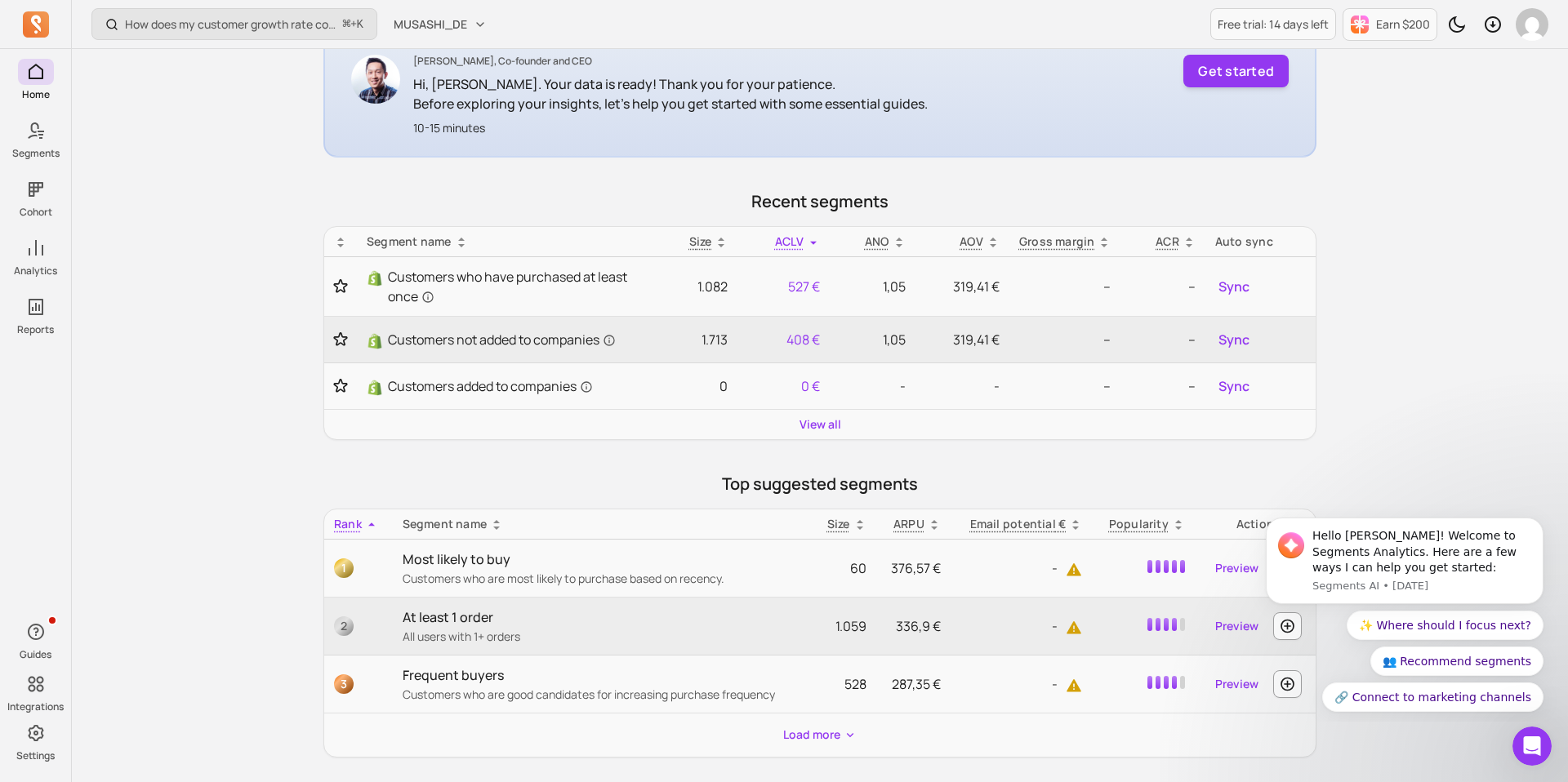
click at [846, 423] on div "View all" at bounding box center [819, 423] width 991 height 29
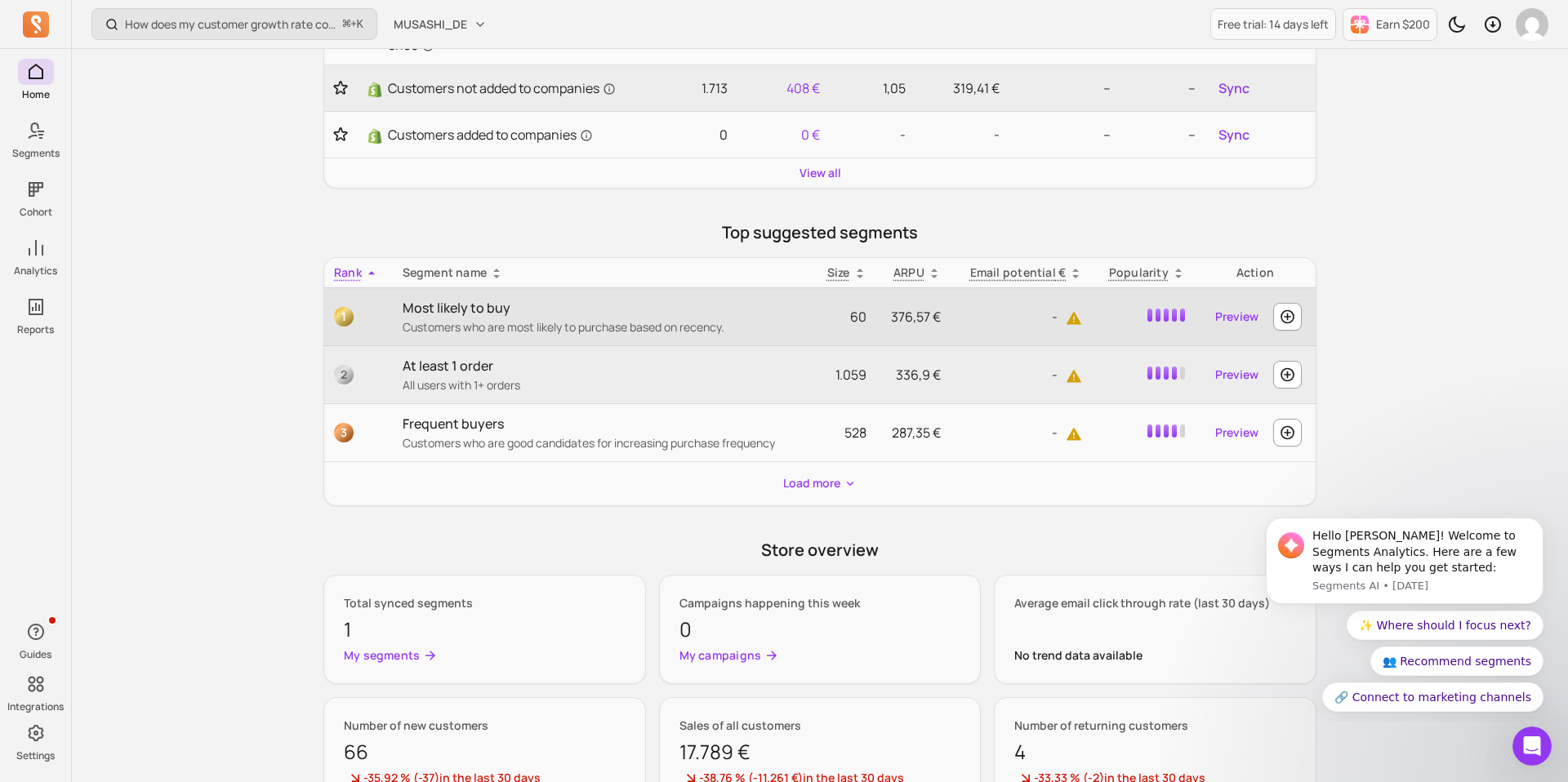
scroll to position [514, 0]
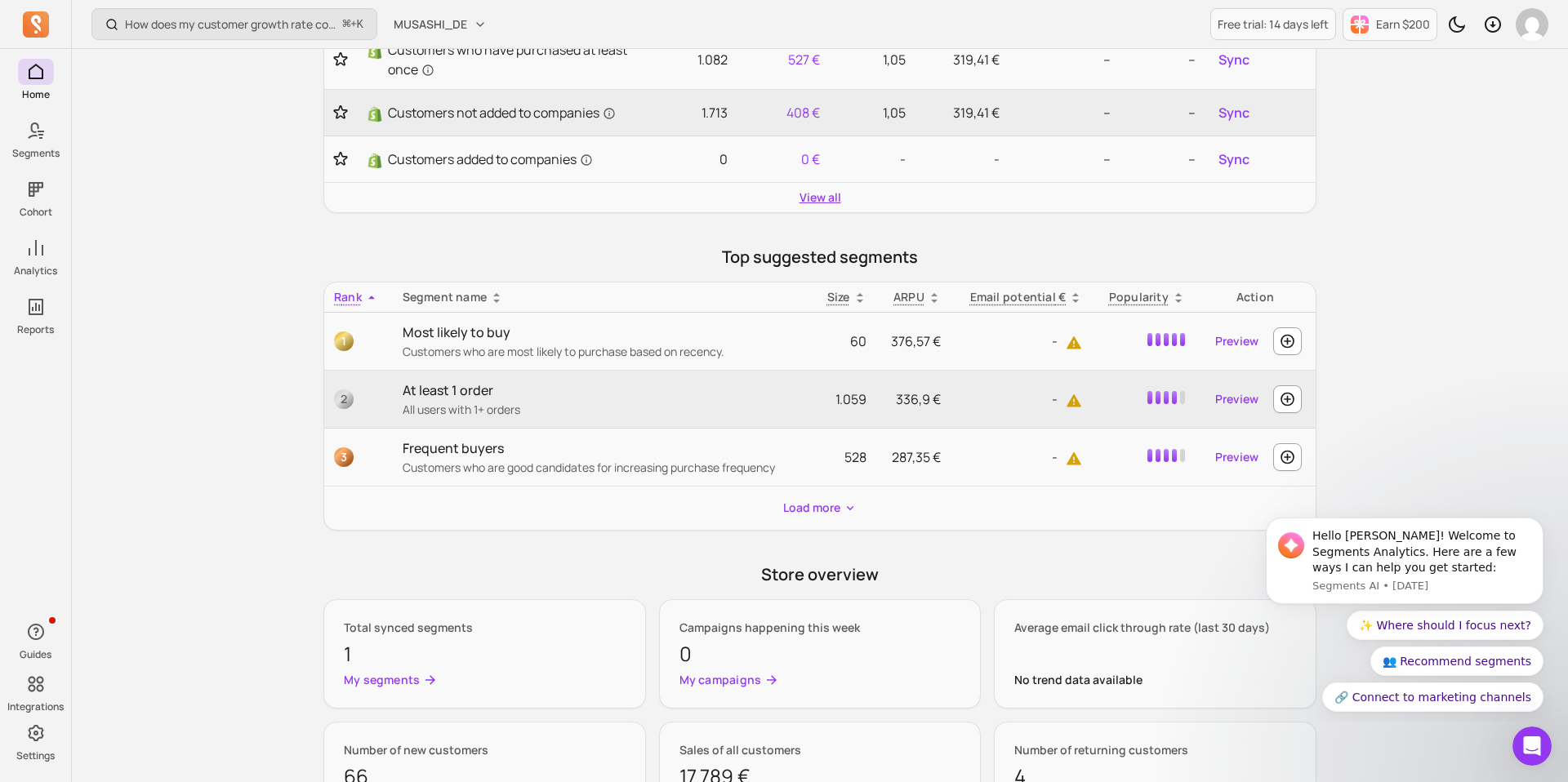
click at [826, 197] on link "View all" at bounding box center [820, 197] width 41 height 16
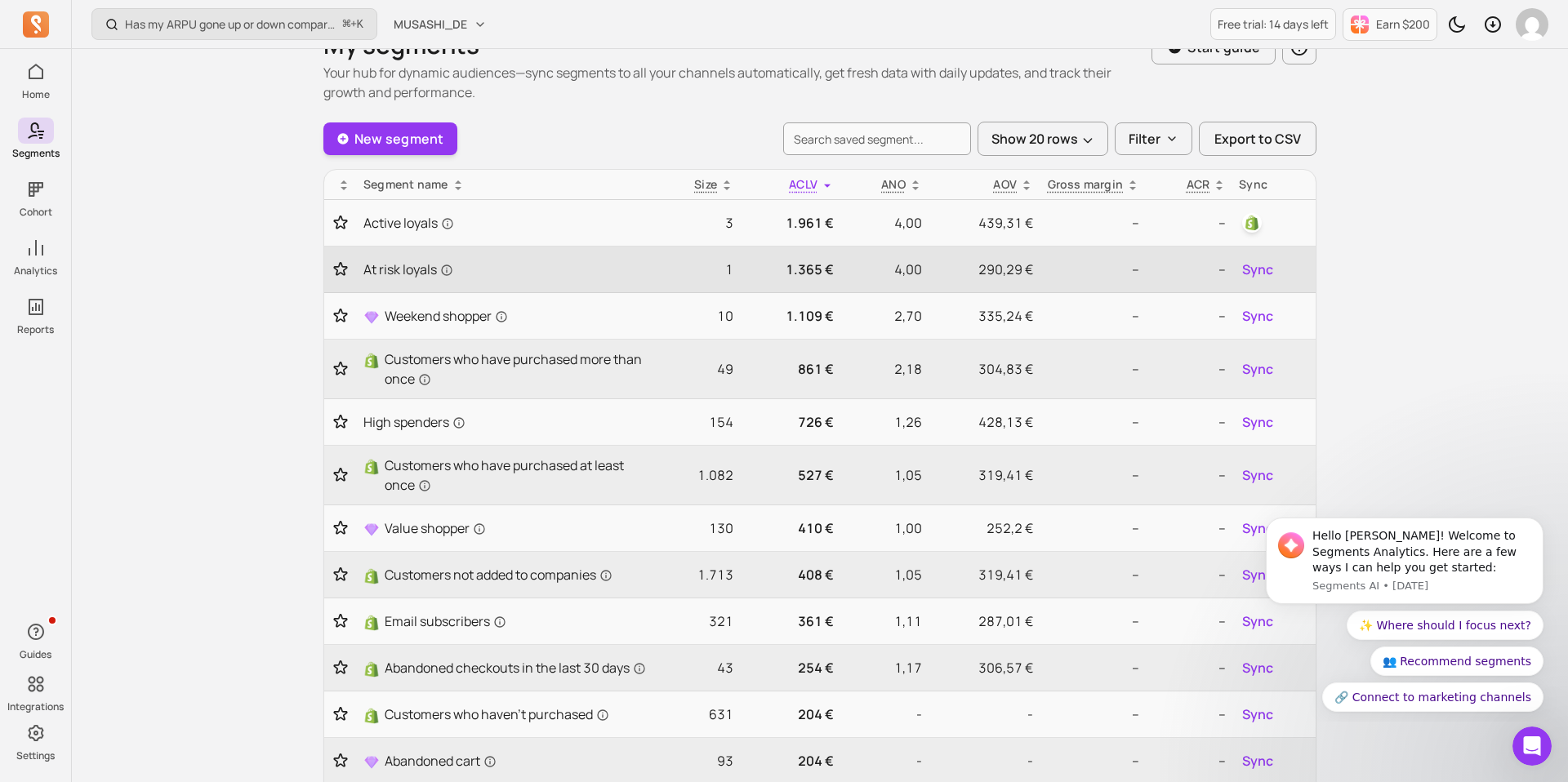
scroll to position [87, 0]
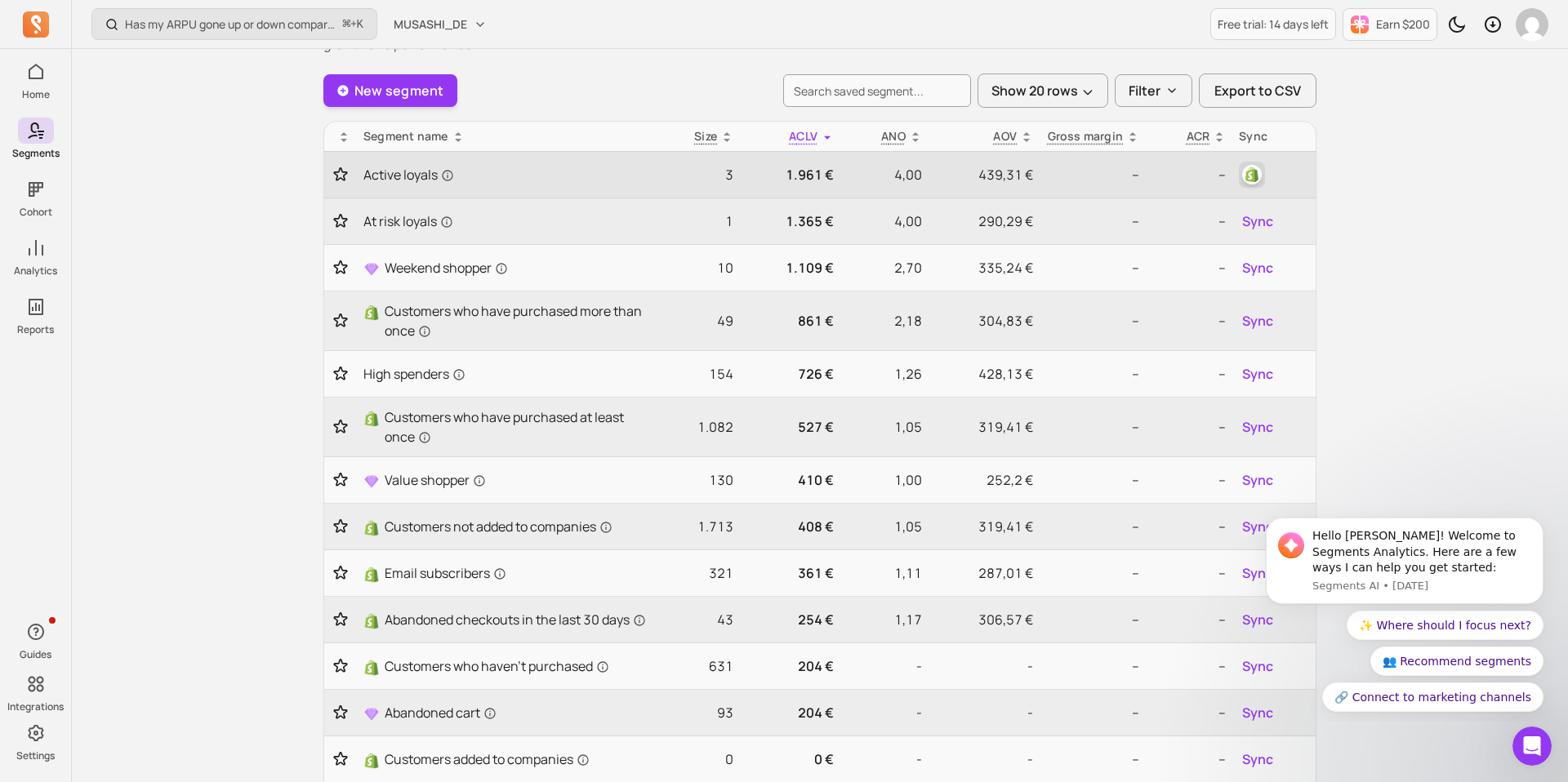
click at [1248, 179] on img "button" at bounding box center [1251, 174] width 20 height 20
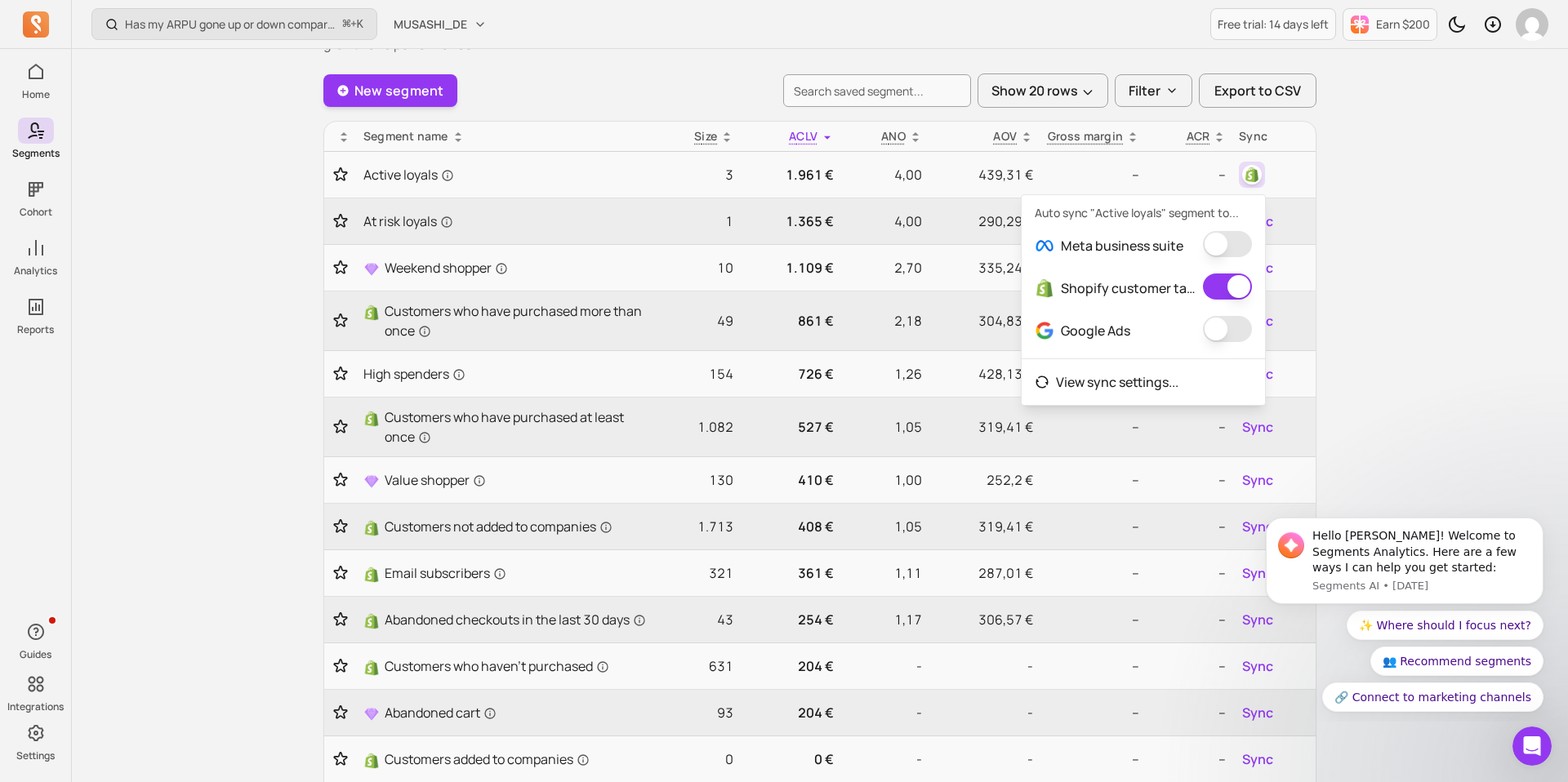
click at [1231, 244] on button "button" at bounding box center [1227, 245] width 49 height 26
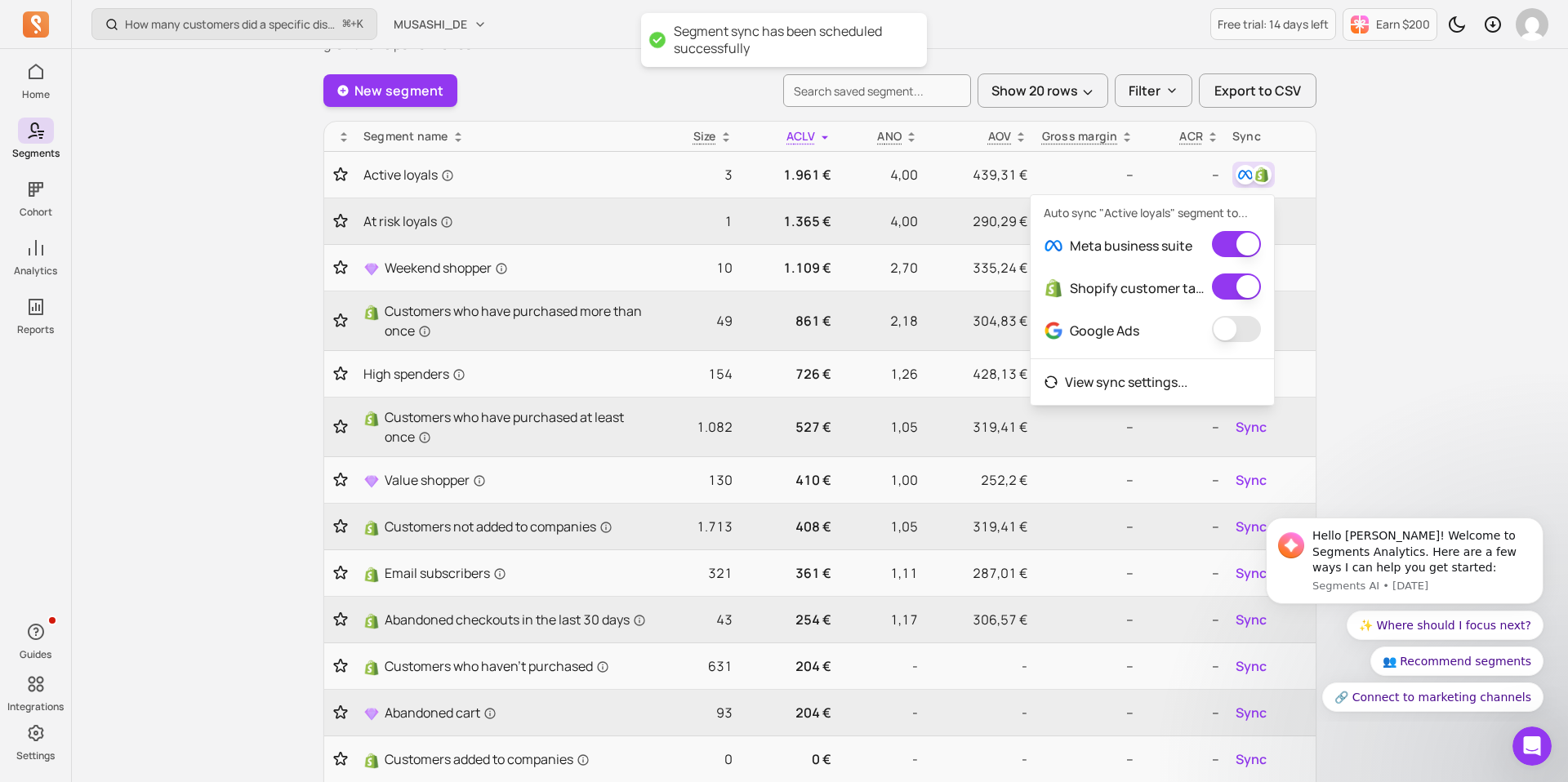
click at [1232, 334] on button "button" at bounding box center [1236, 329] width 49 height 26
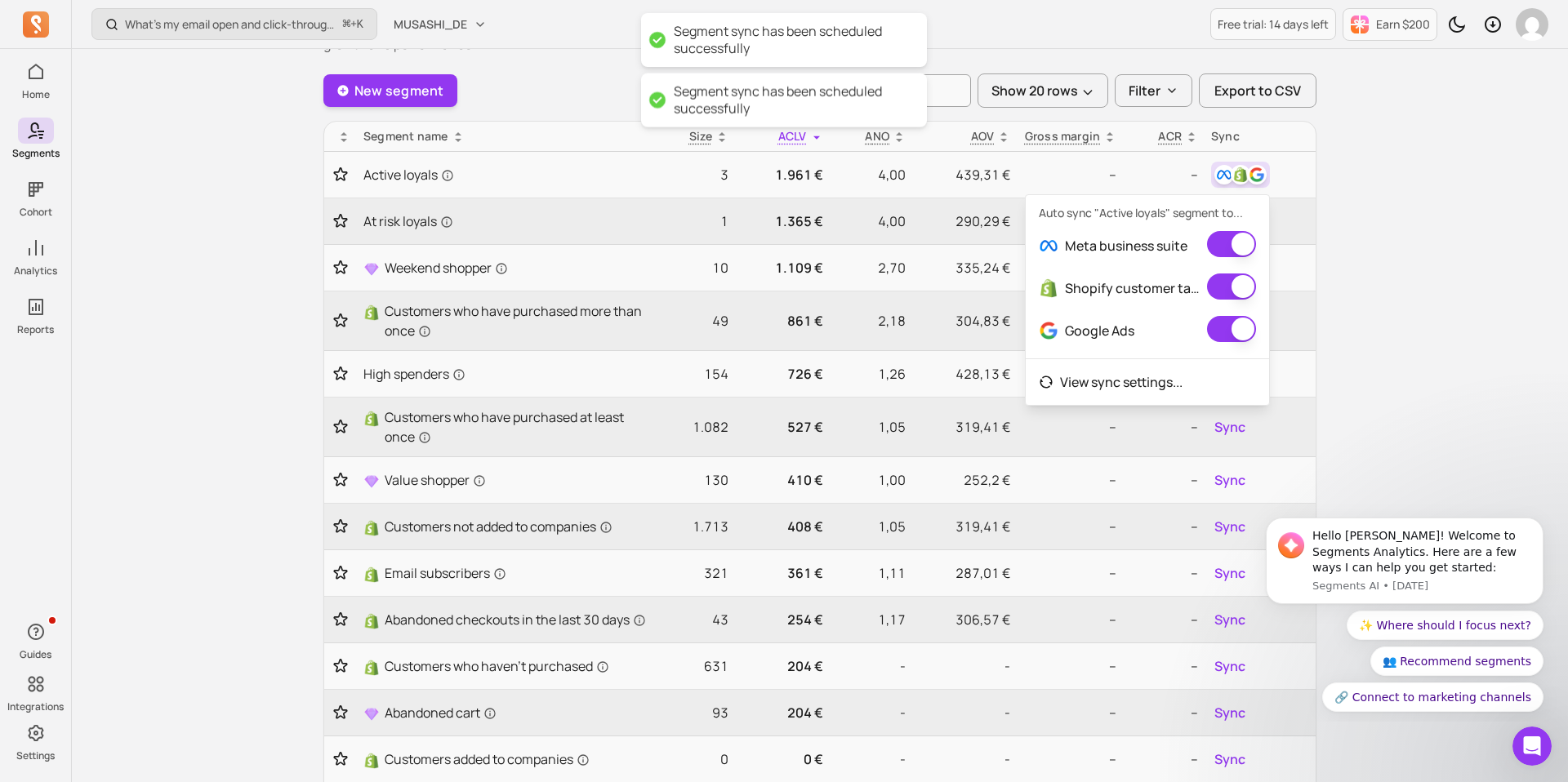
click at [1372, 299] on div "What’s my email open and click-through rate? ⌘ + K MUSASHI_DE Free trial: 14 da…" at bounding box center [819, 544] width 1496 height 1262
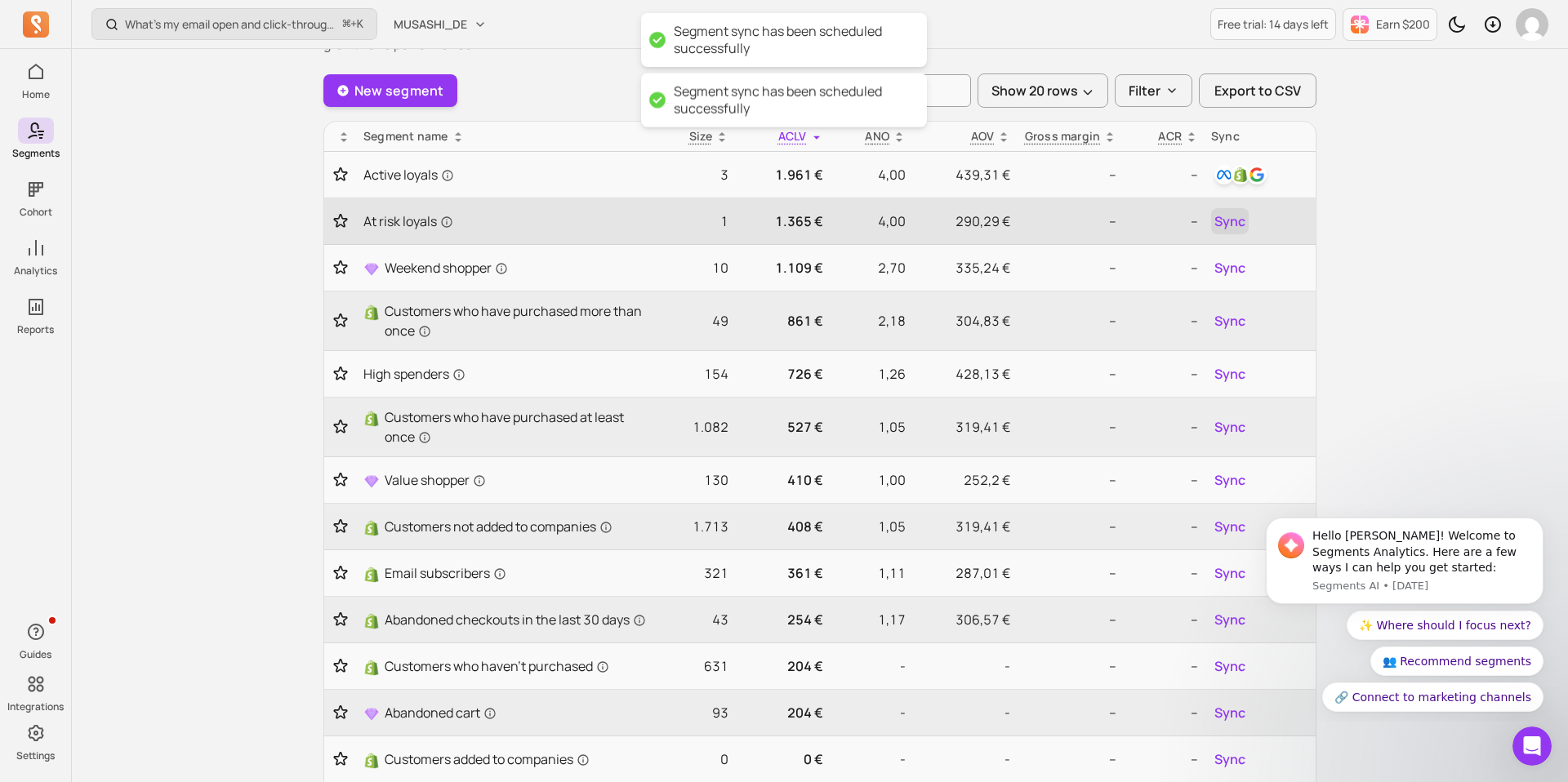
click at [1239, 225] on span "Sync" at bounding box center [1229, 221] width 31 height 20
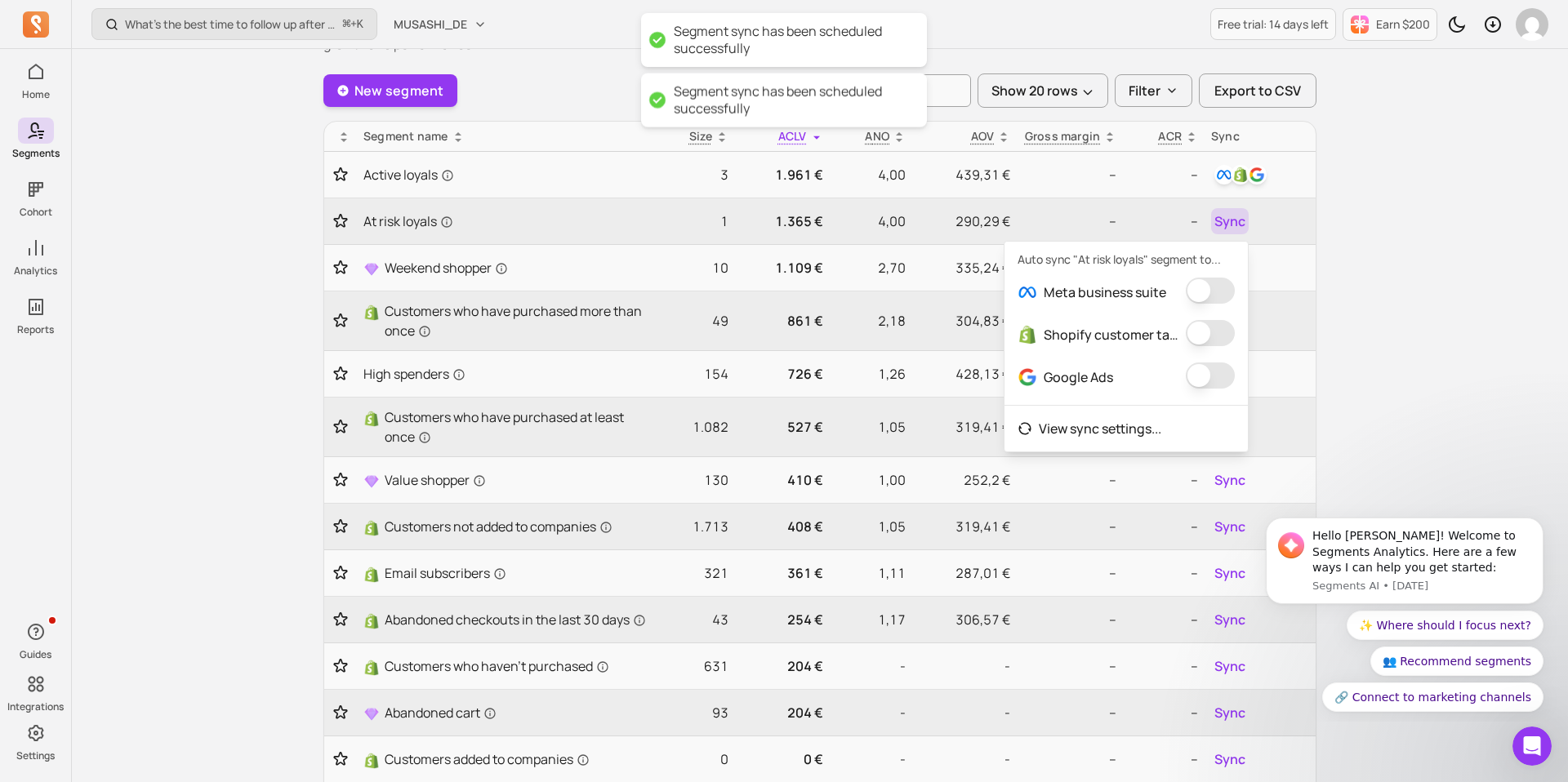
click at [1224, 291] on button "button" at bounding box center [1210, 291] width 49 height 26
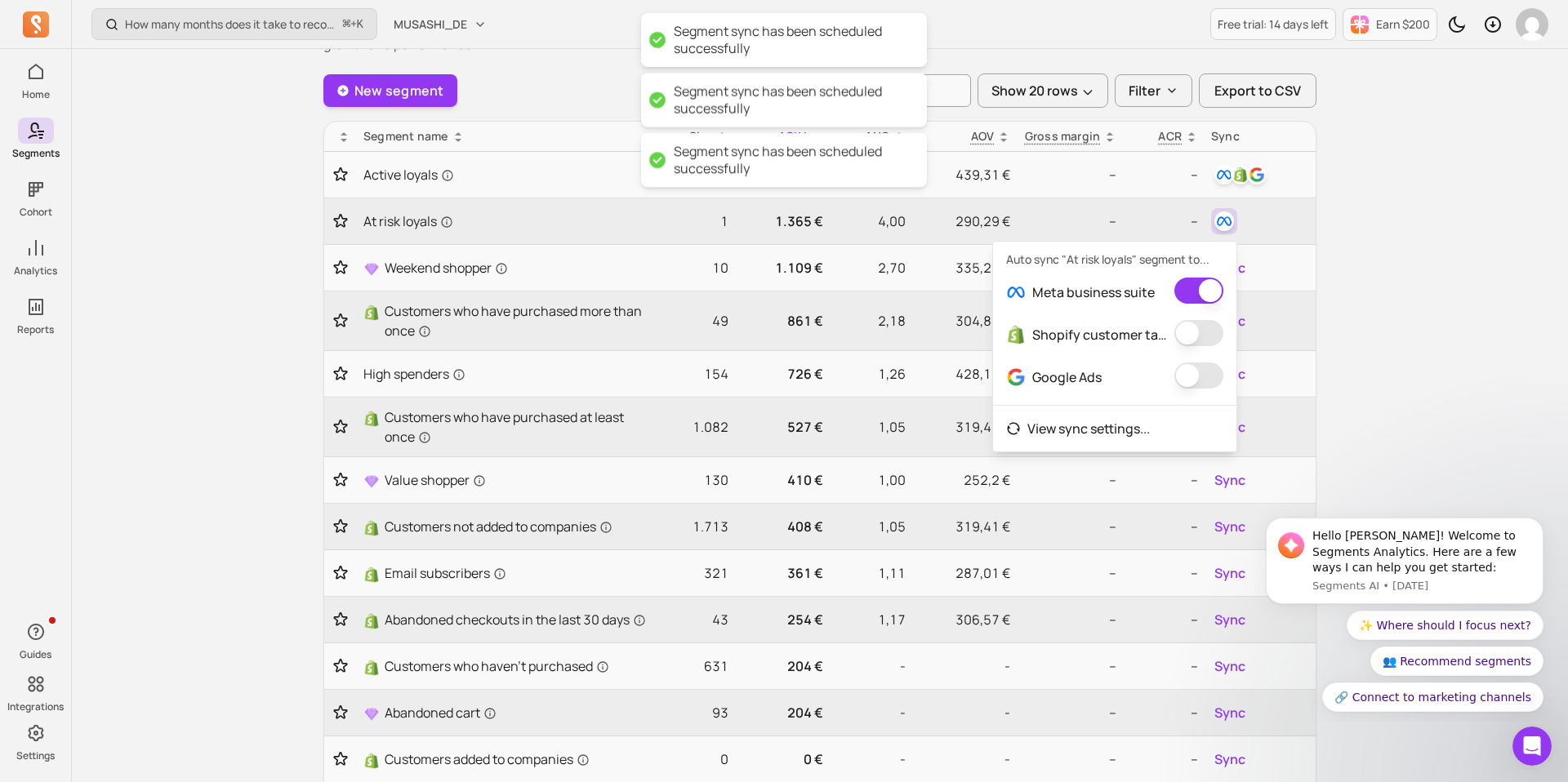
click at [1212, 337] on button "button" at bounding box center [1198, 333] width 49 height 26
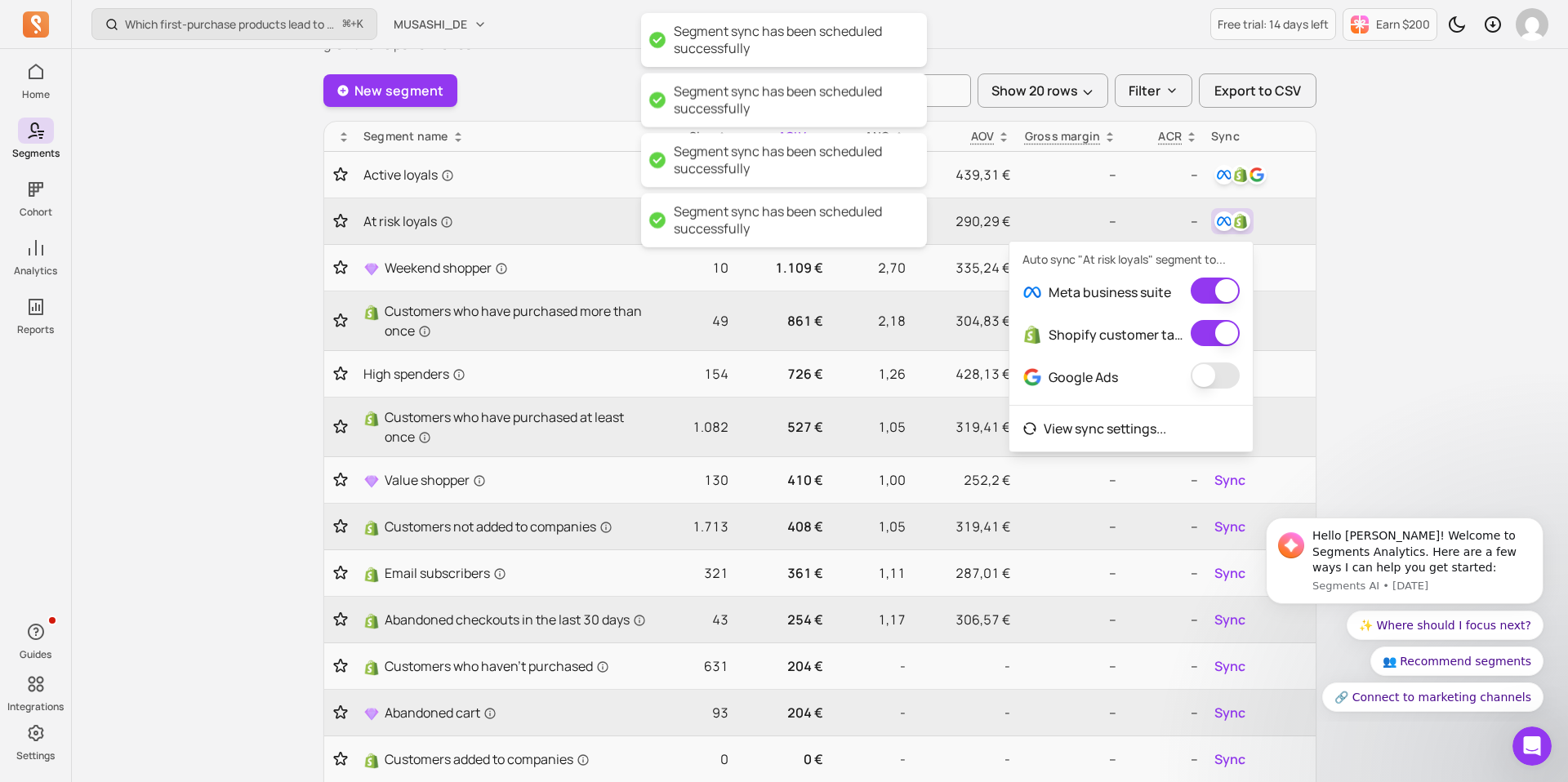
click at [1206, 373] on button "button" at bounding box center [1215, 375] width 49 height 26
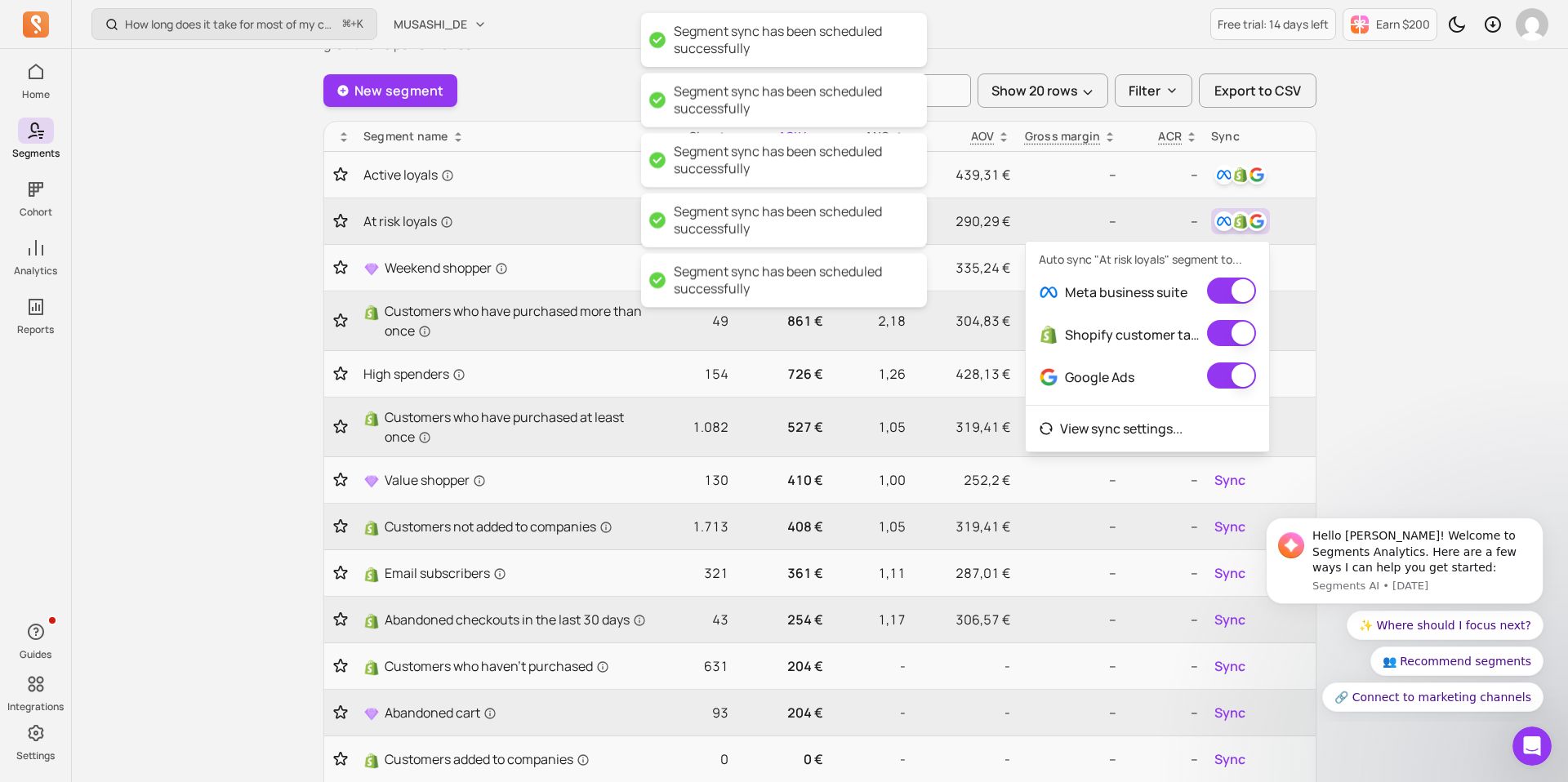
click at [1391, 345] on div "How long does it take for most of my customers to buy again? ⌘ + K MUSASHI_DE F…" at bounding box center [819, 544] width 1496 height 1262
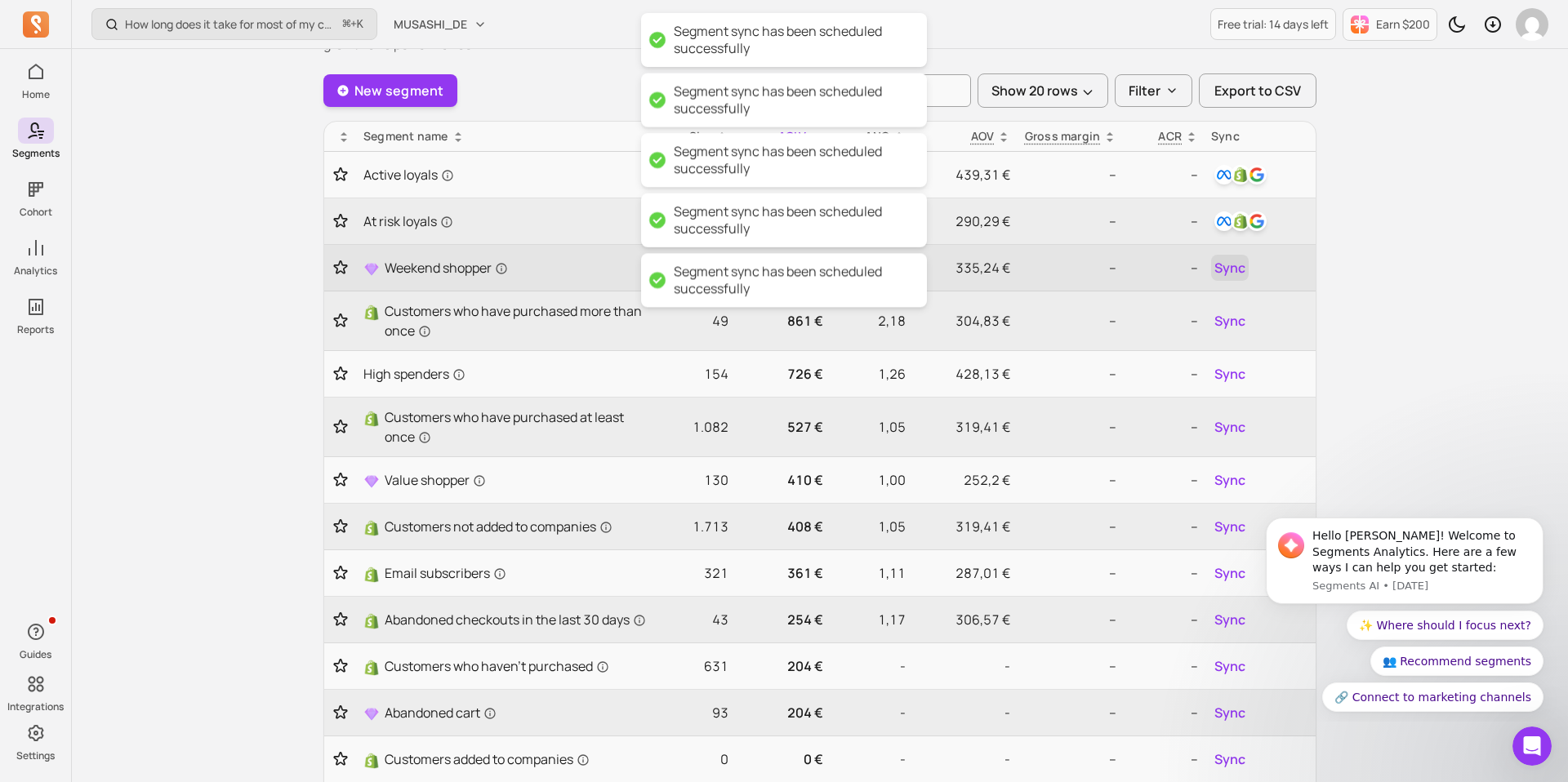
click at [1236, 276] on span "Sync" at bounding box center [1229, 267] width 31 height 20
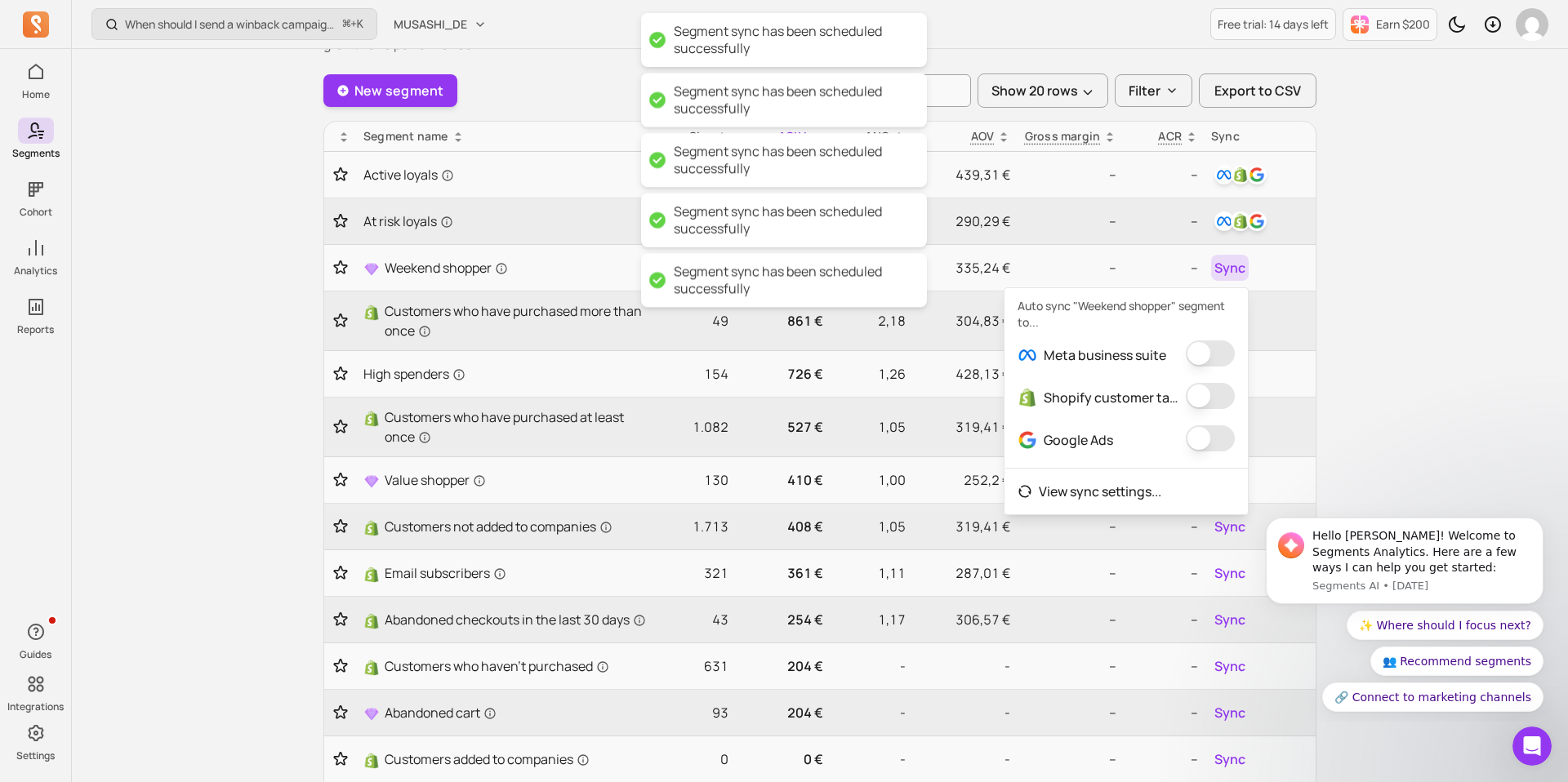
click at [1216, 347] on button "button" at bounding box center [1210, 354] width 49 height 26
click at [1205, 402] on button "button" at bounding box center [1198, 396] width 49 height 26
click at [1205, 433] on button "button" at bounding box center [1215, 439] width 49 height 26
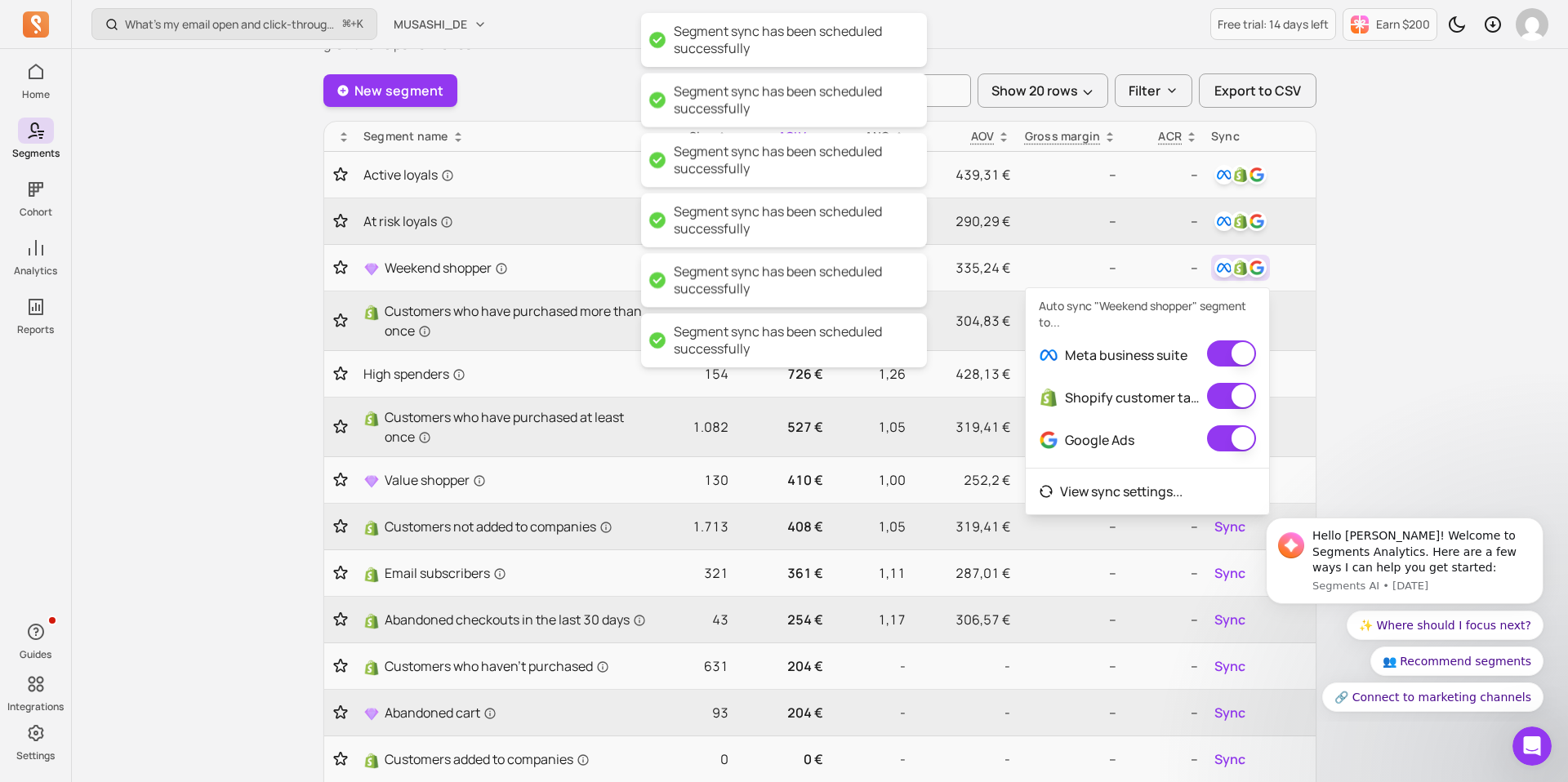
click at [1416, 379] on div "What’s my email open and click-through rate? ⌘ + K MUSASHI_DE Free trial: 14 da…" at bounding box center [819, 544] width 1496 height 1262
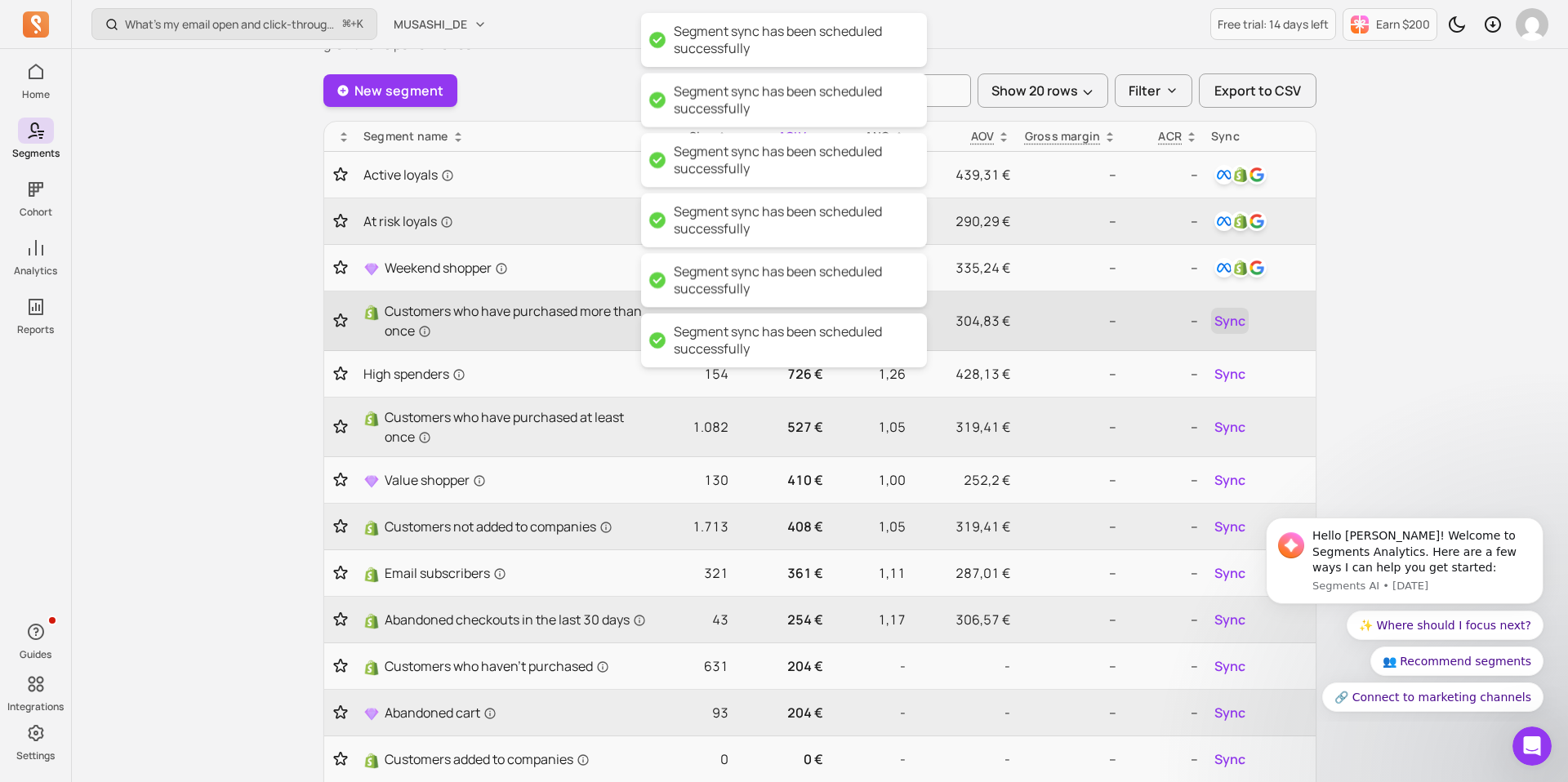
click at [1241, 324] on span "Sync" at bounding box center [1229, 321] width 31 height 20
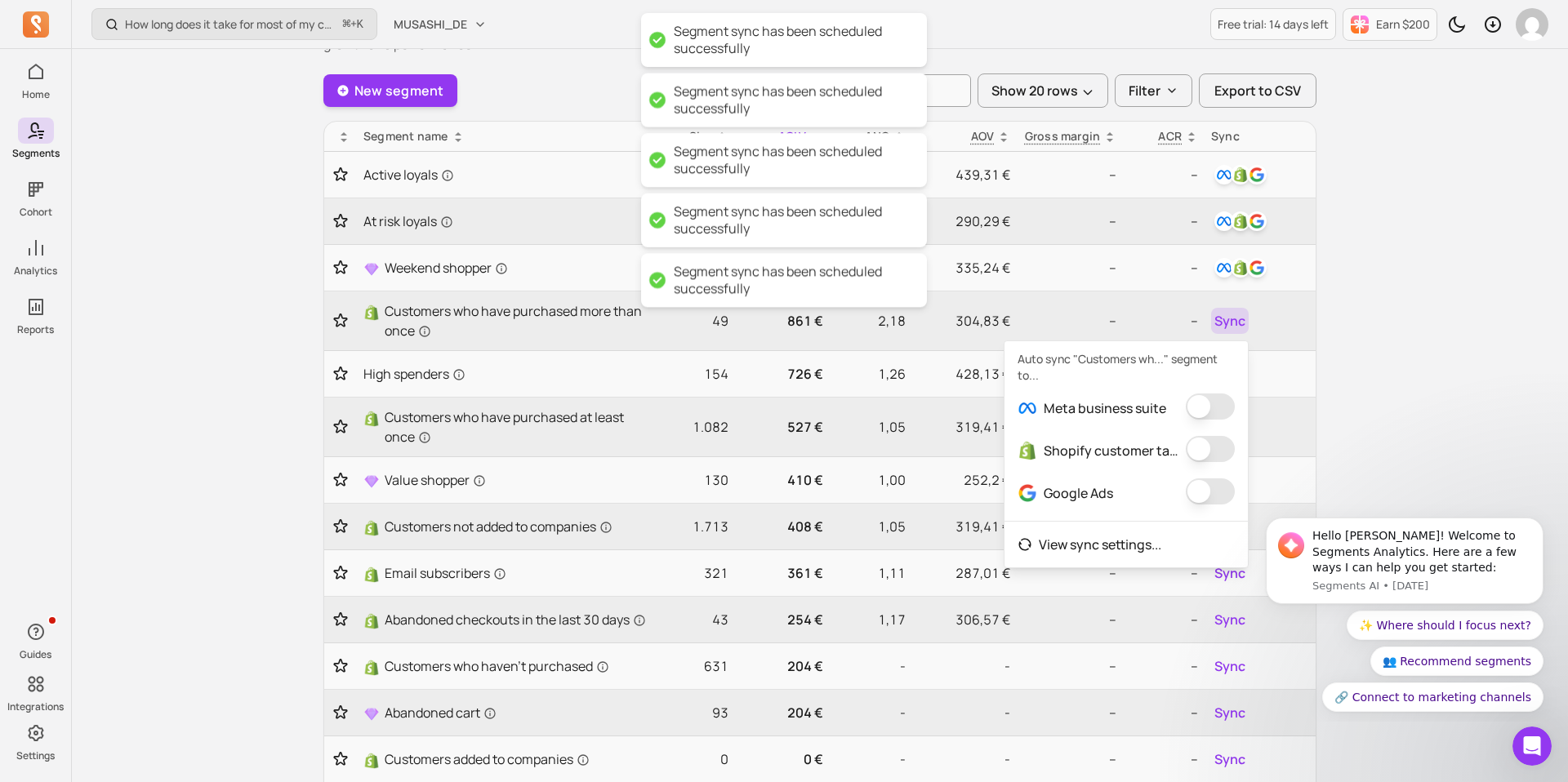
click at [1205, 412] on button "button" at bounding box center [1210, 407] width 49 height 26
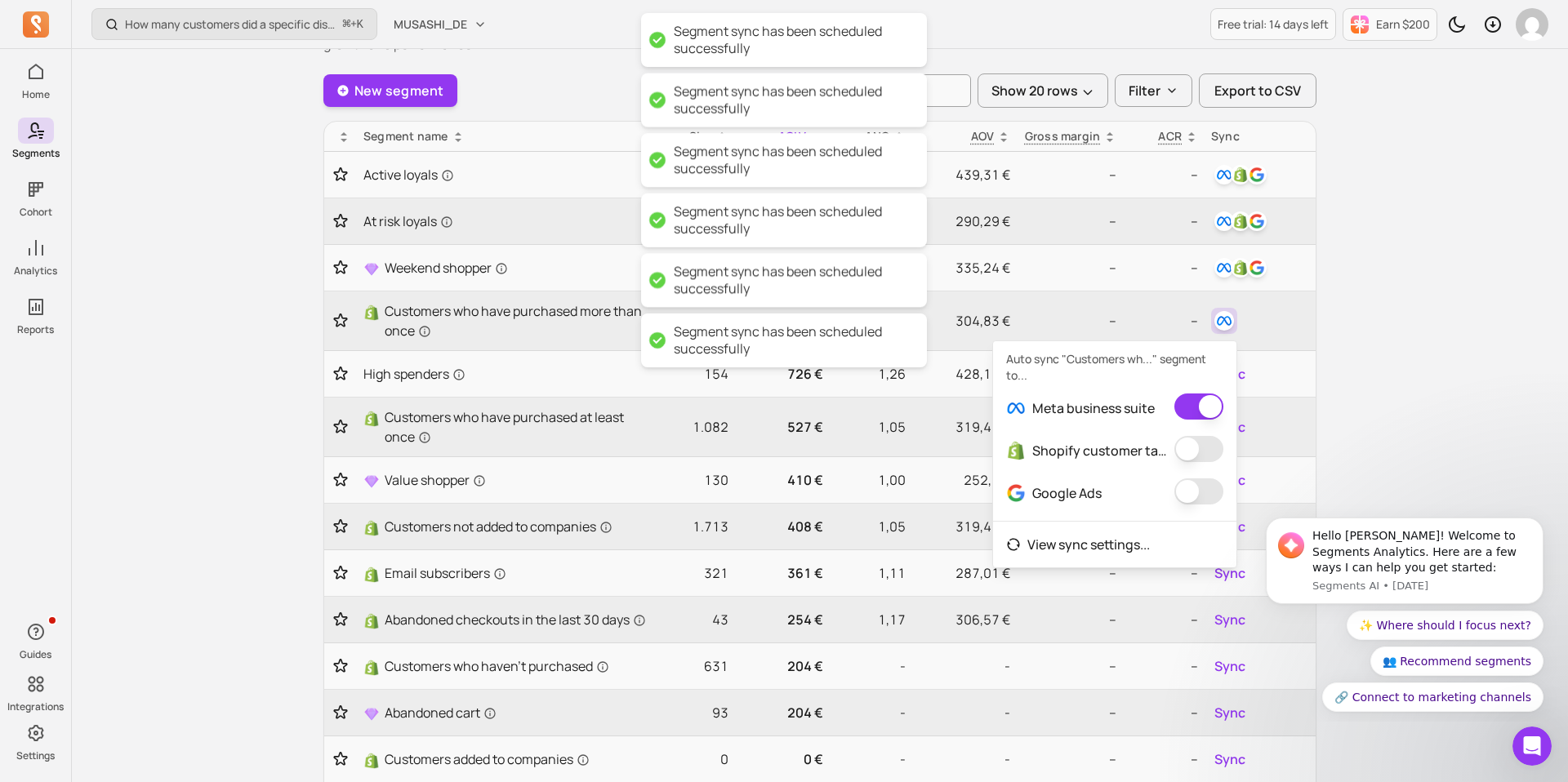
click at [1200, 445] on button "button" at bounding box center [1198, 449] width 49 height 26
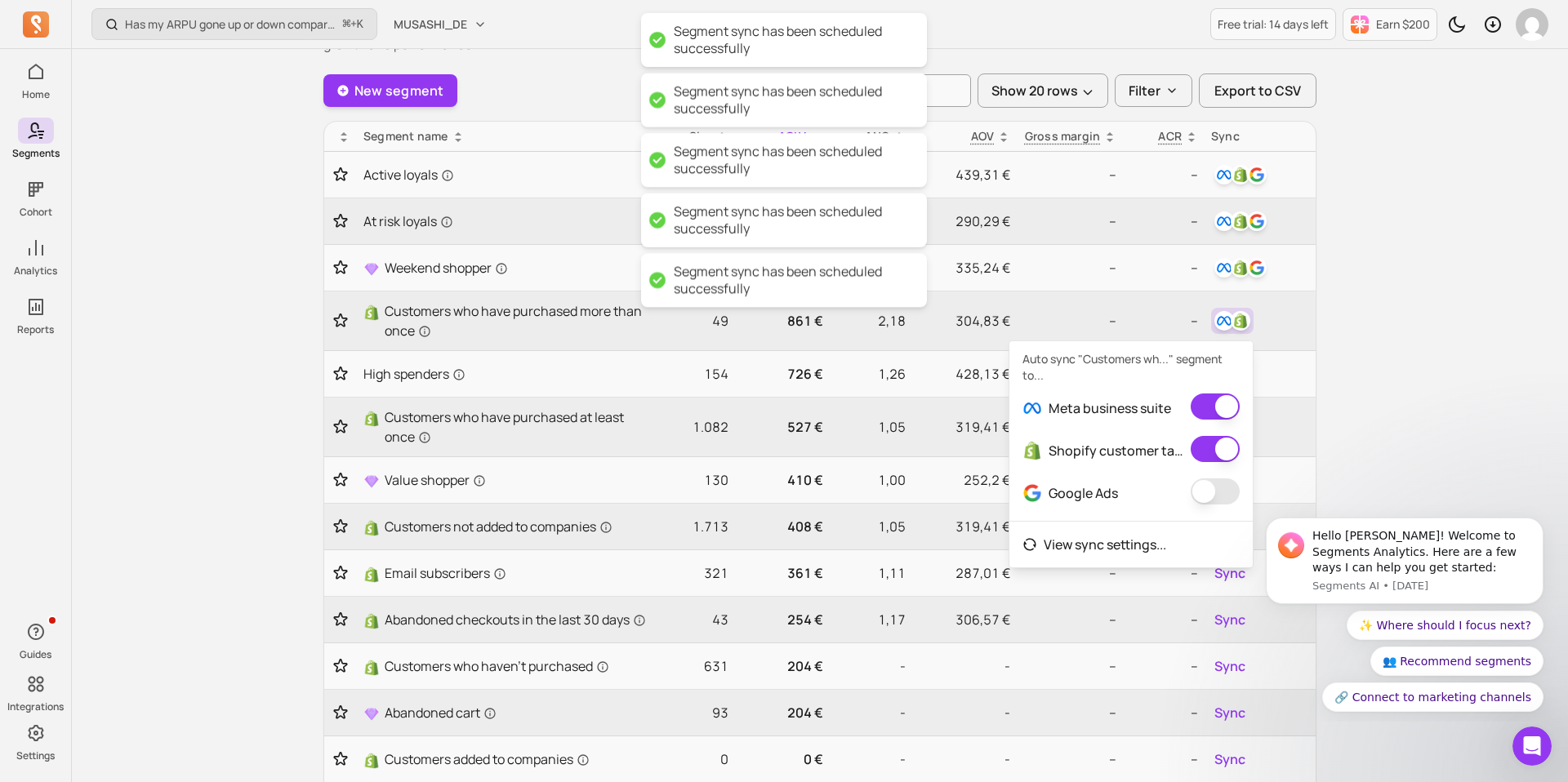
click at [1205, 490] on button "button" at bounding box center [1215, 491] width 49 height 26
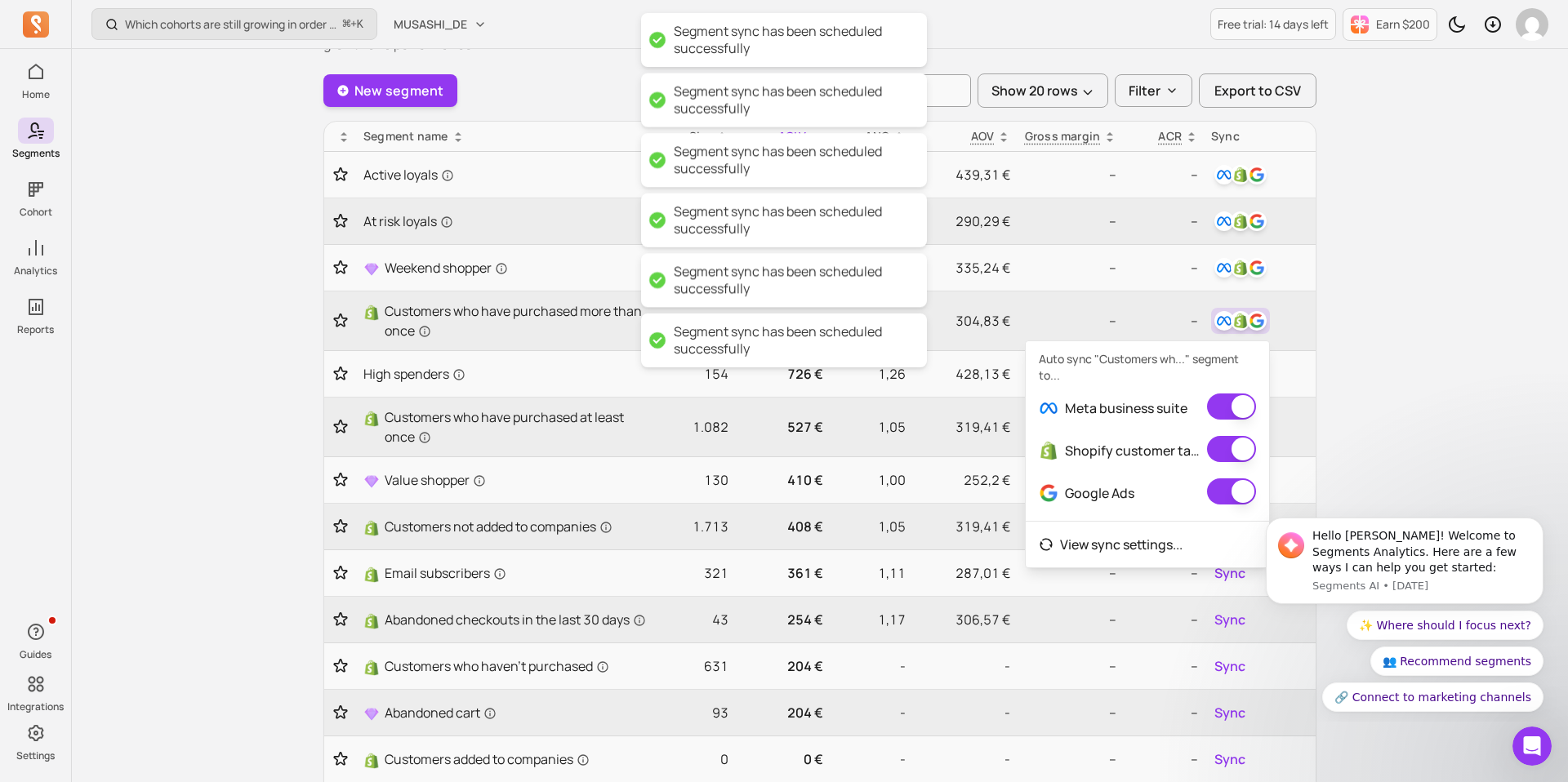
click at [1390, 419] on div "Which cohorts are still growing in order volume or revenue? ⌘ + K MUSASHI_DE Fr…" at bounding box center [819, 544] width 1496 height 1262
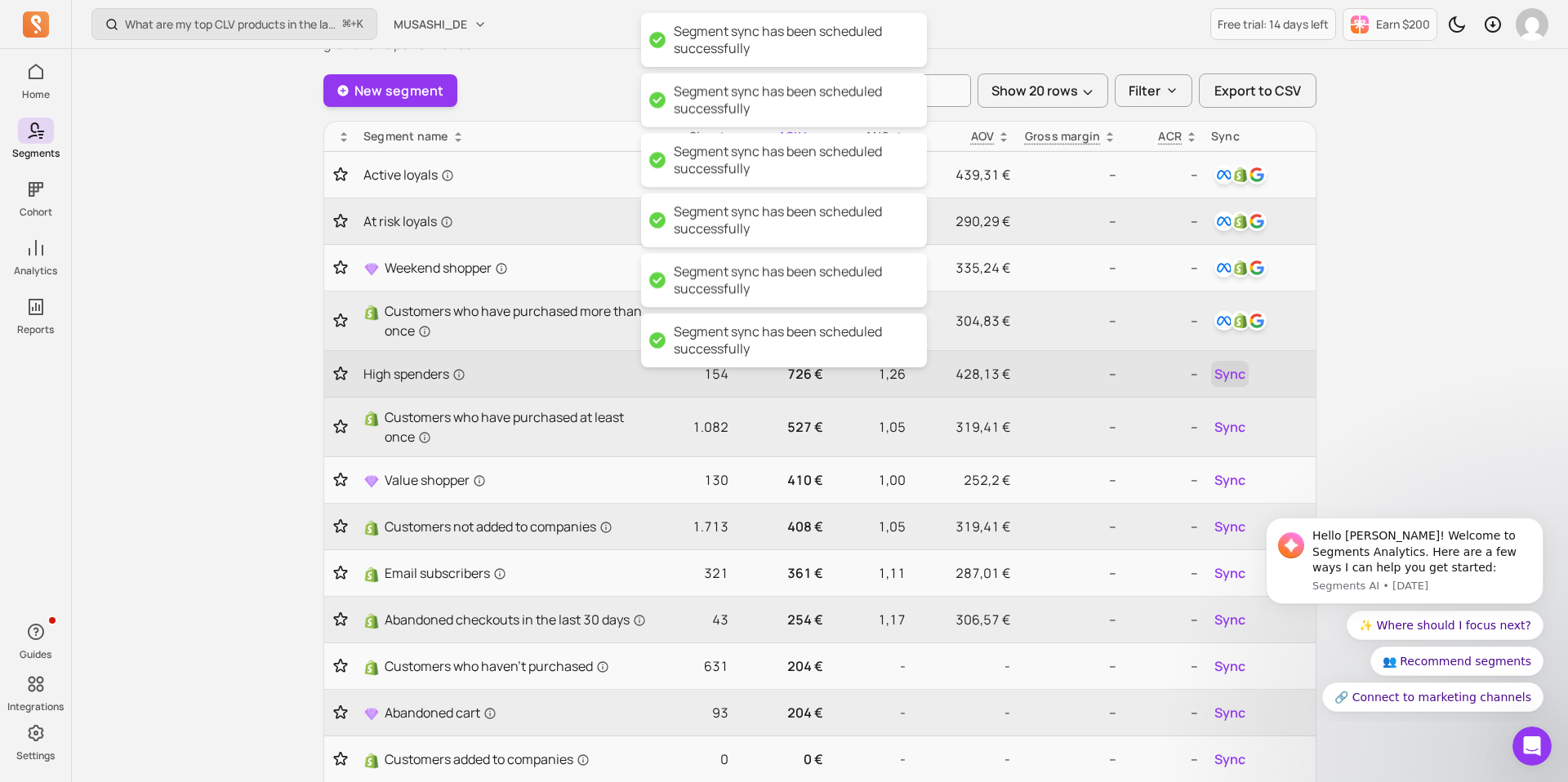
click at [1220, 380] on span "Sync" at bounding box center [1229, 374] width 31 height 20
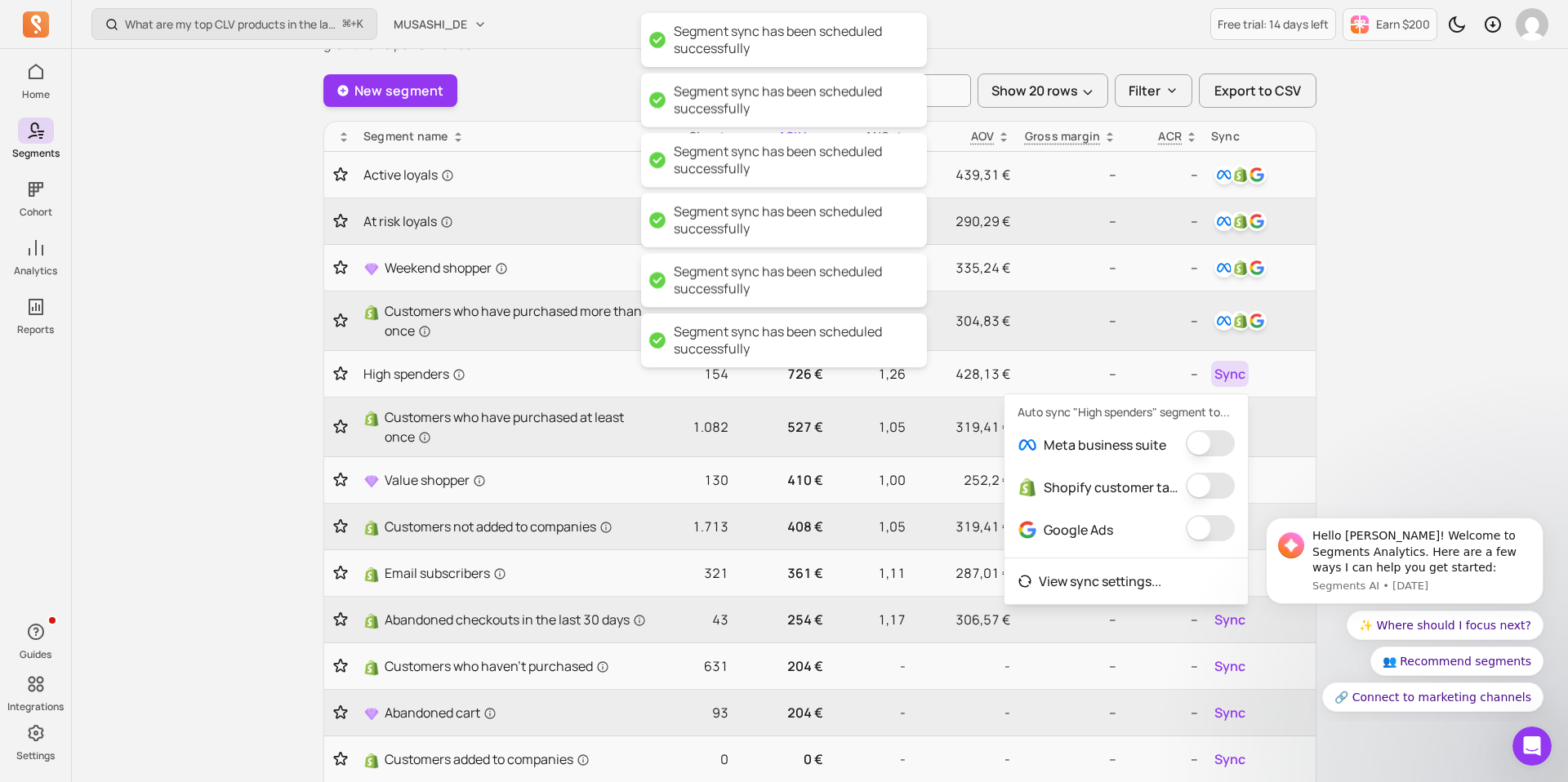
click at [1214, 446] on button "button" at bounding box center [1210, 443] width 49 height 26
click at [1205, 484] on button "button" at bounding box center [1198, 486] width 49 height 26
click at [1207, 532] on button "button" at bounding box center [1215, 528] width 49 height 26
click at [1350, 465] on div "Are activated customers spending more over time? ⌘ + K MUSASHI_DE Free trial: 1…" at bounding box center [819, 544] width 1496 height 1262
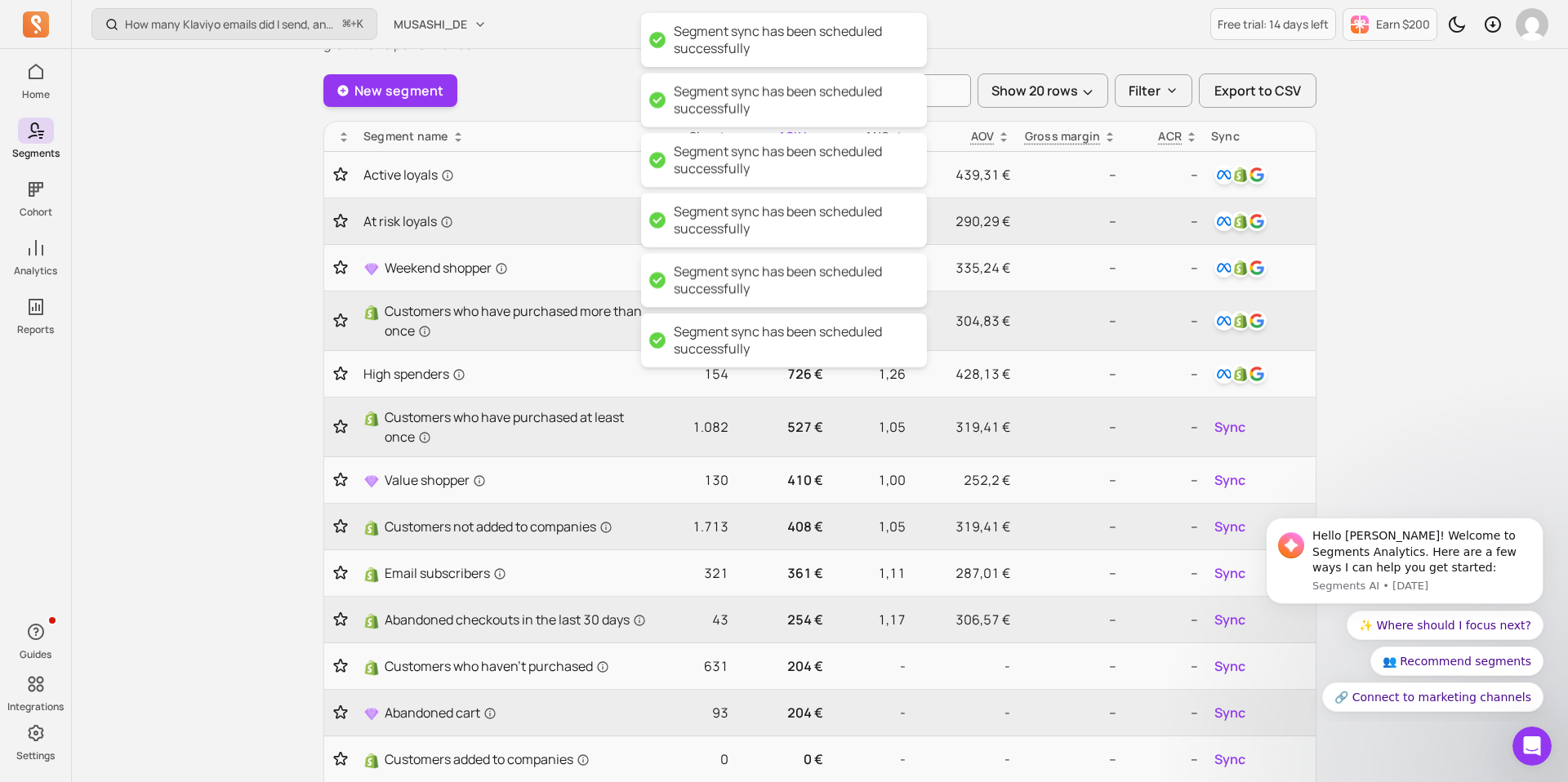
scroll to position [187, 0]
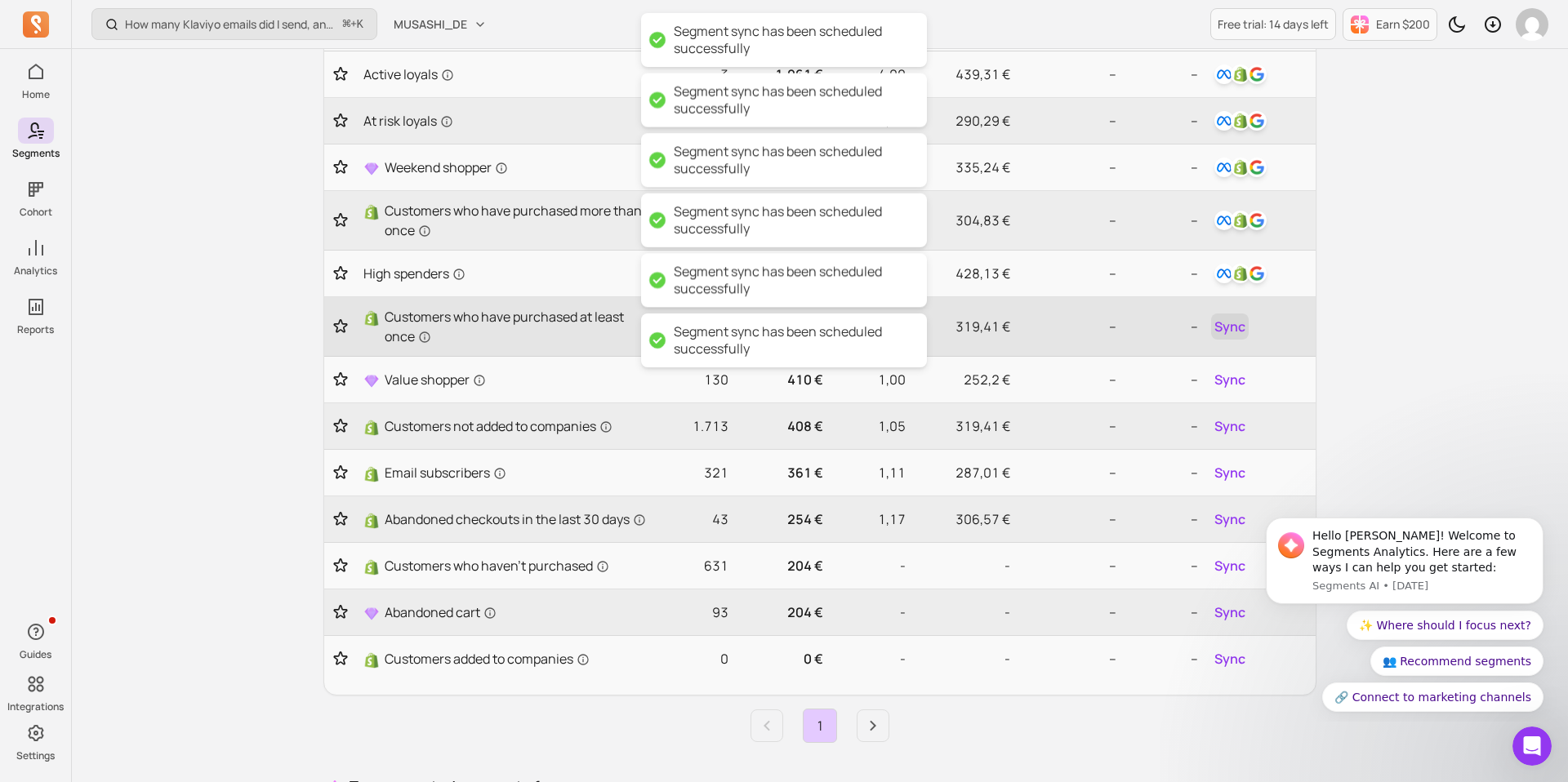
click at [1236, 317] on span "Sync" at bounding box center [1229, 327] width 31 height 20
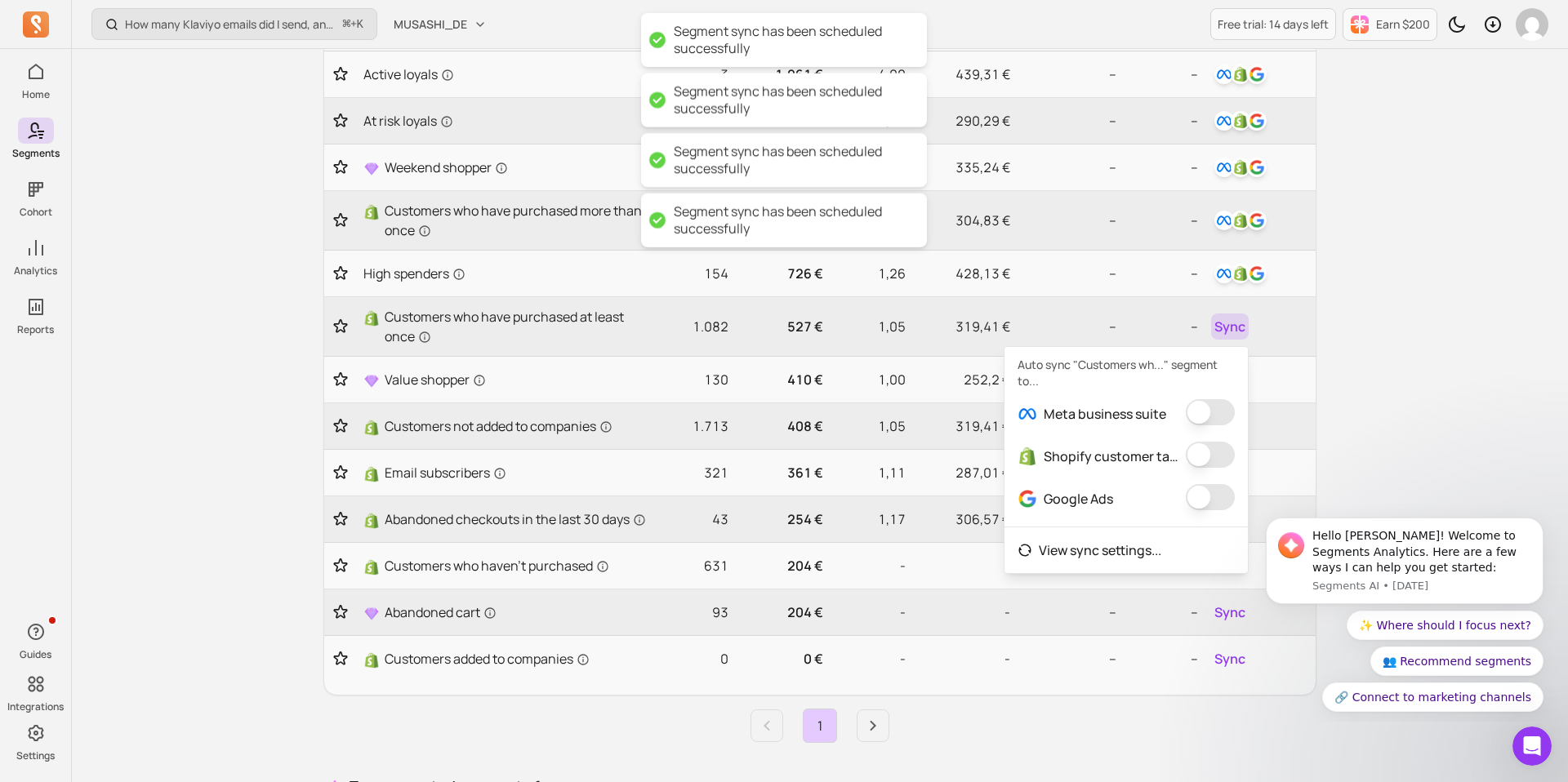
click at [1195, 416] on button "button" at bounding box center [1210, 412] width 49 height 26
click at [1197, 460] on button "button" at bounding box center [1198, 455] width 49 height 26
click at [1204, 499] on button "button" at bounding box center [1215, 497] width 49 height 26
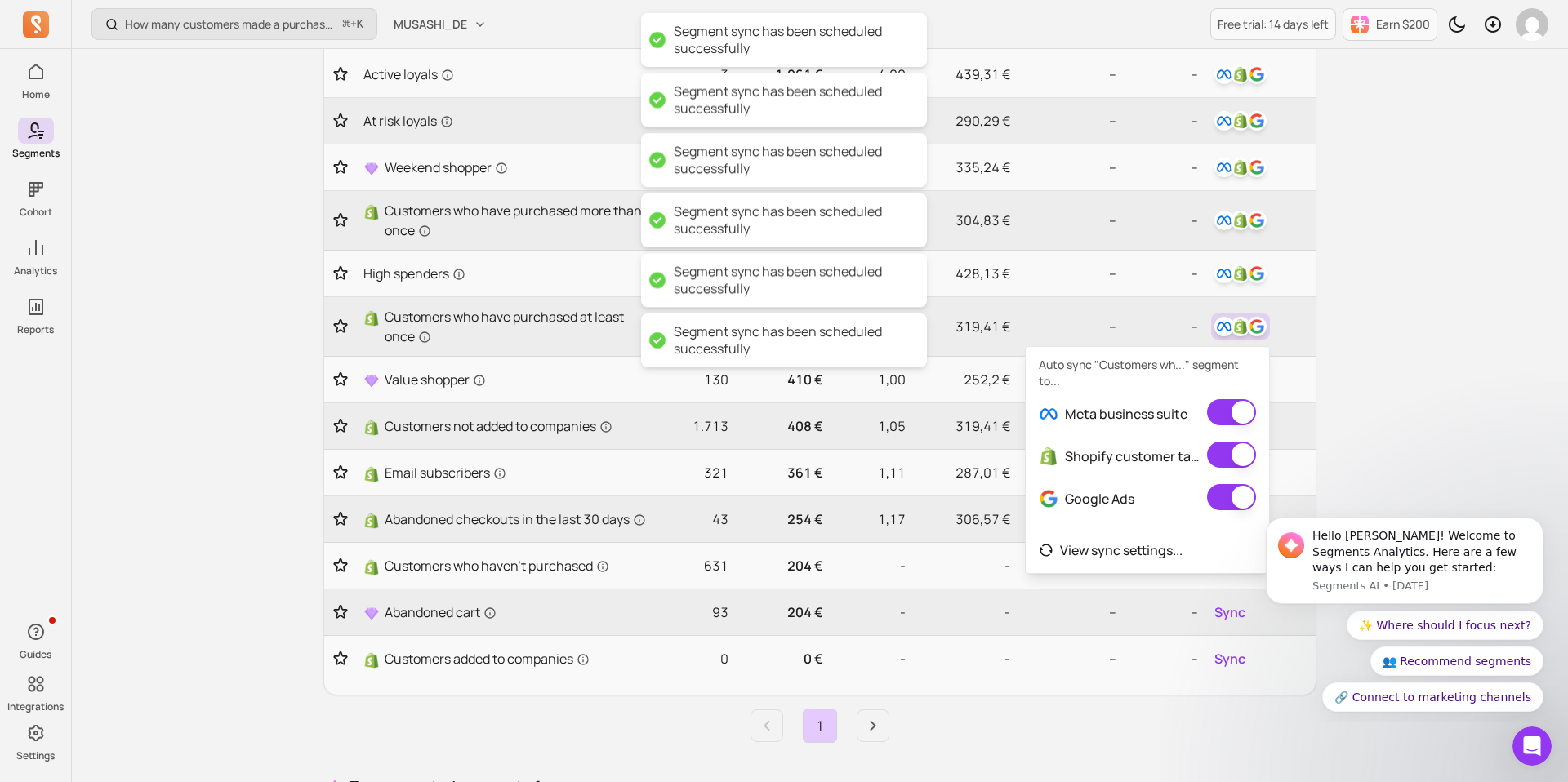
click at [1343, 444] on div "How many customers made a purchase in the last 30/60/90 days? ⌘ + K MUSASHI_DE …" at bounding box center [819, 443] width 1496 height 1262
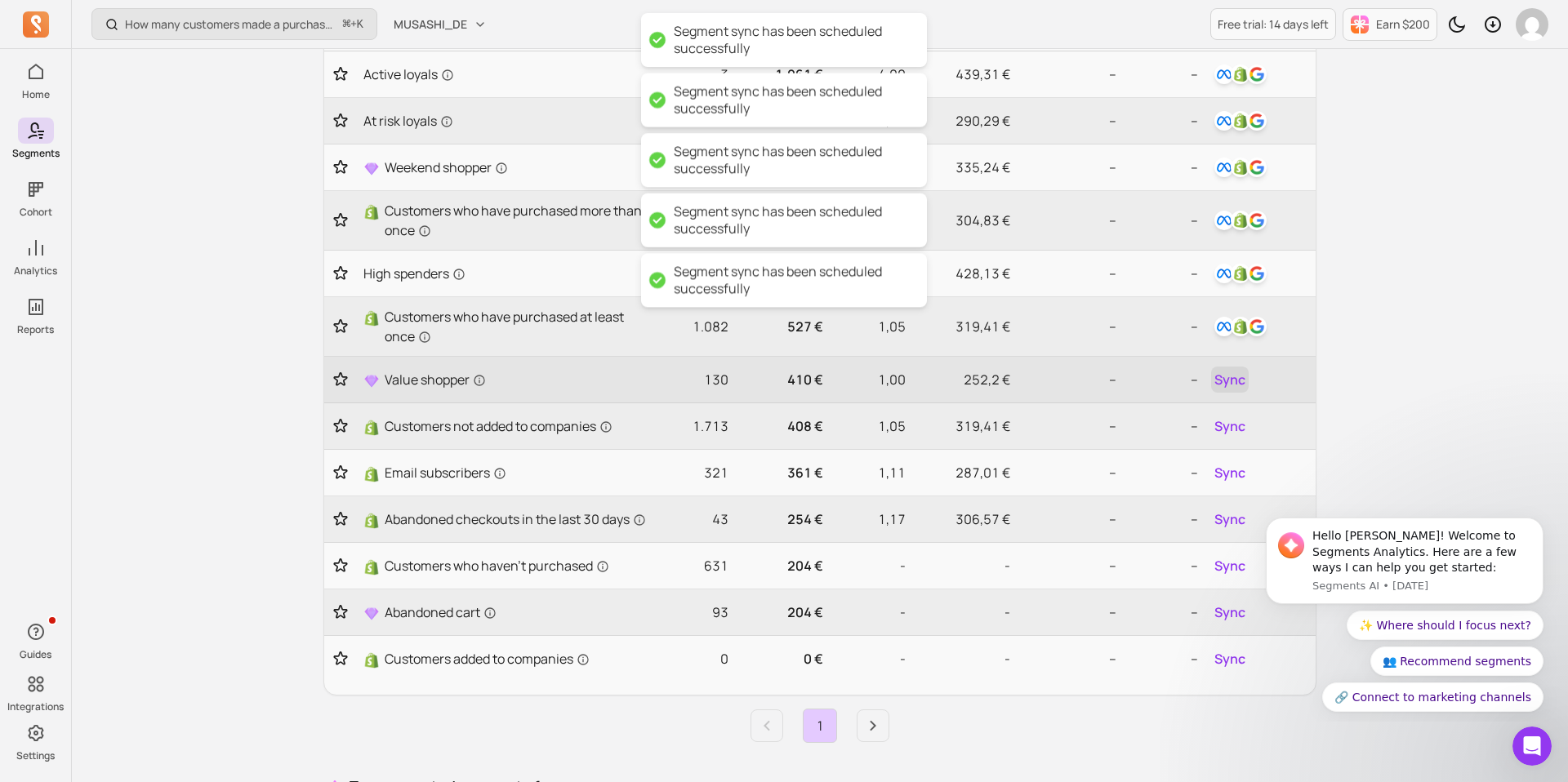
click at [1224, 380] on span "Sync" at bounding box center [1229, 379] width 31 height 20
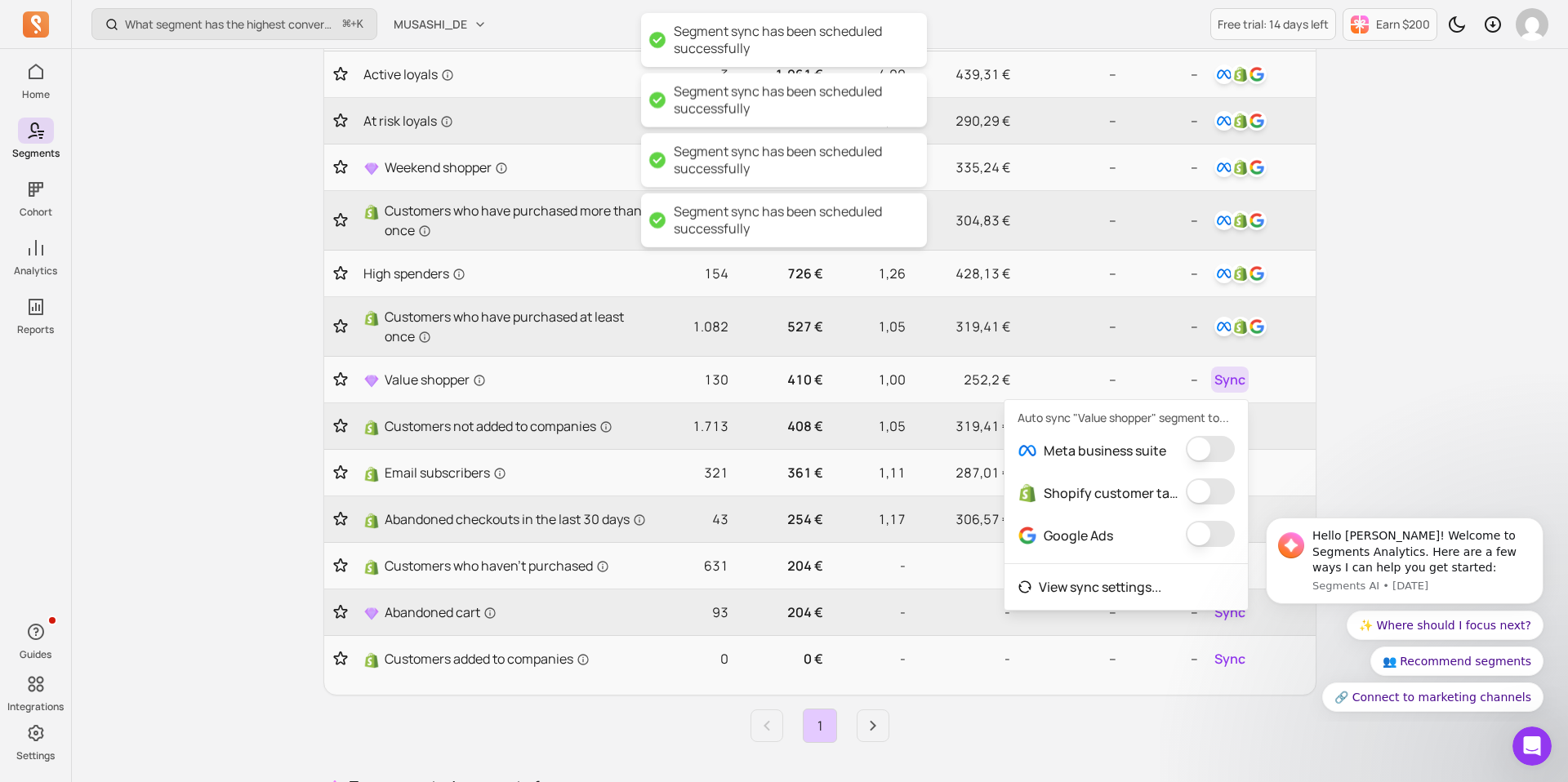
click at [1192, 455] on button "button" at bounding box center [1210, 449] width 49 height 26
click at [1192, 496] on button "button" at bounding box center [1198, 491] width 49 height 26
click at [1203, 533] on button "button" at bounding box center [1215, 534] width 49 height 26
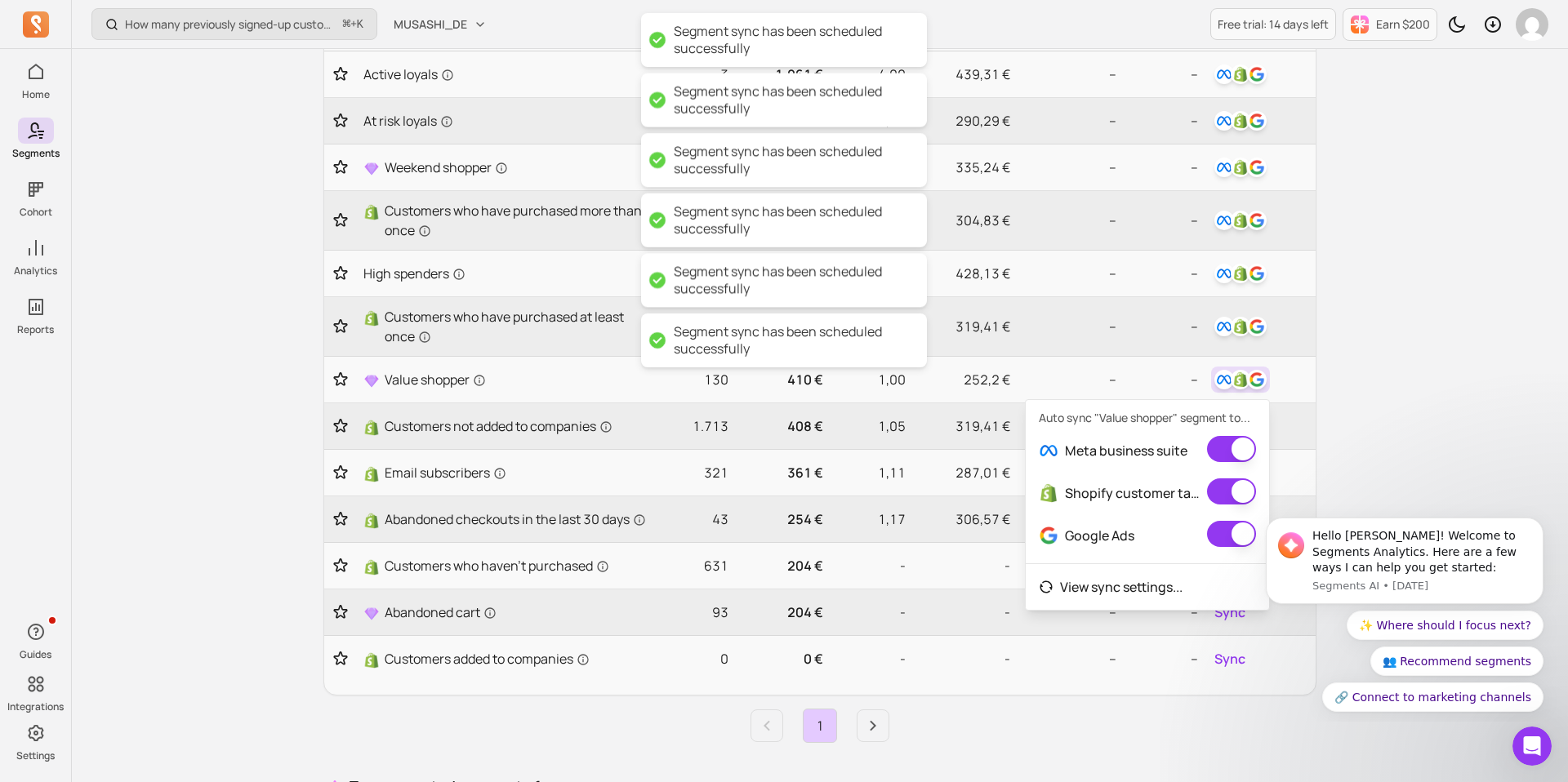
click at [1370, 408] on div "How many previously signed-up customers placed their first order this period? ⌘…" at bounding box center [819, 443] width 1496 height 1262
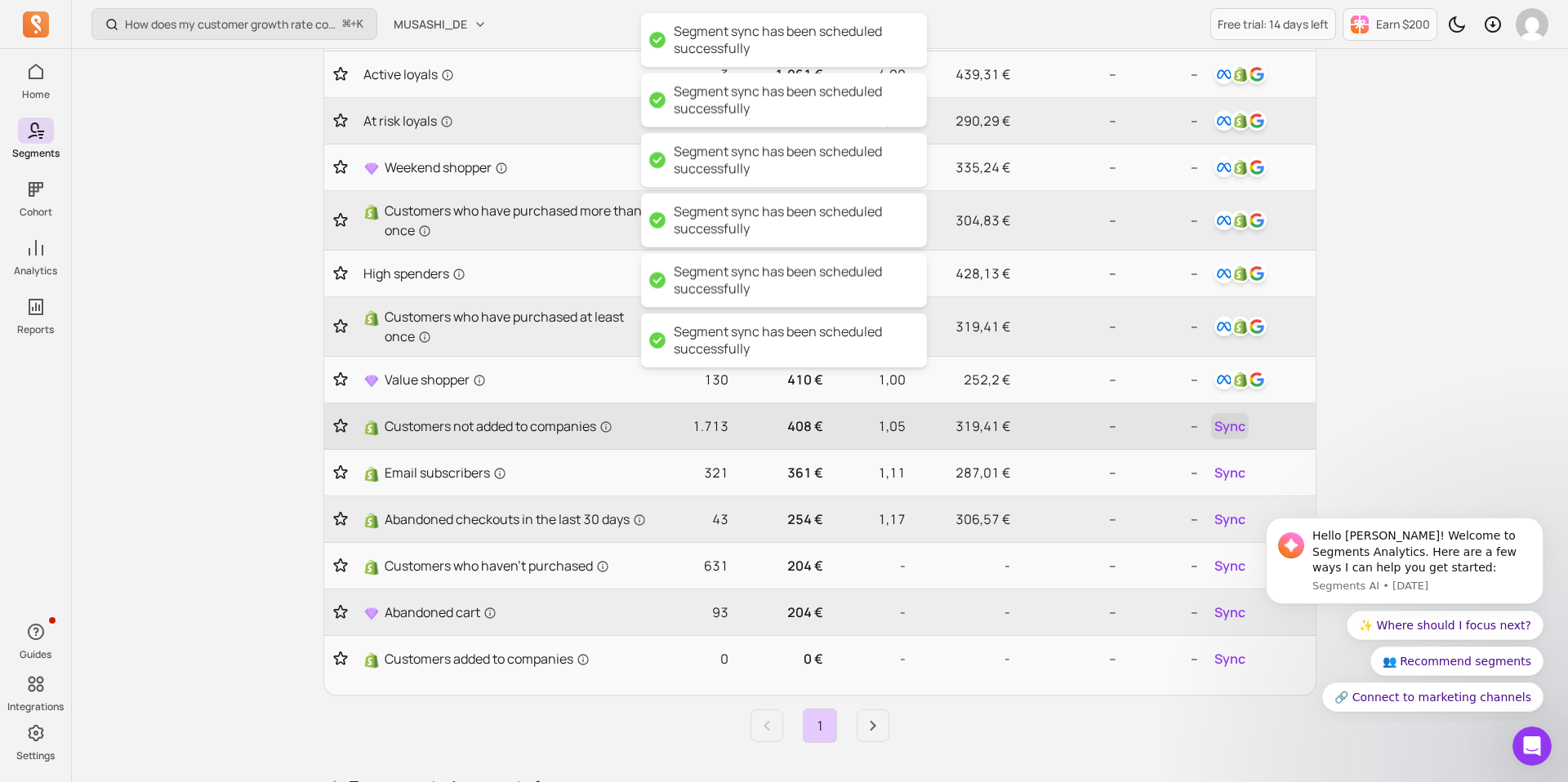
click at [1236, 430] on span "Sync" at bounding box center [1229, 425] width 31 height 20
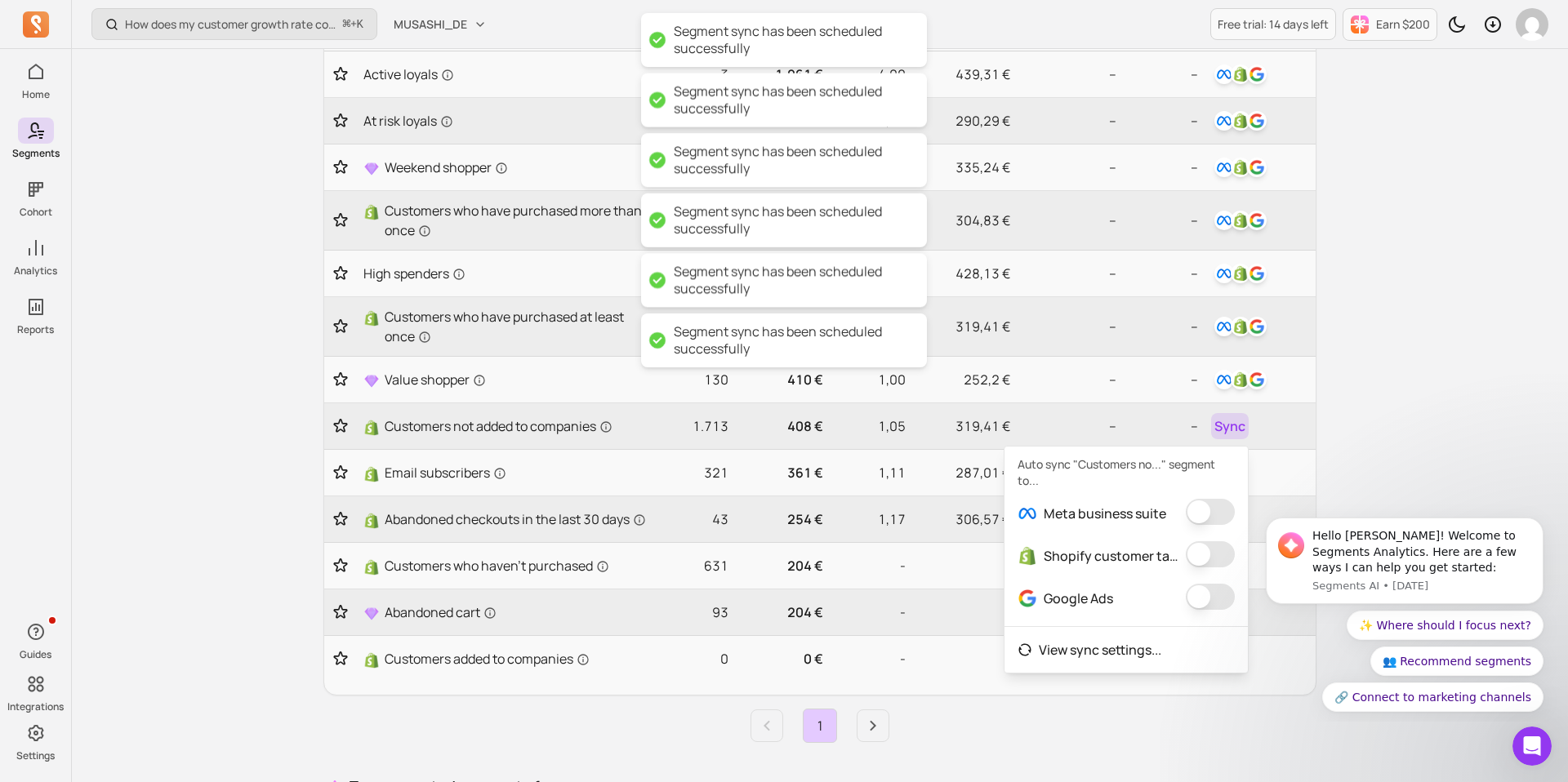
click at [1208, 513] on button "button" at bounding box center [1210, 512] width 49 height 26
click at [1202, 556] on button "button" at bounding box center [1198, 554] width 49 height 26
click at [1202, 595] on button "button" at bounding box center [1215, 597] width 49 height 26
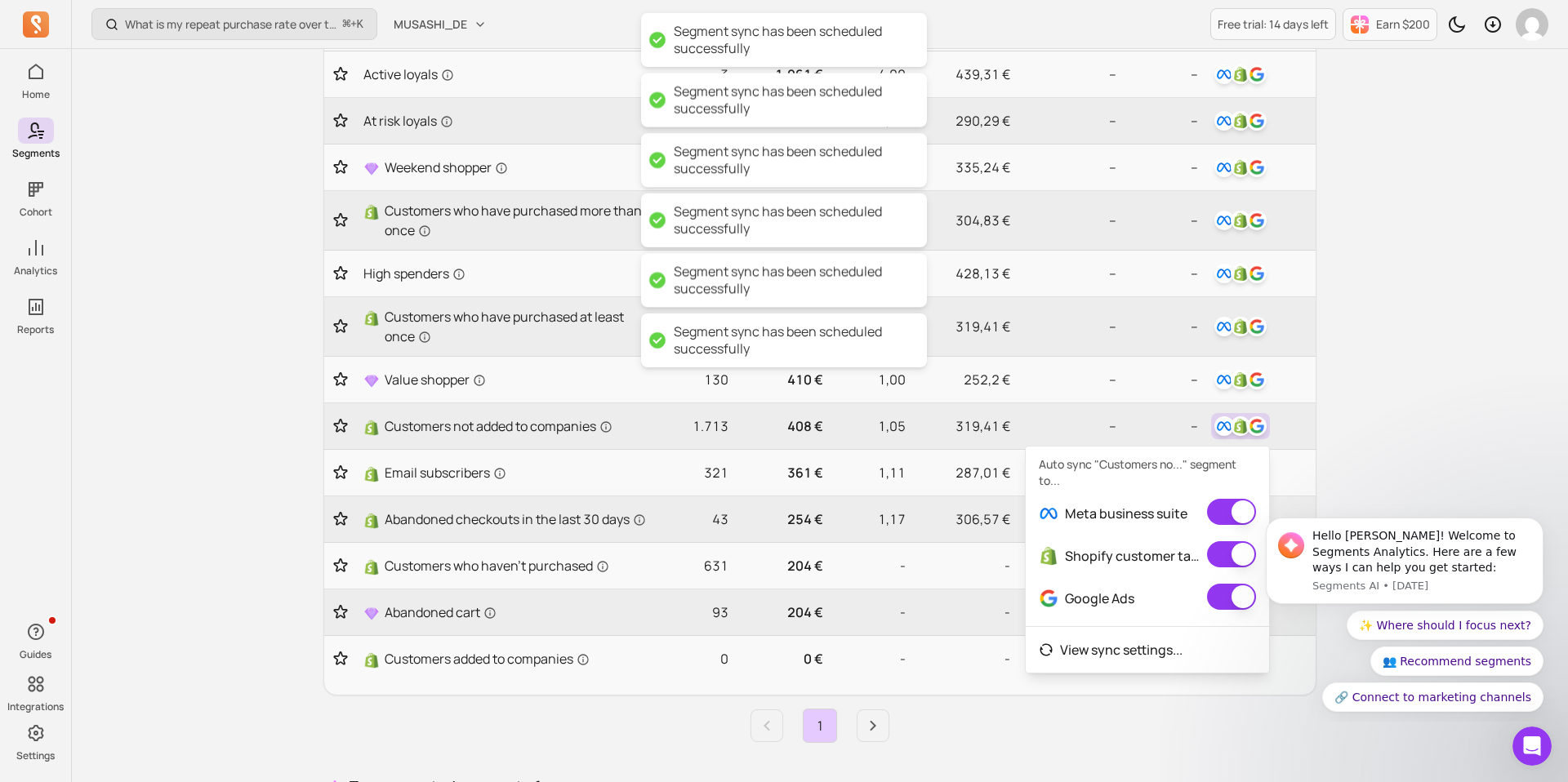
click at [1409, 432] on div "What is my repeat purchase rate over time? ⌘ + K MUSASHI_DE Free trial: 14 days…" at bounding box center [819, 443] width 1496 height 1262
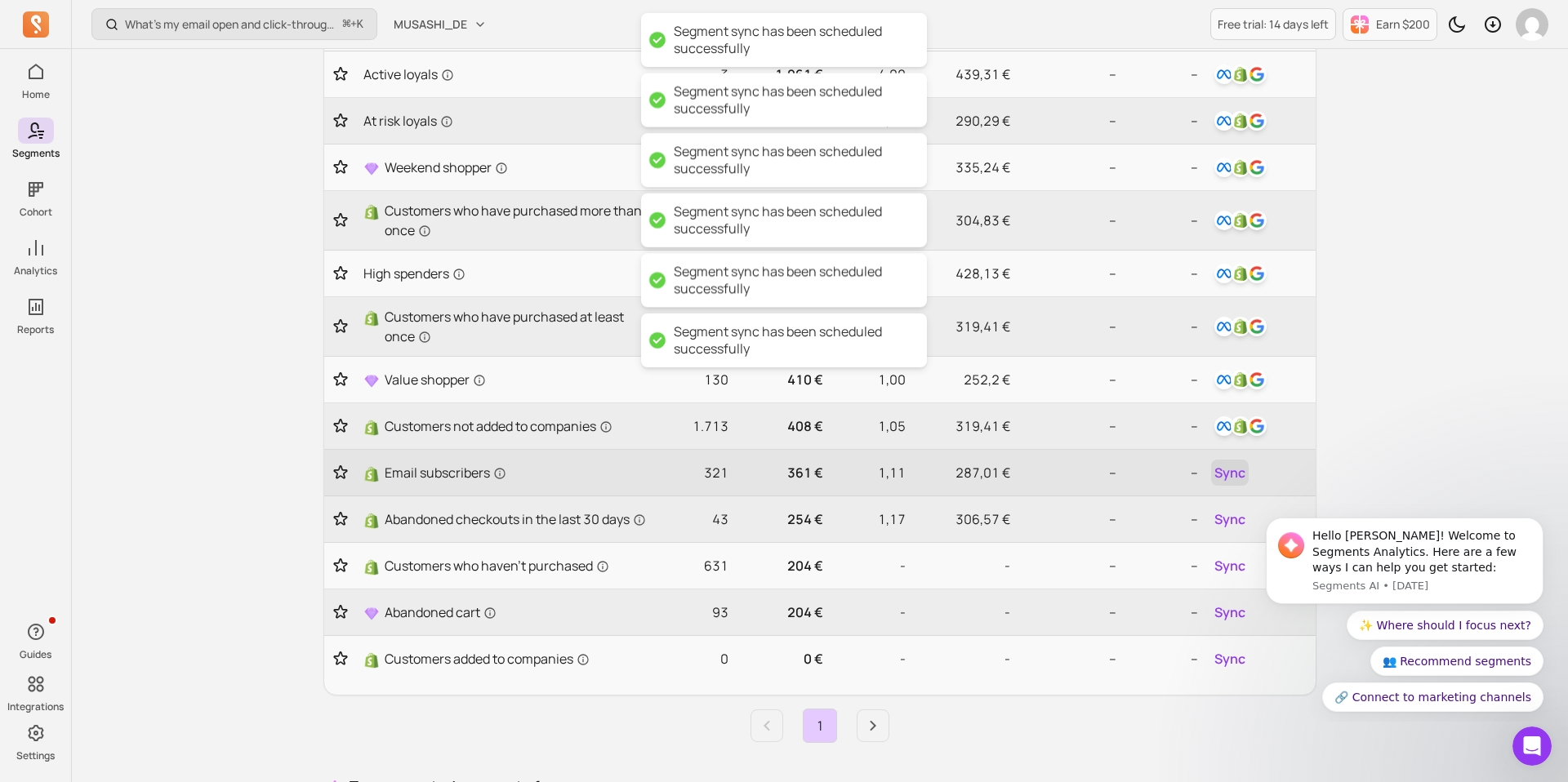
click at [1229, 479] on span "Sync" at bounding box center [1229, 472] width 31 height 20
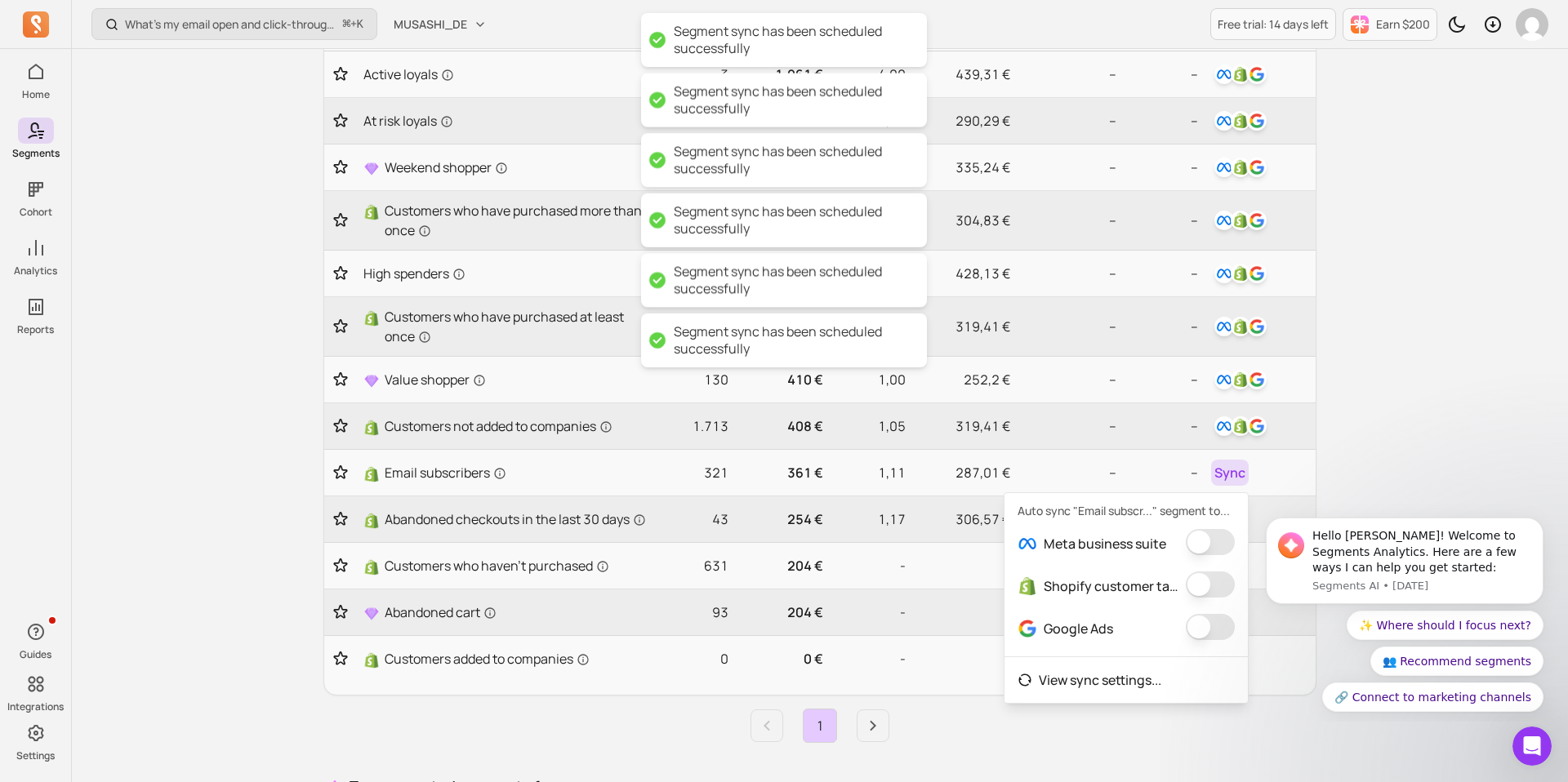
click at [1218, 531] on button "button" at bounding box center [1210, 542] width 49 height 26
click at [1206, 592] on button "button" at bounding box center [1198, 584] width 49 height 26
click at [1208, 619] on button "button" at bounding box center [1215, 627] width 49 height 26
click at [1384, 420] on div "How can I find customers based on RFM and lifecycle stages? ⌘ + K MUSASHI_DE Fr…" at bounding box center [819, 443] width 1496 height 1262
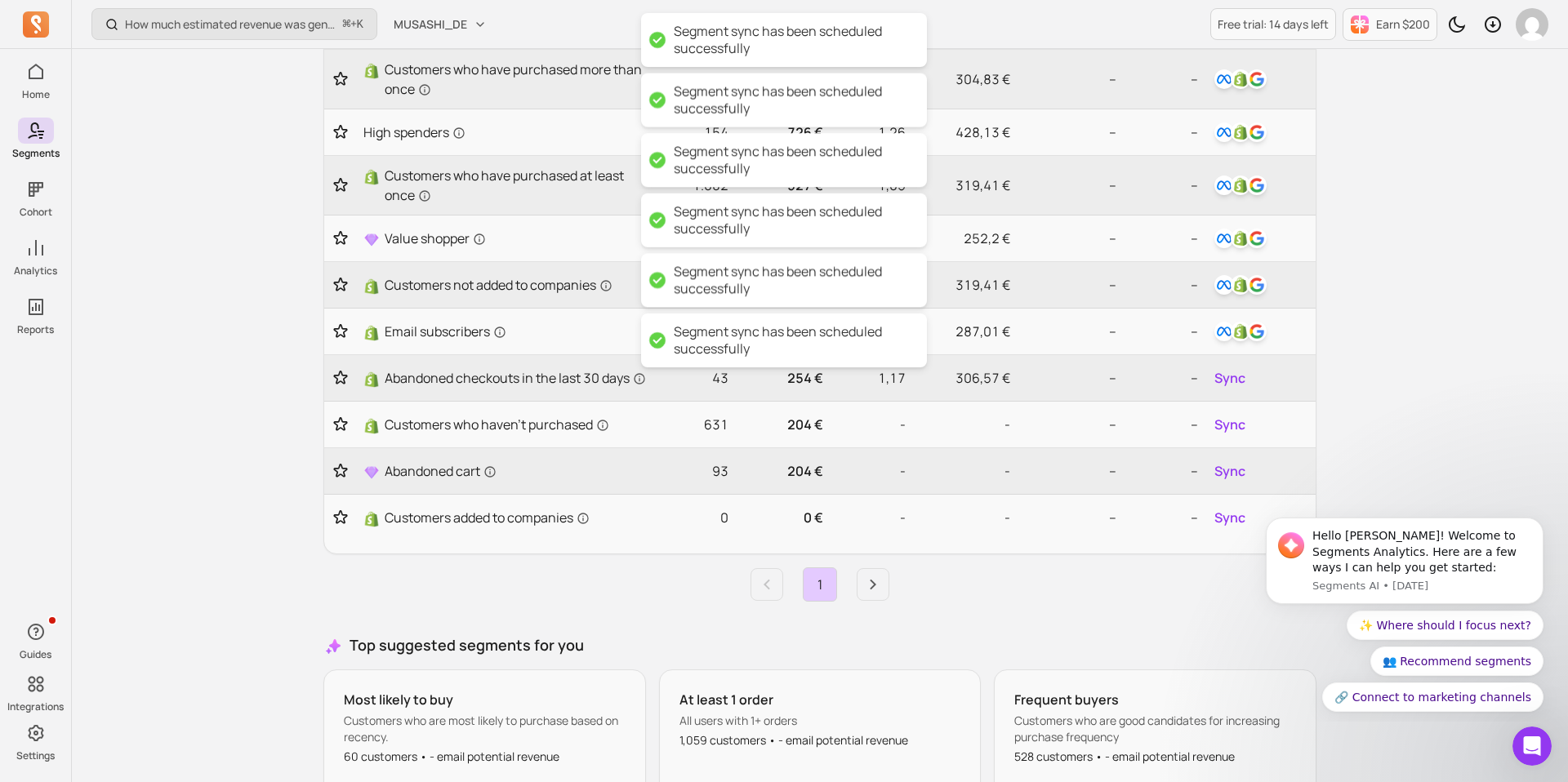
scroll to position [422, 0]
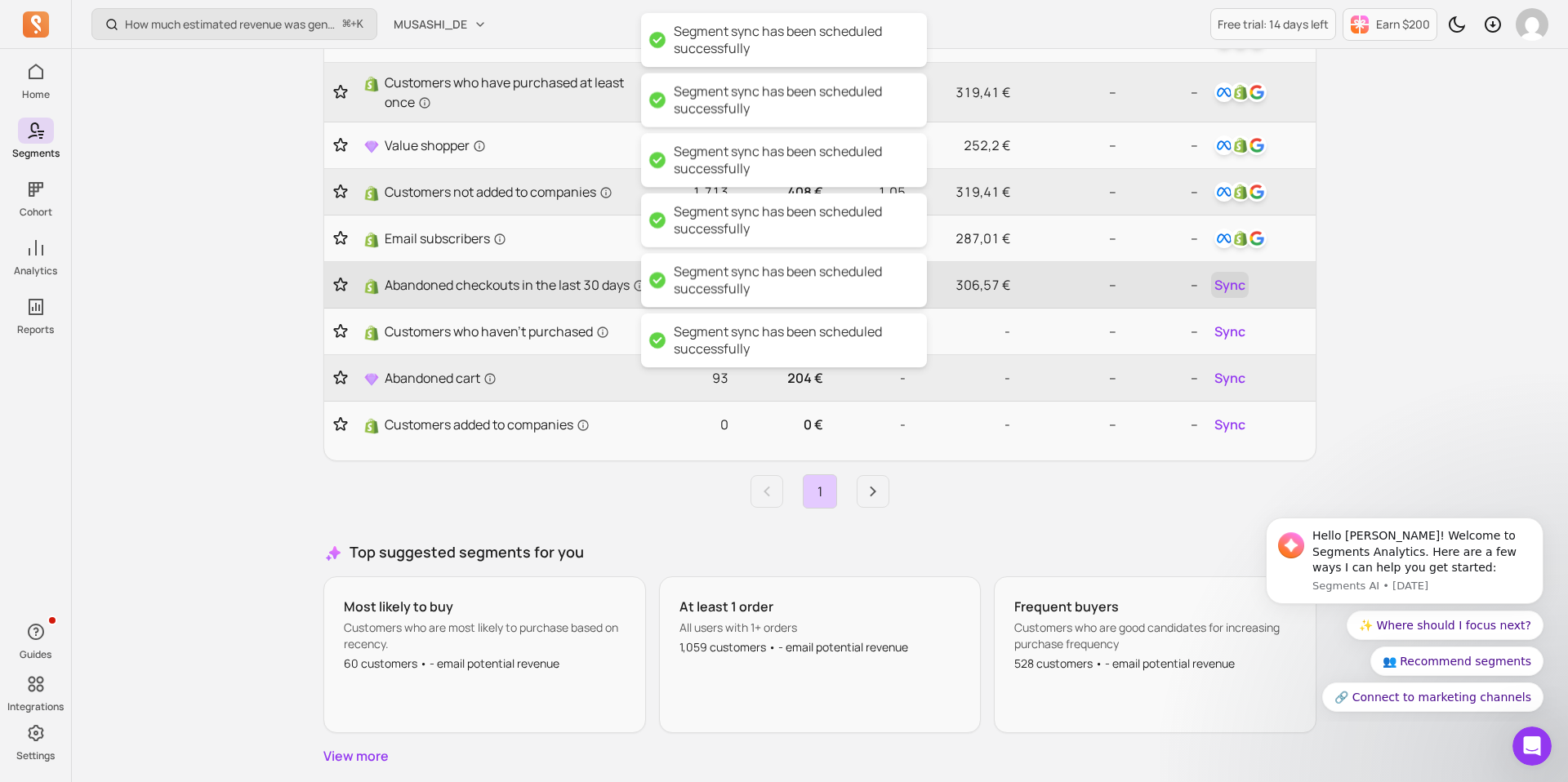
click at [1224, 295] on span "Sync" at bounding box center [1229, 284] width 31 height 20
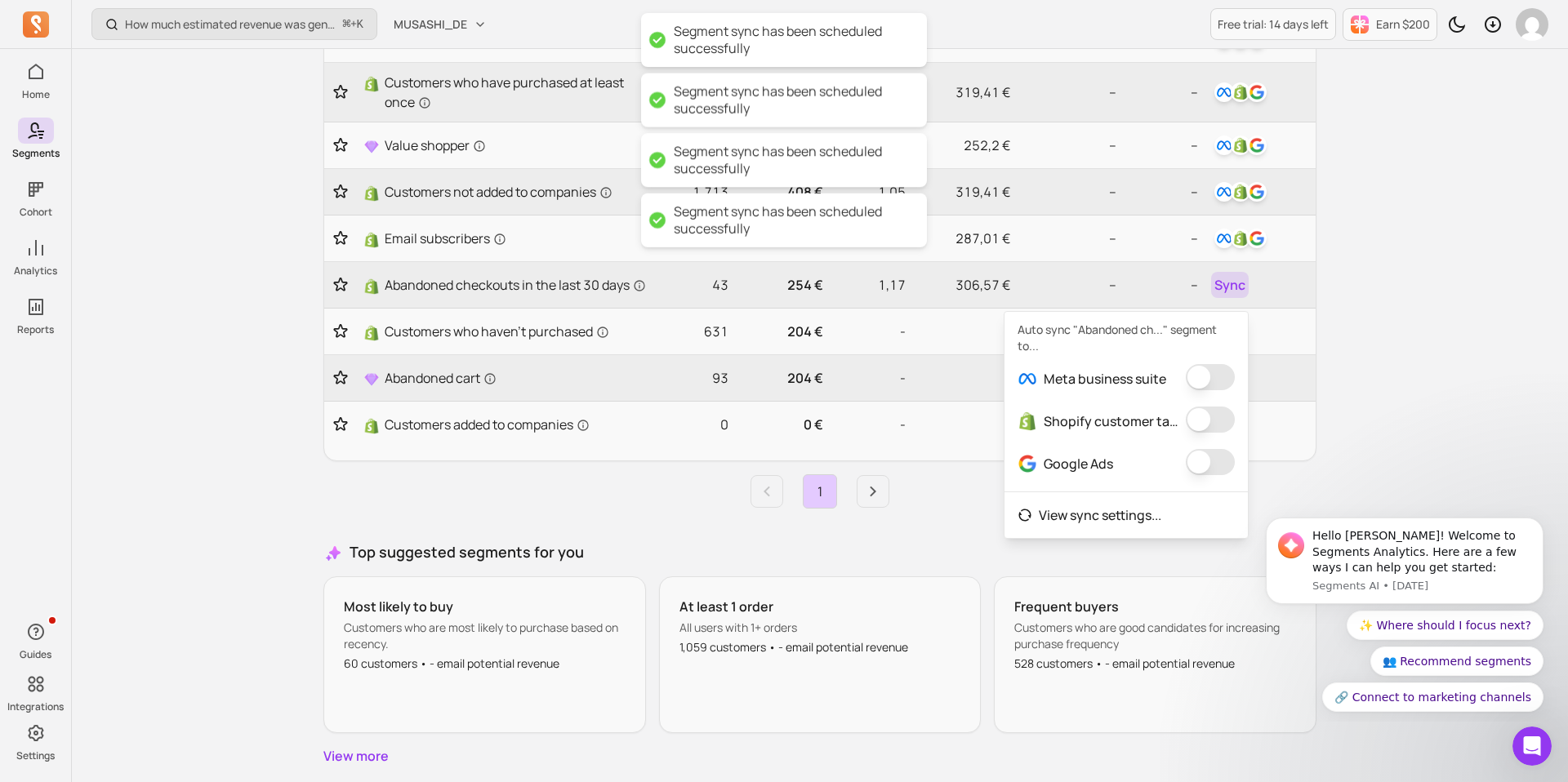
click at [1201, 383] on button "button" at bounding box center [1210, 377] width 49 height 26
click at [1201, 417] on button "button" at bounding box center [1198, 420] width 49 height 26
click at [1208, 457] on button "button" at bounding box center [1215, 462] width 49 height 26
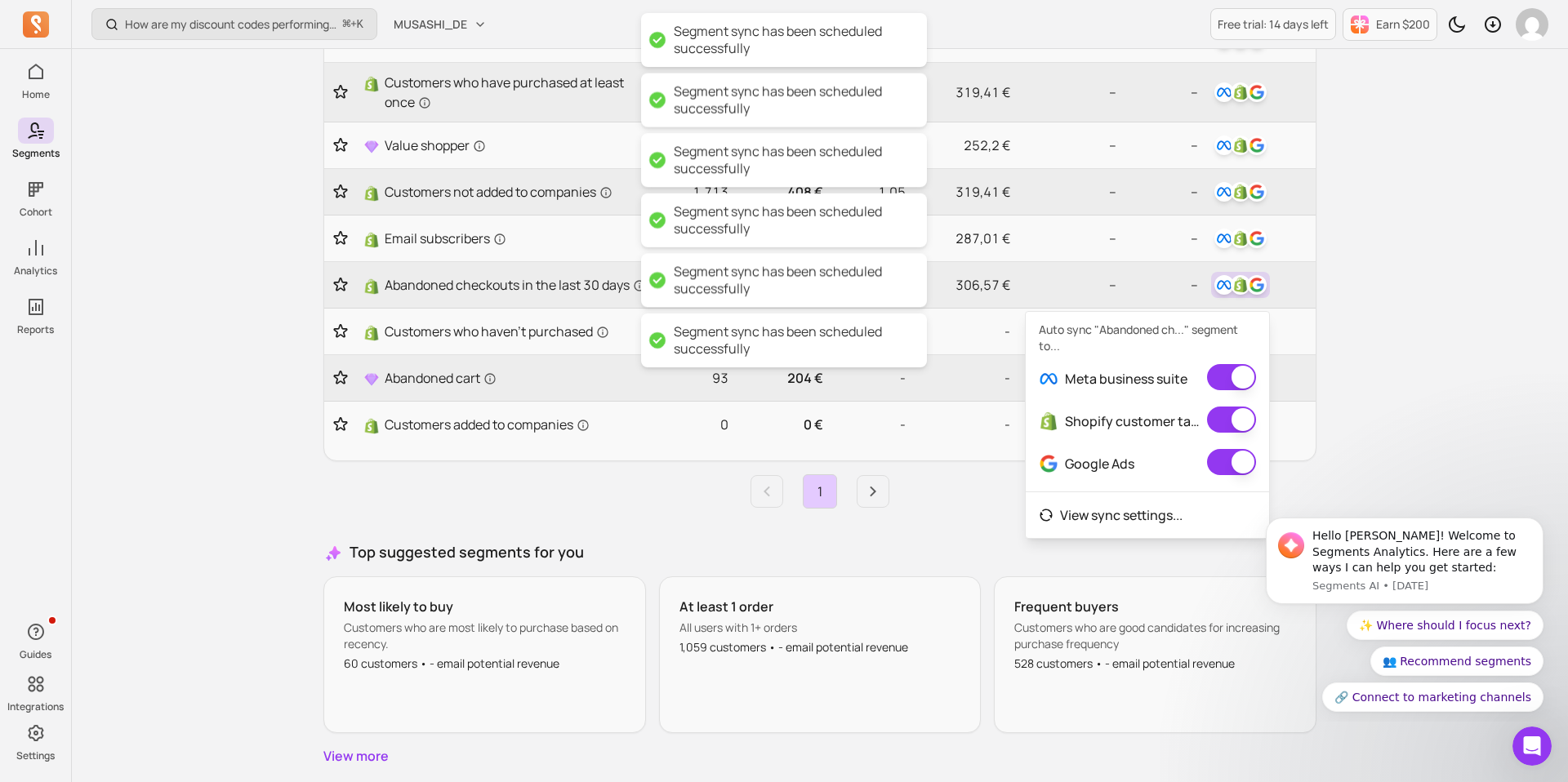
click at [1365, 397] on div "How are my discount codes performing daily? ⌘ + K MUSASHI_DE Free trial: 14 day…" at bounding box center [819, 209] width 1496 height 1262
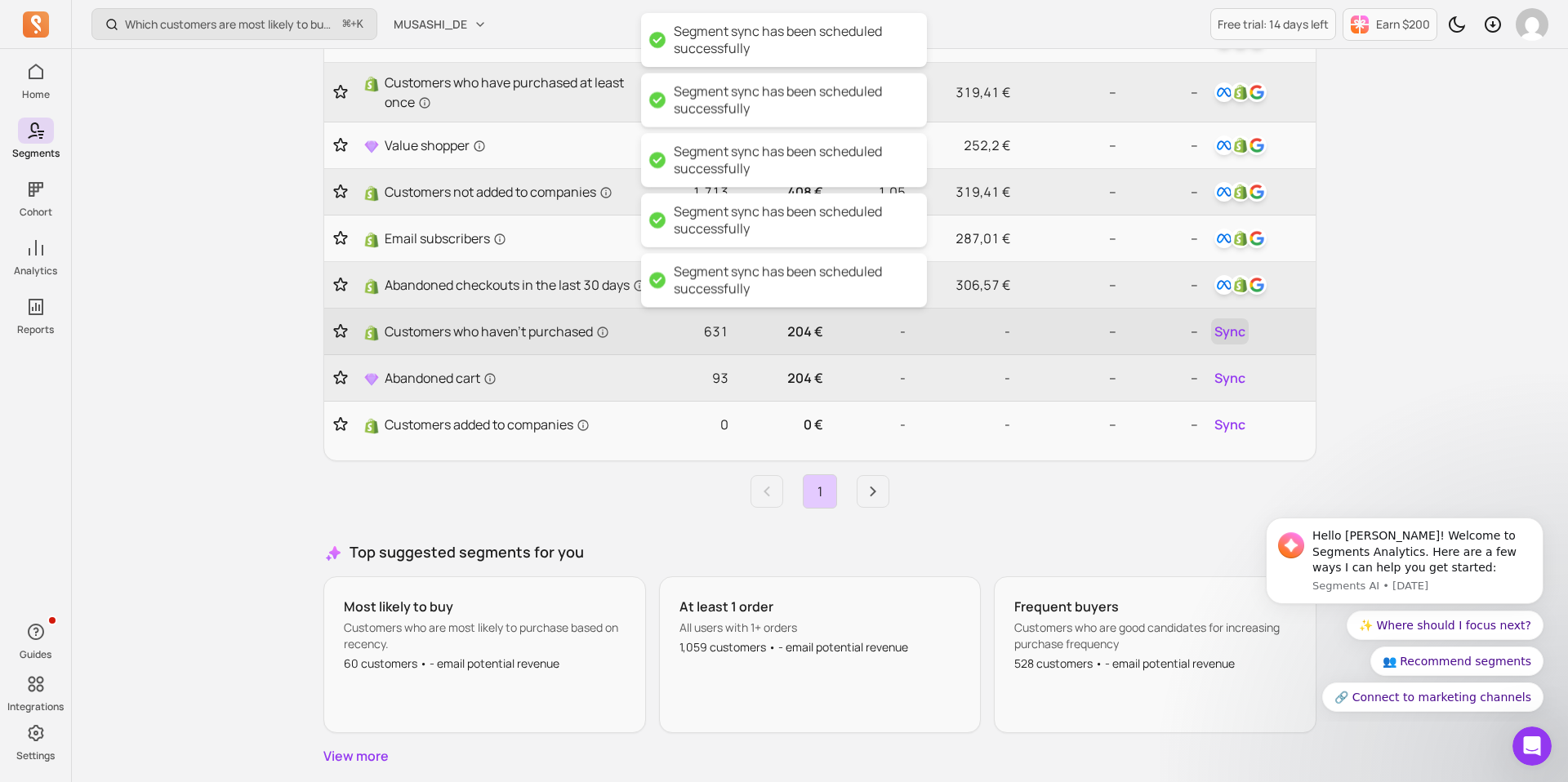
click at [1235, 342] on span "Sync" at bounding box center [1229, 331] width 31 height 20
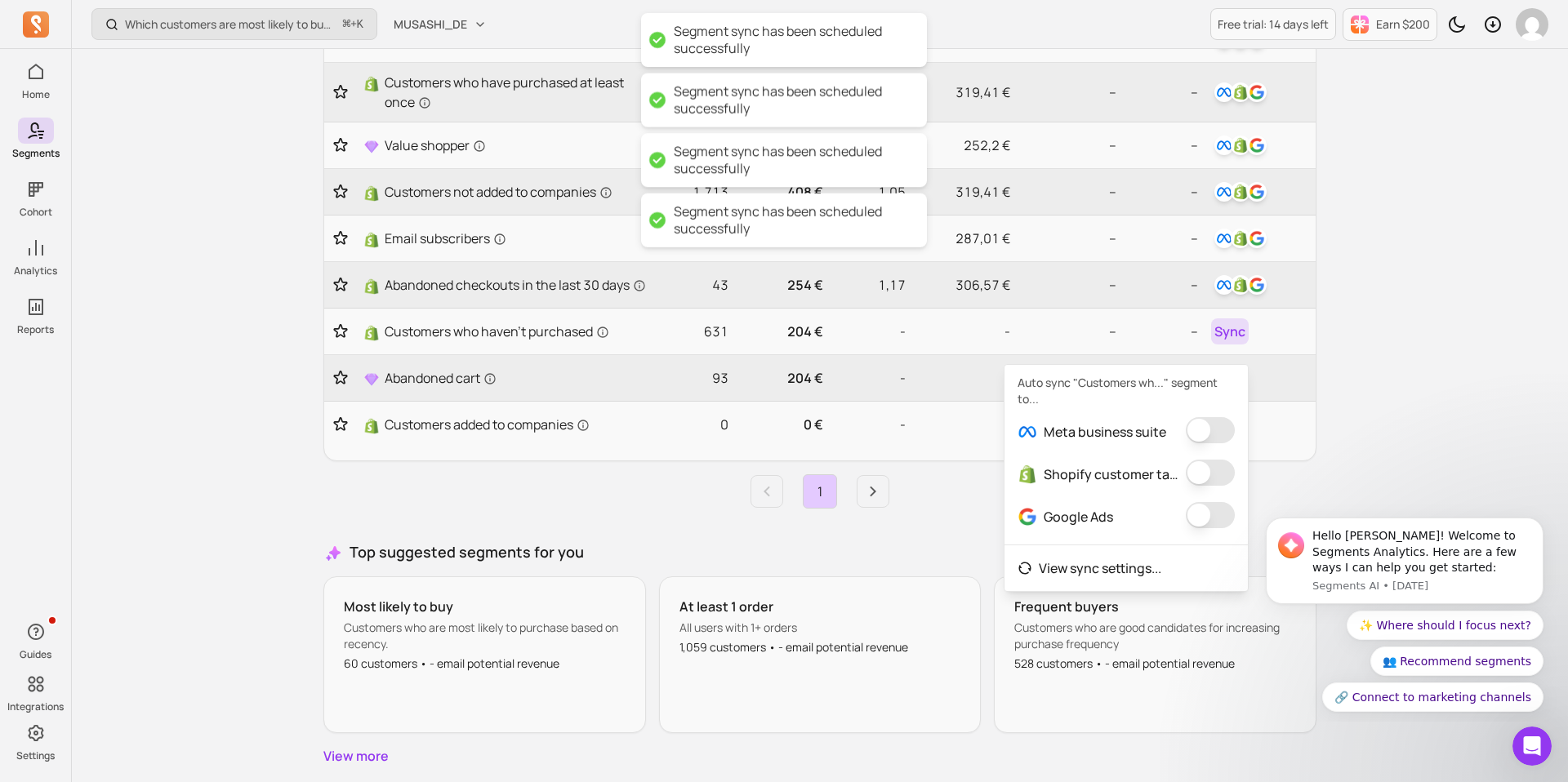
click at [1214, 437] on button "button" at bounding box center [1210, 430] width 49 height 26
click at [1210, 471] on button "button" at bounding box center [1198, 472] width 49 height 26
click at [1205, 515] on button "button" at bounding box center [1215, 516] width 49 height 26
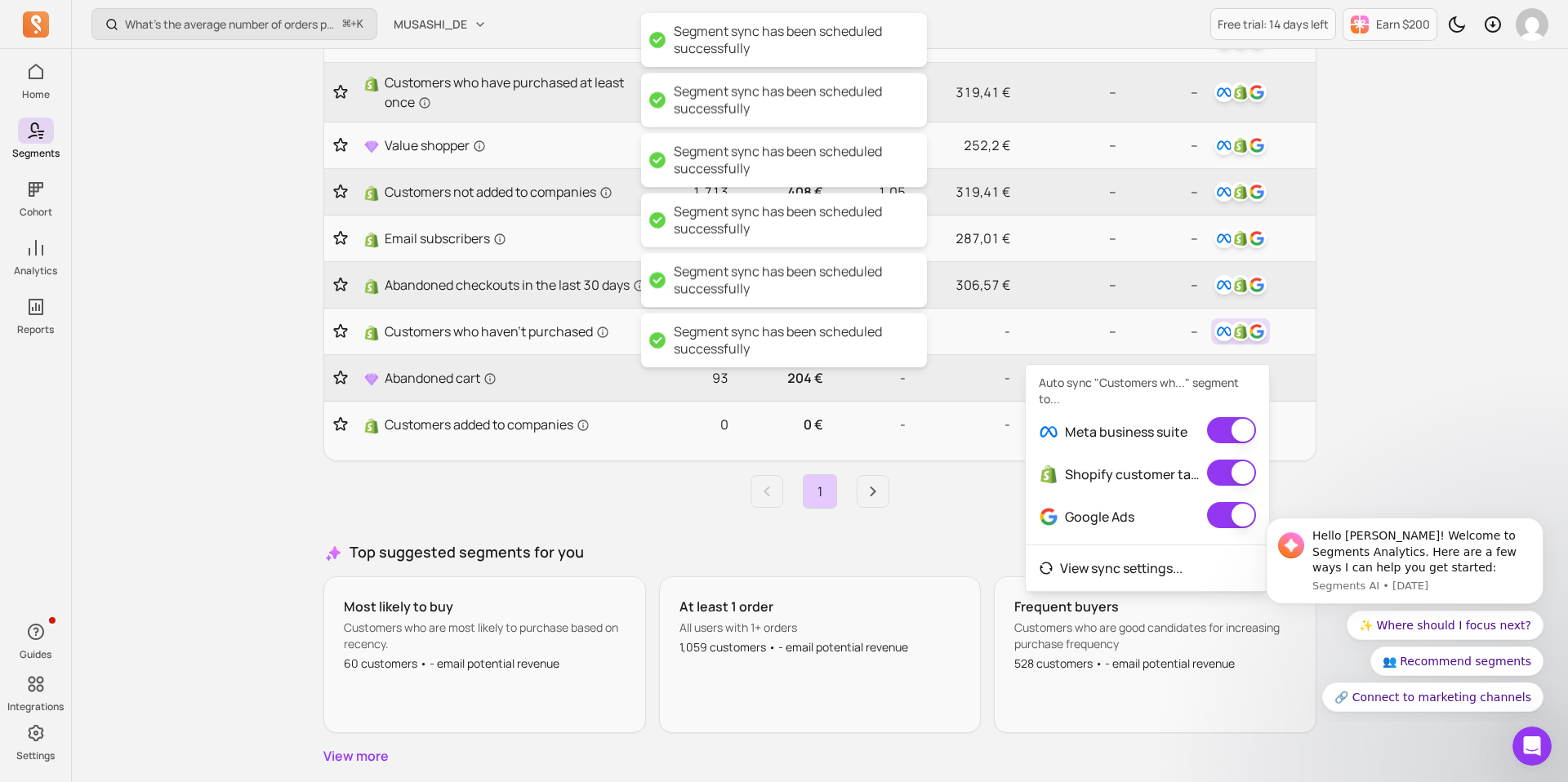
click at [1368, 433] on div "What’s the average number of orders per customer? ⌘ + K MUSASHI_DE Free trial: …" at bounding box center [819, 209] width 1496 height 1262
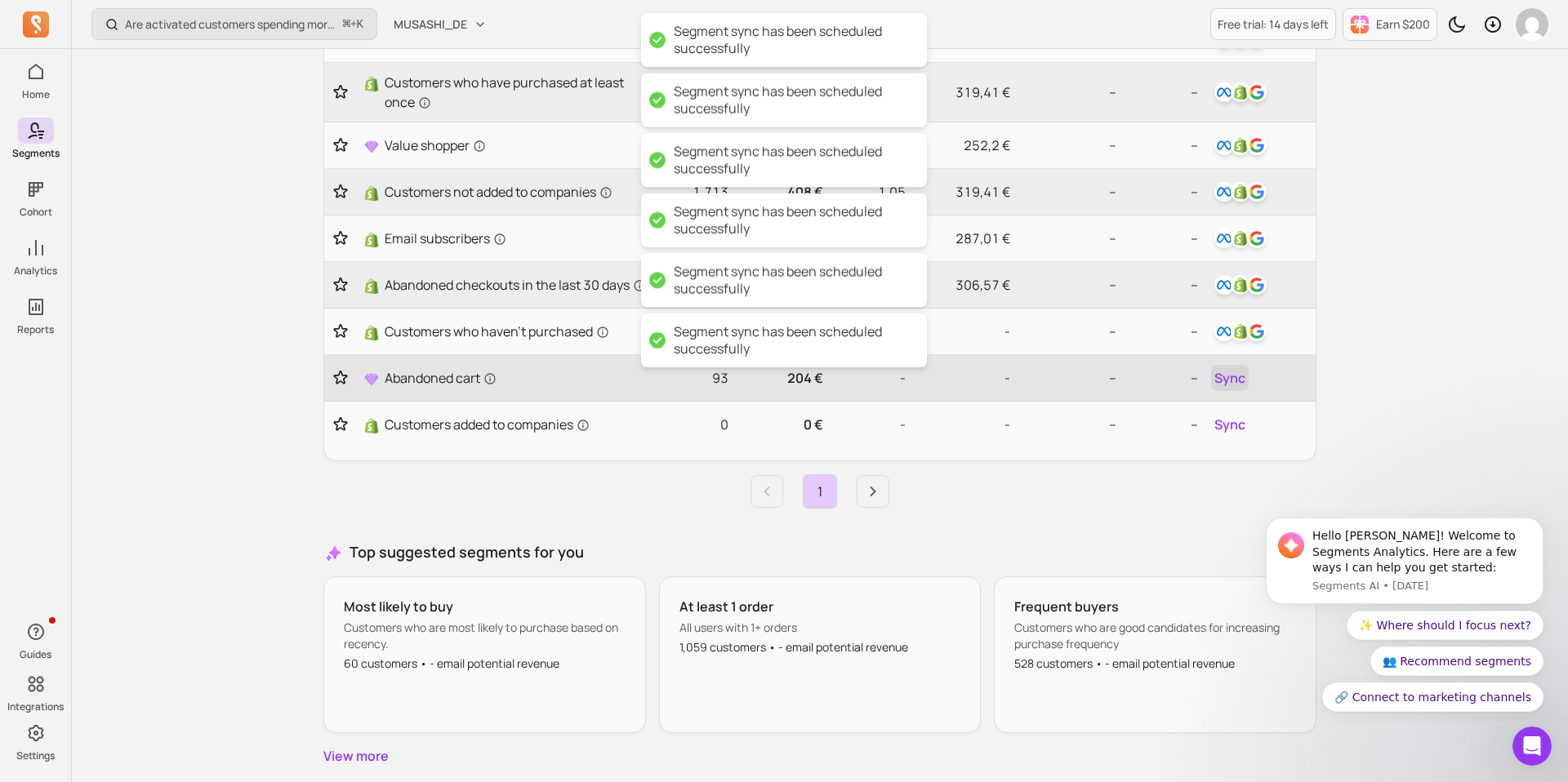
click at [1236, 388] on span "Sync" at bounding box center [1229, 377] width 31 height 20
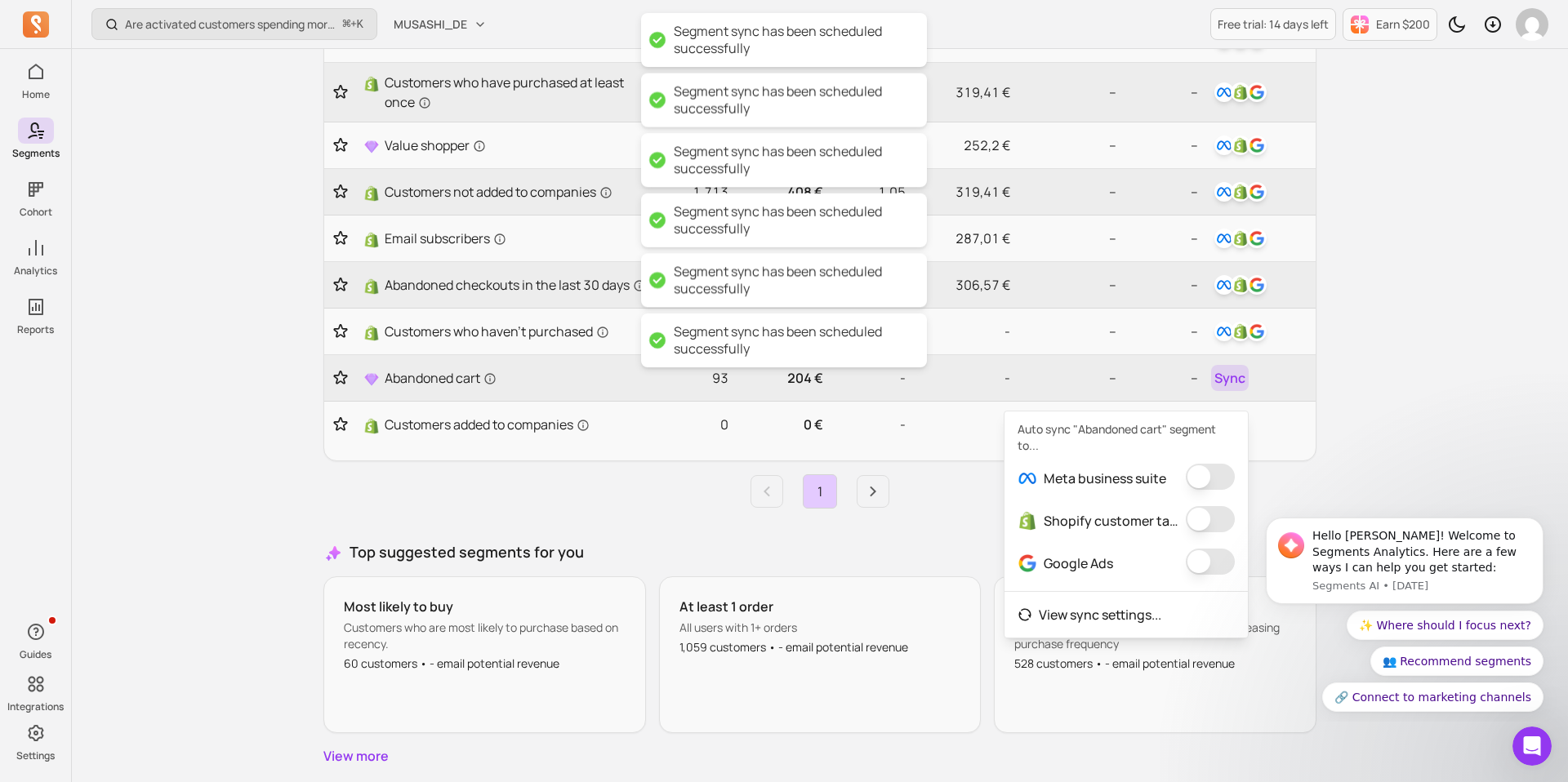
click at [1214, 467] on button "button" at bounding box center [1210, 477] width 49 height 26
click at [1209, 520] on button "button" at bounding box center [1198, 519] width 49 height 26
click at [1210, 560] on button "button" at bounding box center [1215, 562] width 49 height 26
click at [1381, 447] on div "Has my ARPU gone up or down compared to last month or last year? ⌘ + K MUSASHI_…" at bounding box center [819, 209] width 1496 height 1262
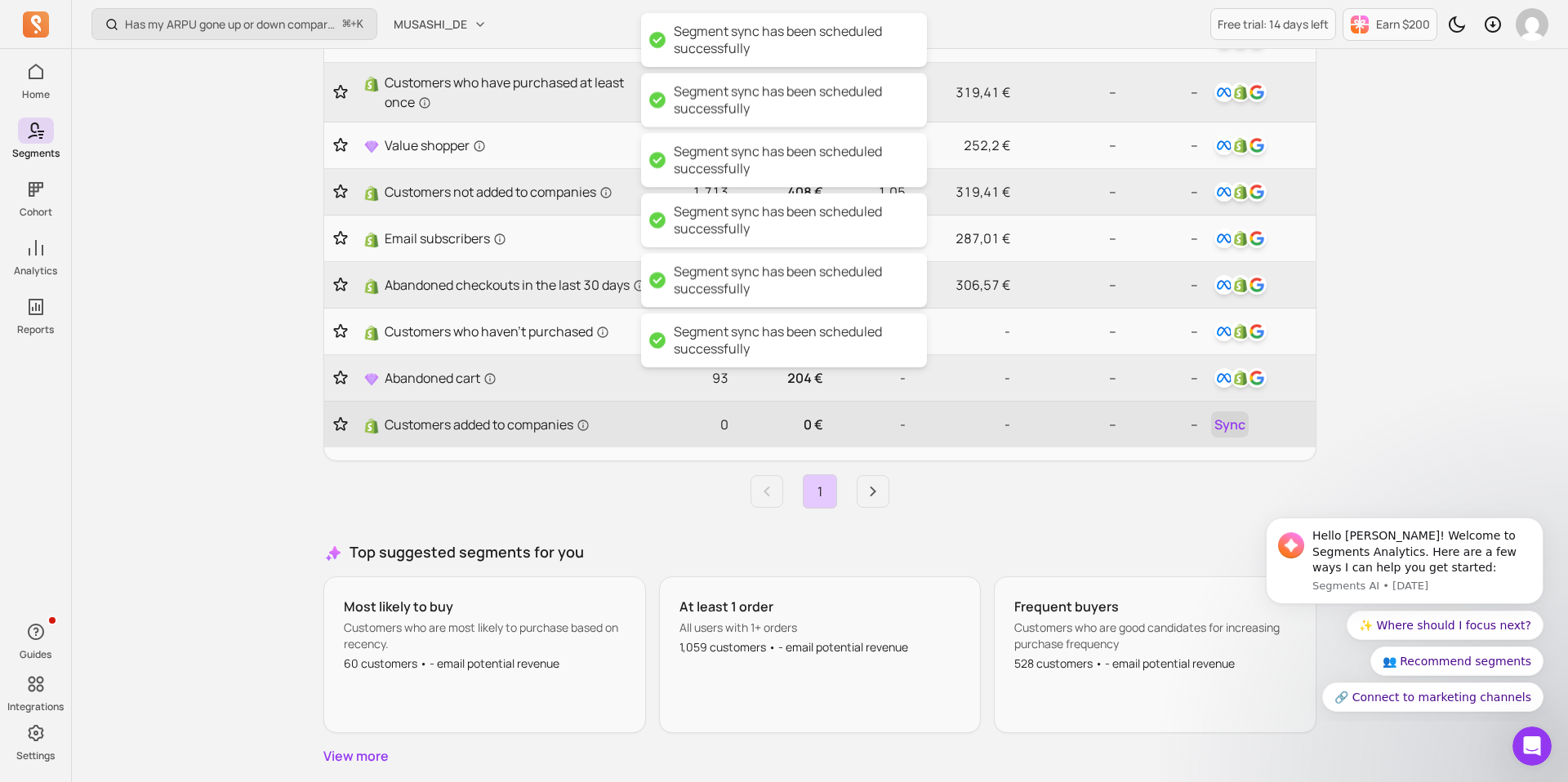
click at [1246, 438] on button "Sync" at bounding box center [1230, 424] width 38 height 26
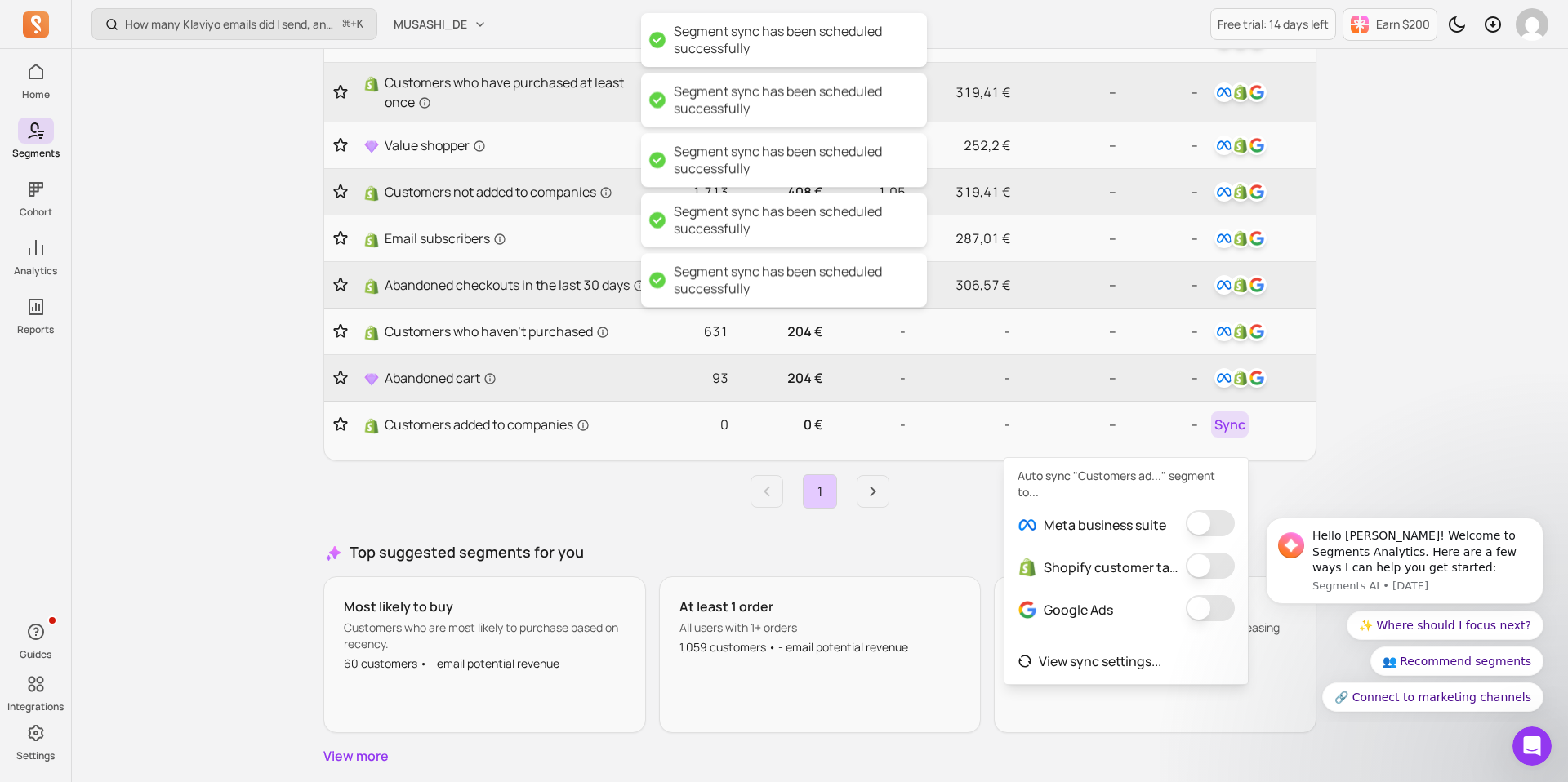
click at [1212, 508] on div "Meta business suite" at bounding box center [1126, 524] width 244 height 42
click at [1212, 520] on button "button" at bounding box center [1210, 523] width 49 height 26
click at [1205, 568] on button "button" at bounding box center [1198, 566] width 49 height 26
click at [1208, 608] on button "button" at bounding box center [1215, 608] width 49 height 26
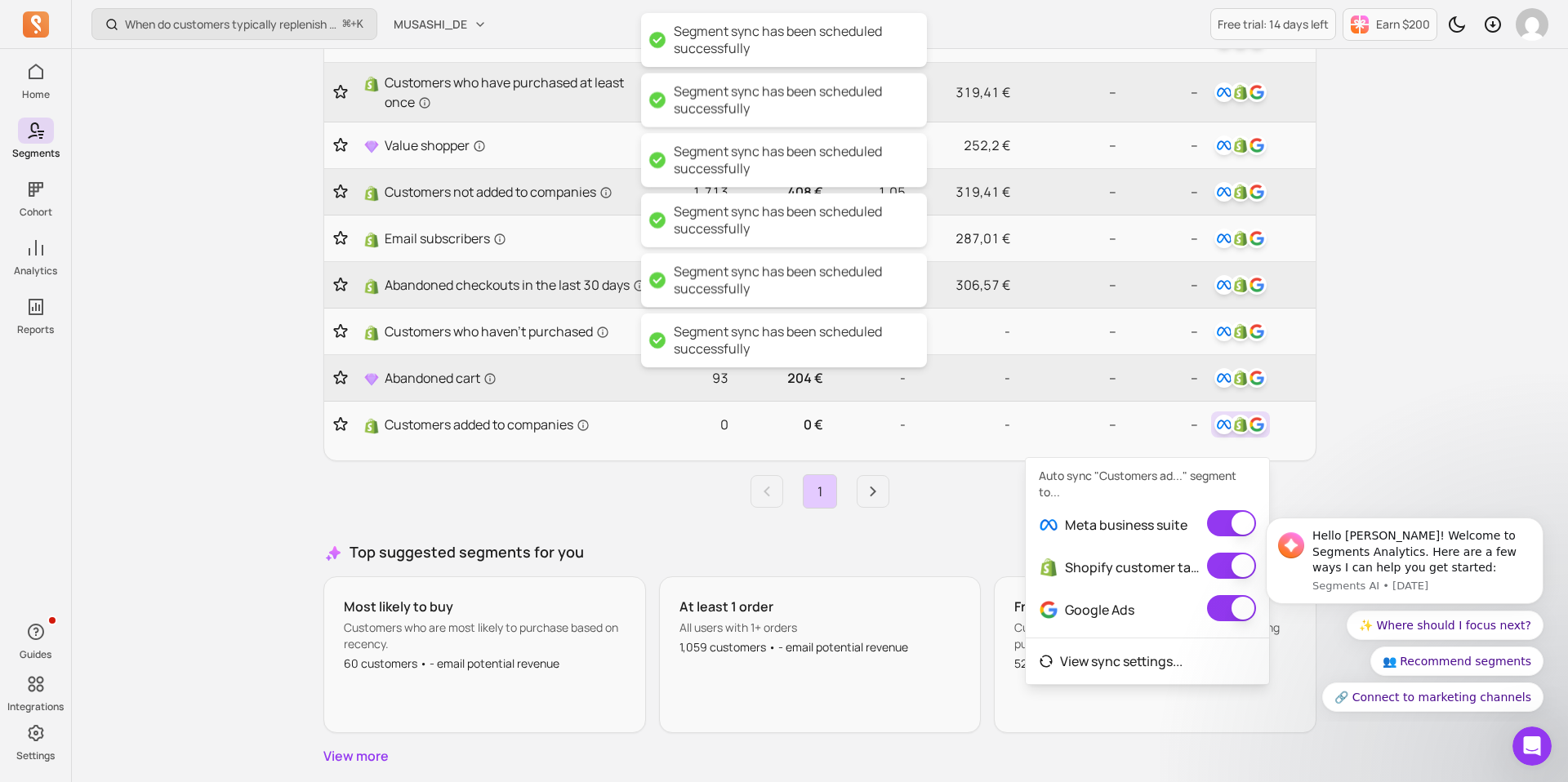
click at [1347, 404] on div "When do customers typically replenish a product? ⌘ + K MUSASHI_DE Free trial: 1…" at bounding box center [819, 209] width 1496 height 1262
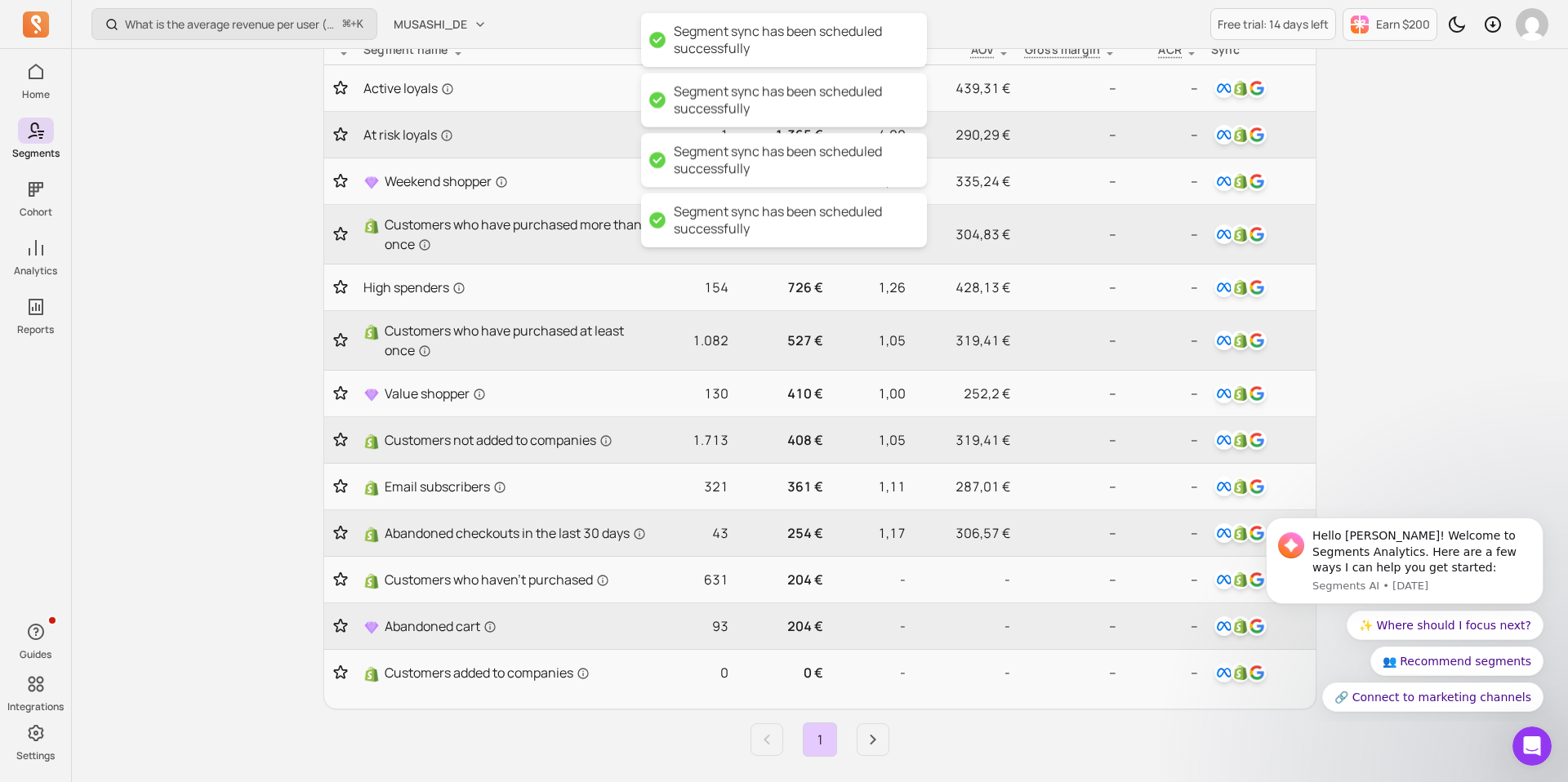
scroll to position [0, 0]
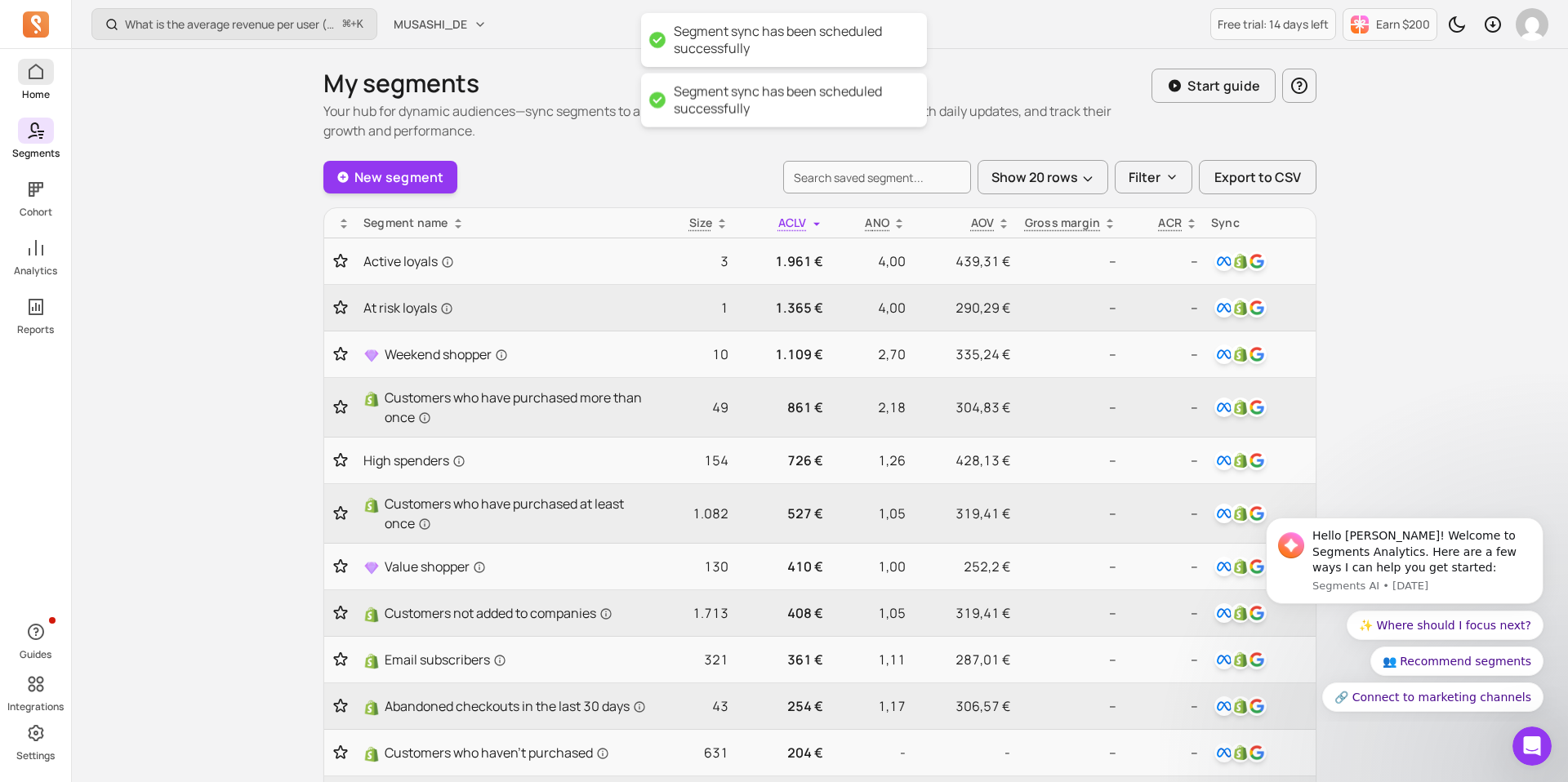
click at [27, 83] on span at bounding box center [36, 72] width 36 height 26
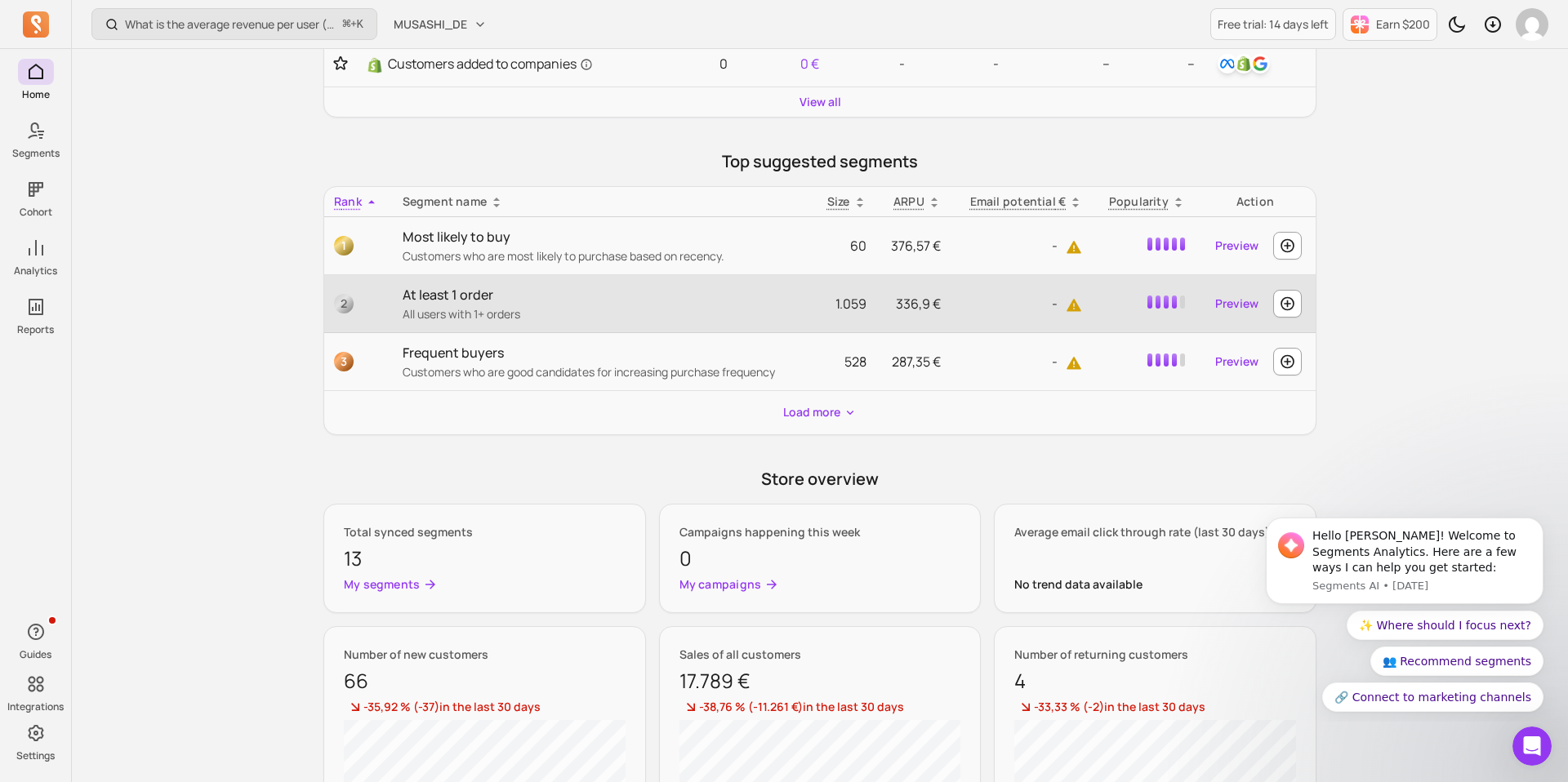
scroll to position [651, 0]
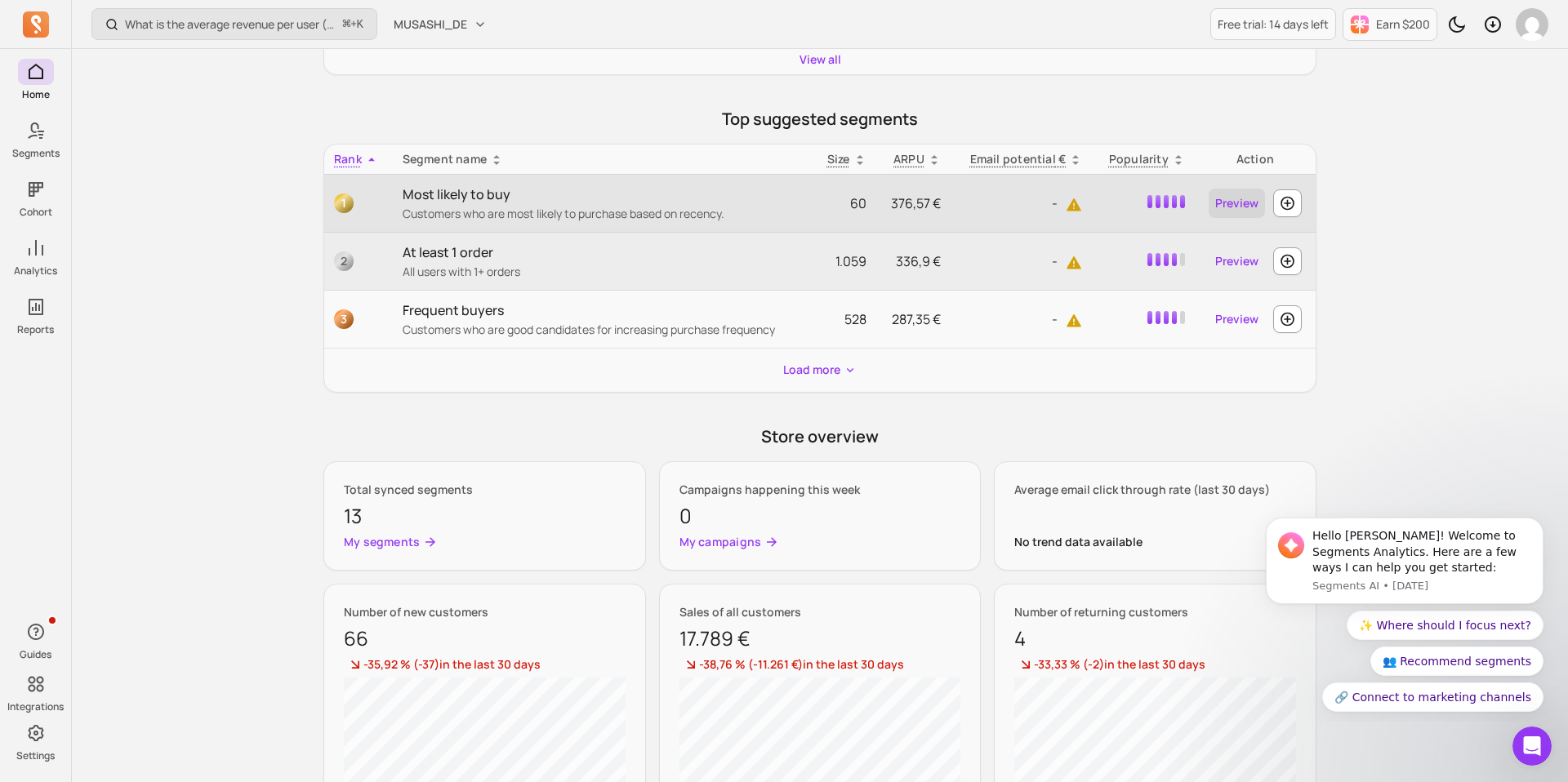
click at [1228, 202] on link "Preview" at bounding box center [1237, 202] width 56 height 29
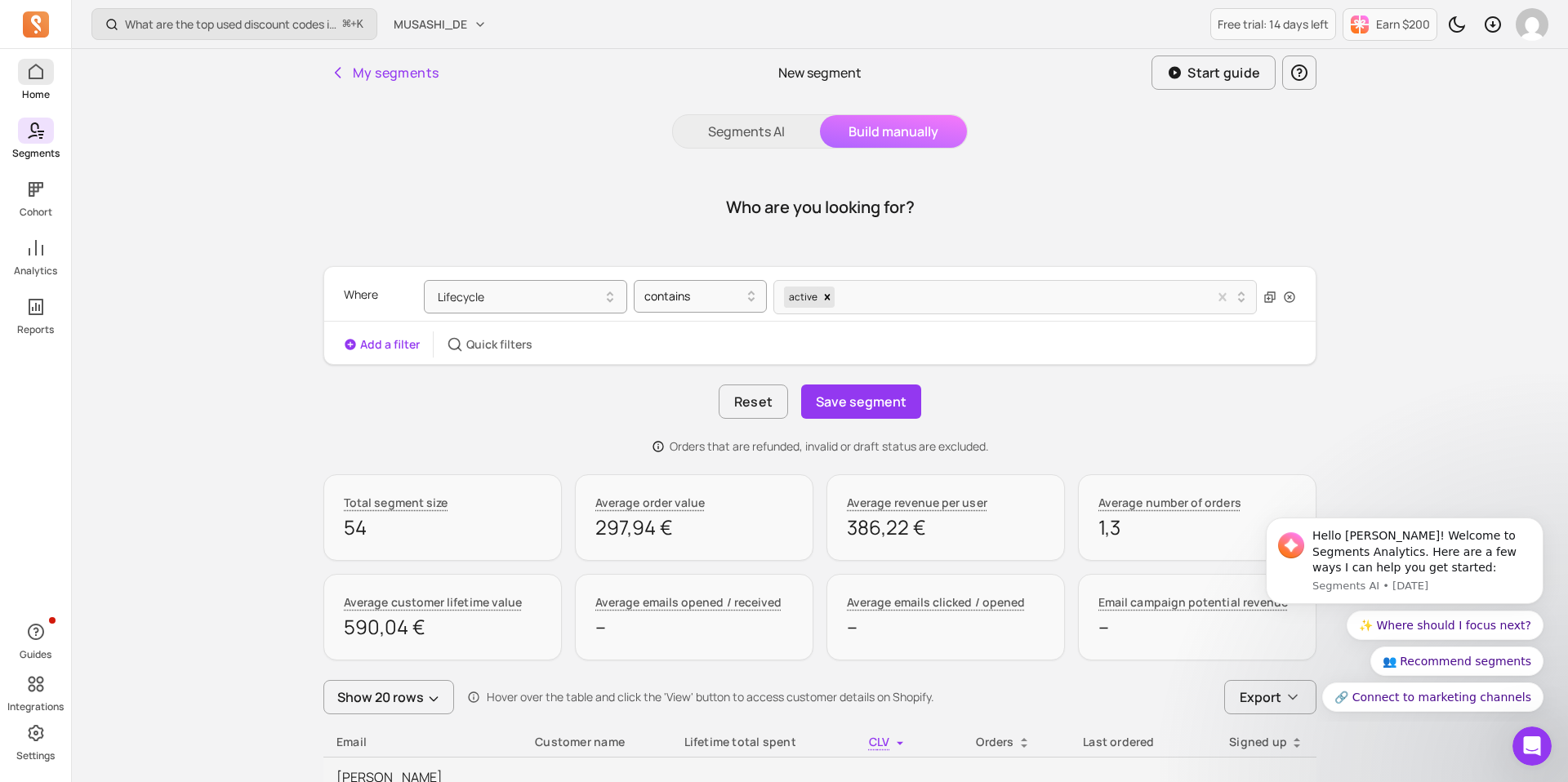
click at [47, 76] on span at bounding box center [36, 72] width 36 height 26
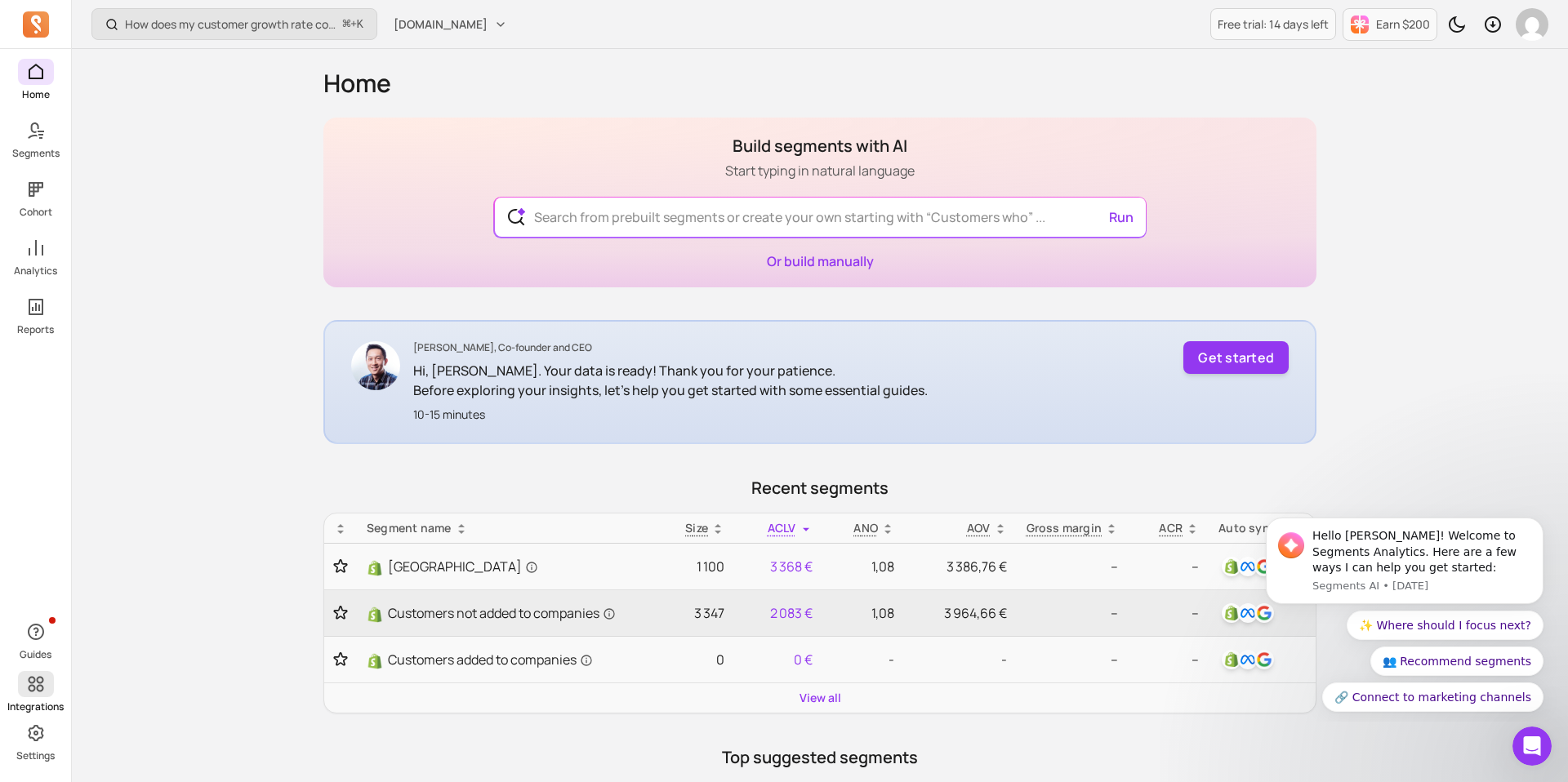
click at [34, 691] on icon at bounding box center [36, 684] width 20 height 20
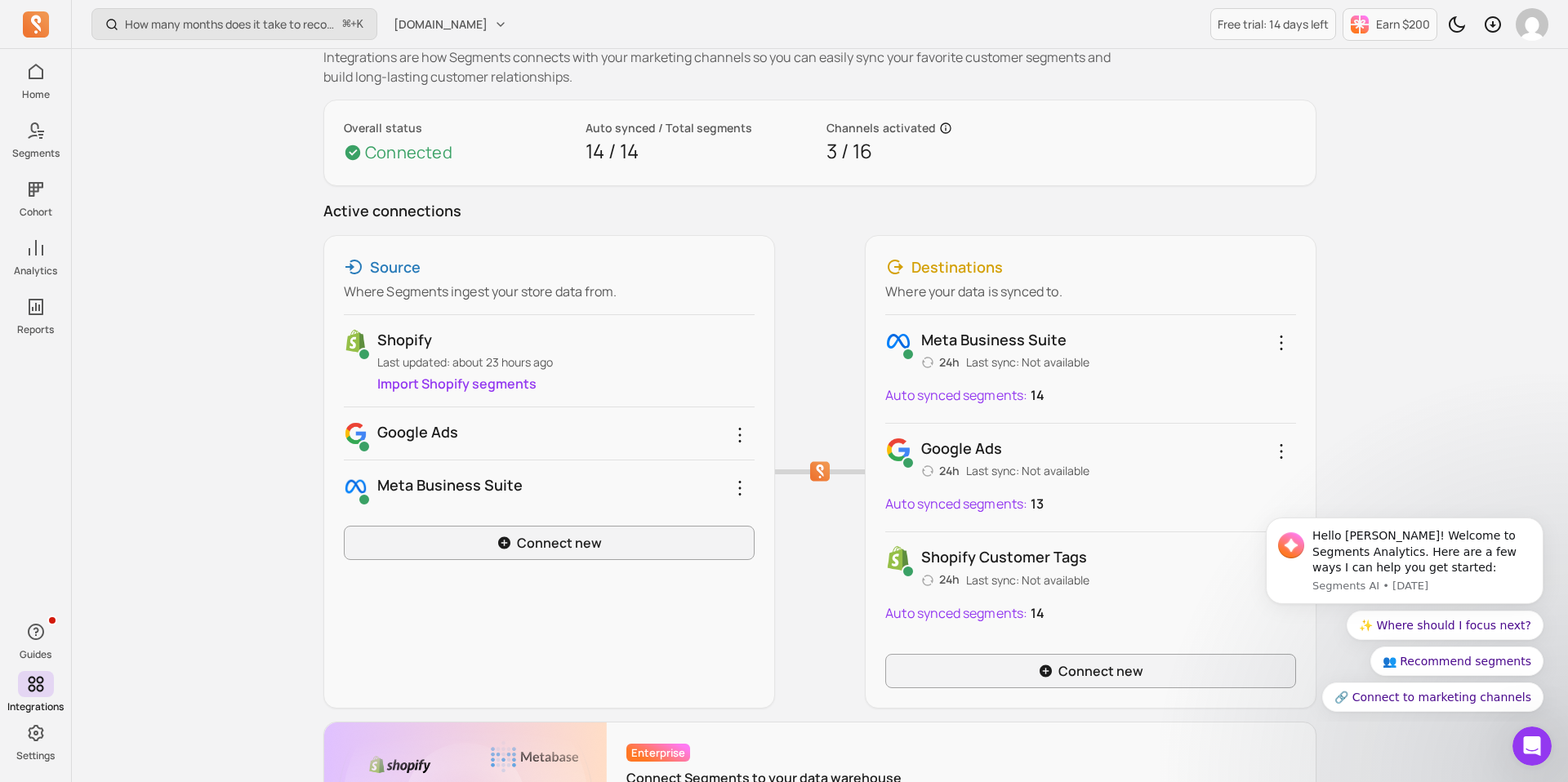
scroll to position [150, 0]
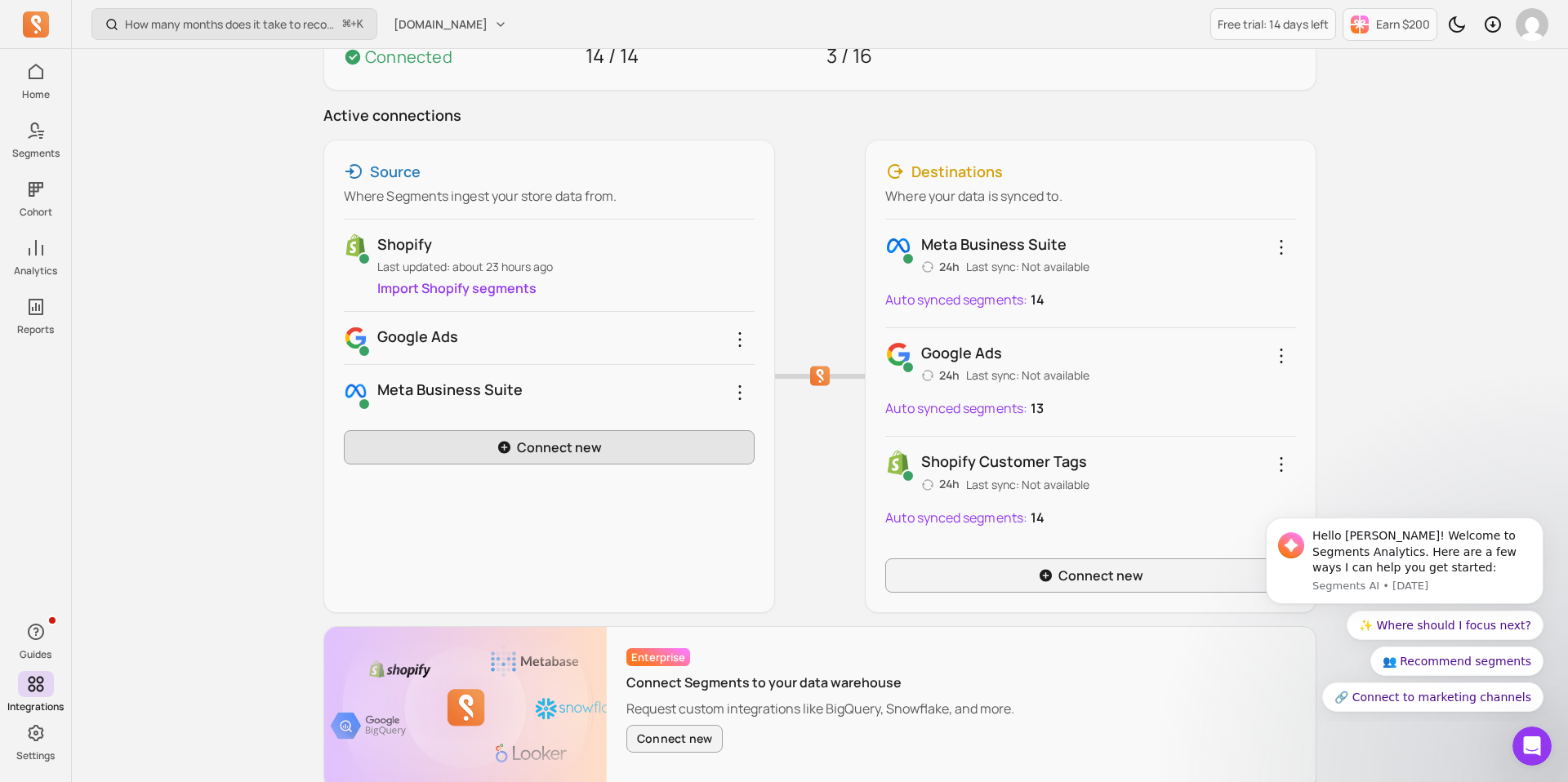
click at [520, 456] on link "Connect new" at bounding box center [549, 447] width 410 height 34
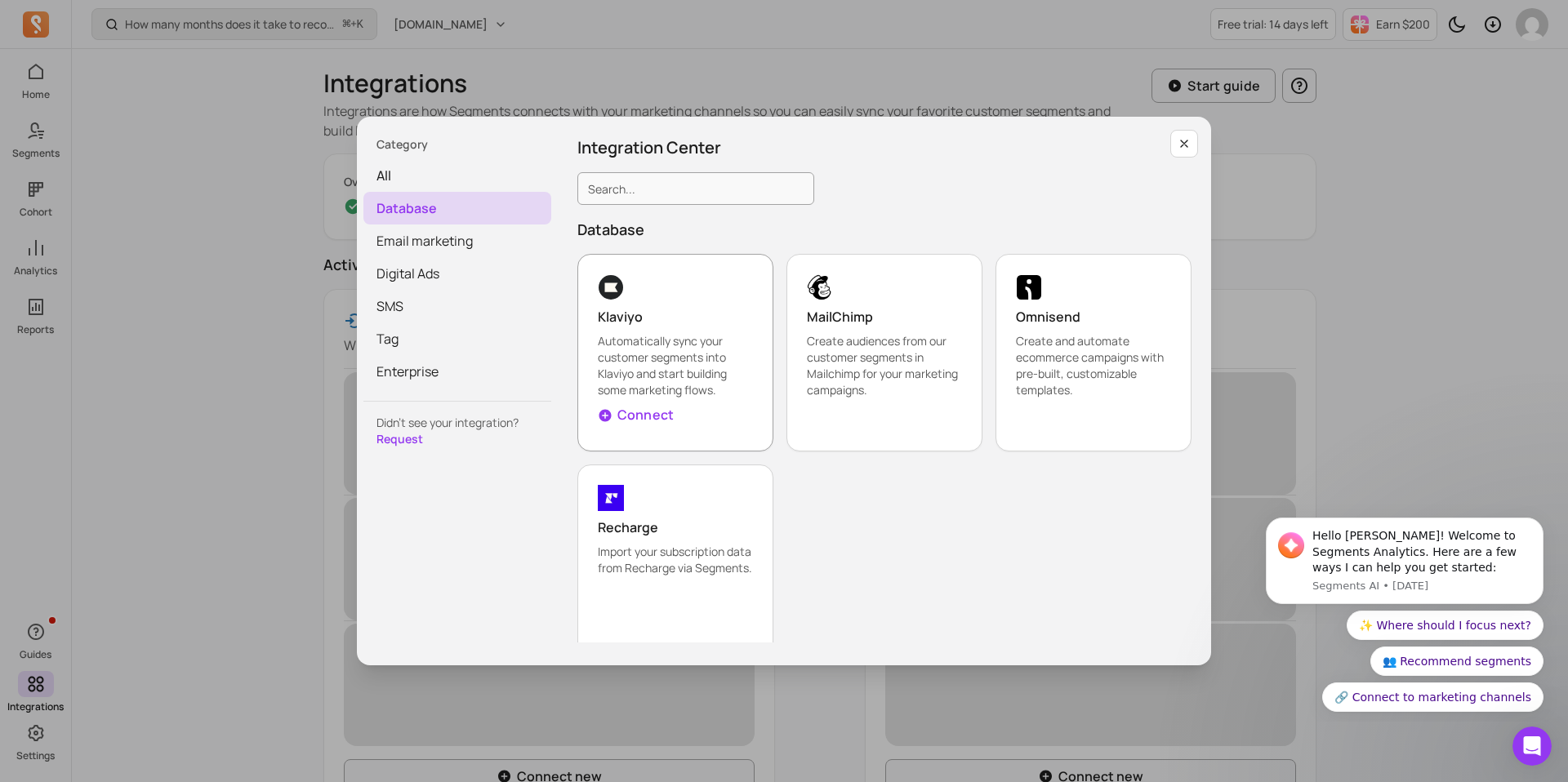
click at [631, 357] on p "Automatically sync your customer segments into Klaviyo and start building some …" at bounding box center [675, 365] width 155 height 65
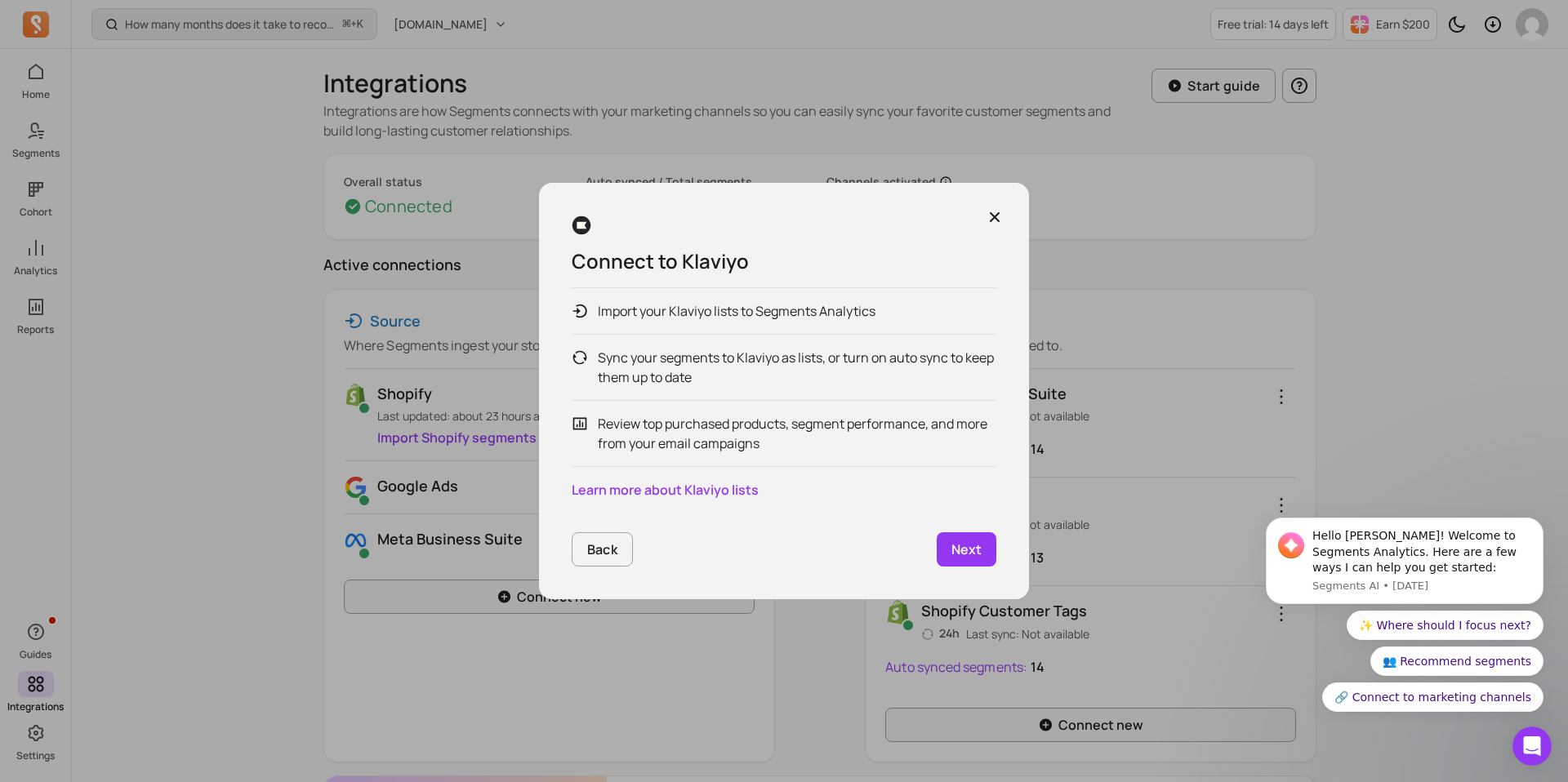
click at [977, 561] on link "Next" at bounding box center [966, 550] width 59 height 34
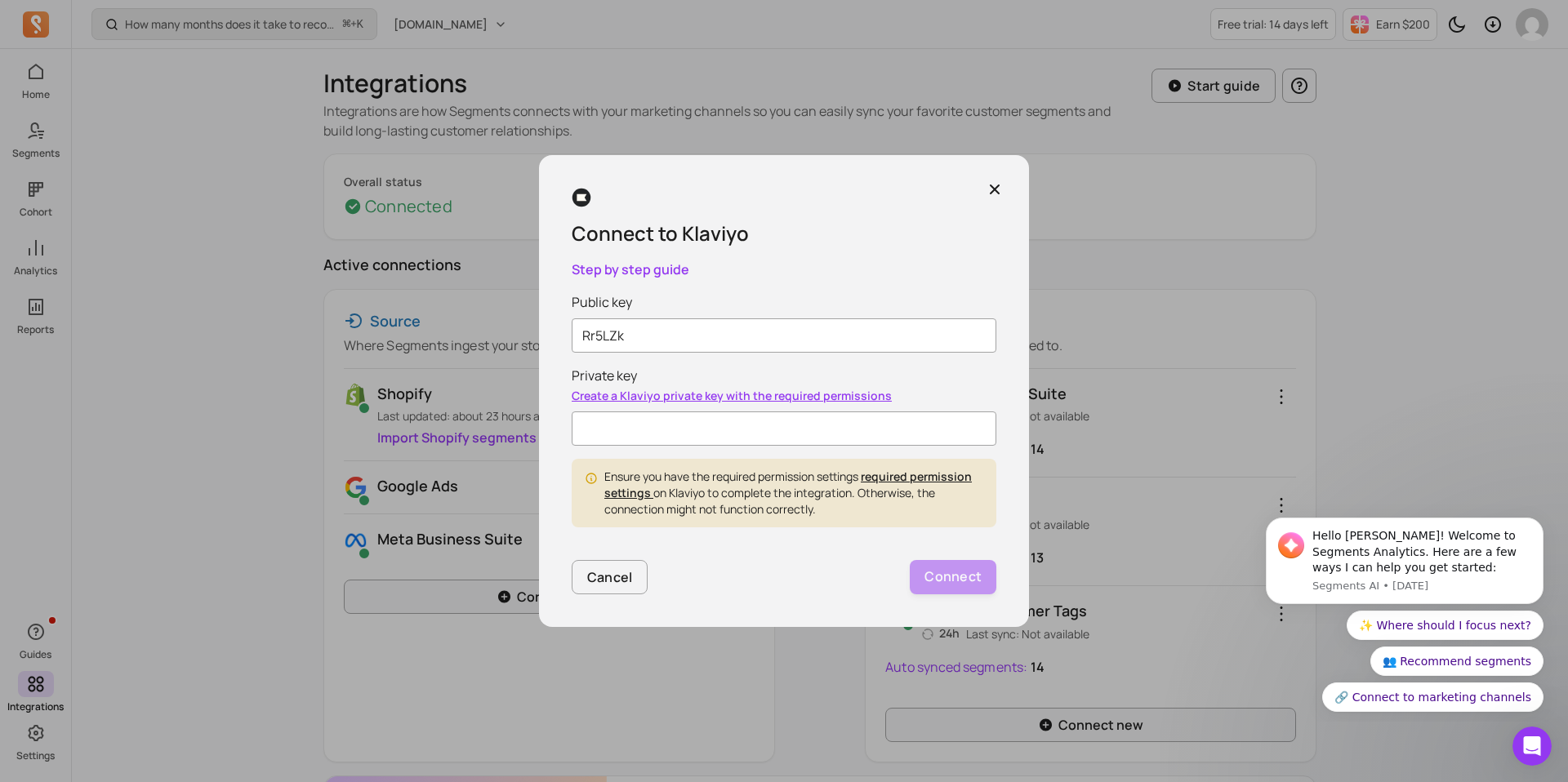
type input "Rr5LZk"
click at [686, 425] on input "Private key" at bounding box center [783, 428] width 424 height 34
click at [940, 576] on p "Connect" at bounding box center [952, 577] width 57 height 22
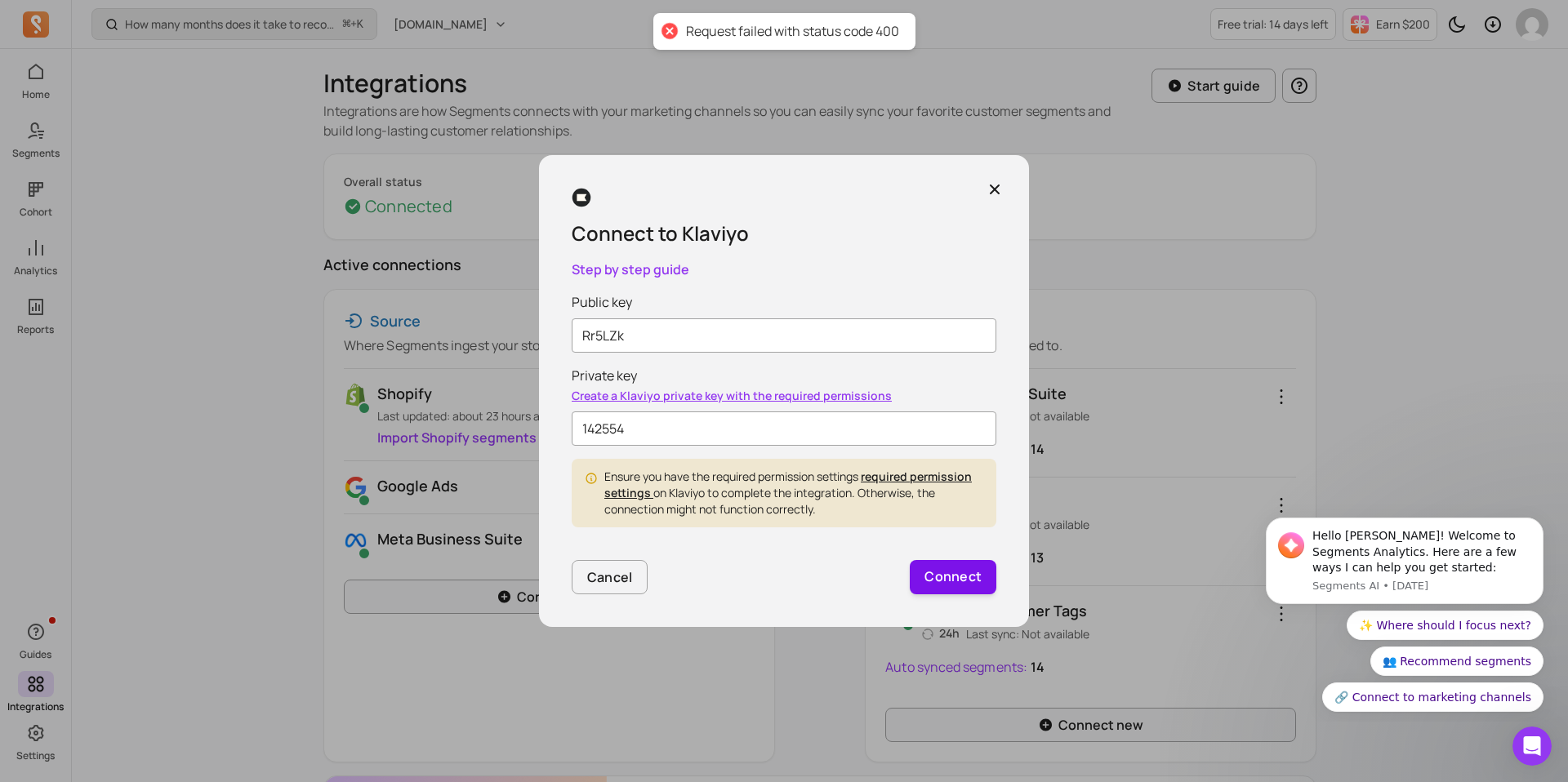
click at [952, 575] on p "Connect" at bounding box center [952, 577] width 57 height 22
click at [792, 435] on input "142554" at bounding box center [783, 428] width 424 height 34
type input "1"
type input "371578"
click at [945, 573] on p "Connect" at bounding box center [952, 577] width 57 height 22
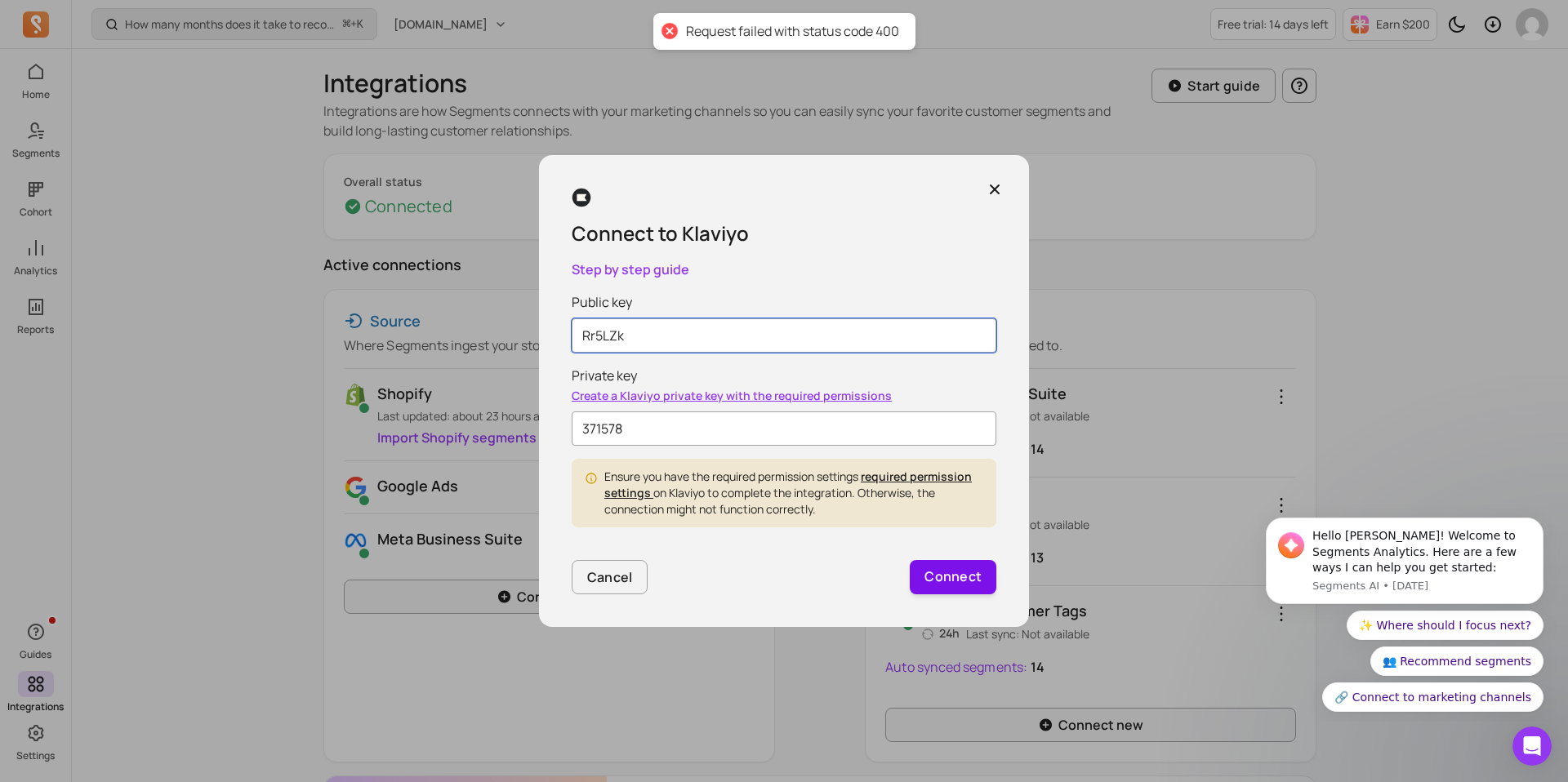
click at [678, 329] on input "Rr5LZk" at bounding box center [783, 335] width 424 height 34
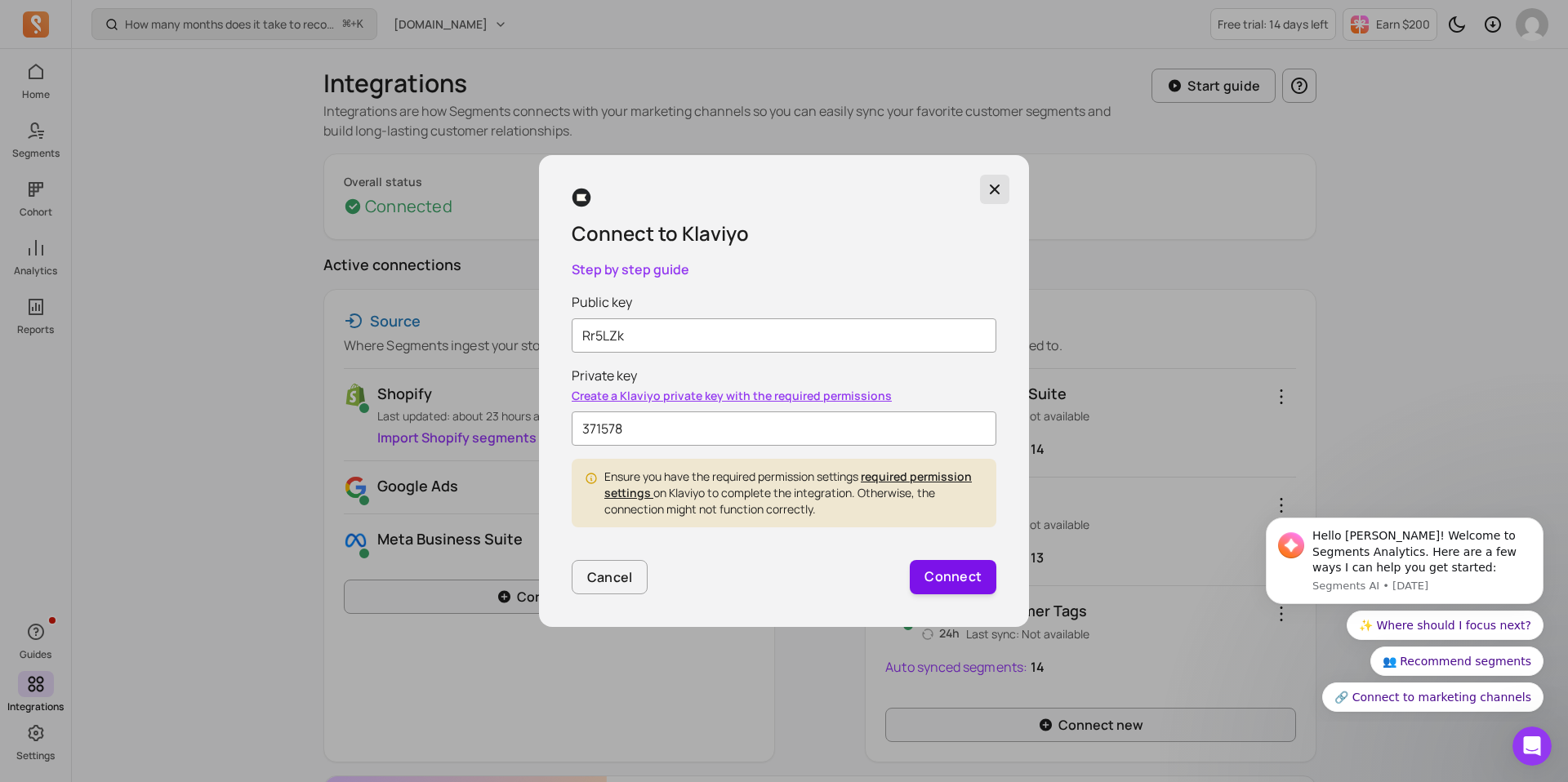
click at [995, 193] on icon "button" at bounding box center [994, 189] width 16 height 16
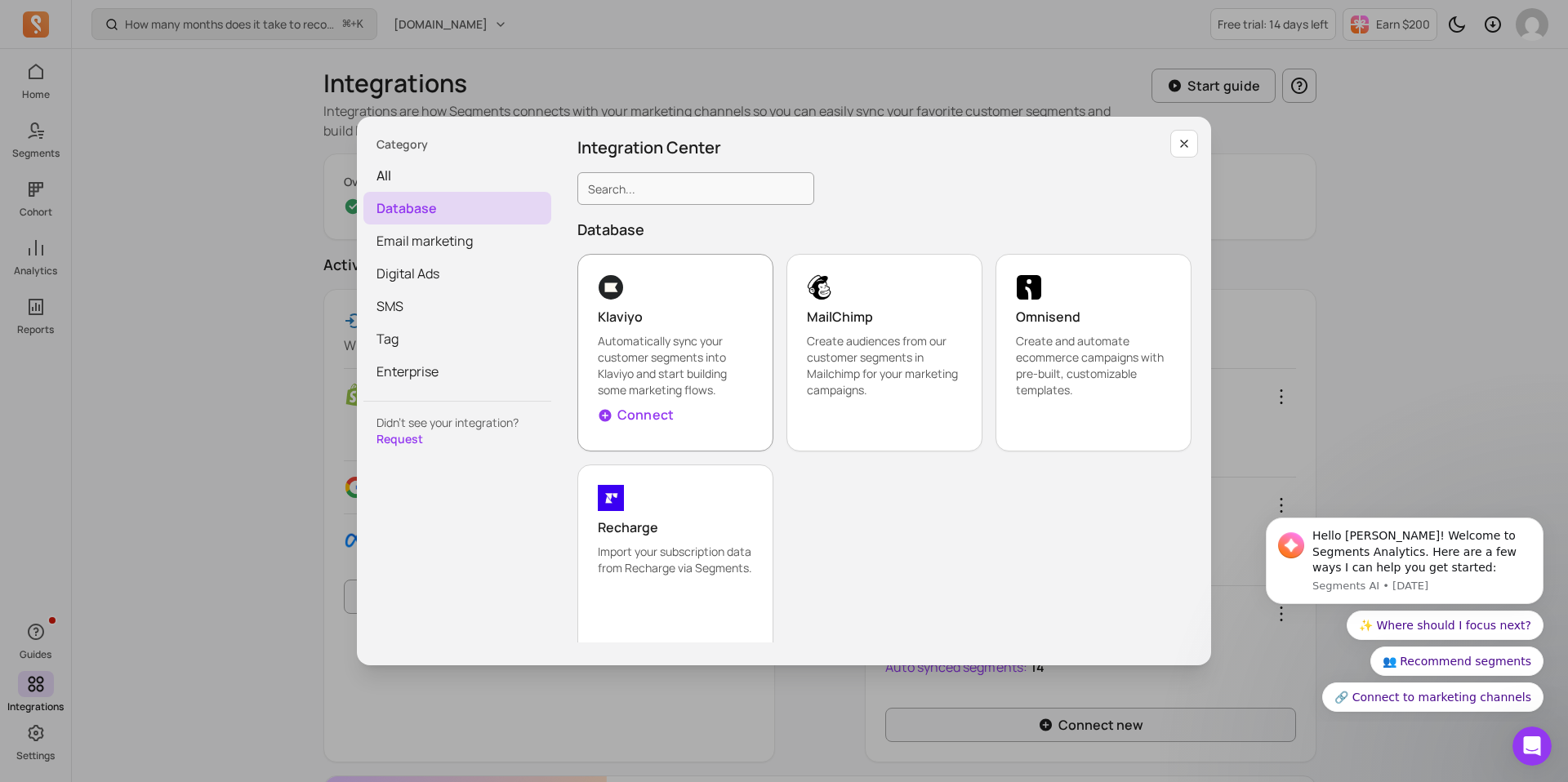
click at [723, 363] on p "Automatically sync your customer segments into Klaviyo and start building some …" at bounding box center [675, 365] width 155 height 65
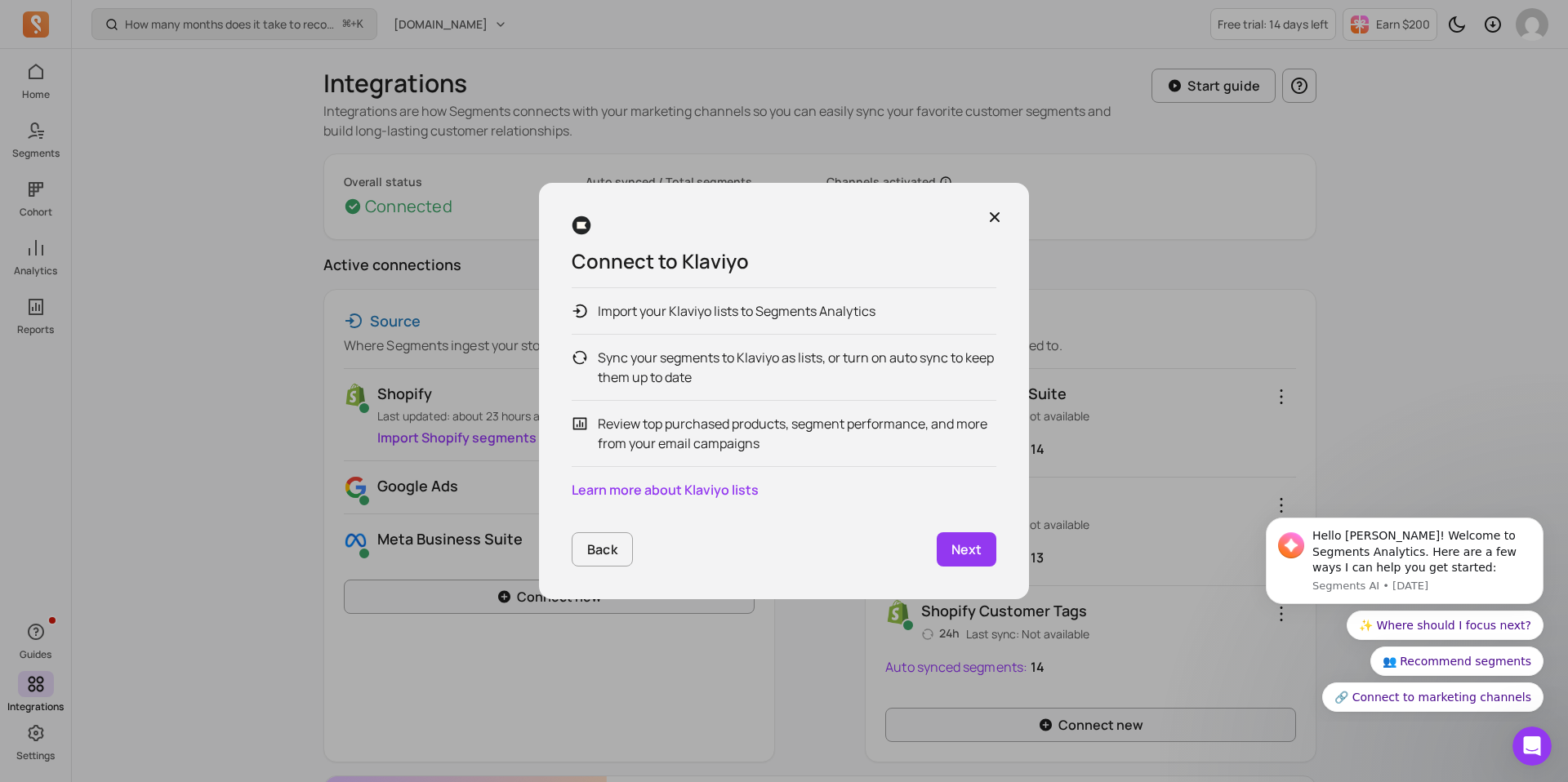
click at [976, 543] on p "Next" at bounding box center [967, 549] width 30 height 20
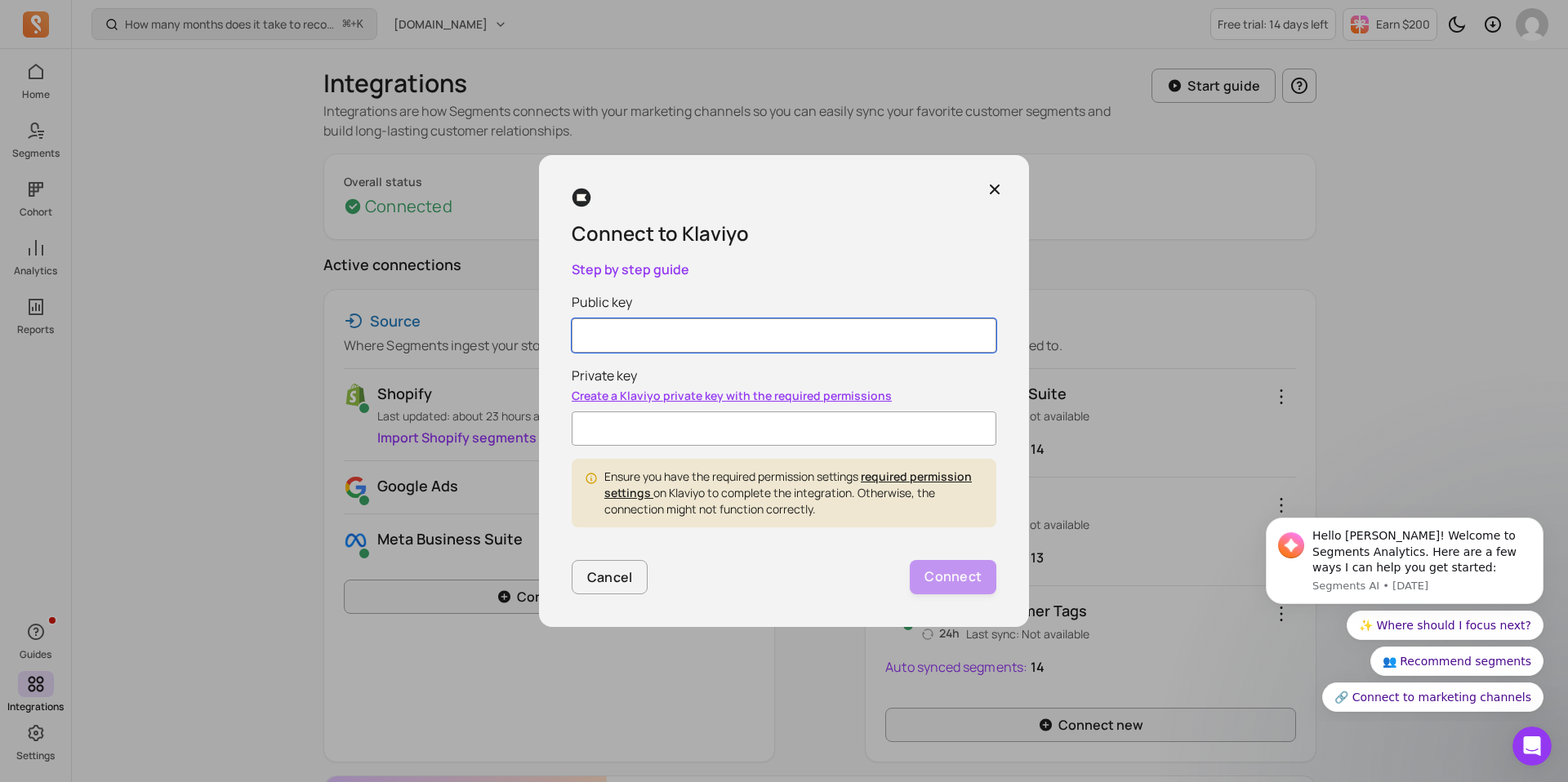
paste input "SELEbb"
type input "SELEbb"
click at [648, 439] on input "Private key" at bounding box center [783, 428] width 424 height 34
click at [668, 395] on link "Create a Klaviyo private key with the required permissions" at bounding box center [731, 395] width 320 height 15
click at [658, 428] on input "Private key" at bounding box center [783, 428] width 424 height 34
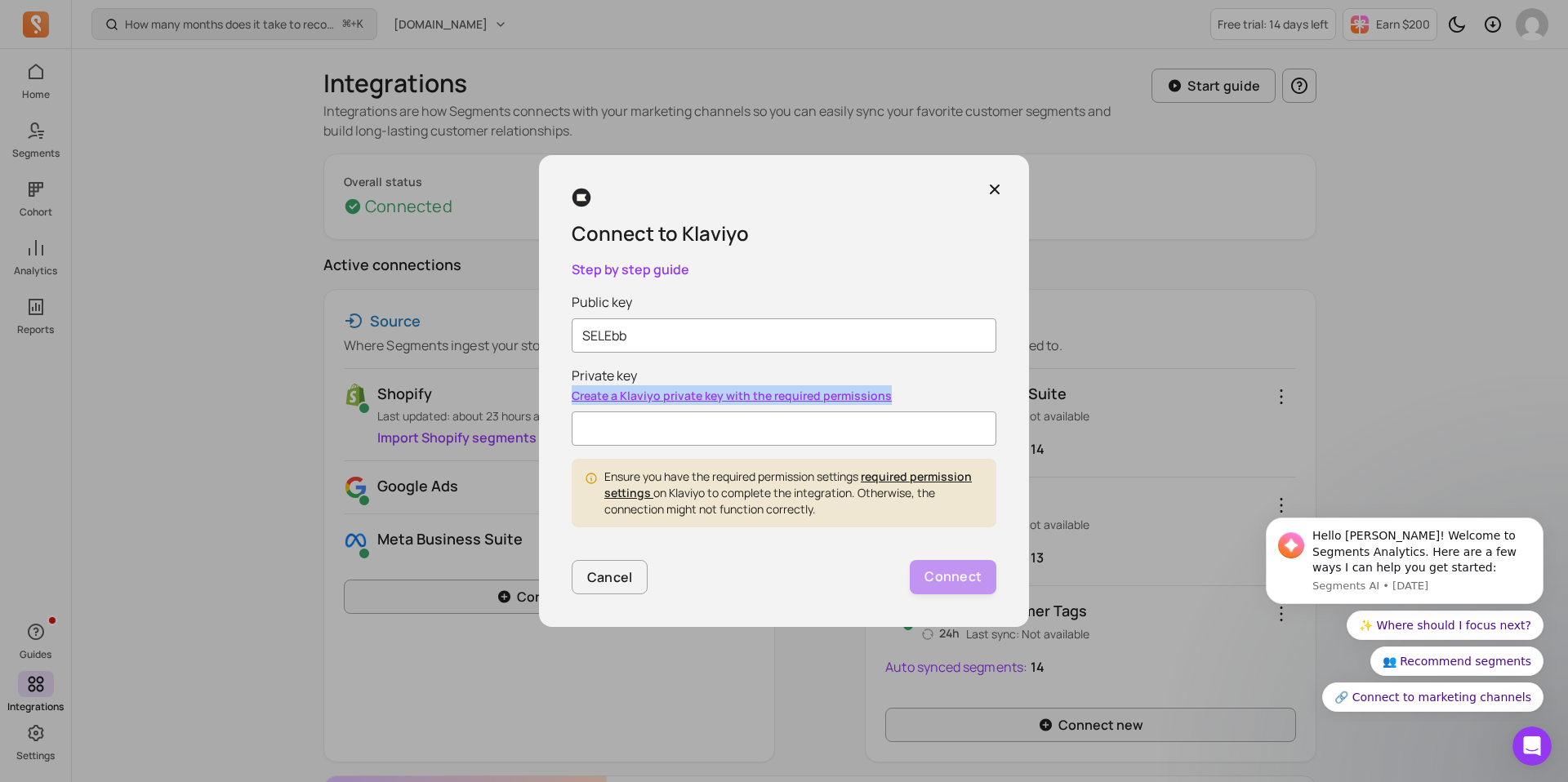
drag, startPoint x: 561, startPoint y: 395, endPoint x: 897, endPoint y: 395, distance: 336.0
click at [897, 395] on div "Connect to Klaviyo Step by [PERSON_NAME] Public key SELEbb Private key Create a…" at bounding box center [784, 391] width 490 height 471
copy link "Create a Klaviyo private key with the required permissions"
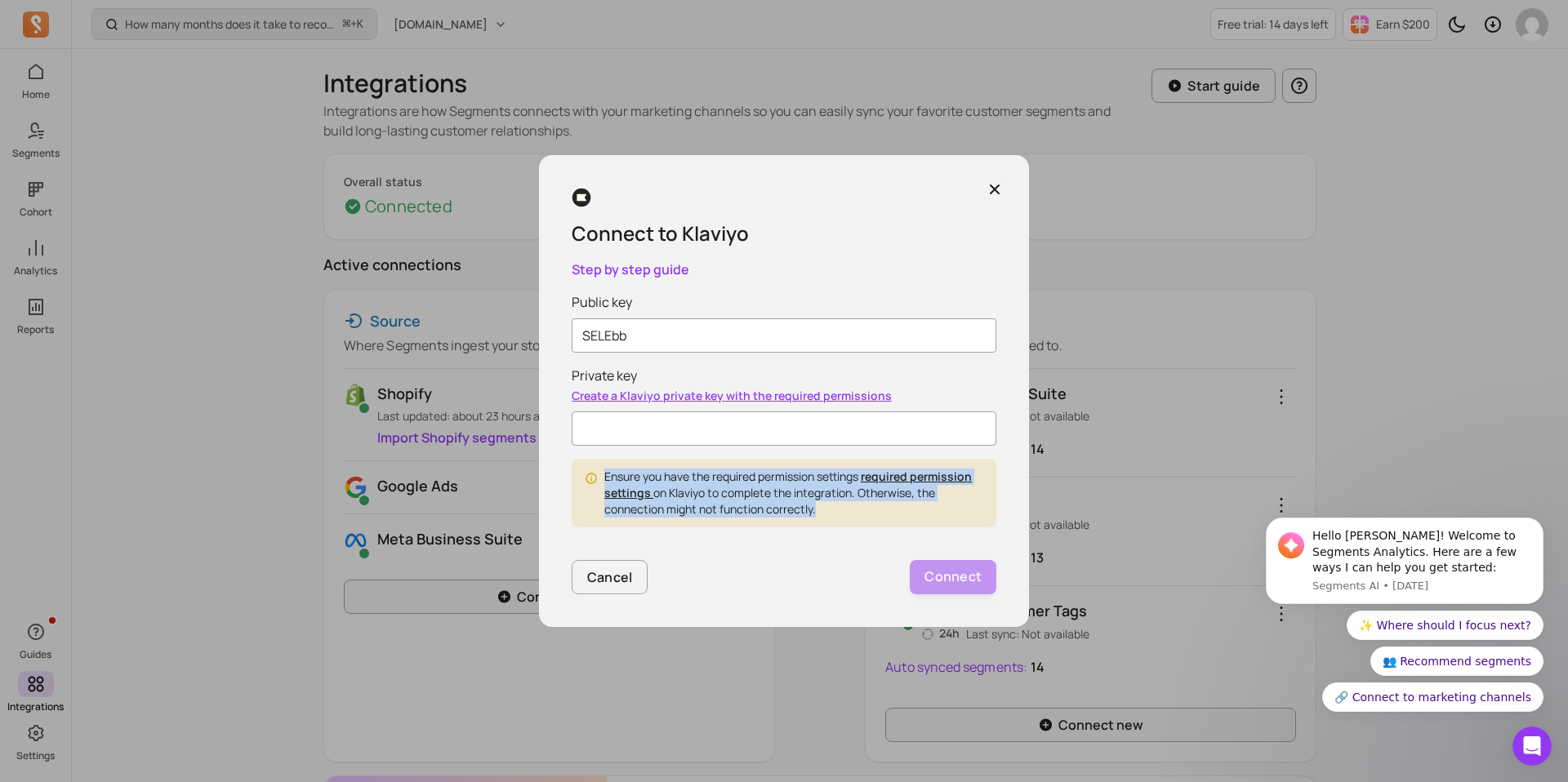
drag, startPoint x: 605, startPoint y: 473, endPoint x: 860, endPoint y: 512, distance: 258.0
click at [860, 513] on div "Ensure you have the required permission settings required permission settings o…" at bounding box center [793, 493] width 379 height 49
copy div "Ensure you have the required permission settings required permission settings o…"
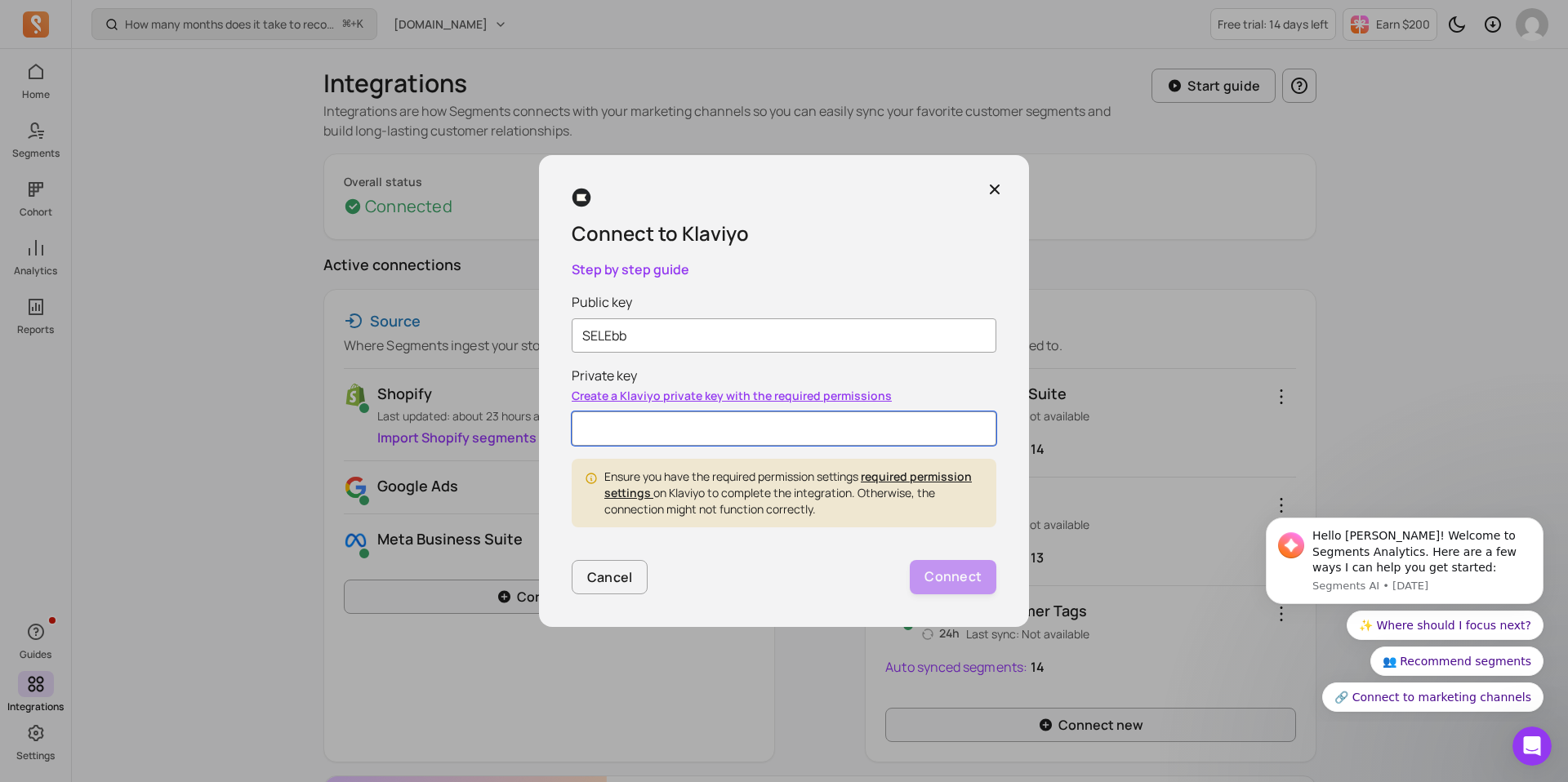
click at [627, 423] on input "Private key" at bounding box center [783, 428] width 424 height 34
paste input "pk_9f910a91f161ab433b51ce4a3f87d6ef36"
type input "pk_9f910a91f161ab433b51ce4a3f87d6ef36"
click at [970, 576] on p "Connect" at bounding box center [952, 577] width 57 height 22
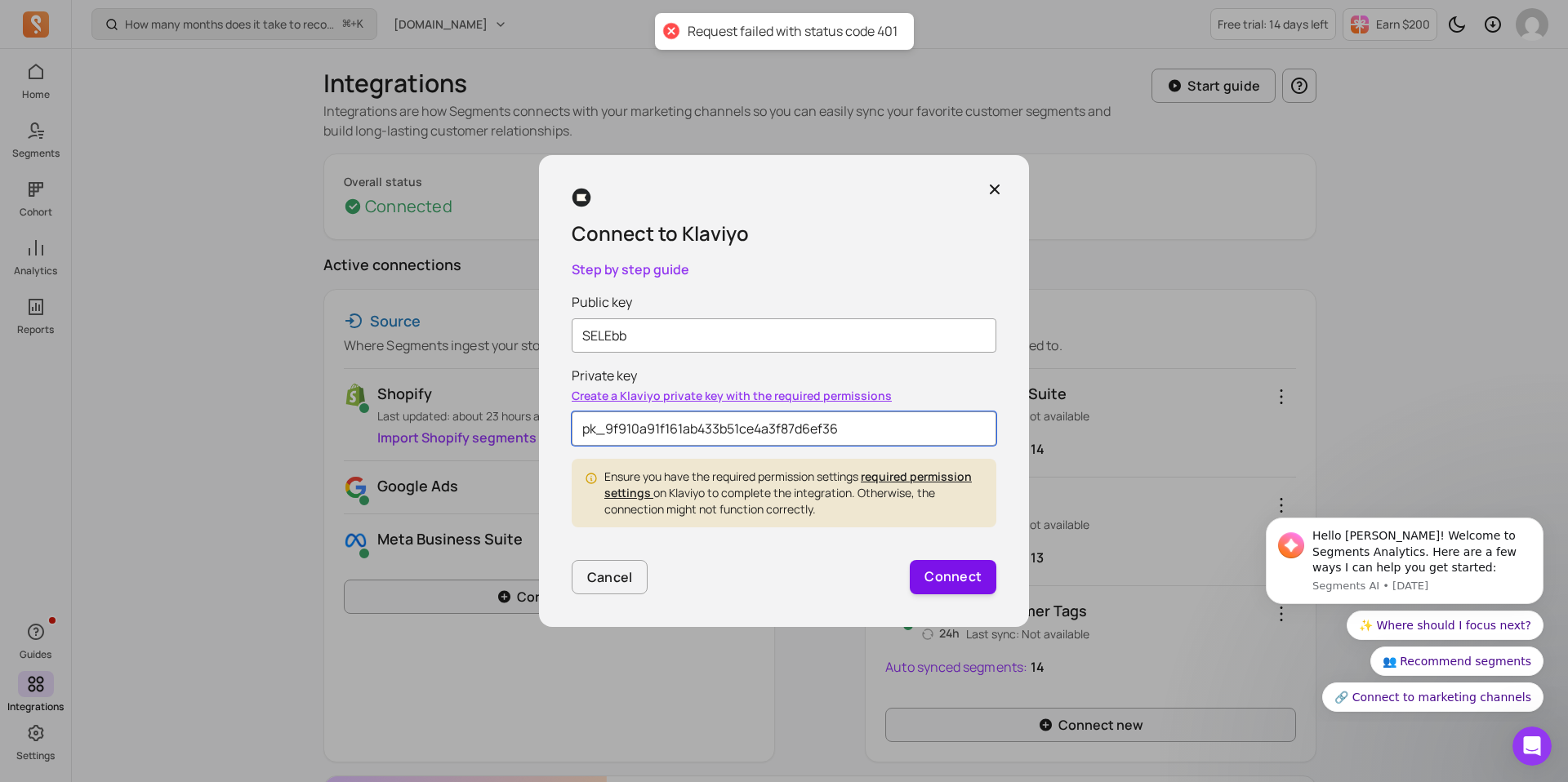
click at [745, 418] on input "pk_9f910a91f161ab433b51ce4a3f87d6ef36" at bounding box center [783, 428] width 424 height 34
click at [746, 425] on input "pk_9f910a91f161ab433b51ce4a3f87d6ef36" at bounding box center [783, 428] width 424 height 34
click at [736, 425] on input "pk_9f910a91f161ab433b51ce4a3f87d6ef36" at bounding box center [783, 428] width 424 height 34
paste input "pk_9f910a91f161ab433b51ce4a3f87d6ef36"
type input "pk_9f910a91f161ab433b51ce4a3f87d6ef36"
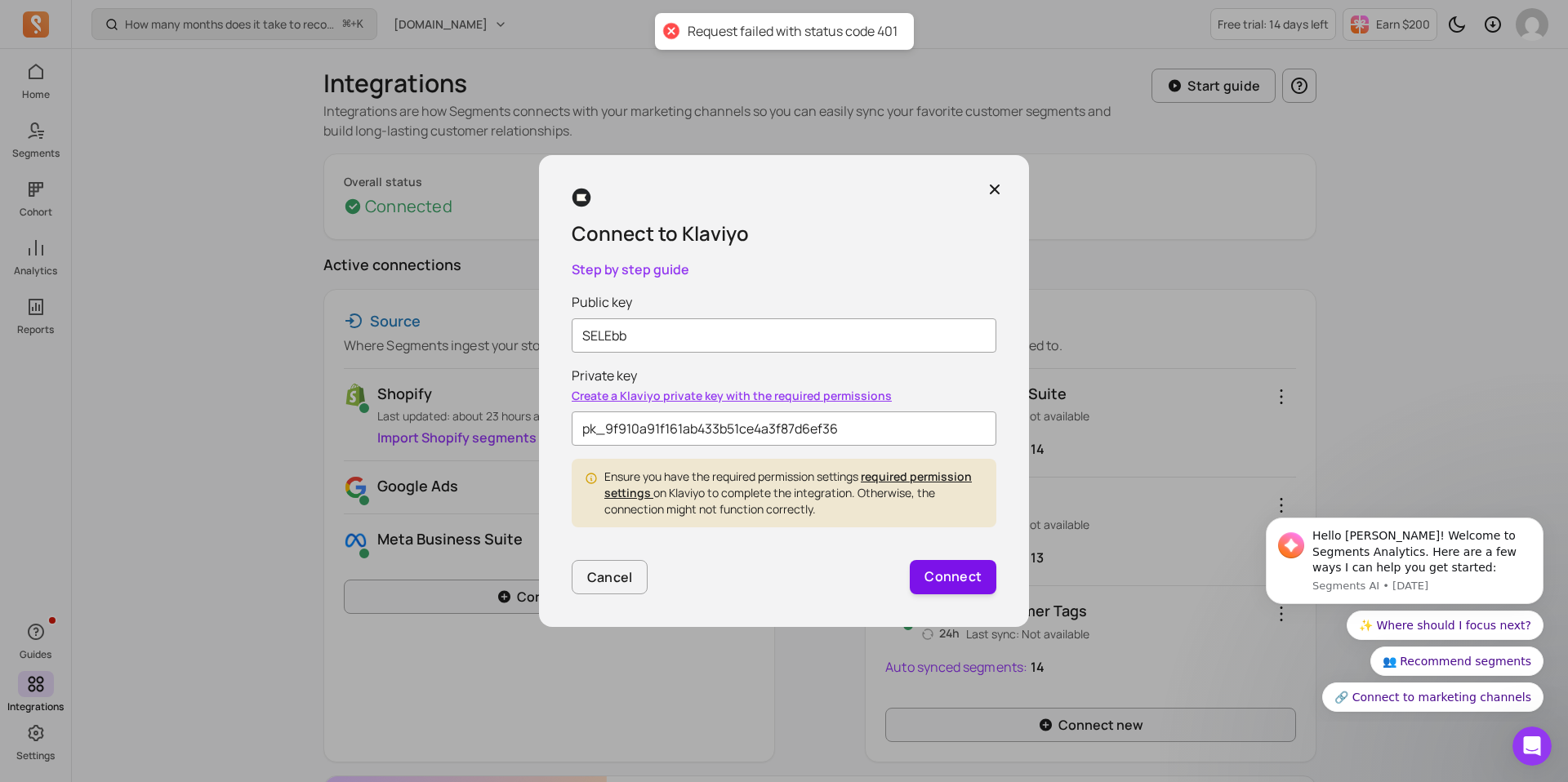
click at [954, 571] on p "Connect" at bounding box center [952, 577] width 57 height 22
click at [952, 569] on p "Connect" at bounding box center [952, 577] width 57 height 22
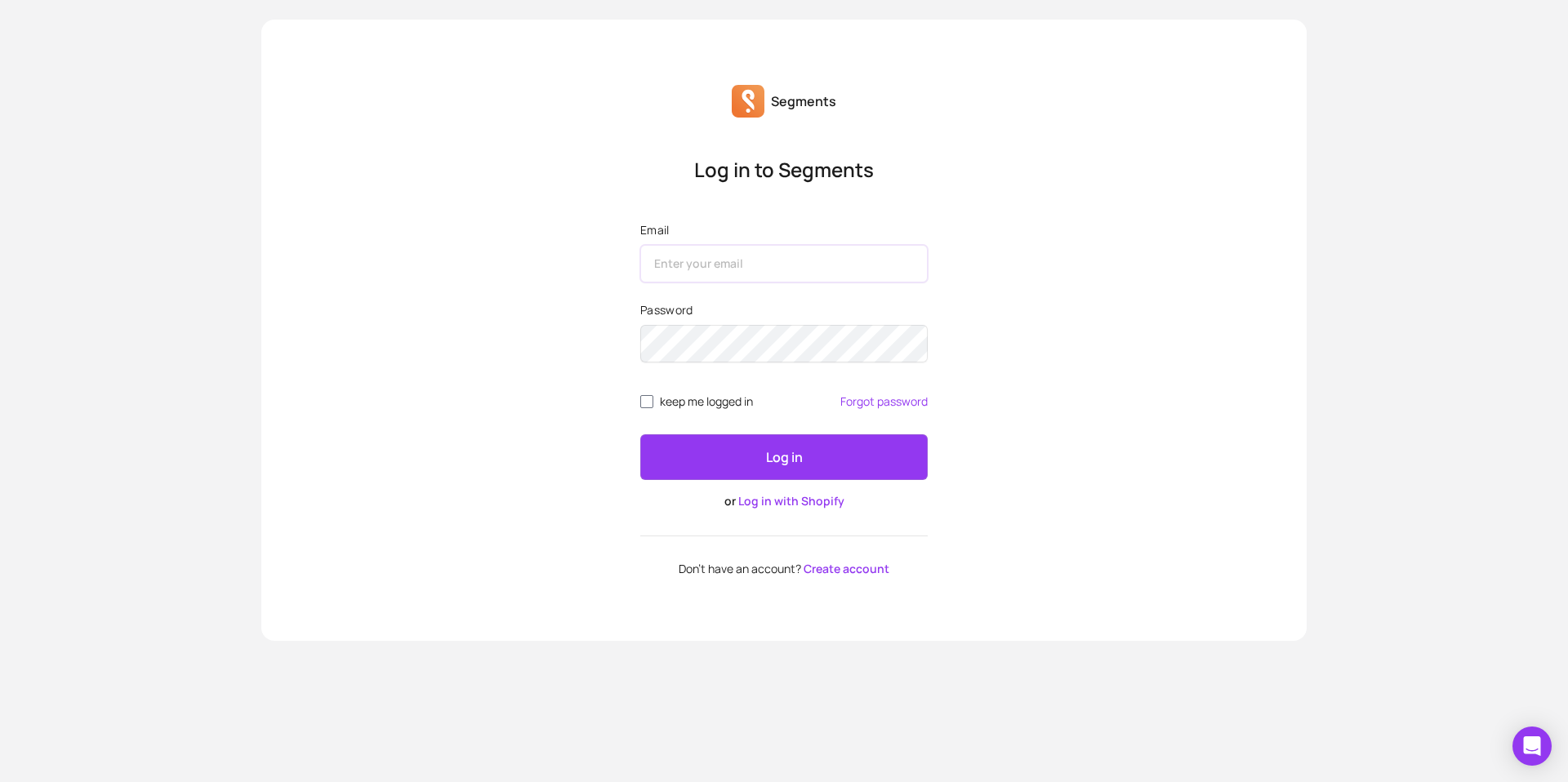
click at [701, 263] on input "Email" at bounding box center [783, 263] width 287 height 38
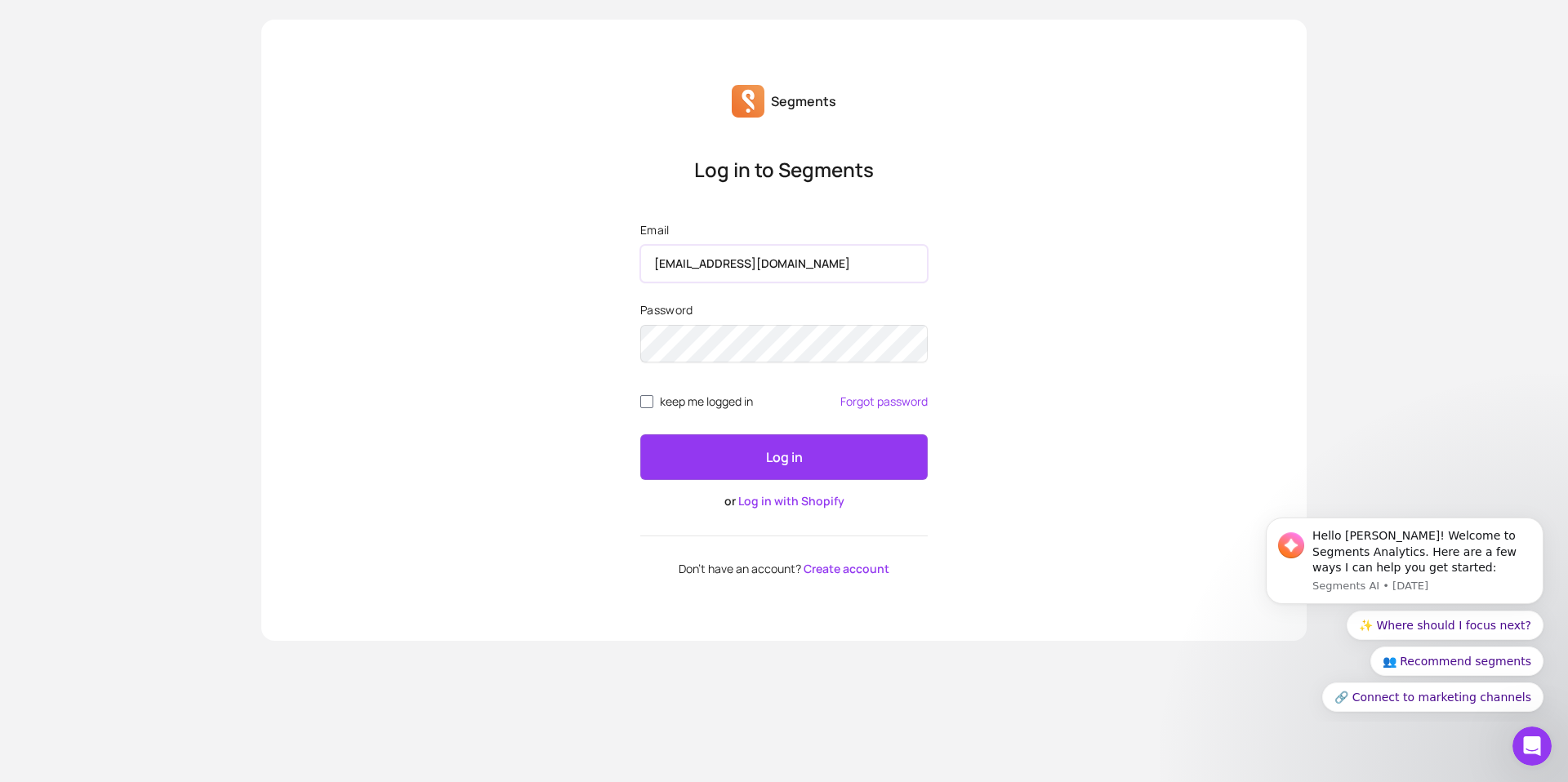
type input "[EMAIL_ADDRESS][DOMAIN_NAME]"
click at [663, 398] on span "keep me logged in" at bounding box center [706, 402] width 93 height 13
click at [653, 398] on input "keep me logged in" at bounding box center [647, 402] width 13 height 13
checkbox input "true"
click at [721, 460] on button "Log in" at bounding box center [783, 457] width 287 height 46
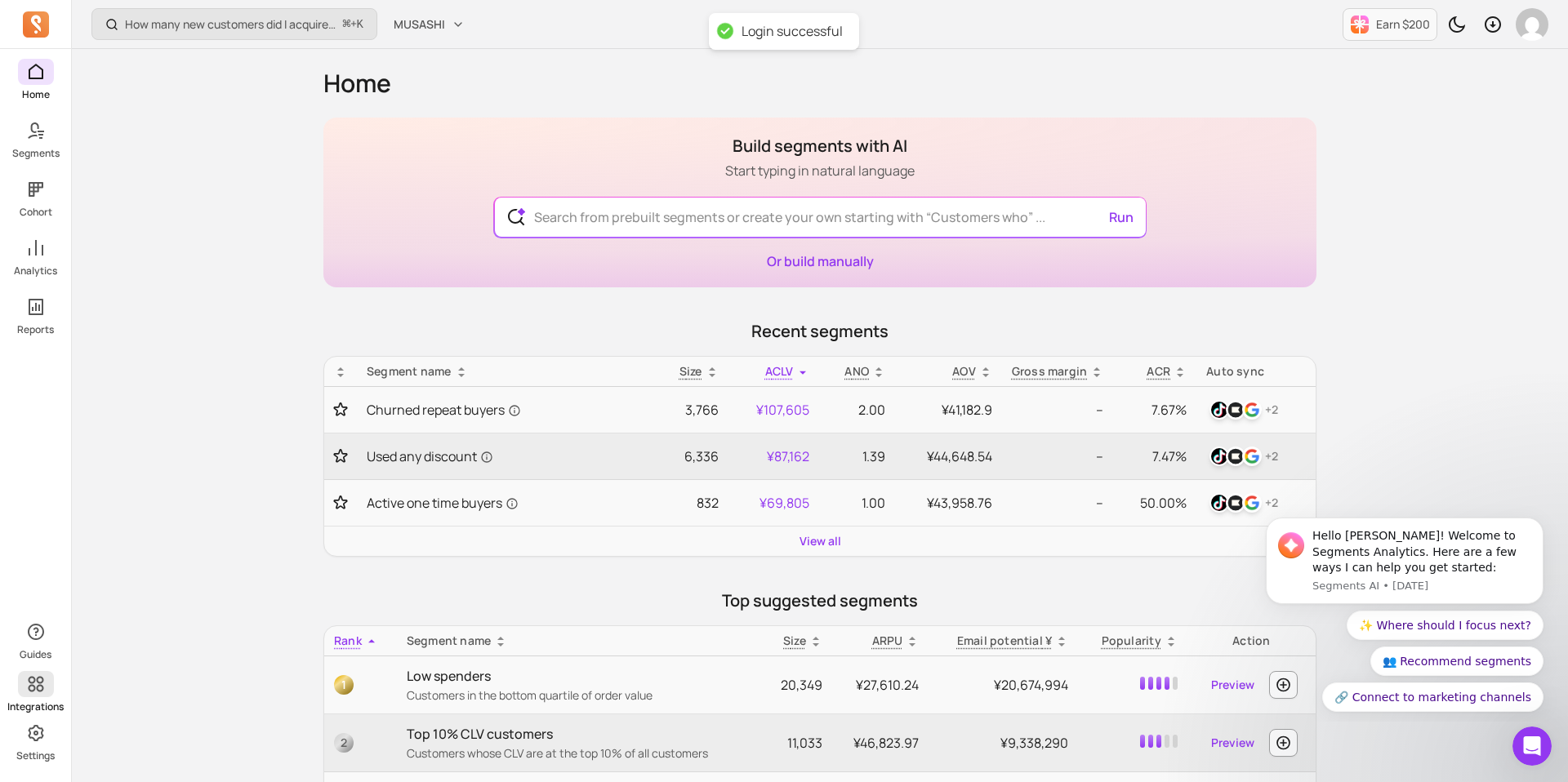
click at [36, 681] on icon at bounding box center [36, 684] width 20 height 20
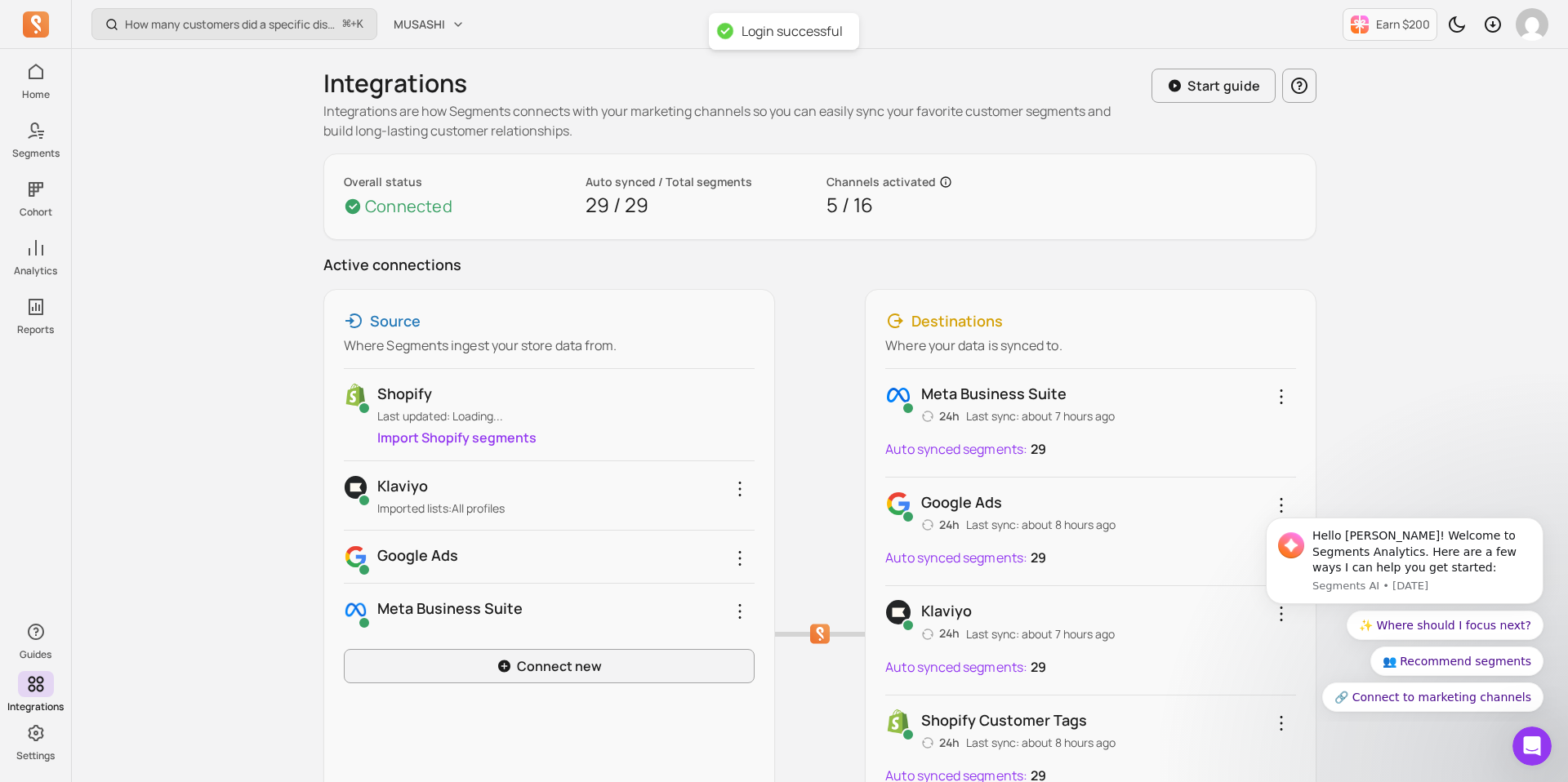
click at [192, 512] on div "How many customers did a specific discount code generate? ⌘ + K MUSASHI Earn $2…" at bounding box center [819, 616] width 1496 height 1233
click at [494, 501] on p "Imported lists: All profiles" at bounding box center [566, 508] width 376 height 16
click at [734, 487] on icon "button" at bounding box center [740, 488] width 20 height 20
click at [358, 484] on div "Klaviyo Imported lists: All profiles Reconnect Remove integration" at bounding box center [549, 495] width 410 height 42
click at [378, 487] on p "Klaviyo" at bounding box center [566, 486] width 376 height 23
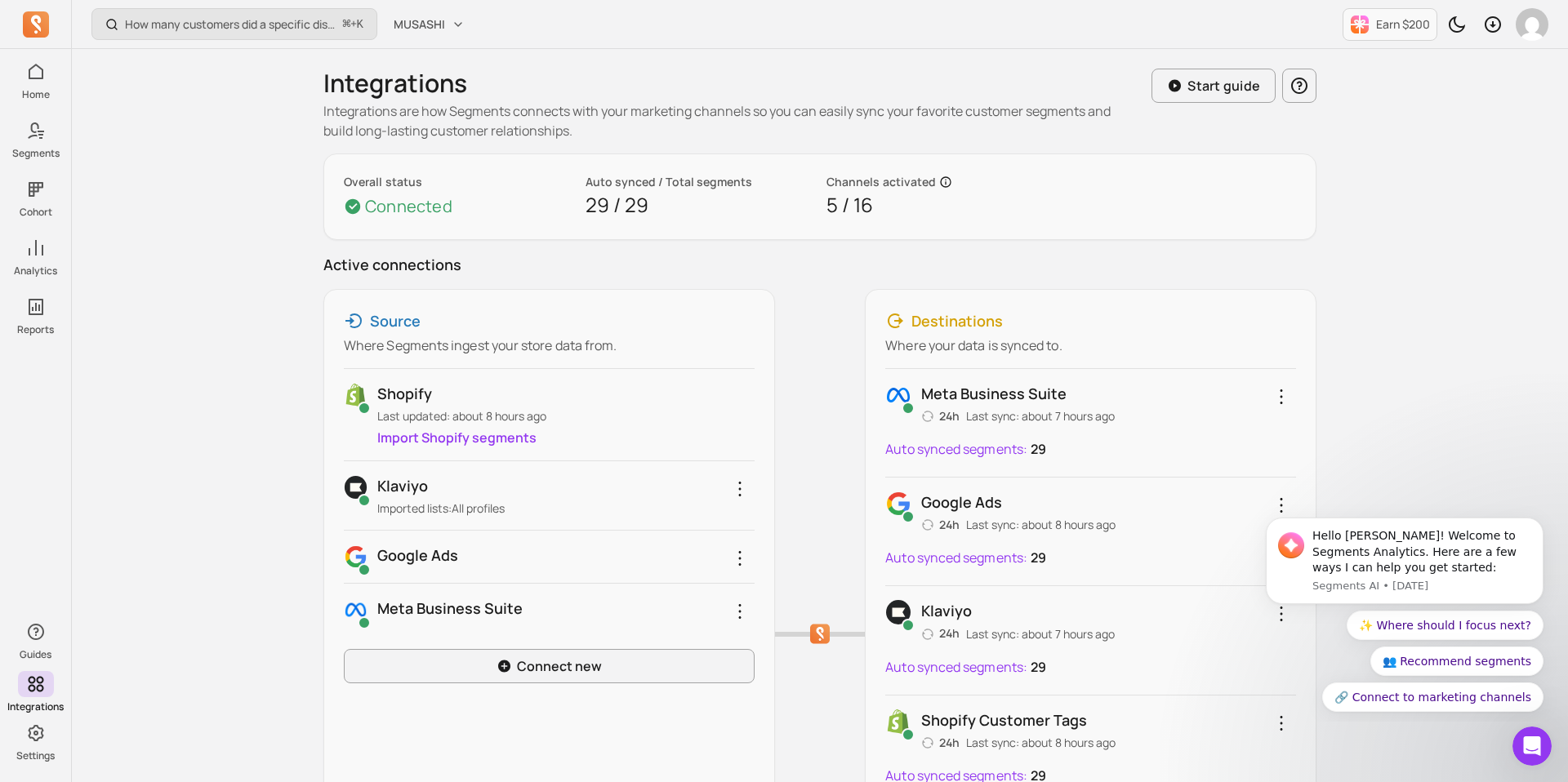
click at [399, 488] on p "Klaviyo" at bounding box center [566, 486] width 376 height 23
click at [353, 488] on img at bounding box center [355, 487] width 24 height 26
click at [737, 491] on icon "button" at bounding box center [740, 488] width 20 height 20
click at [237, 487] on div "How many customers did a specific discount code generate? ⌘ + K MUSASHI Earn $2…" at bounding box center [819, 616] width 1496 height 1233
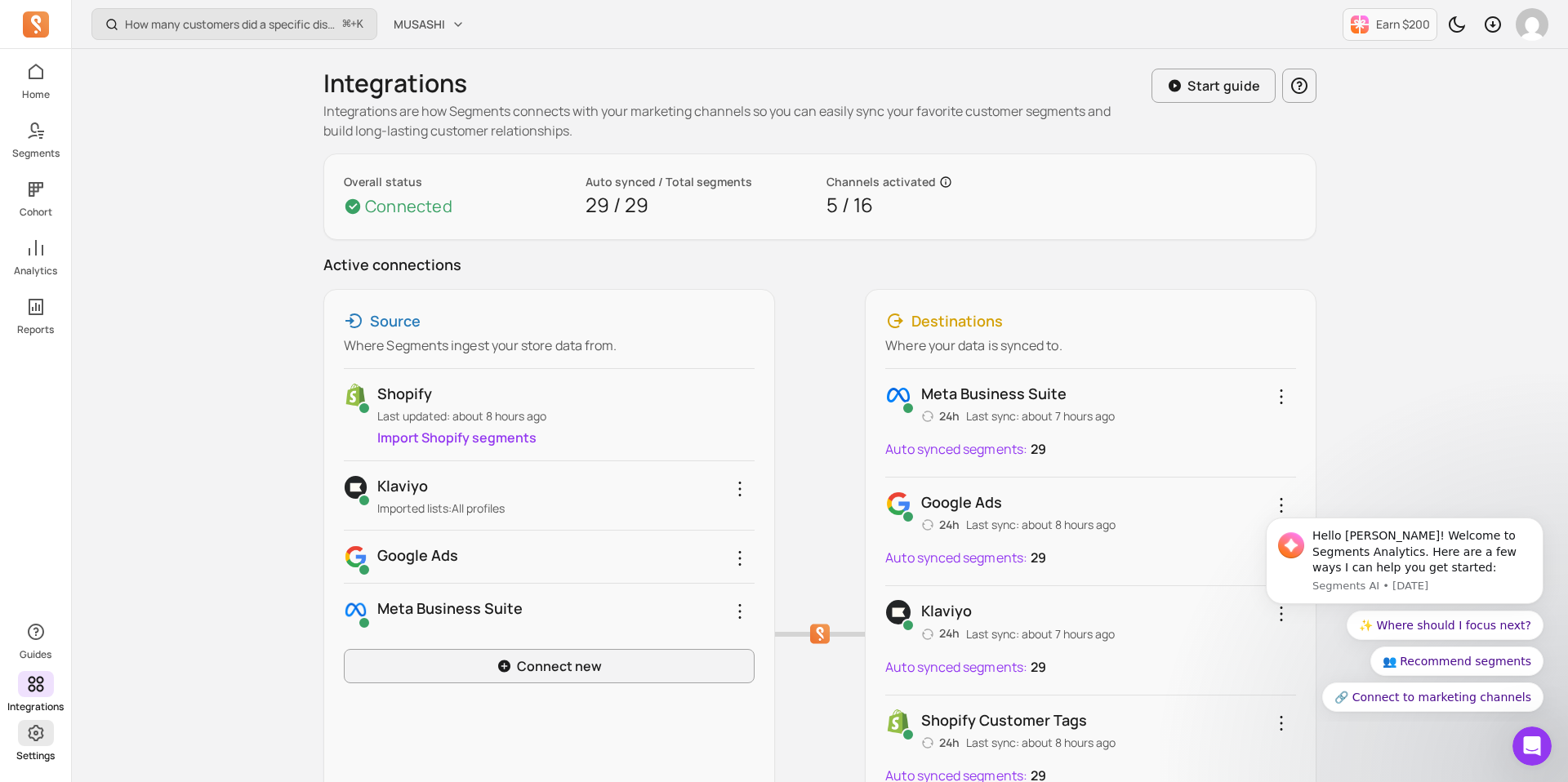
click at [37, 731] on icon at bounding box center [35, 732] width 15 height 16
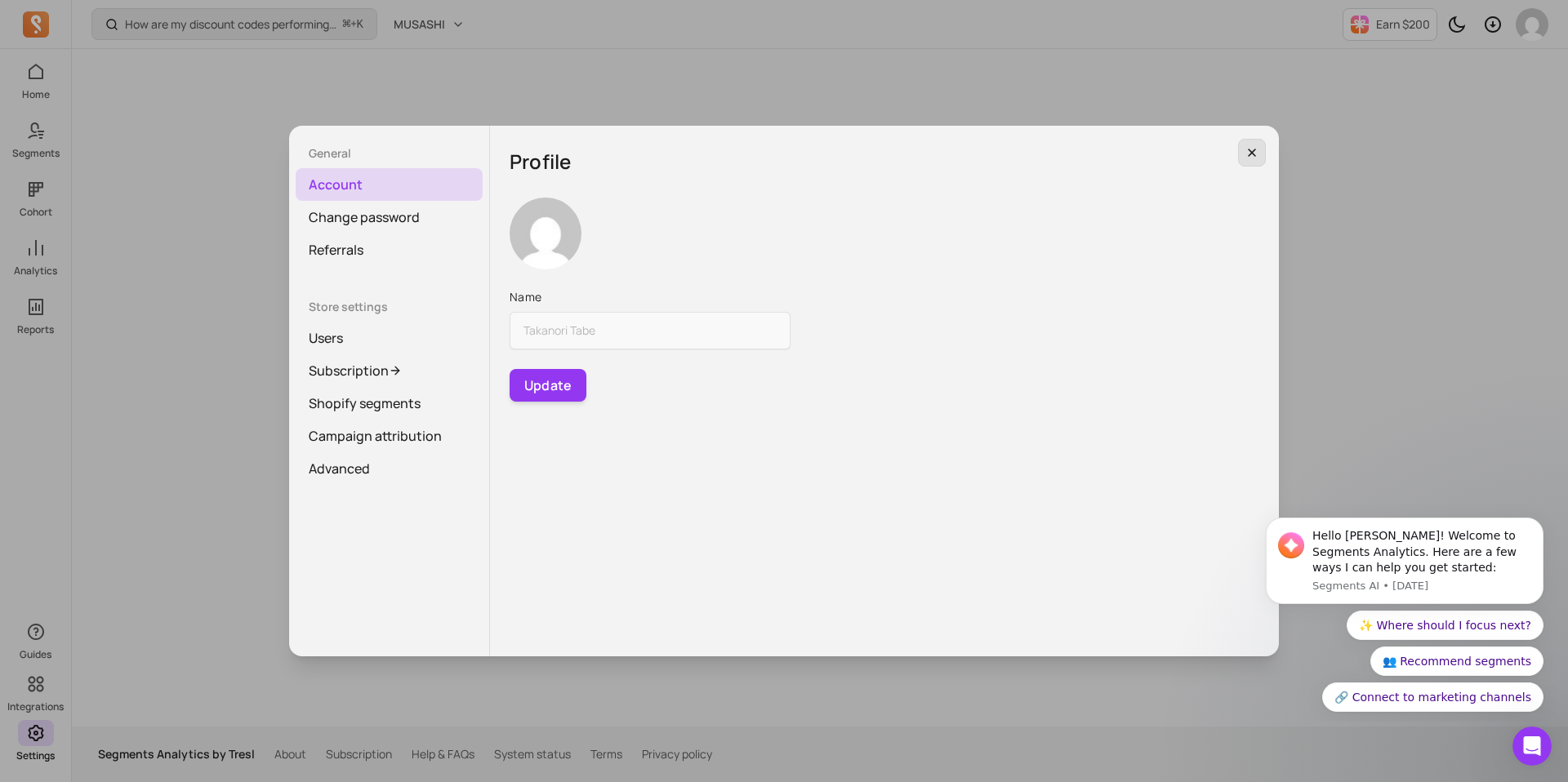
click at [1256, 163] on button "button" at bounding box center [1251, 152] width 27 height 27
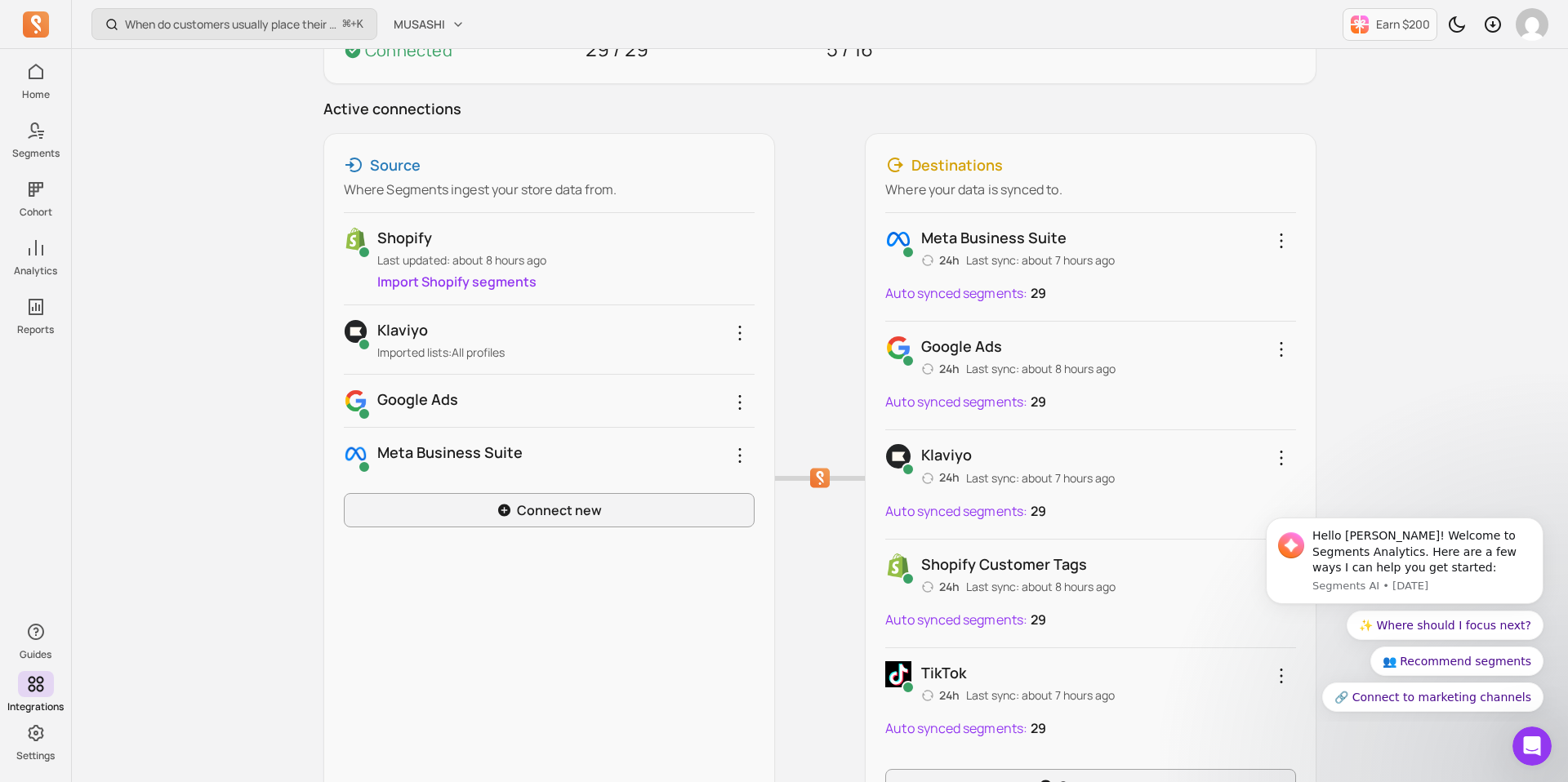
scroll to position [427, 0]
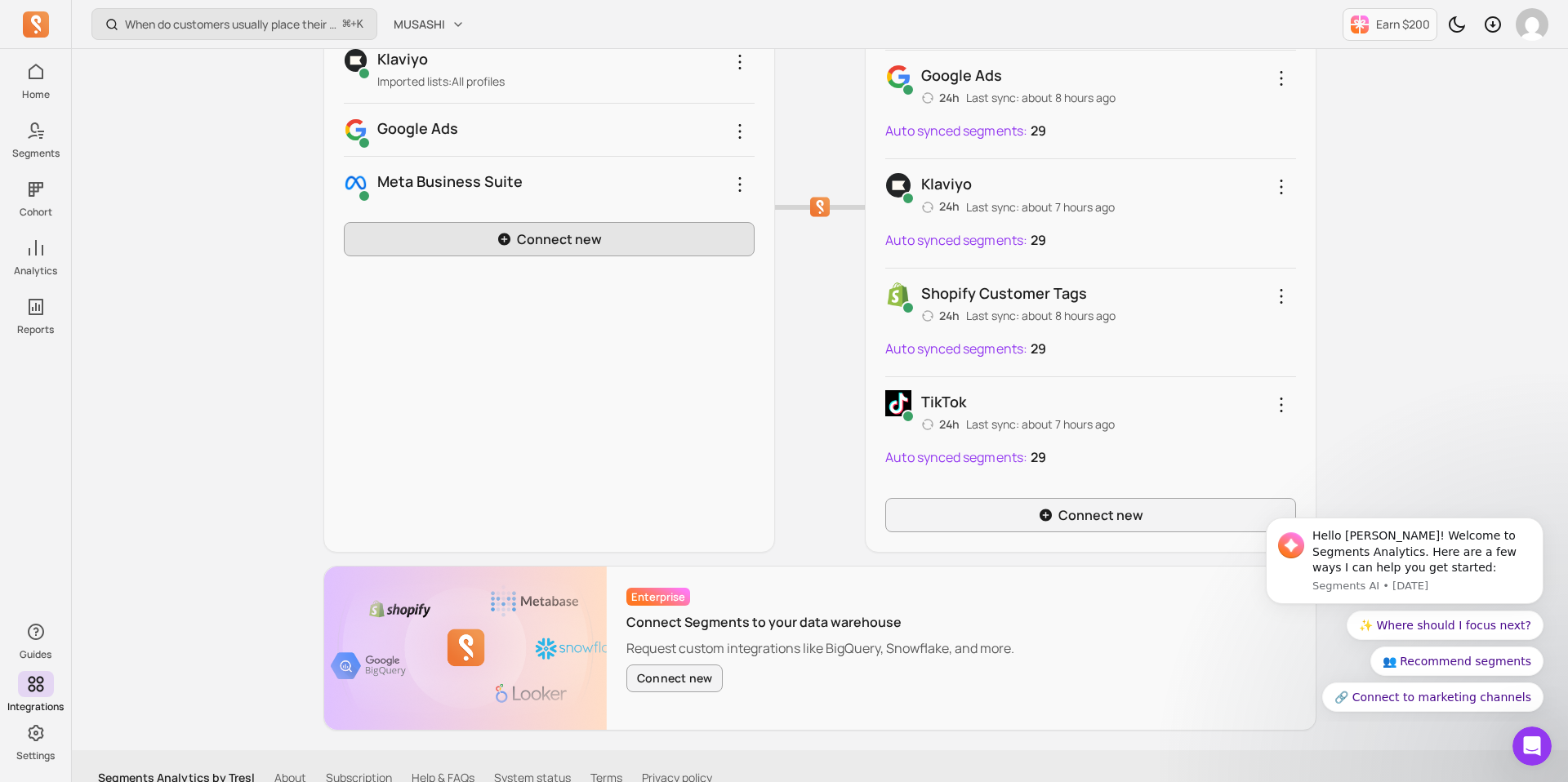
click at [533, 236] on link "Connect new" at bounding box center [549, 239] width 410 height 34
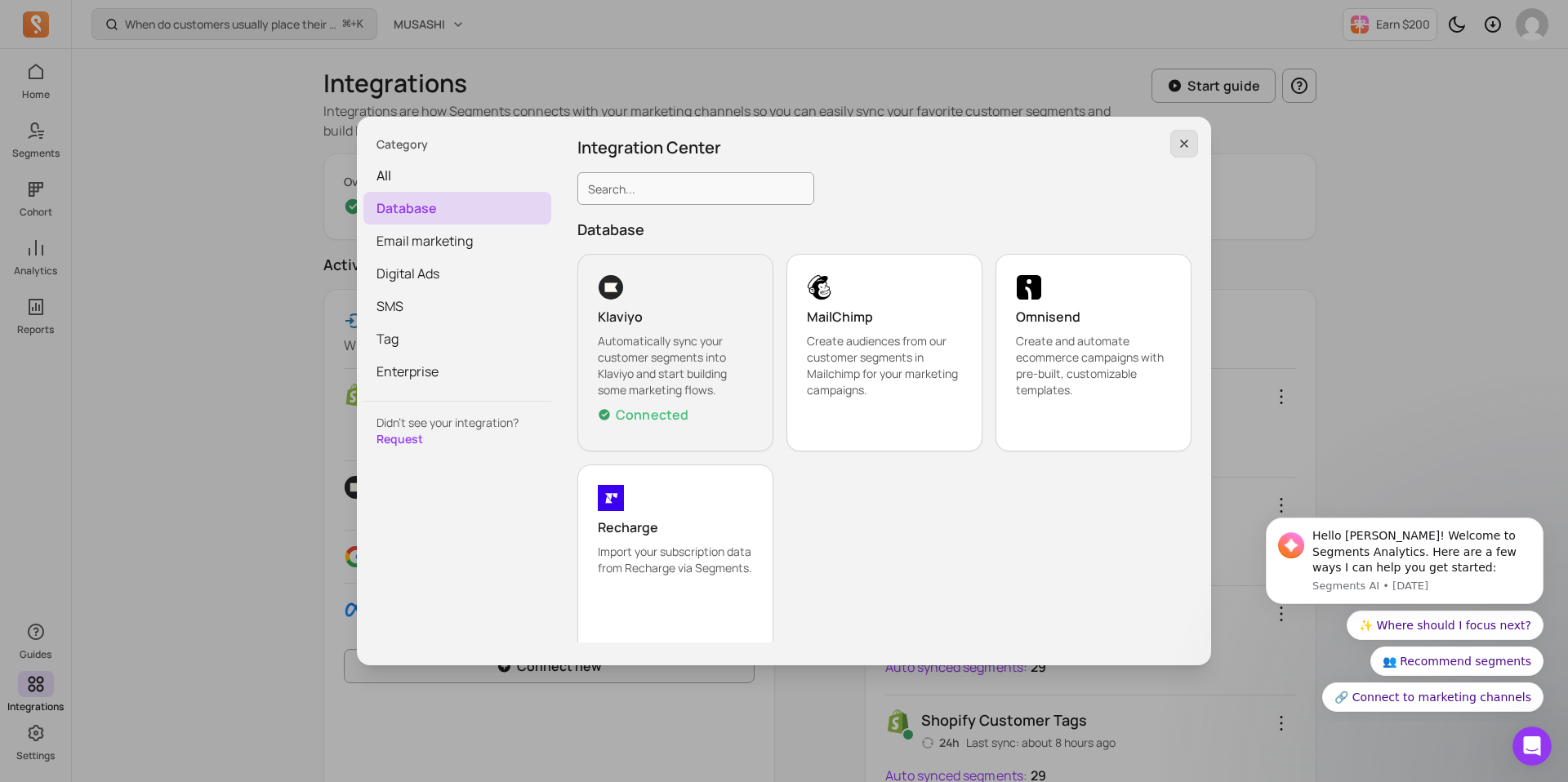
click at [1176, 145] on button "button" at bounding box center [1183, 143] width 27 height 27
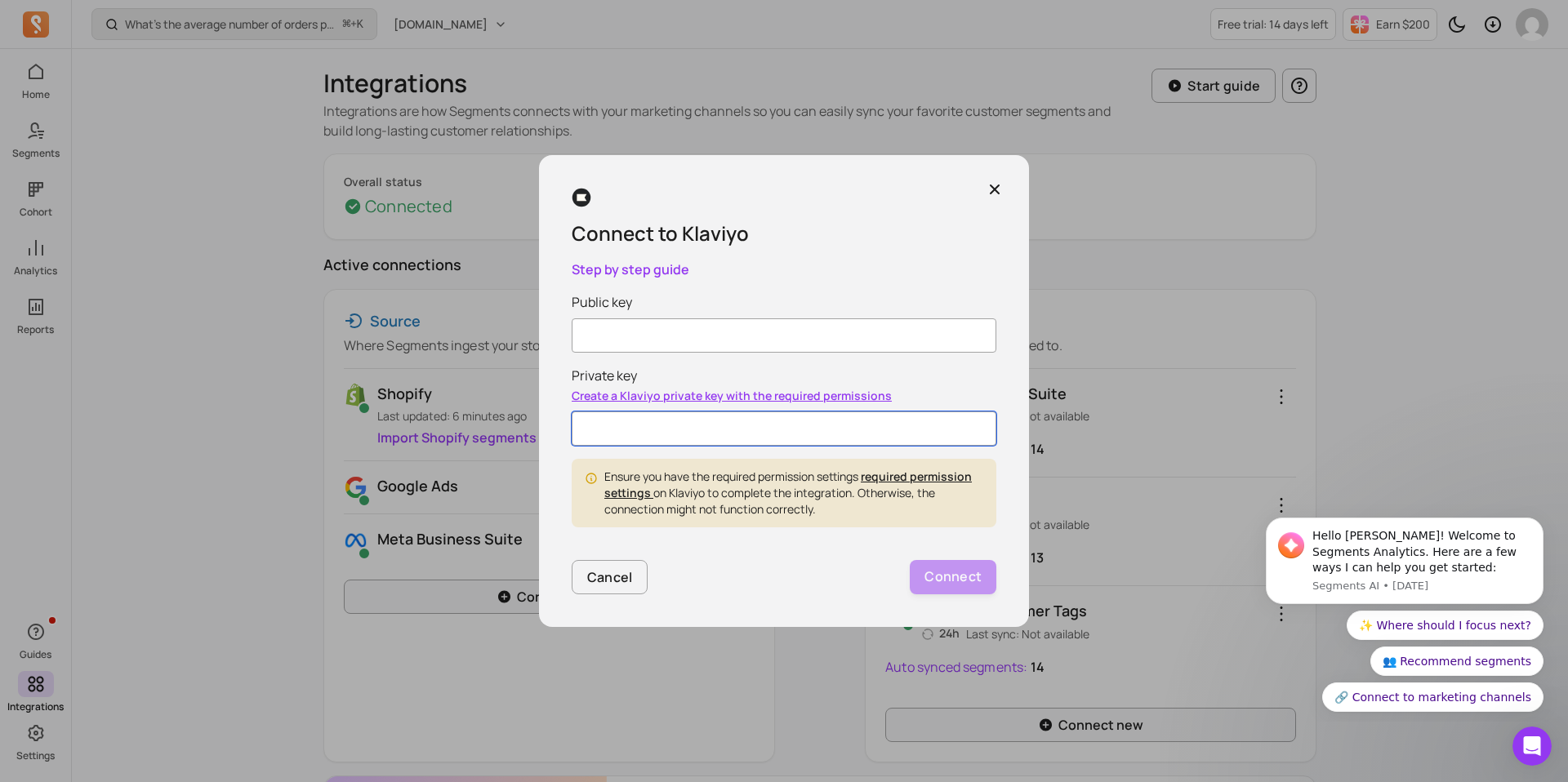
click at [668, 417] on input "Private key" at bounding box center [783, 428] width 424 height 34
paste input "pk_9f910a91f161ab433b51ce4a3f87d6ef36"
type input "pk_9f910a91f161ab433b51ce4a3f87d6ef36"
click at [618, 367] on label "Private key" at bounding box center [603, 375] width 65 height 18
click at [618, 336] on input "Public key" at bounding box center [783, 335] width 424 height 34
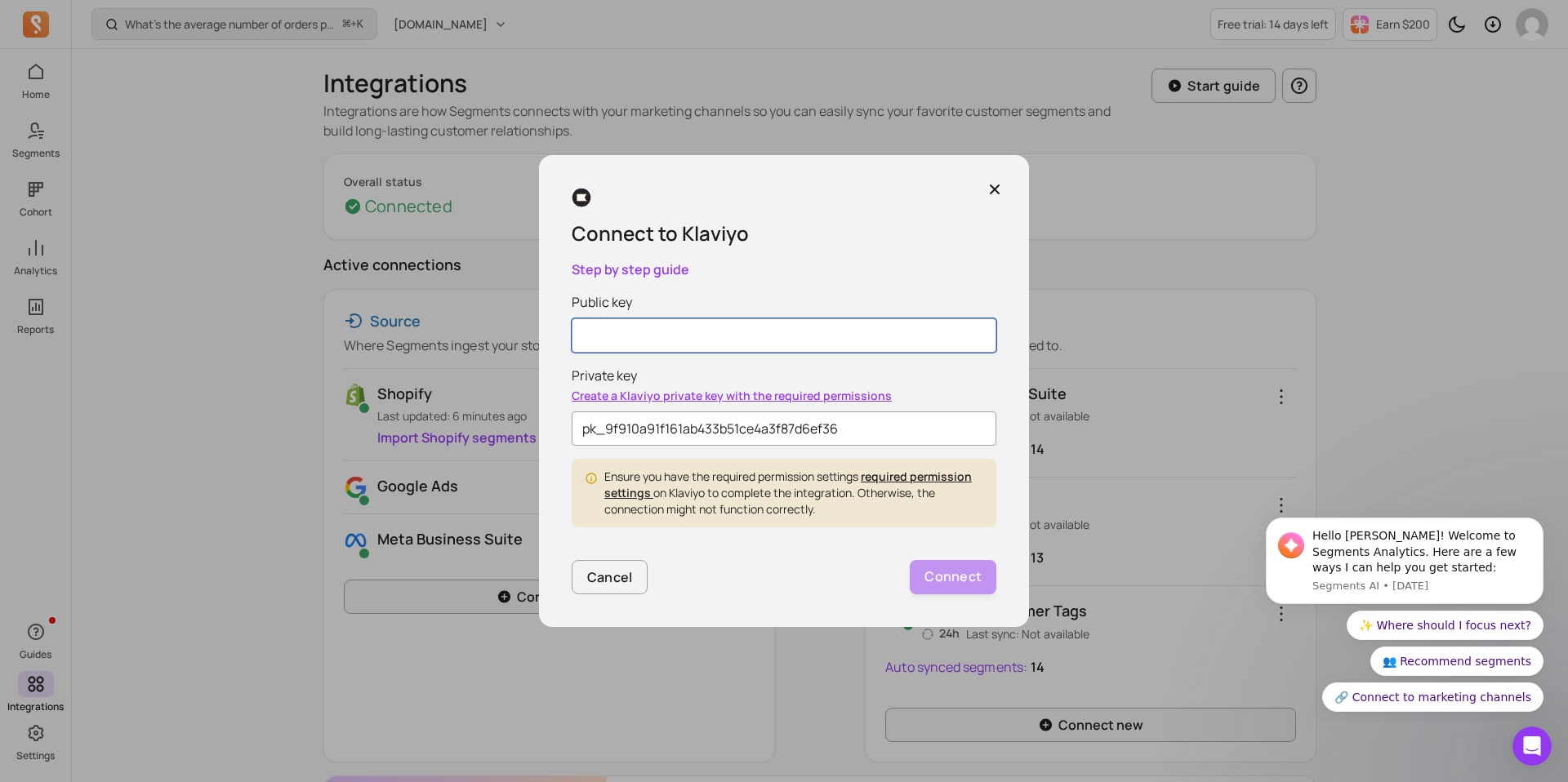
paste input "SELEbb"
type input "SELEbb"
click at [969, 562] on button "Connect" at bounding box center [952, 577] width 87 height 34
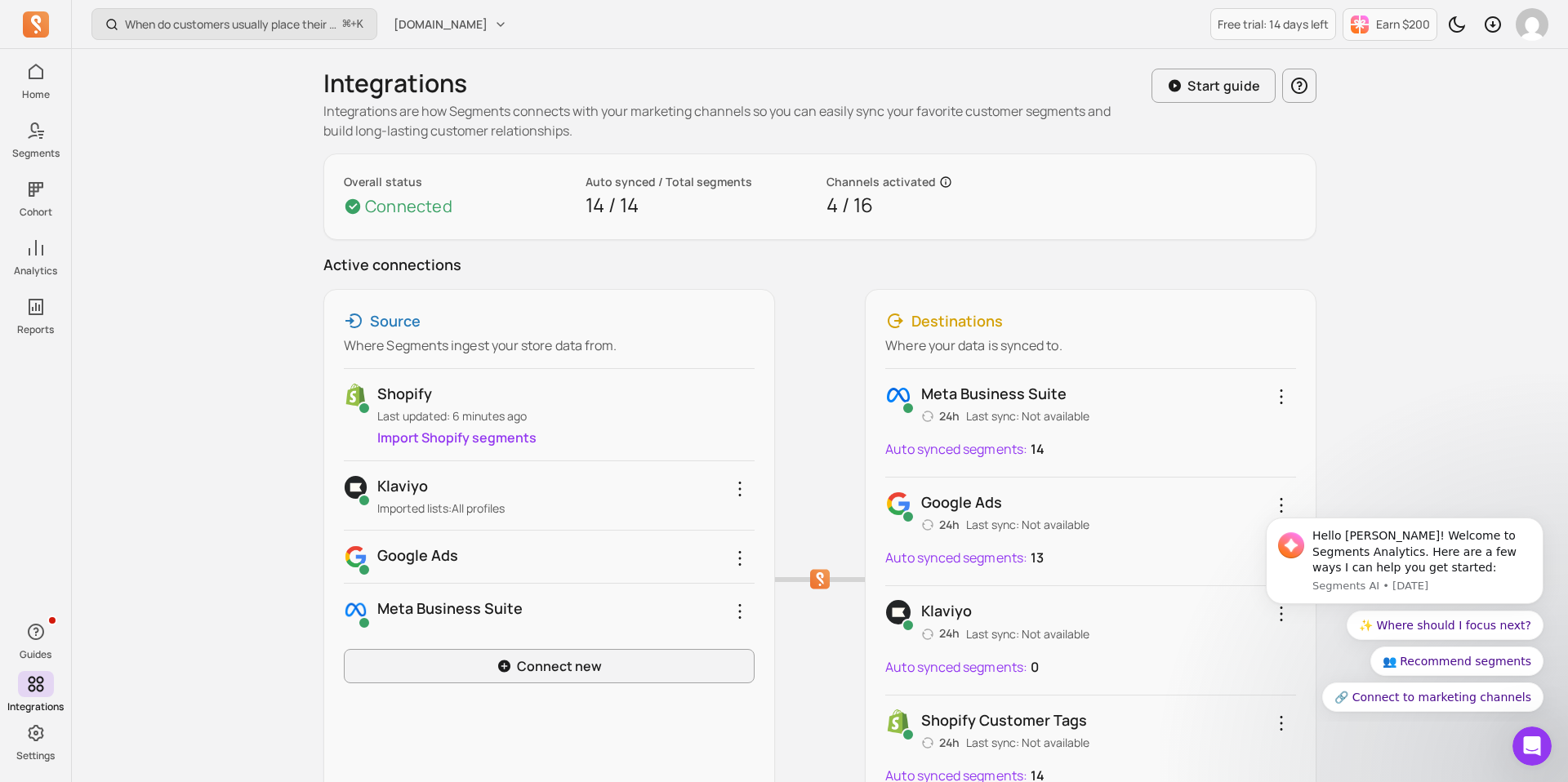
click at [232, 484] on div "When do customers usually place their second order? ⌘ + K [DOMAIN_NAME] Free tr…" at bounding box center [819, 562] width 1496 height 1124
click at [456, 33] on button "[DOMAIN_NAME]" at bounding box center [450, 24] width 133 height 29
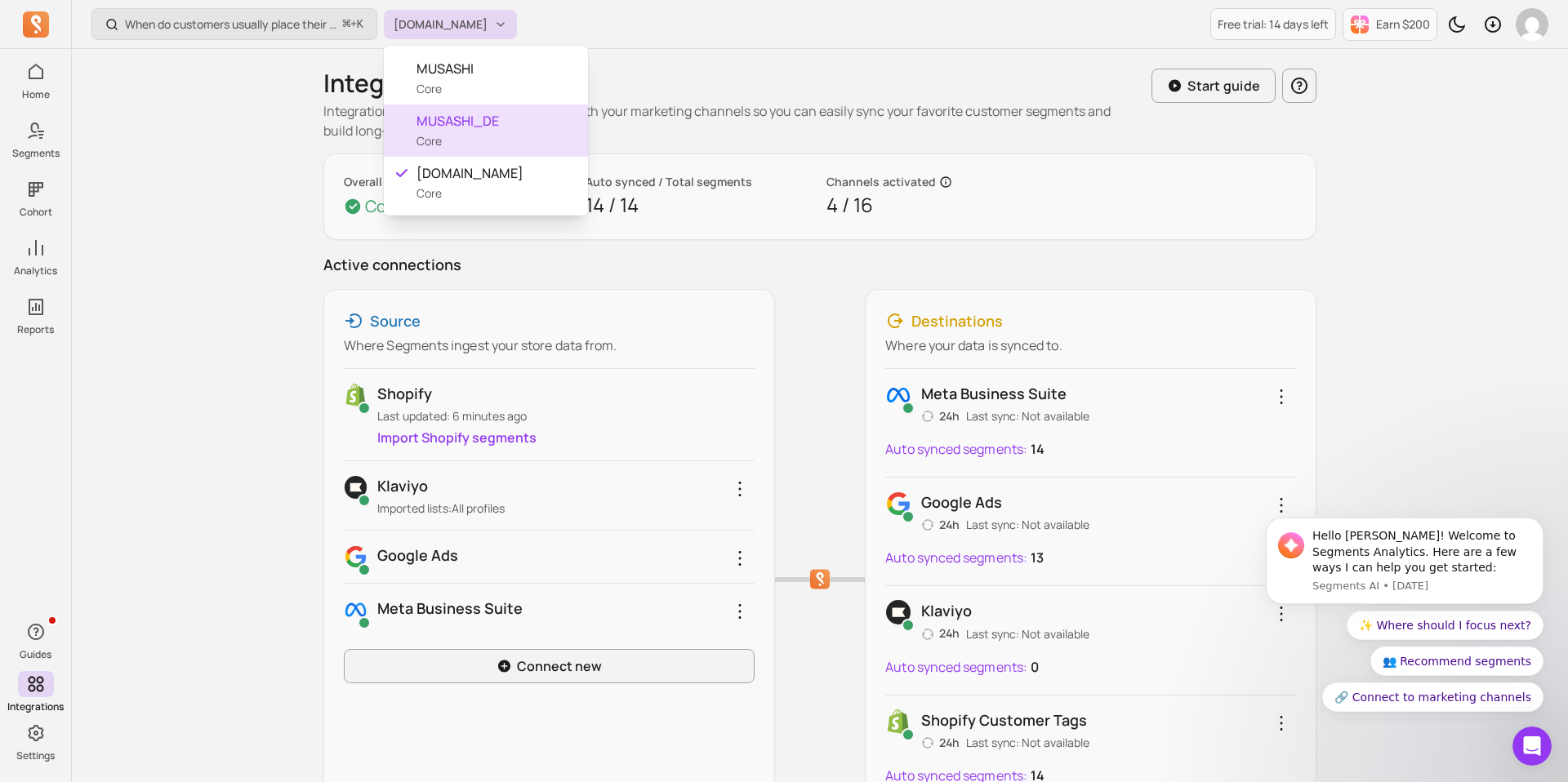
click at [472, 131] on div "MUSASHI_DE Core" at bounding box center [486, 131] width 204 height 53
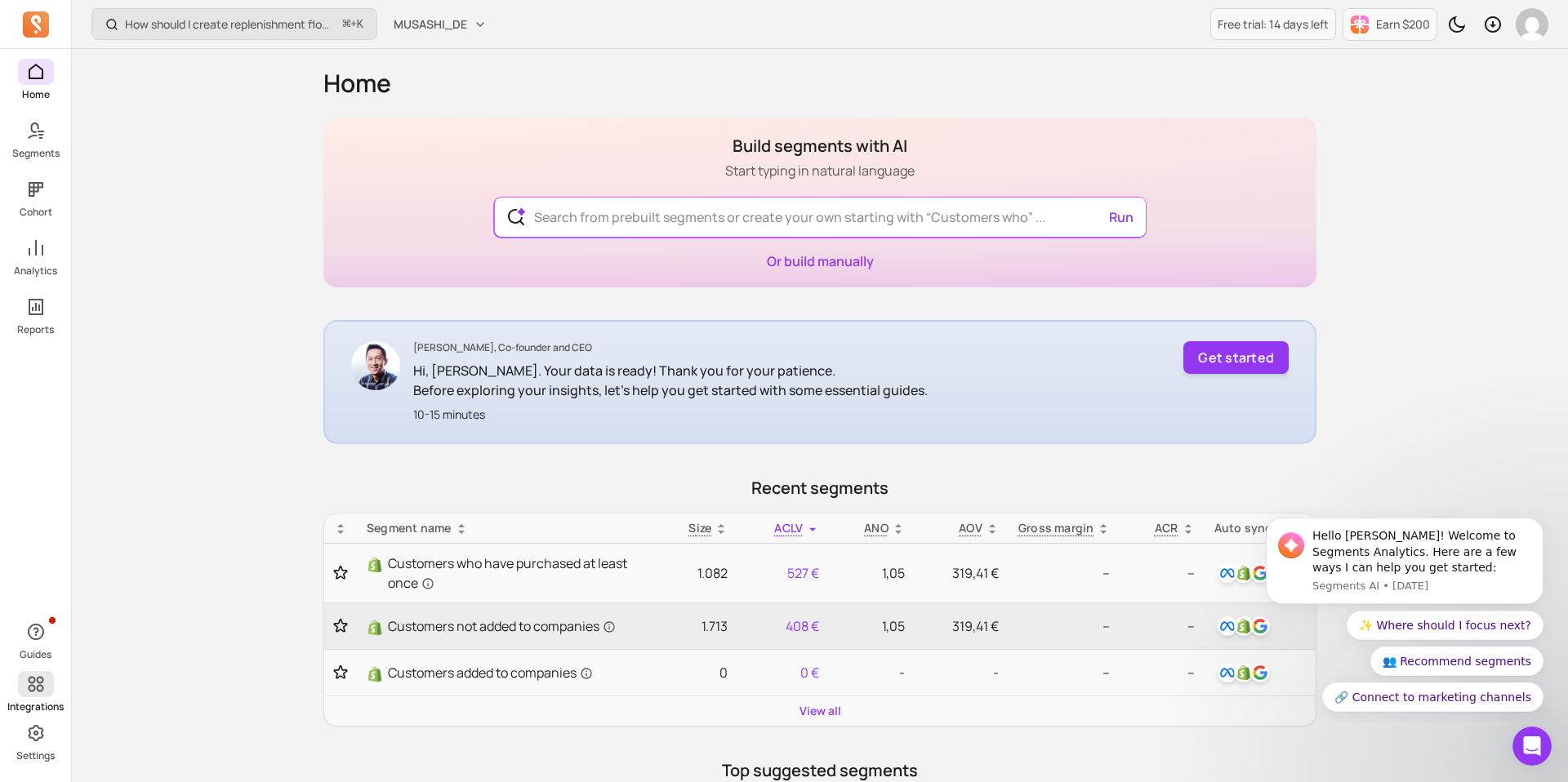
click at [42, 694] on icon at bounding box center [36, 684] width 20 height 20
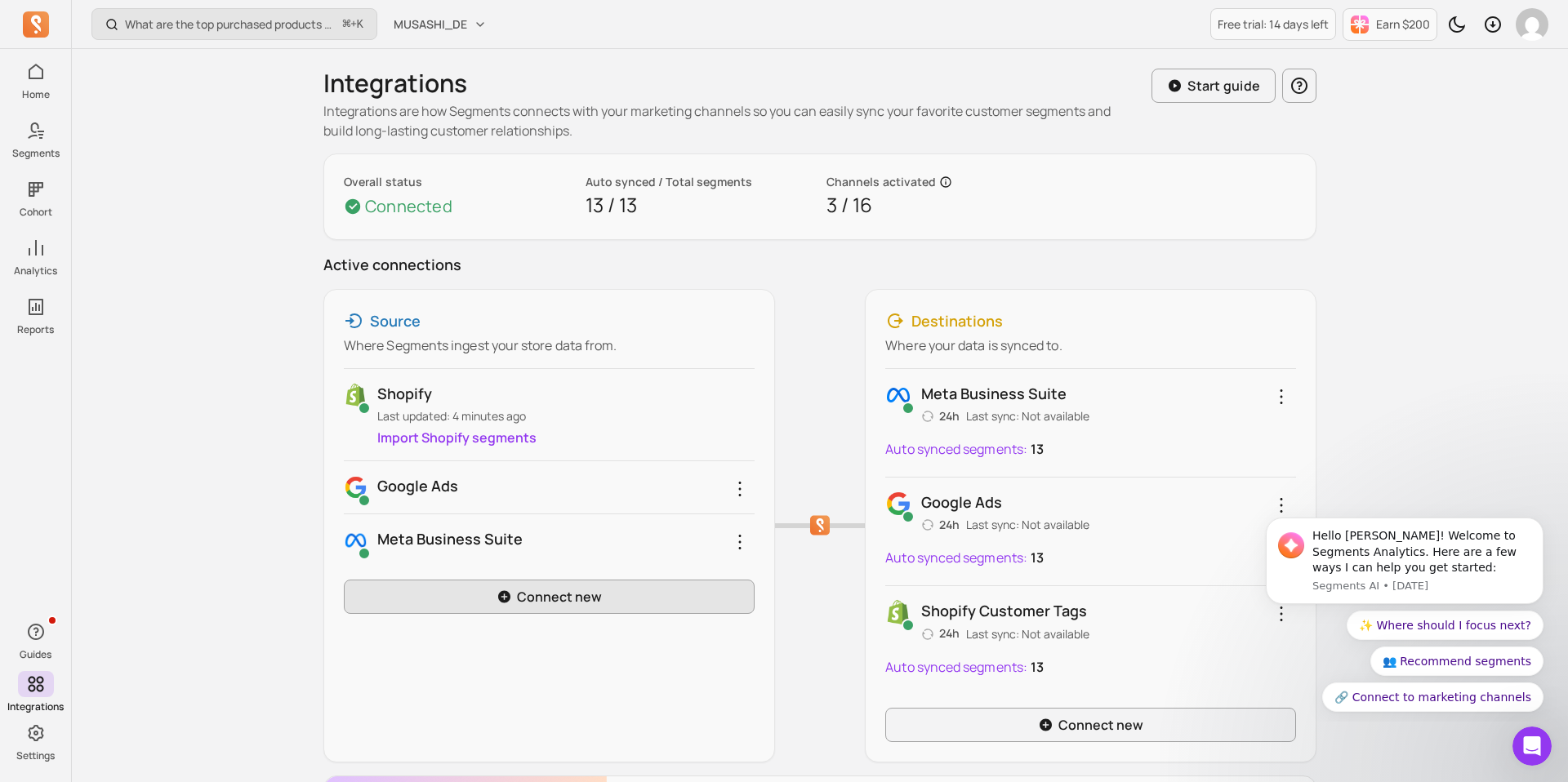
click at [443, 591] on link "Connect new" at bounding box center [549, 597] width 410 height 34
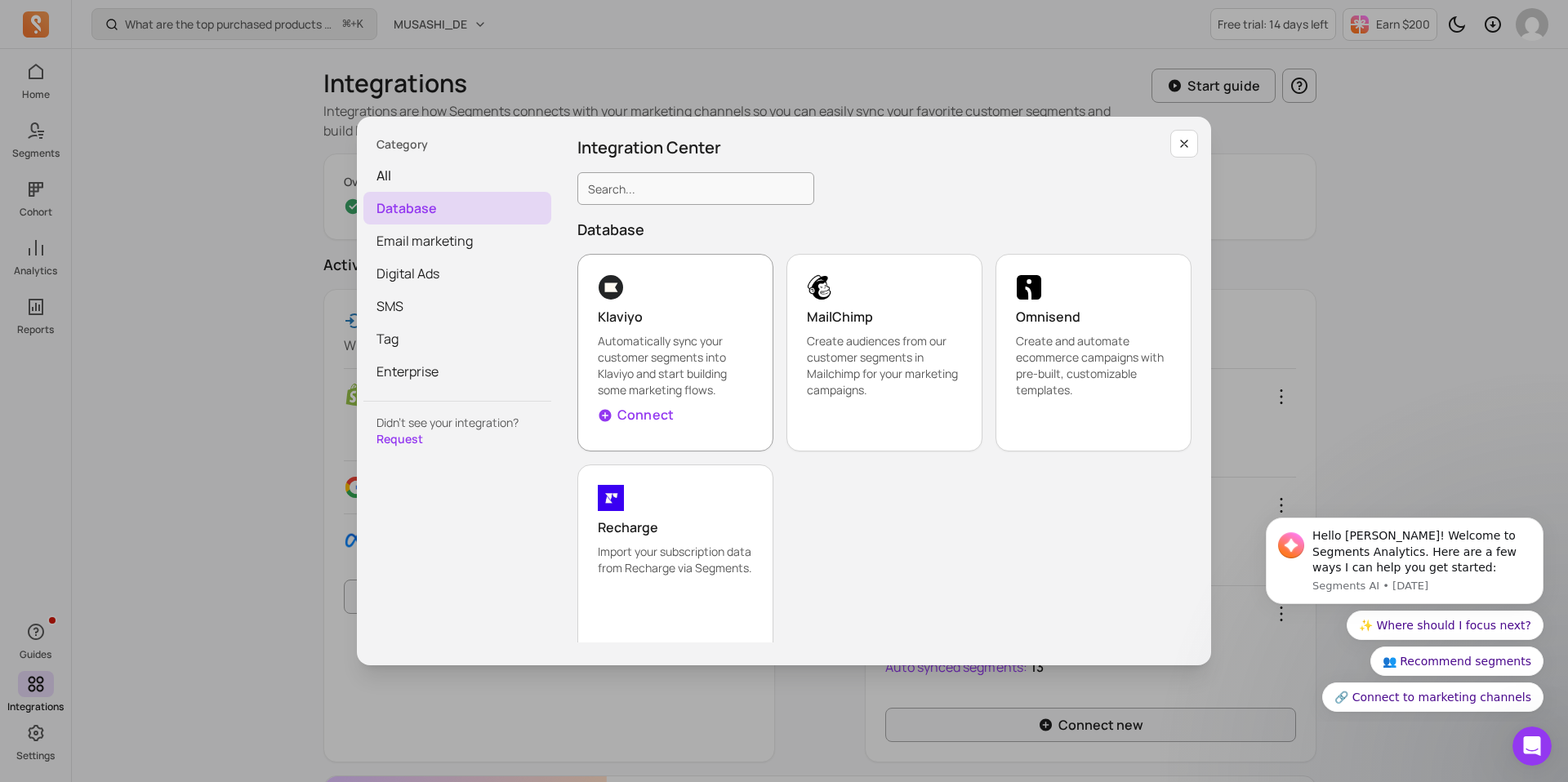
click at [638, 375] on p "Automatically sync your customer segments into Klaviyo and start building some …" at bounding box center [675, 365] width 155 height 65
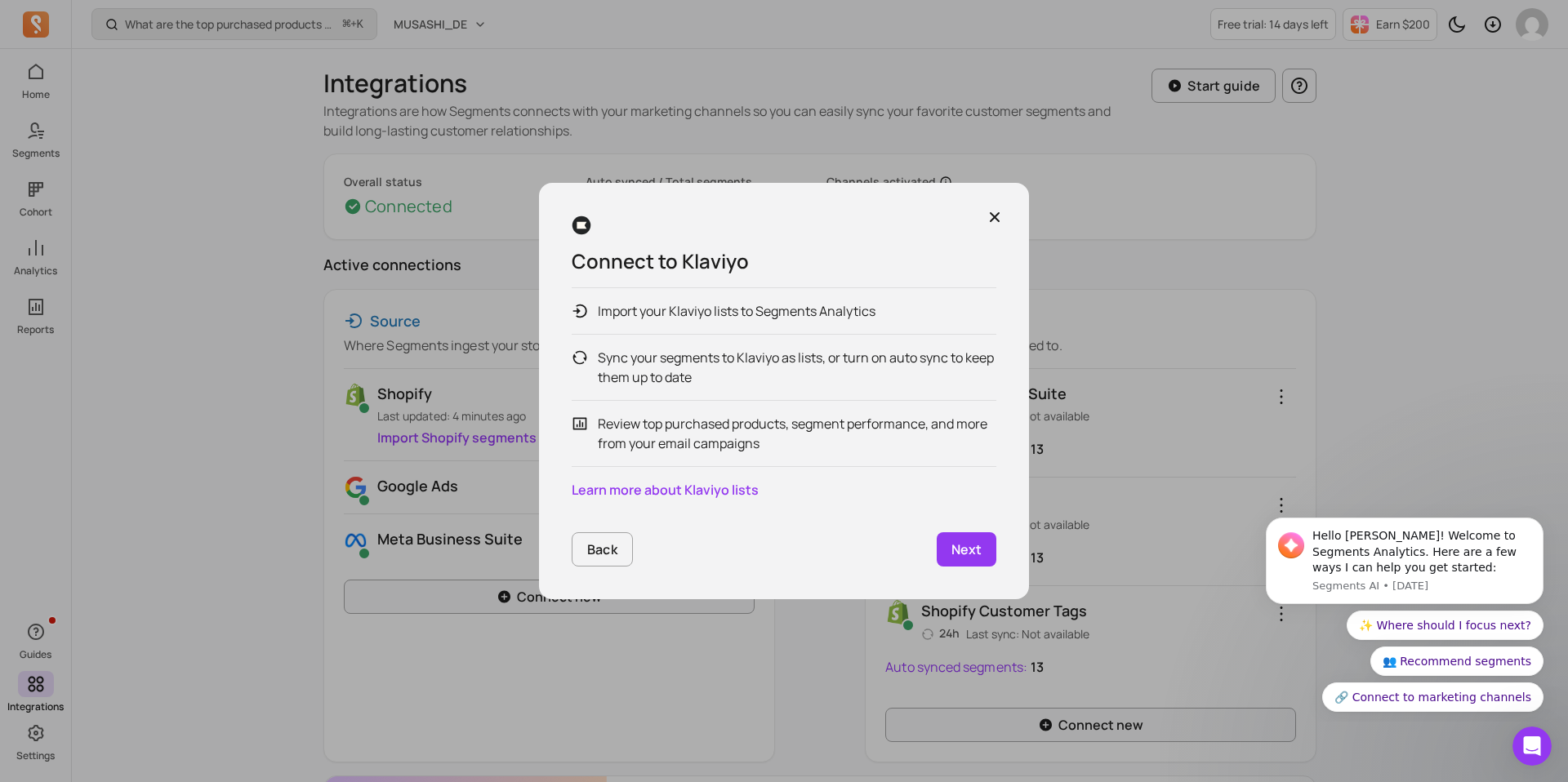
click at [977, 554] on p "Next" at bounding box center [967, 549] width 30 height 20
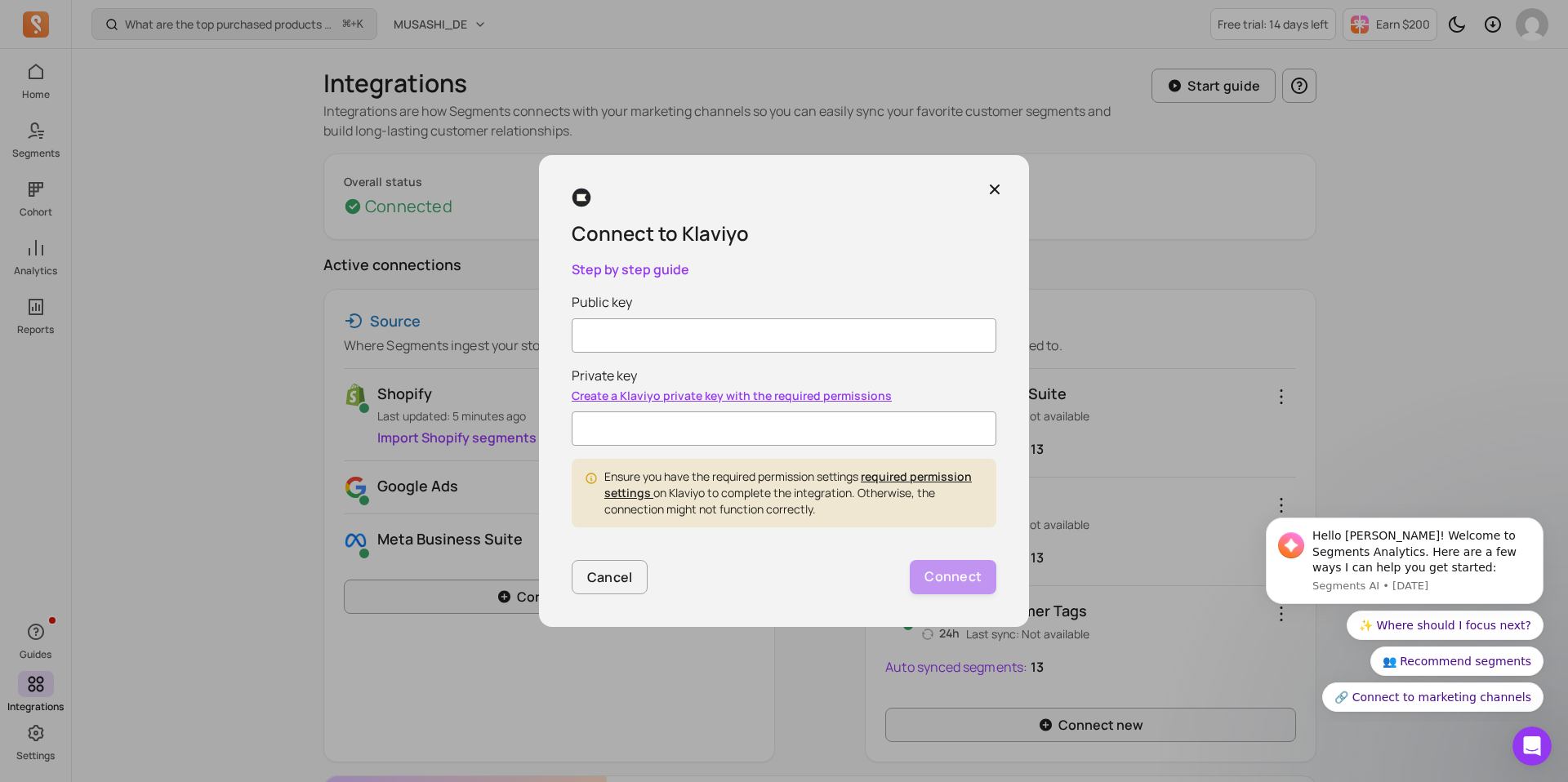
click at [668, 401] on link "Create a Klaviyo private key with the required permissions" at bounding box center [731, 395] width 320 height 15
click at [646, 426] on input "Private key" at bounding box center [783, 428] width 424 height 34
paste input "pk_6aadcf24bd5ff6eeaf895fea62687016a4"
type input "pk_6aadcf24bd5ff6eeaf895fea62687016a4"
click at [675, 329] on input "Public key" at bounding box center [783, 335] width 424 height 34
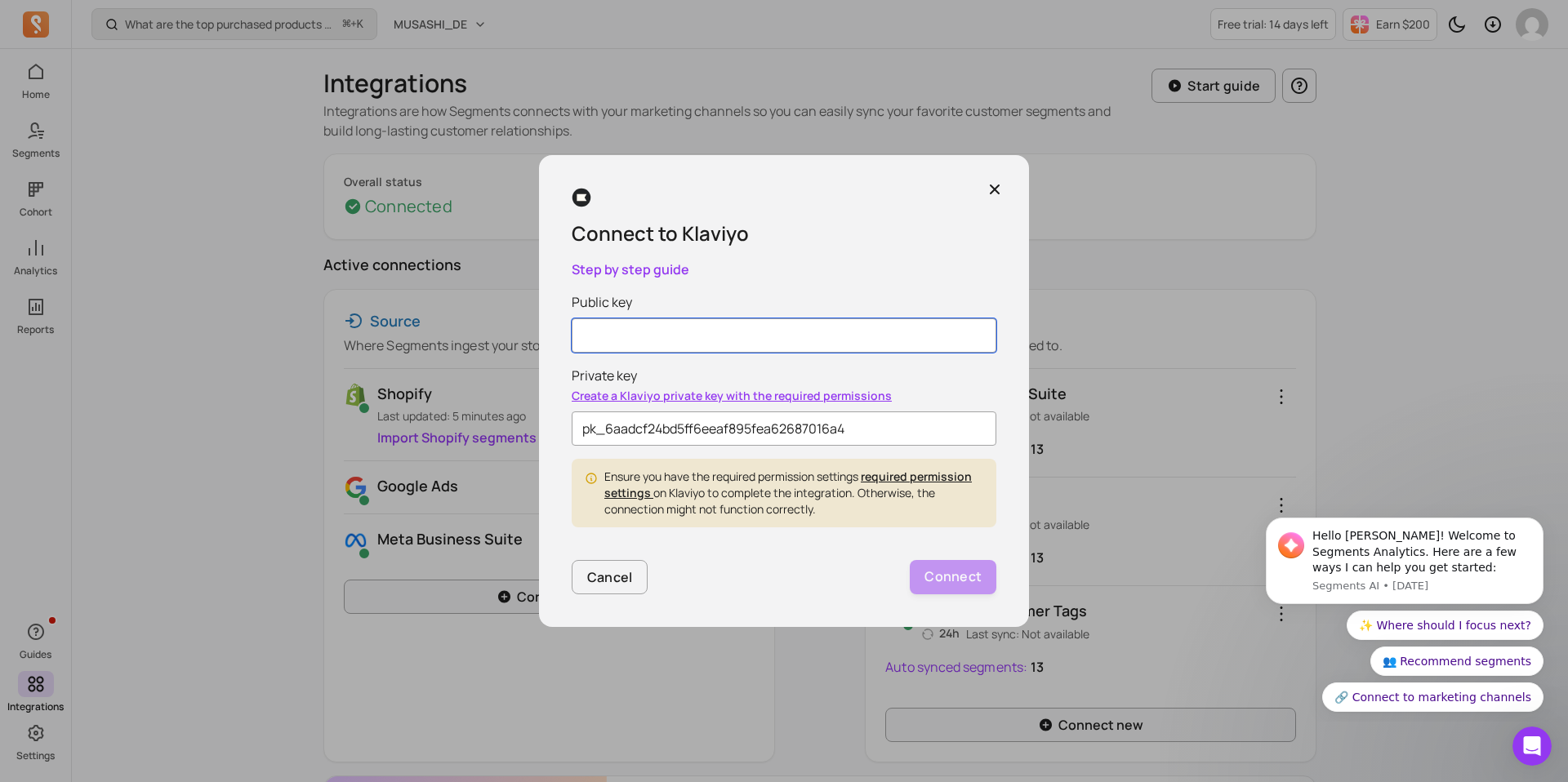
paste input "YfgM2q"
type input "YfgM2q"
click at [919, 565] on button "Connect" at bounding box center [952, 577] width 87 height 34
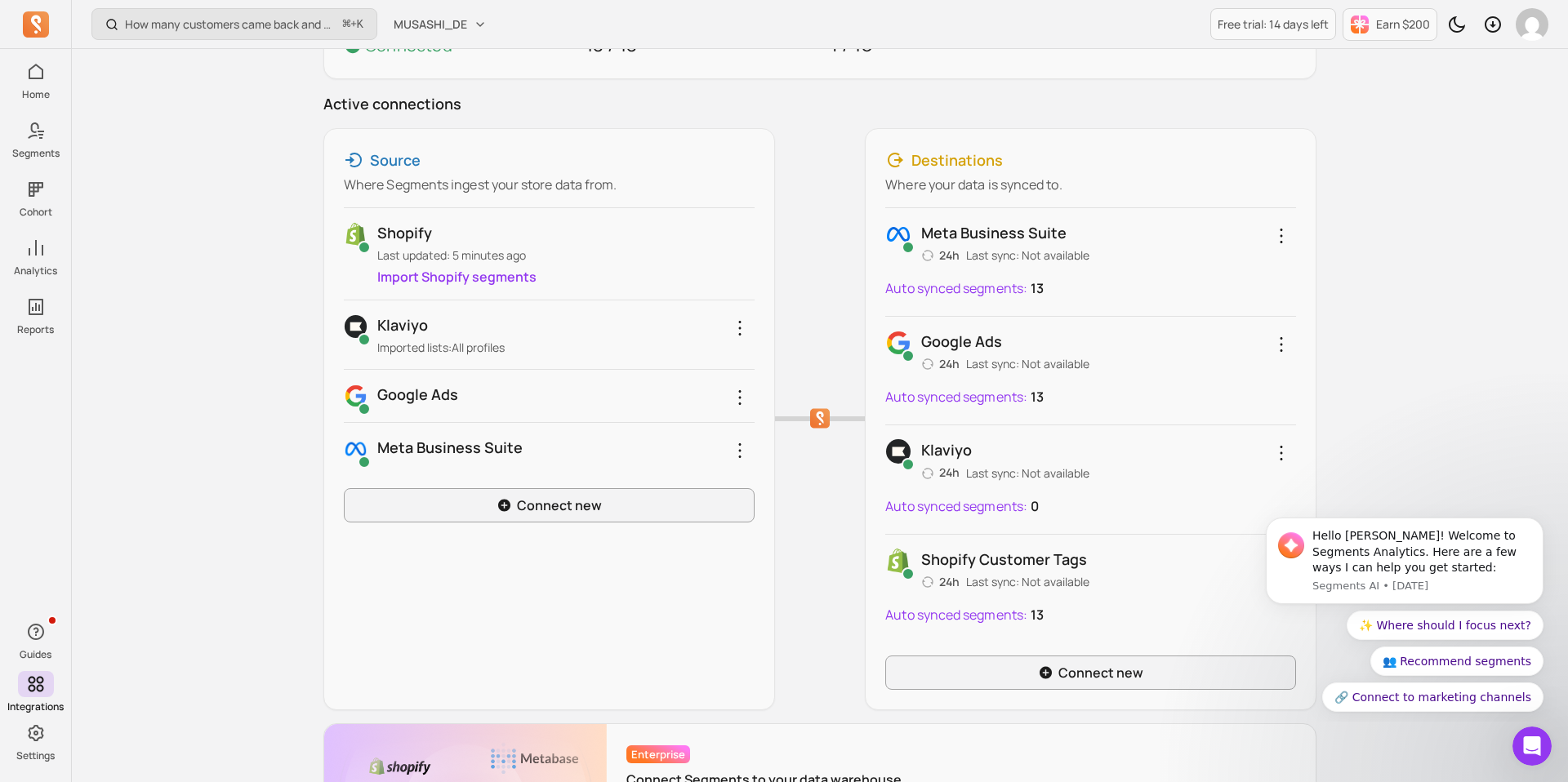
scroll to position [152, 0]
